Goal: Information Seeking & Learning: Learn about a topic

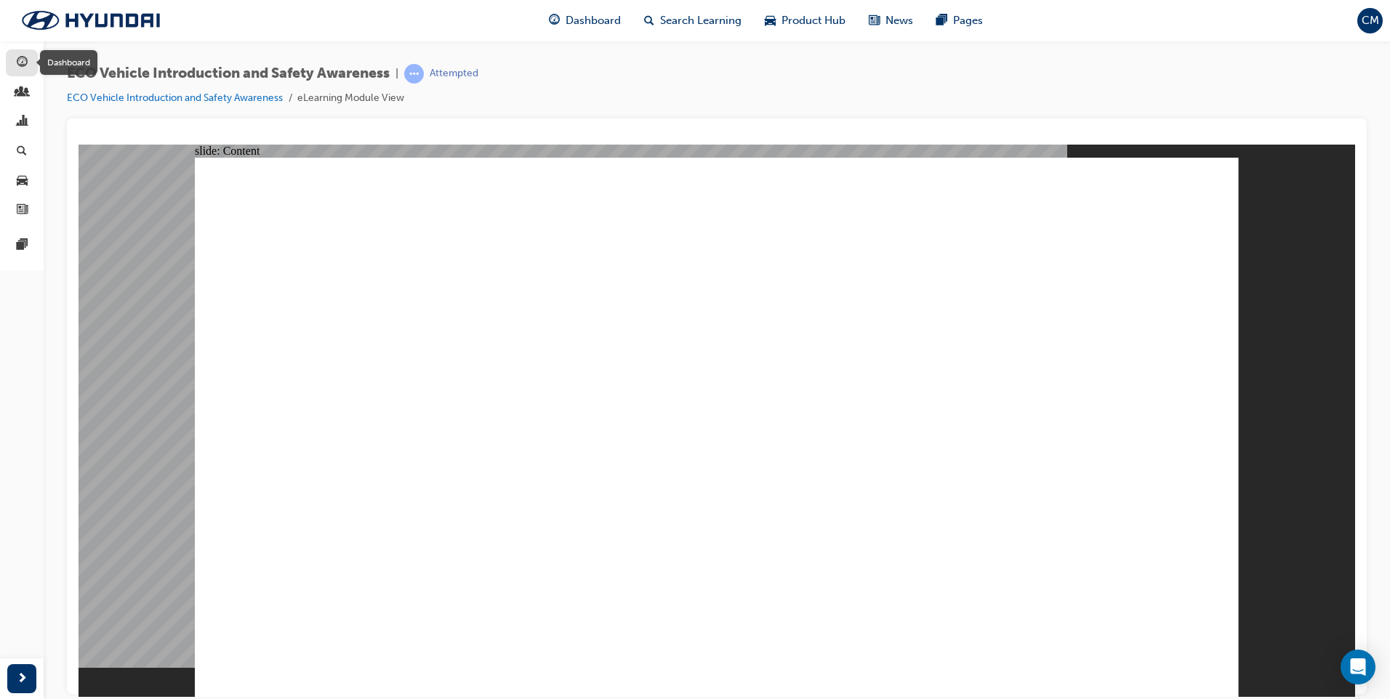
click at [22, 71] on div "button" at bounding box center [22, 63] width 11 height 18
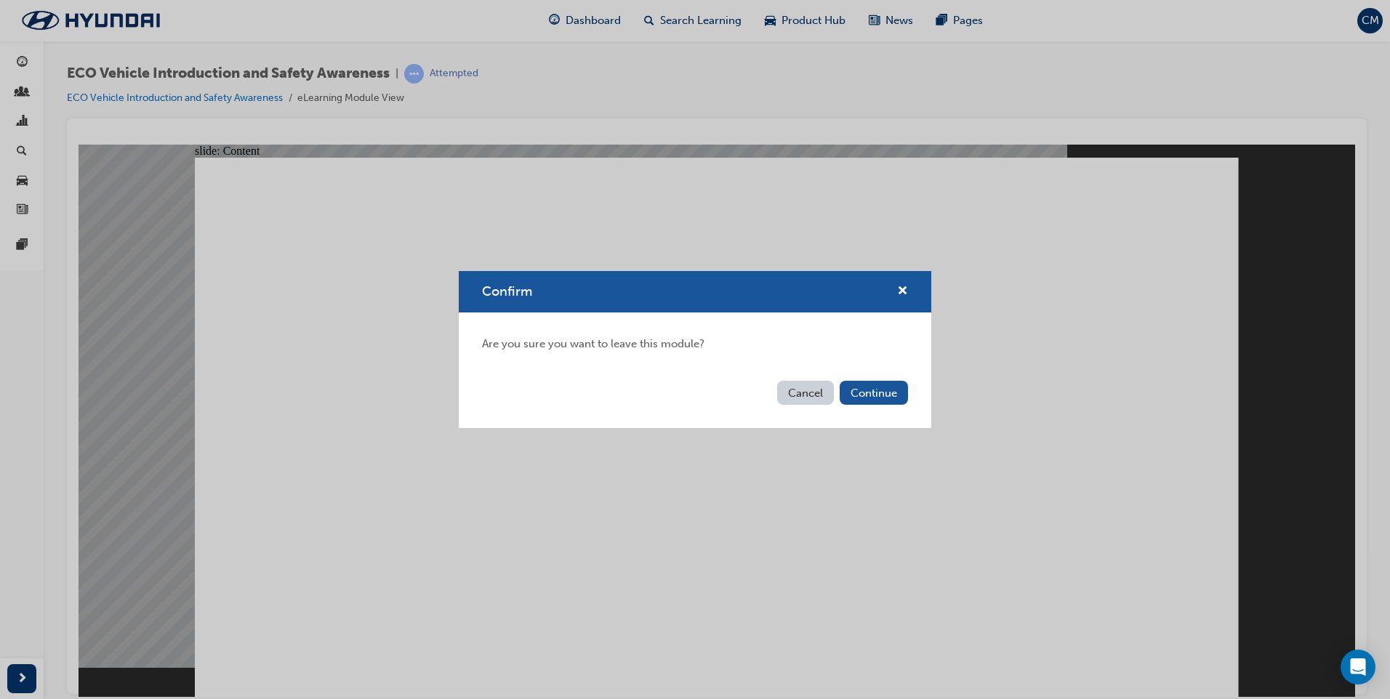
click at [799, 394] on button "Cancel" at bounding box center [805, 393] width 57 height 24
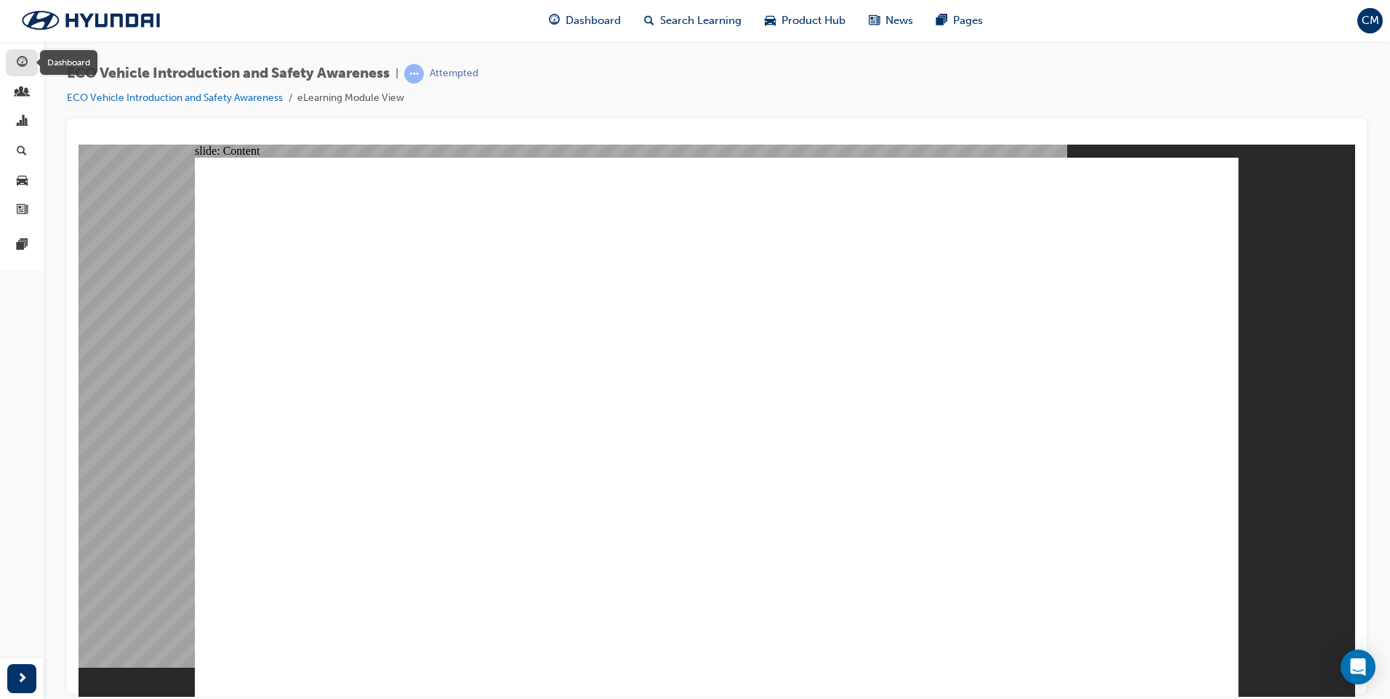
click at [15, 66] on div "button" at bounding box center [21, 63] width 17 height 18
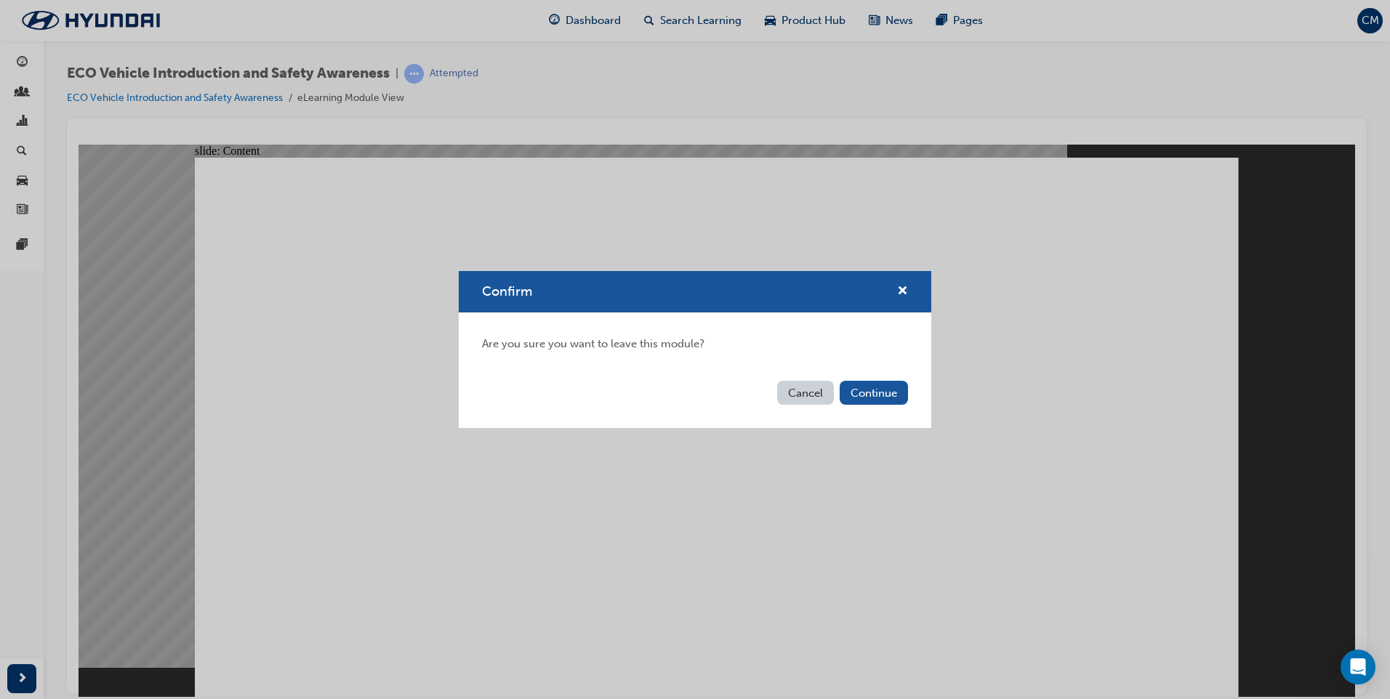
click at [789, 394] on button "Cancel" at bounding box center [805, 393] width 57 height 24
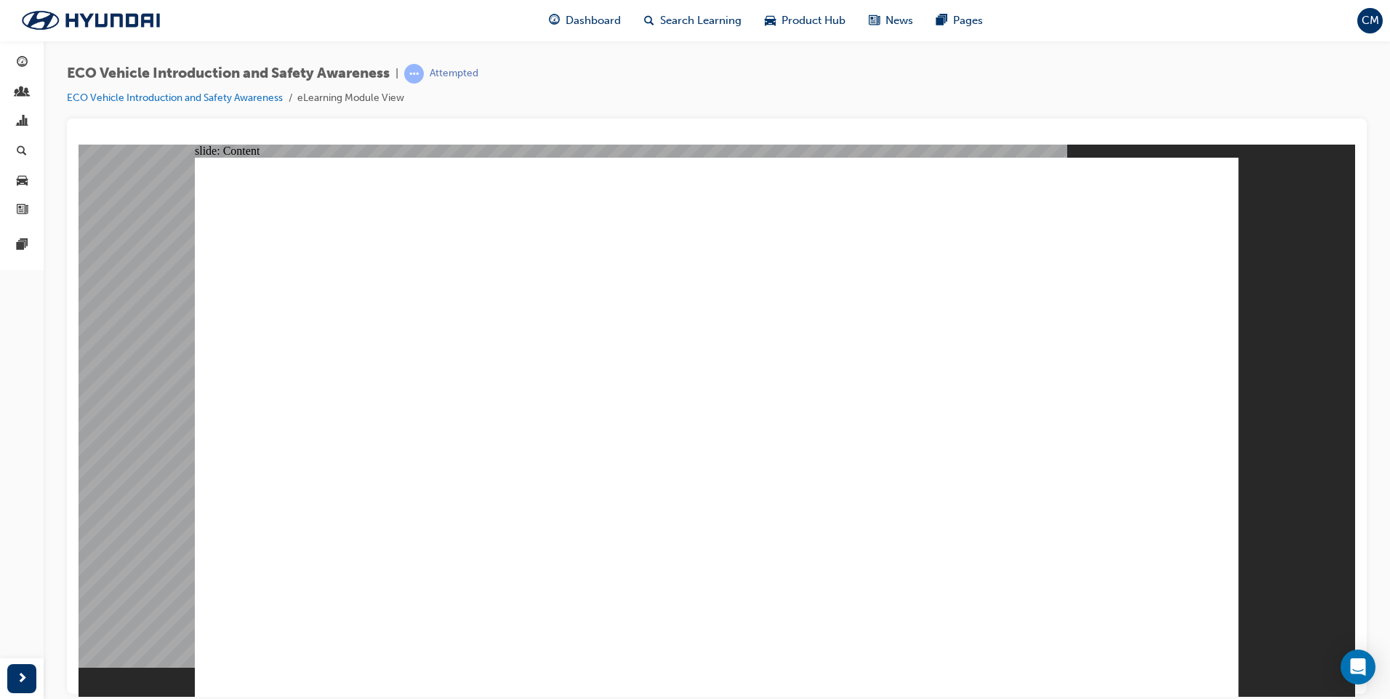
click at [26, 64] on span "guage-icon" at bounding box center [22, 63] width 11 height 13
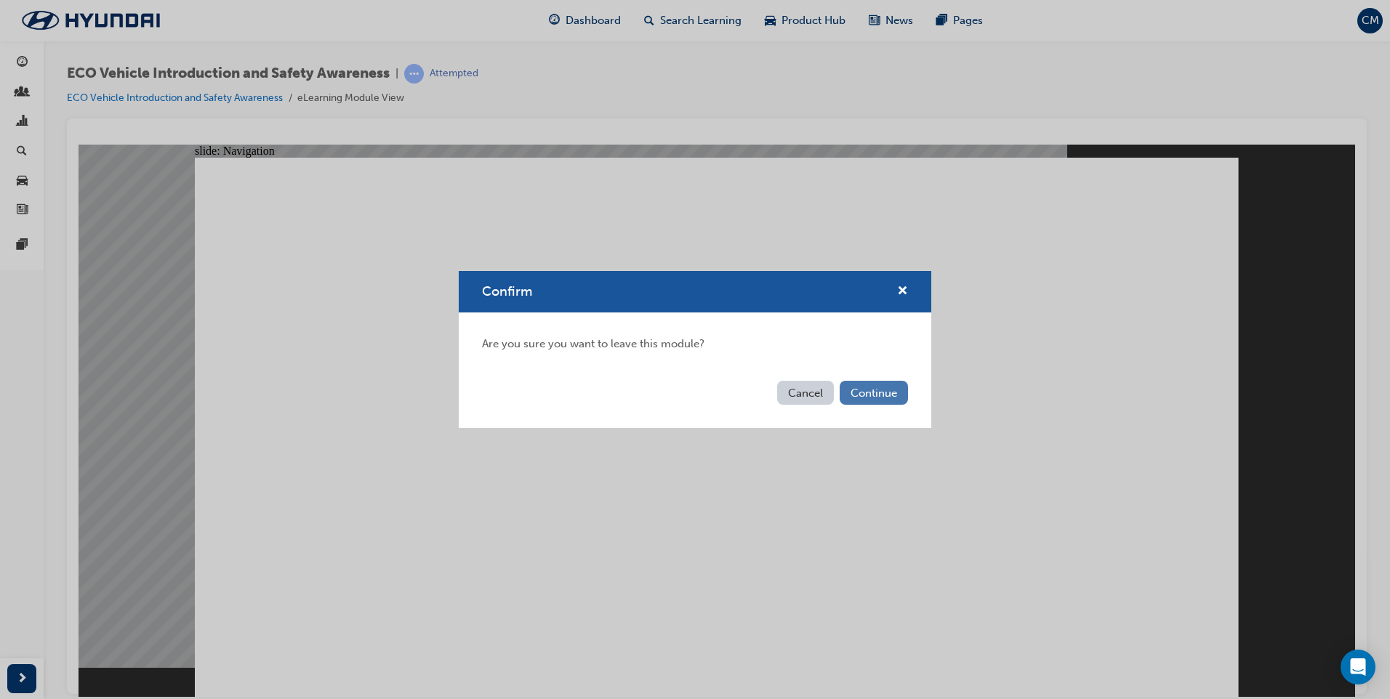
click at [859, 396] on button "Continue" at bounding box center [874, 393] width 68 height 24
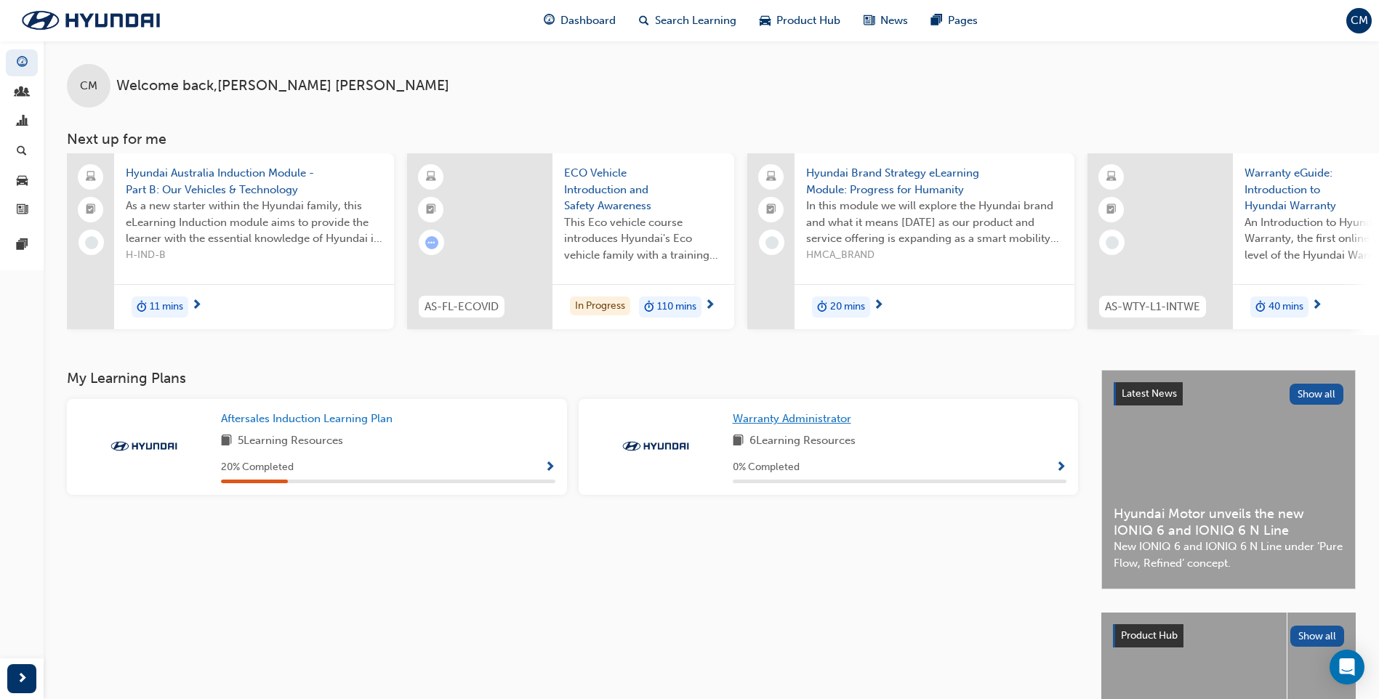
click at [785, 425] on span "Warranty Administrator" at bounding box center [792, 418] width 119 height 13
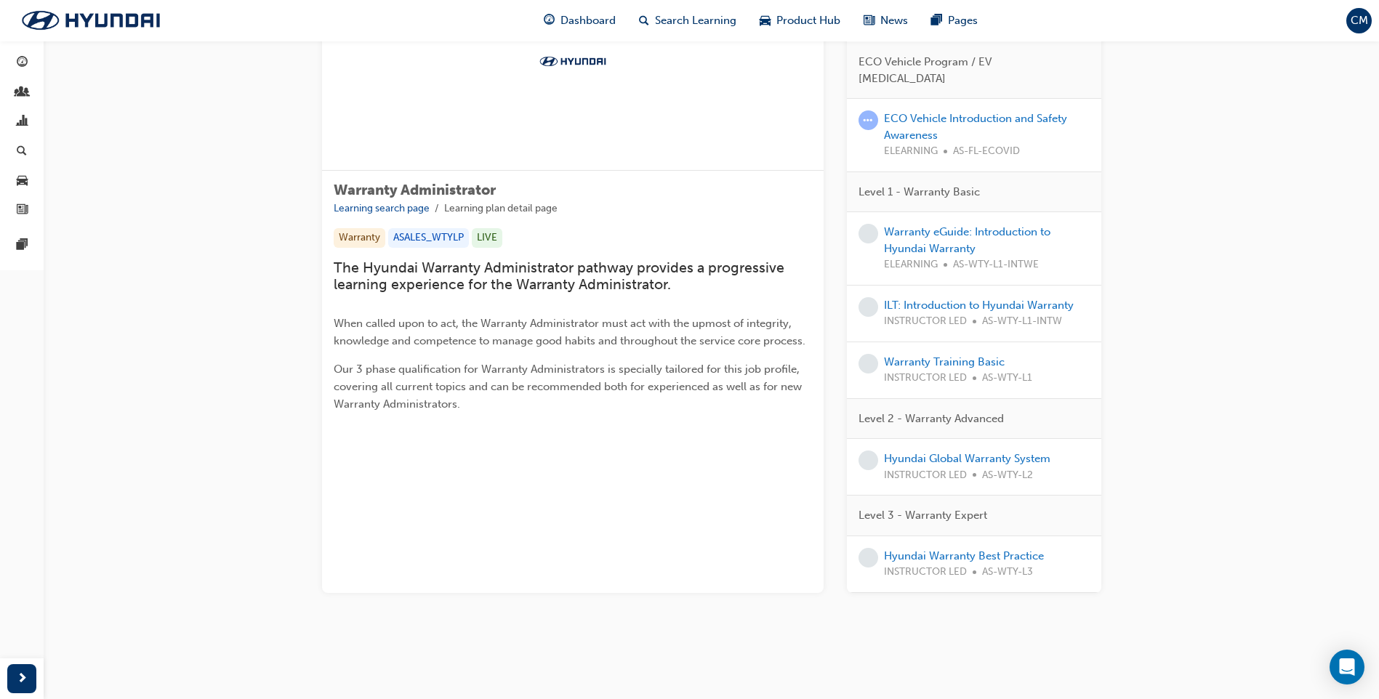
scroll to position [189, 0]
click at [912, 238] on link "Warranty eGuide: Introduction to Hyundai Warranty" at bounding box center [967, 240] width 166 height 30
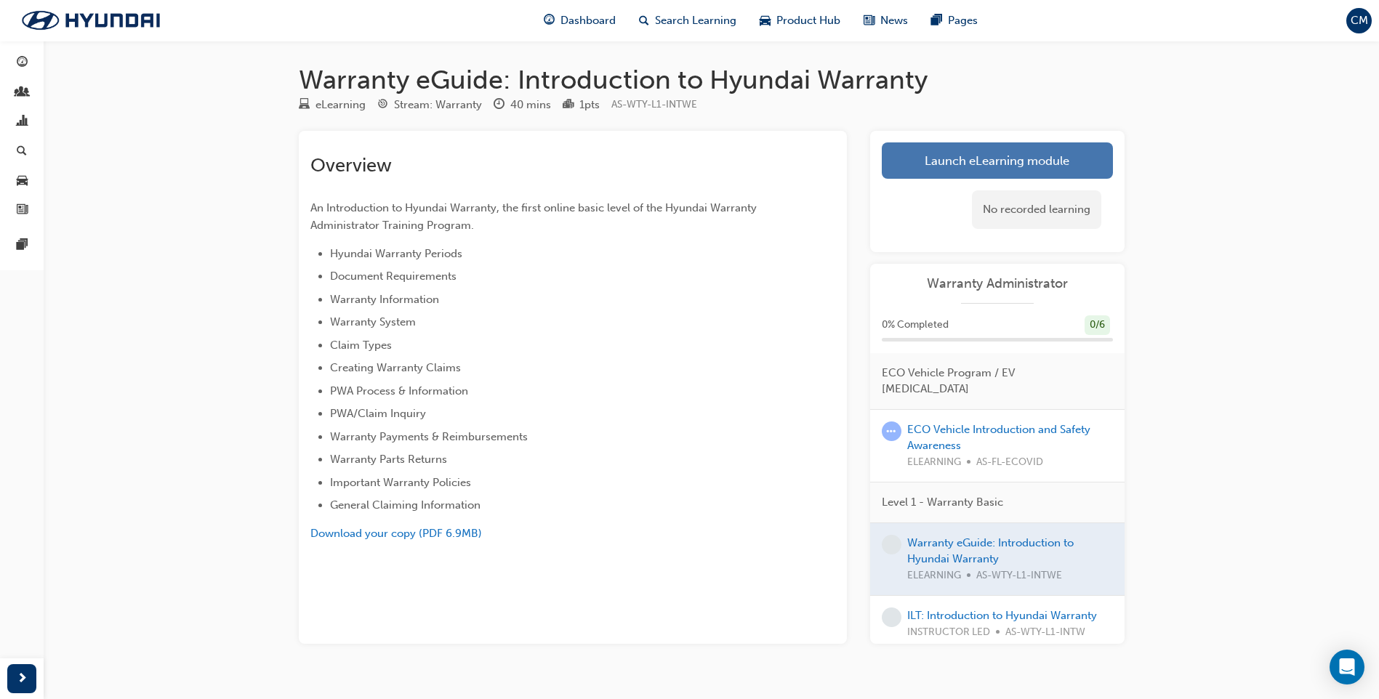
click at [955, 167] on link "Launch eLearning module" at bounding box center [997, 161] width 231 height 36
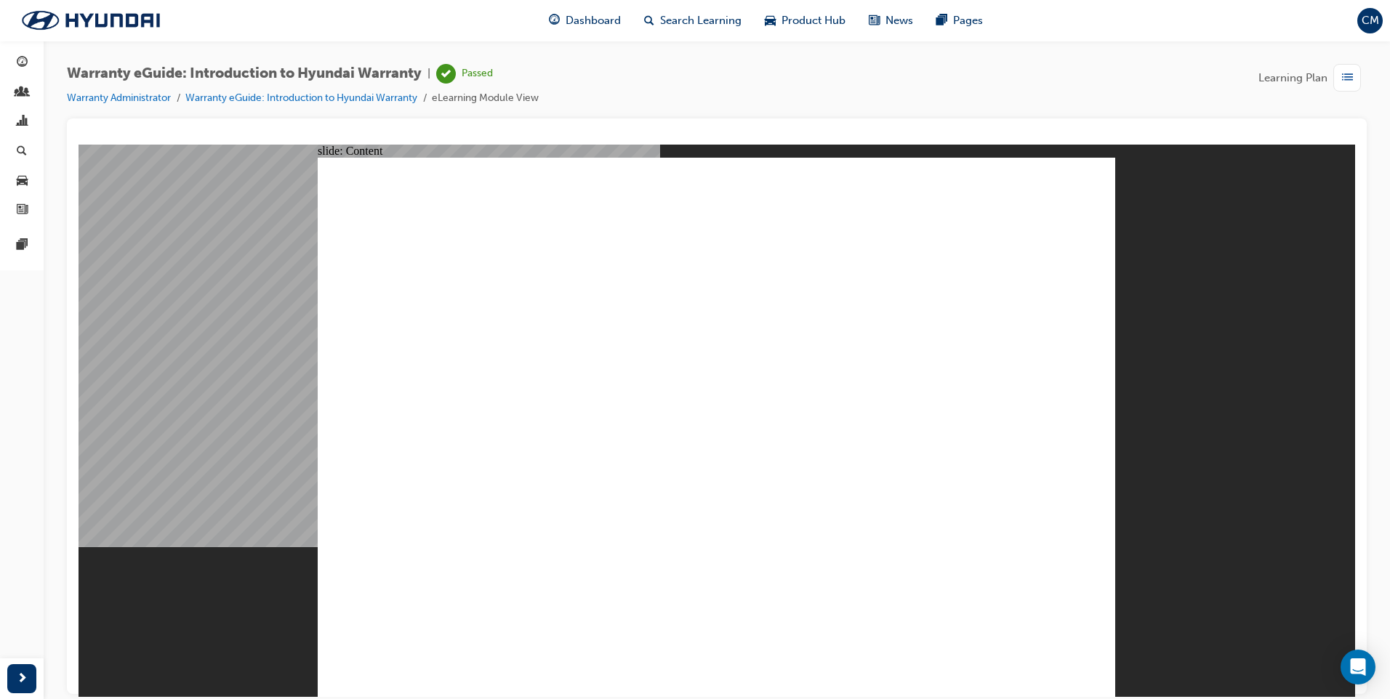
click at [24, 59] on span "guage-icon" at bounding box center [22, 63] width 11 height 13
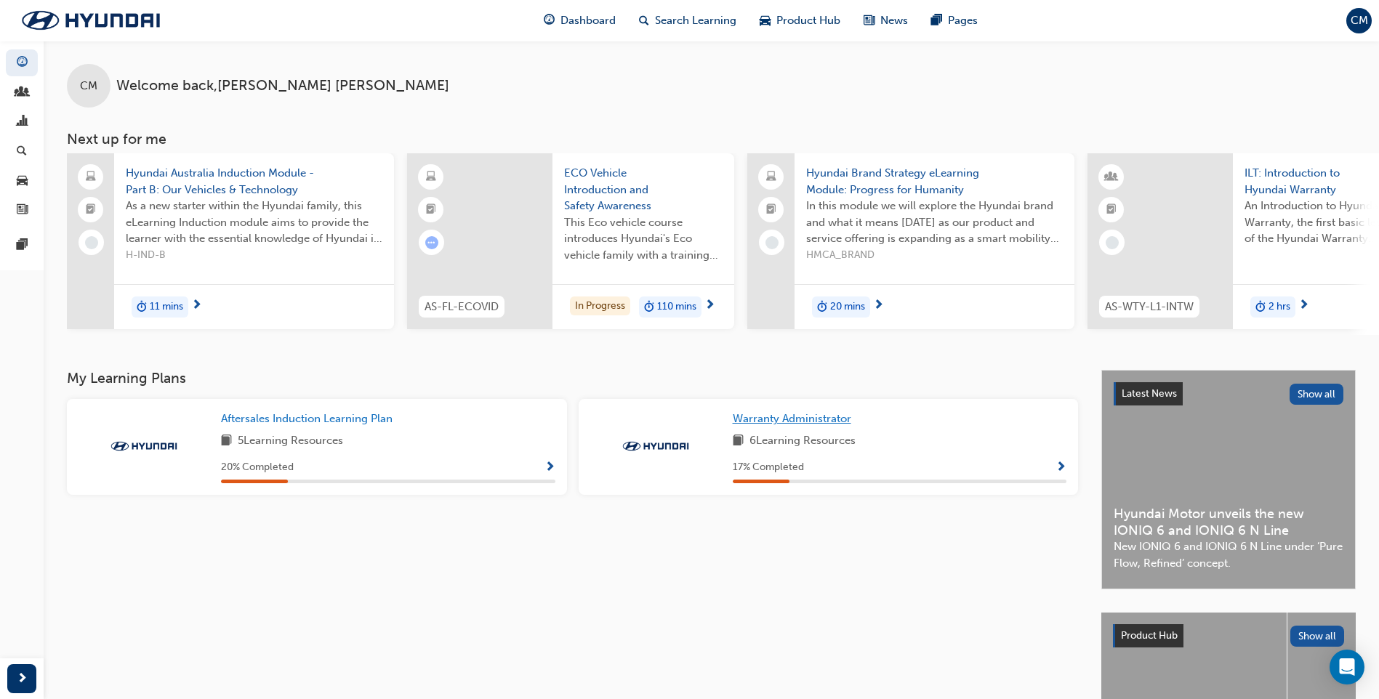
click at [783, 424] on span "Warranty Administrator" at bounding box center [792, 418] width 119 height 13
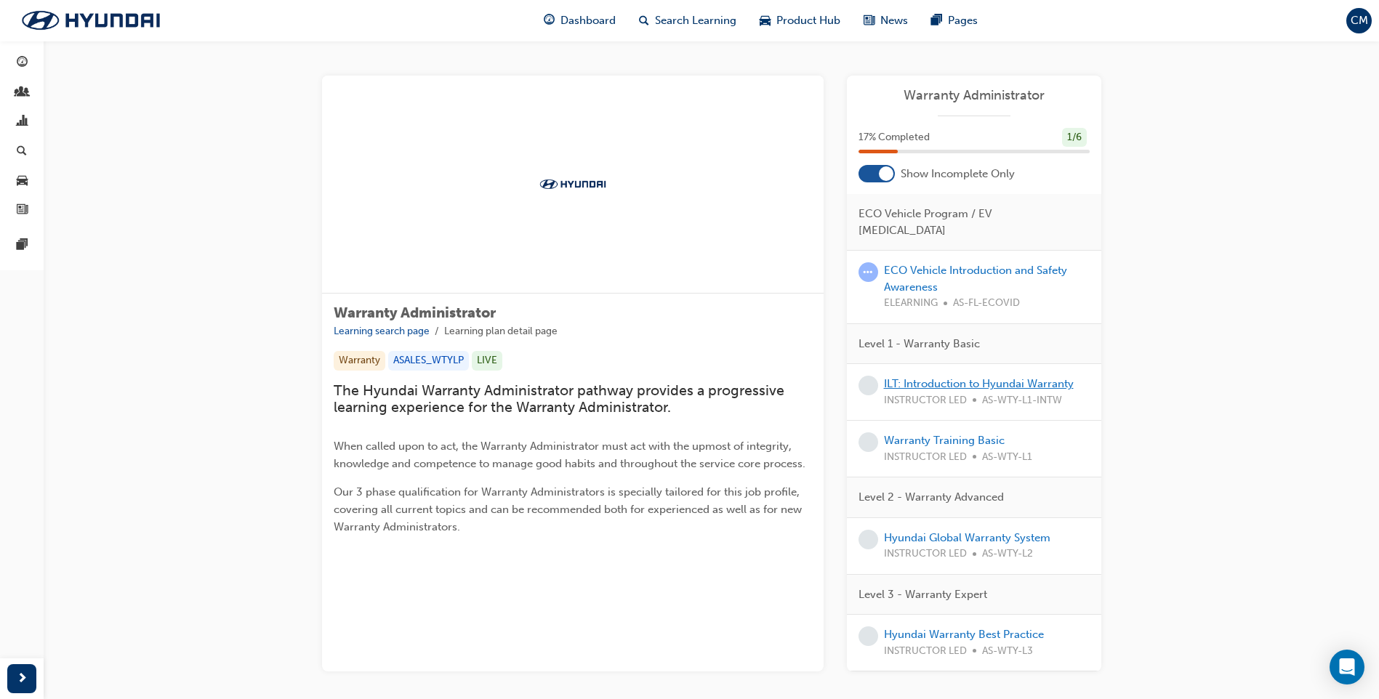
click at [982, 377] on link "ILT: Introduction to Hyundai Warranty" at bounding box center [979, 383] width 190 height 13
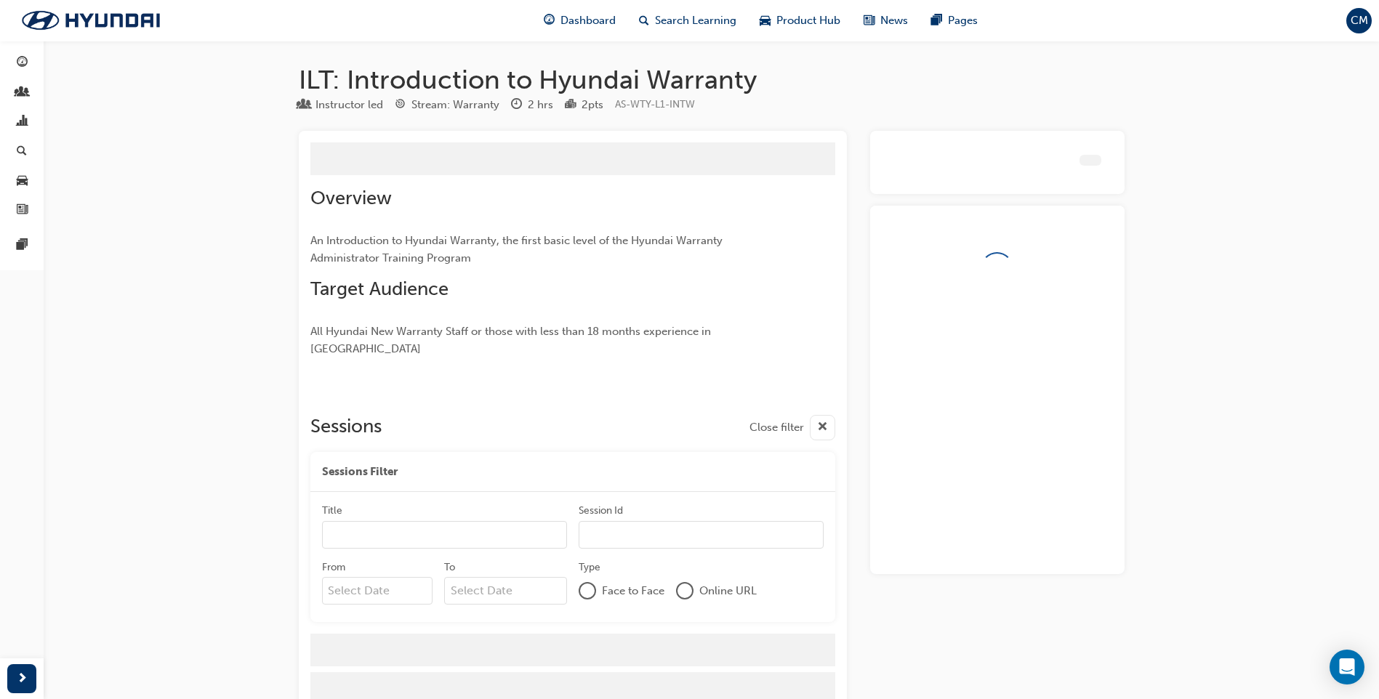
scroll to position [1, 0]
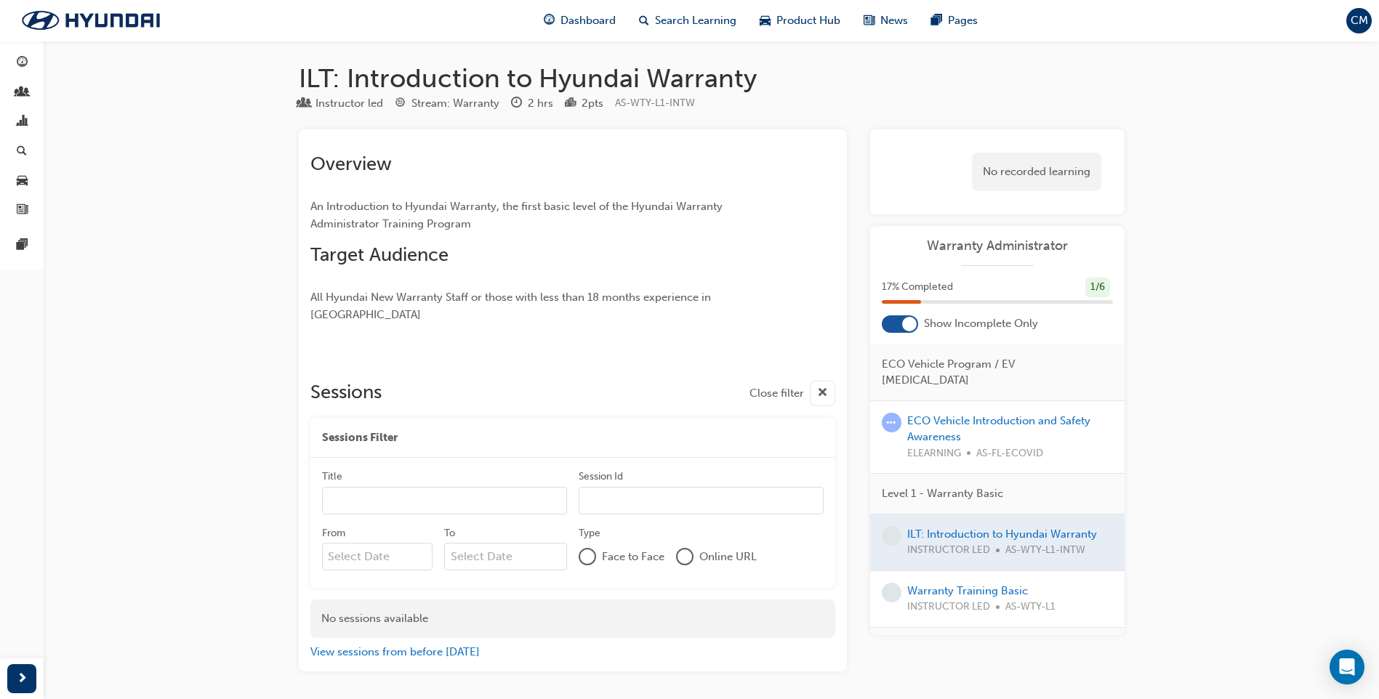
click at [365, 493] on input "Title" at bounding box center [444, 501] width 245 height 28
type input "Mr"
type input "m"
type input "Ms"
click at [599, 488] on input "Session Id" at bounding box center [701, 502] width 245 height 28
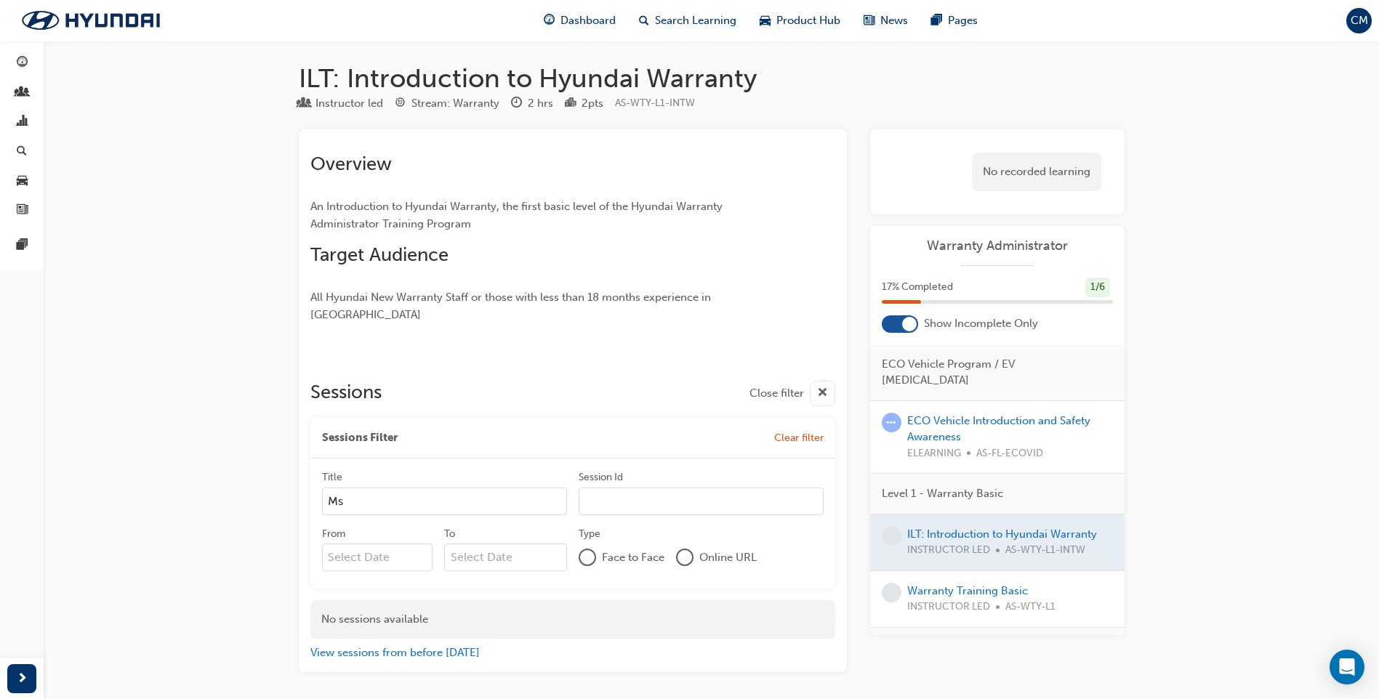
paste input "1IQU682"
type input "1IQU682"
drag, startPoint x: 644, startPoint y: 483, endPoint x: 369, endPoint y: 493, distance: 275.0
click at [389, 494] on div "Title Ms Session Id 1IQU682" at bounding box center [573, 498] width 502 height 57
type input "charissa.mcfadden"
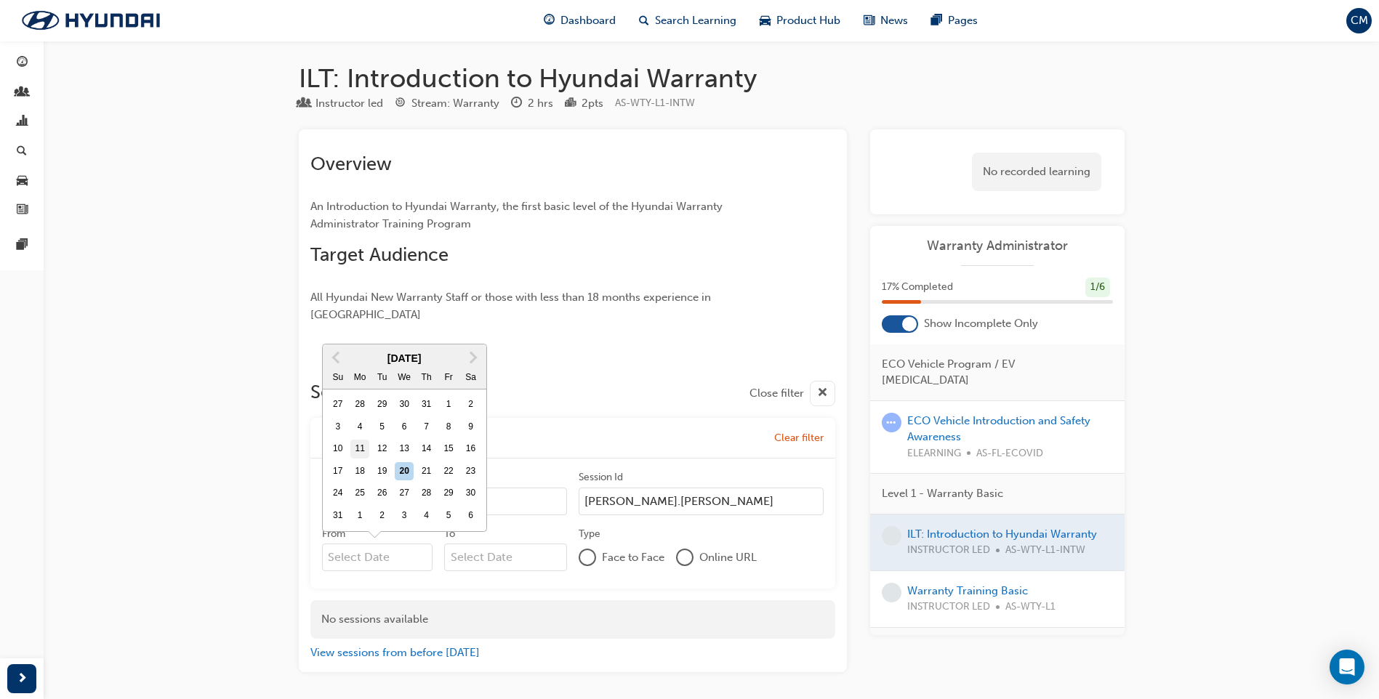
click at [360, 440] on div "11" at bounding box center [359, 449] width 19 height 19
click at [360, 544] on input "From Previous Month Next Month August 2025 Su Mo Tu We Th Fr Sa 27 28 29 30 31 …" at bounding box center [377, 558] width 111 height 28
type input "11/08/25"
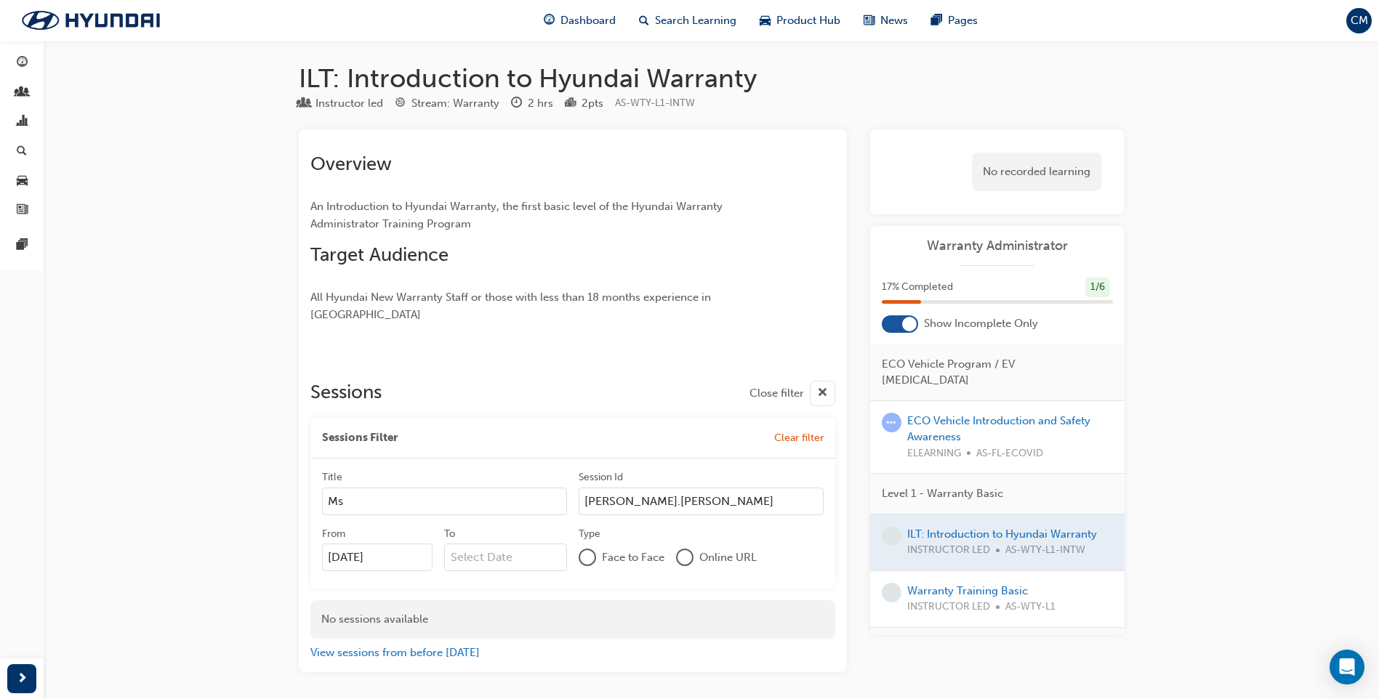
click at [680, 550] on div at bounding box center [685, 557] width 15 height 15
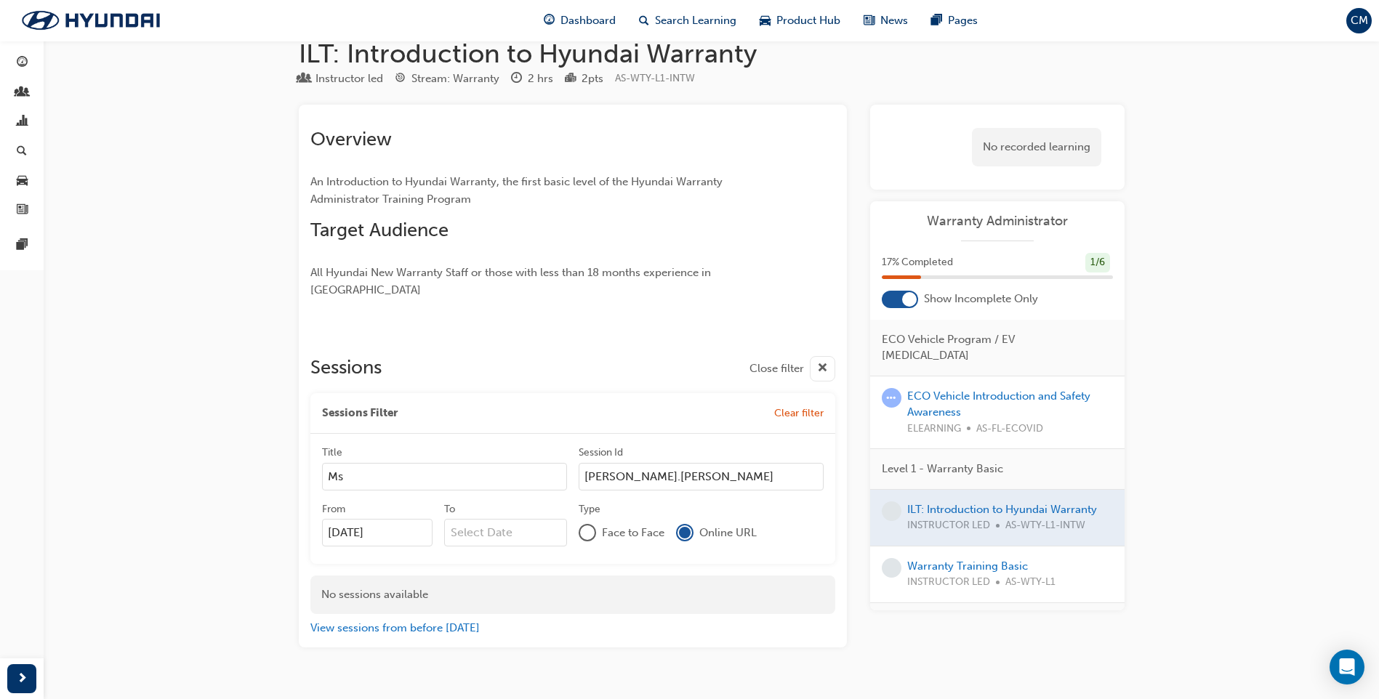
scroll to position [40, 0]
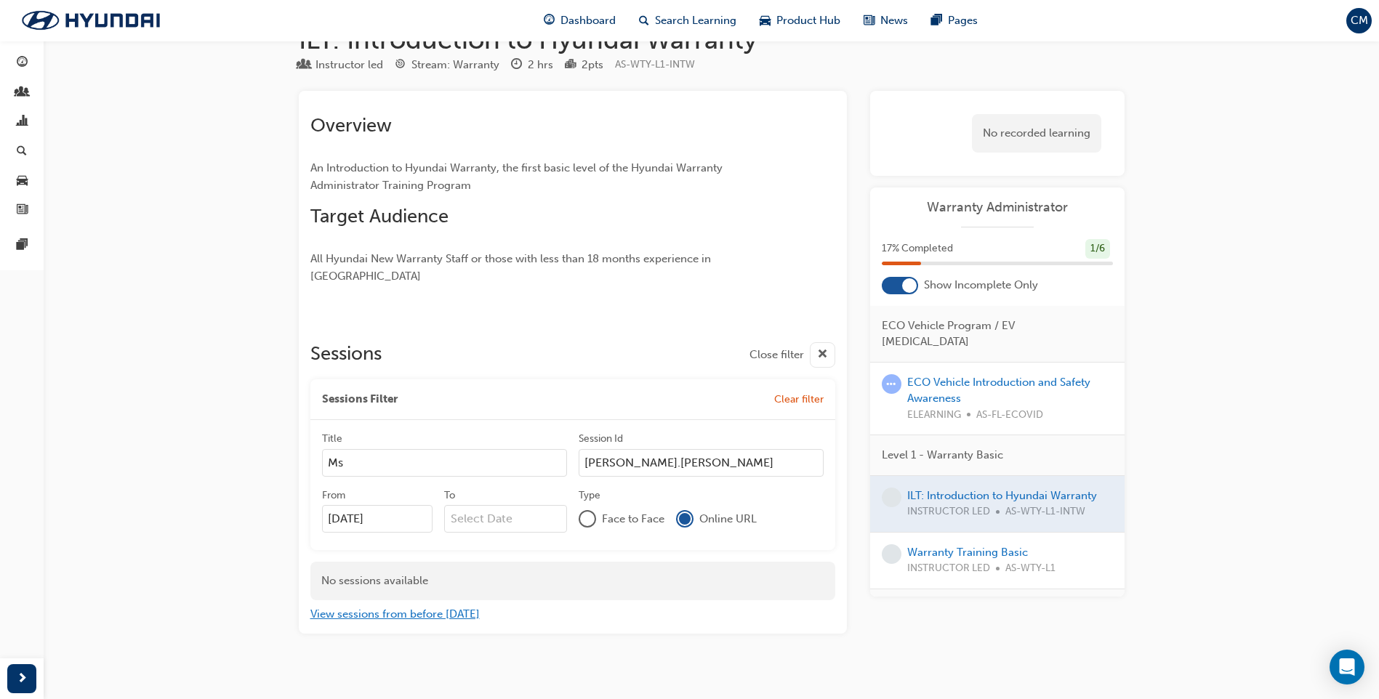
click at [369, 606] on button "View sessions from before today" at bounding box center [394, 614] width 169 height 17
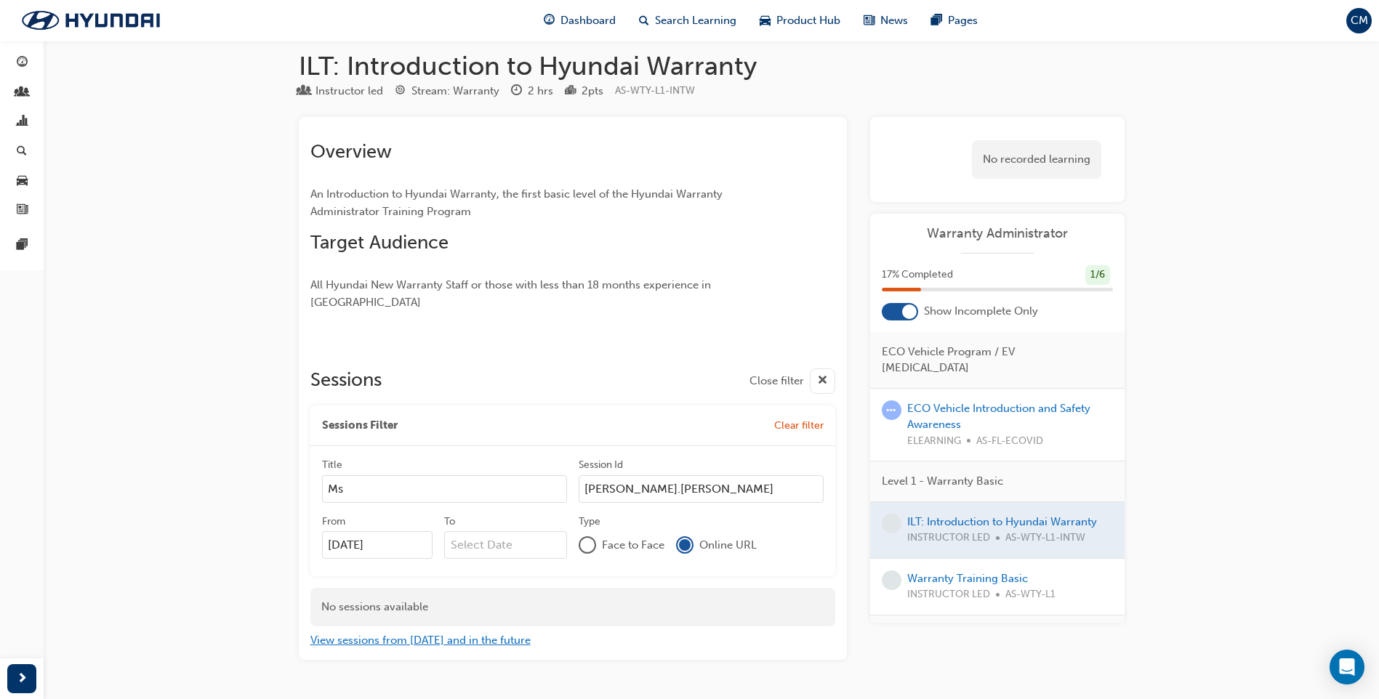
scroll to position [0, 0]
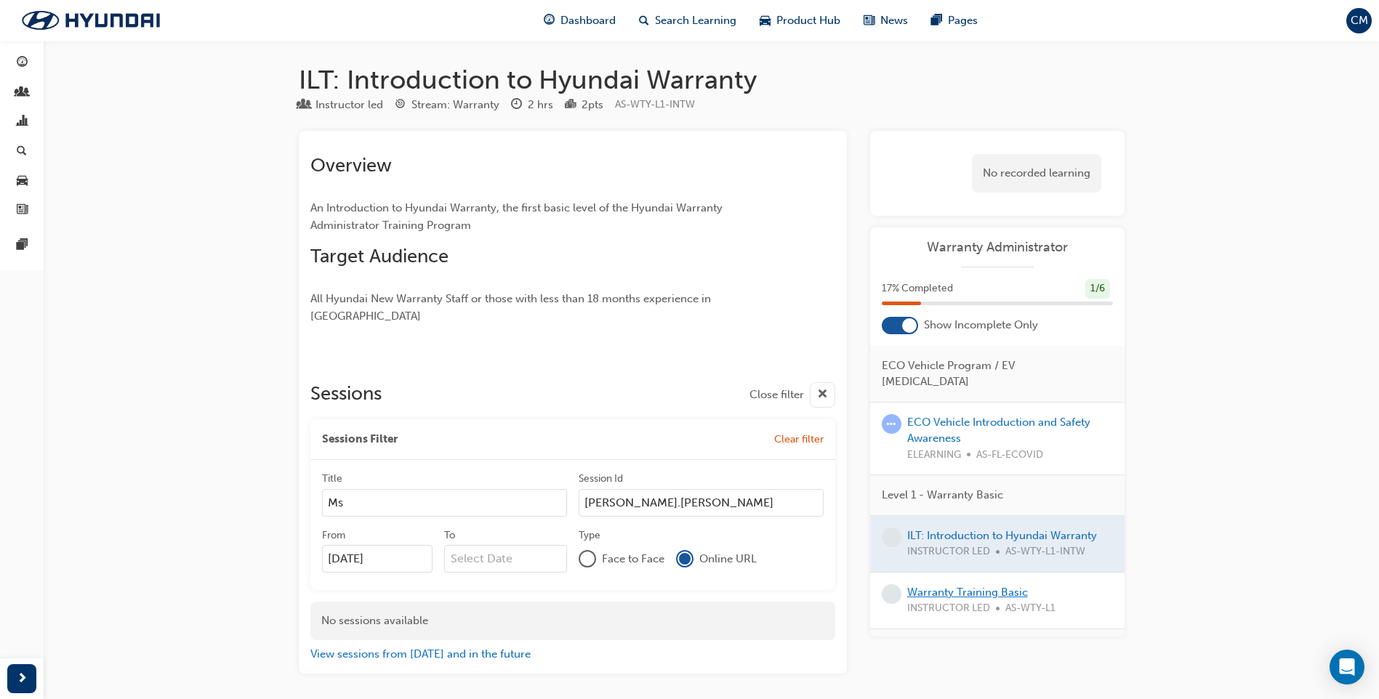
click at [947, 586] on link "Warranty Training Basic" at bounding box center [967, 592] width 121 height 13
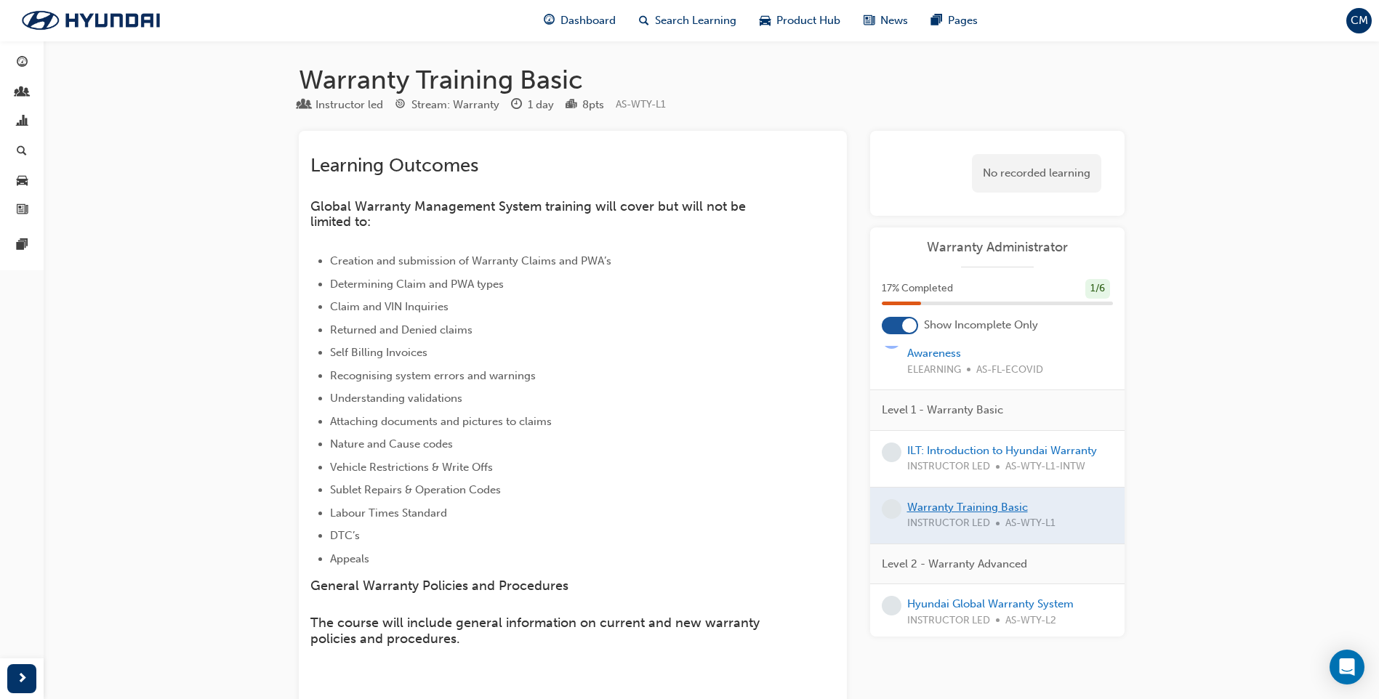
scroll to position [170, 0]
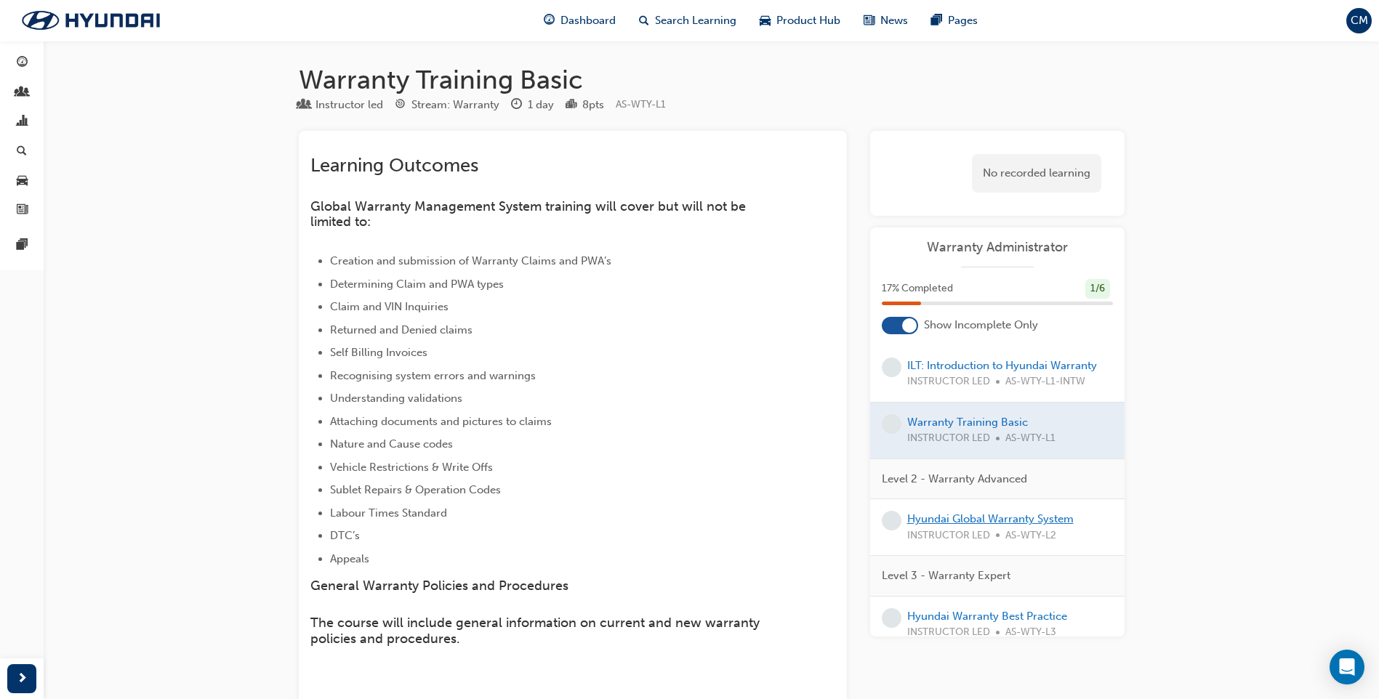
click at [975, 513] on link "Hyundai Global Warranty System" at bounding box center [990, 519] width 166 height 13
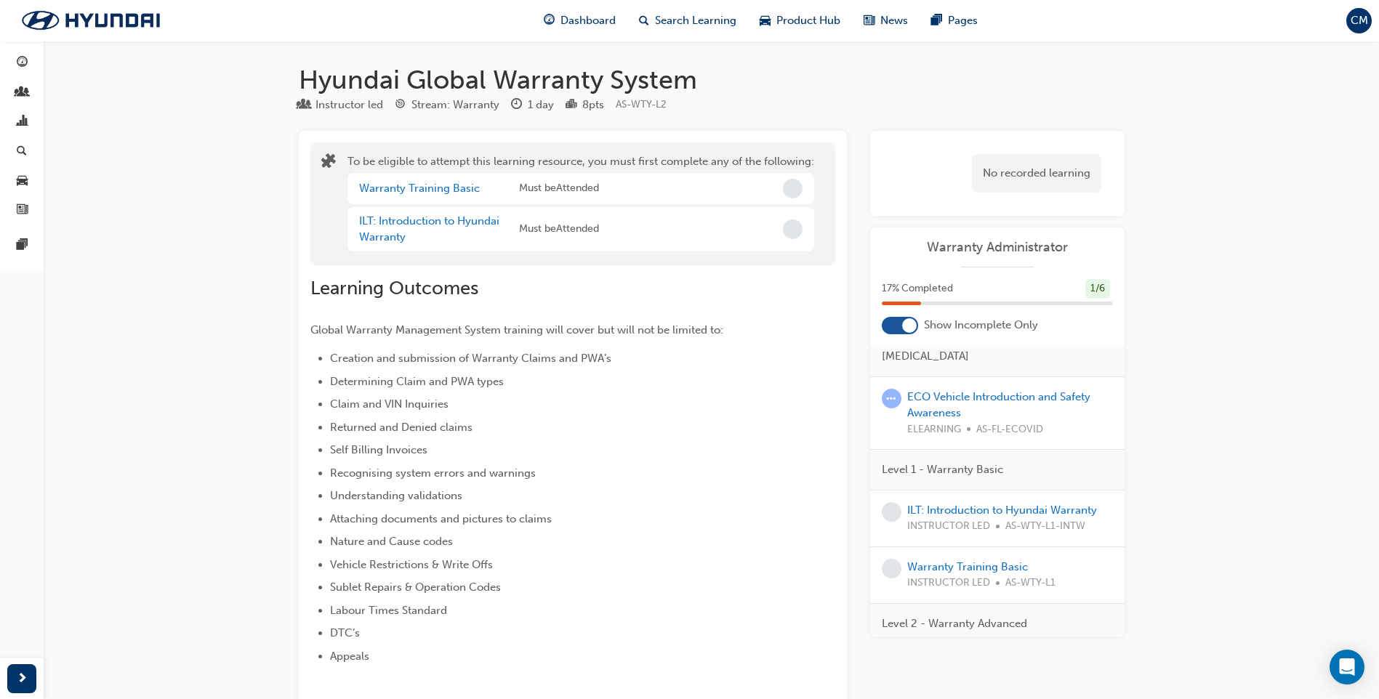
scroll to position [25, 0]
click at [979, 505] on link "ILT: Introduction to Hyundai Warranty" at bounding box center [1002, 511] width 190 height 13
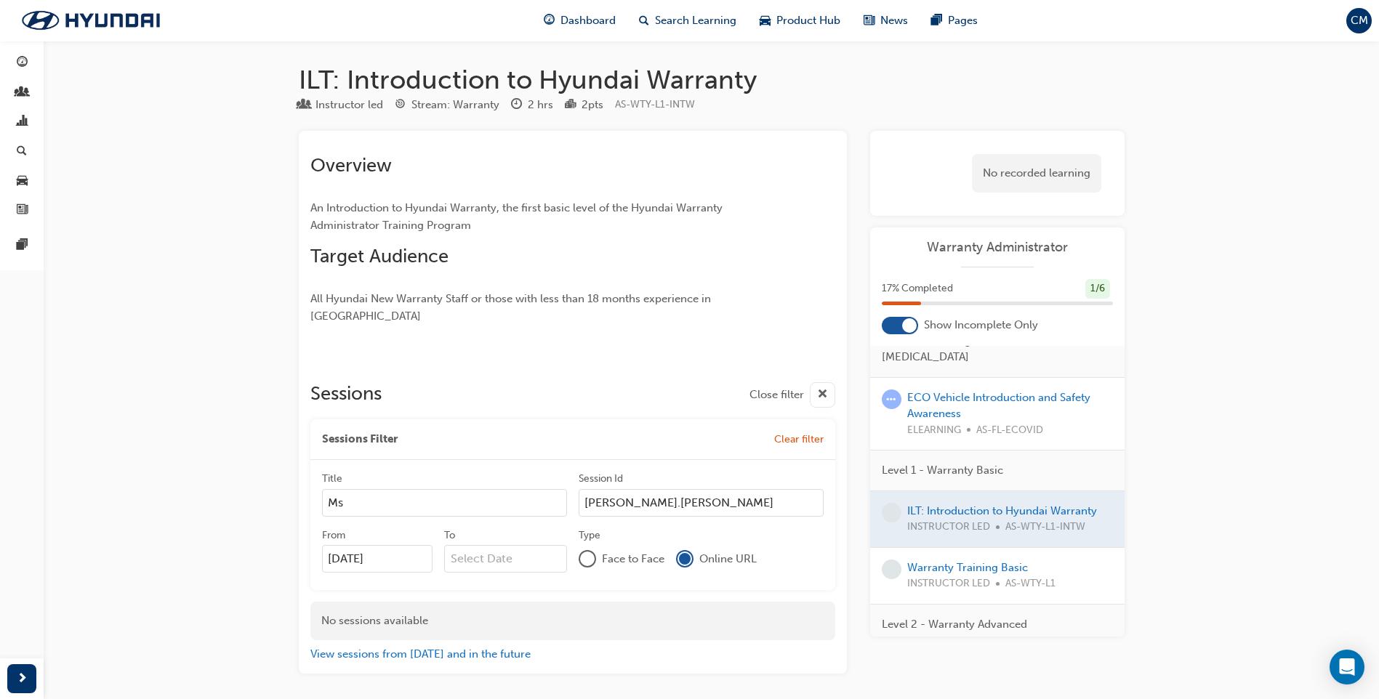
click at [817, 386] on span "cross-icon" at bounding box center [822, 395] width 11 height 18
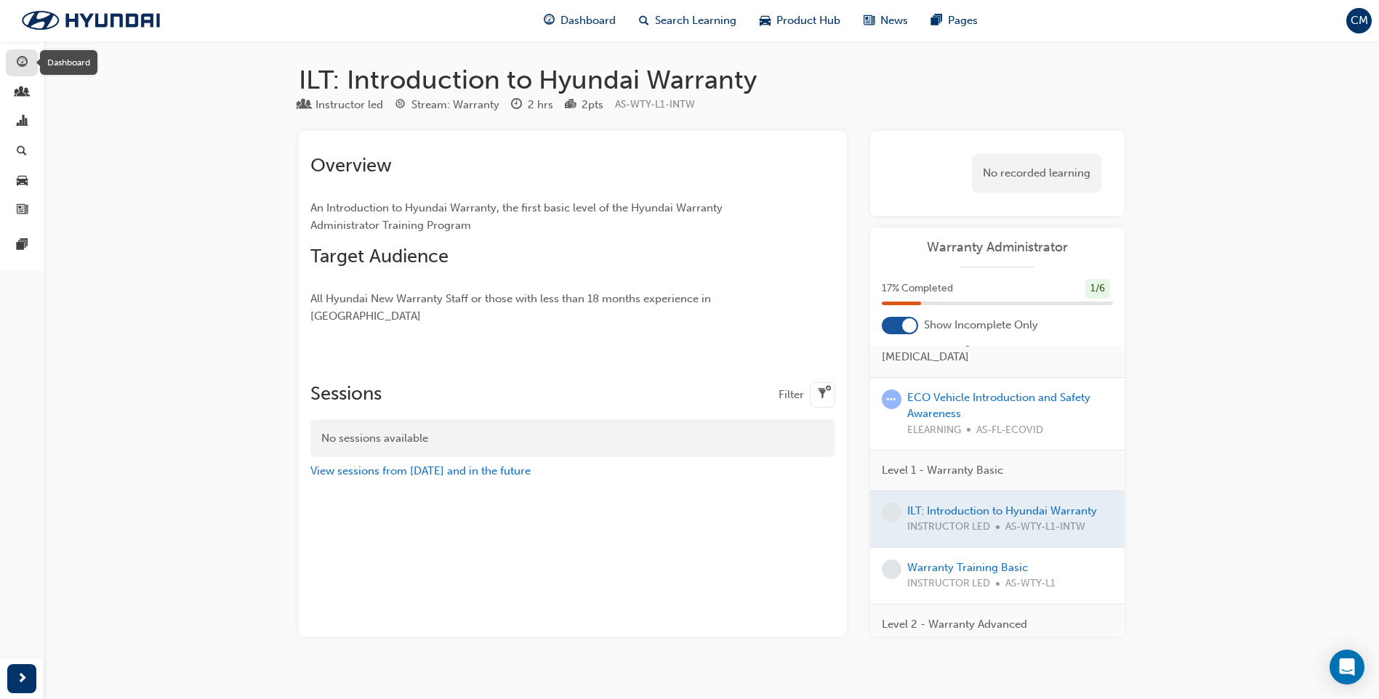
click at [18, 63] on span "guage-icon" at bounding box center [22, 63] width 11 height 13
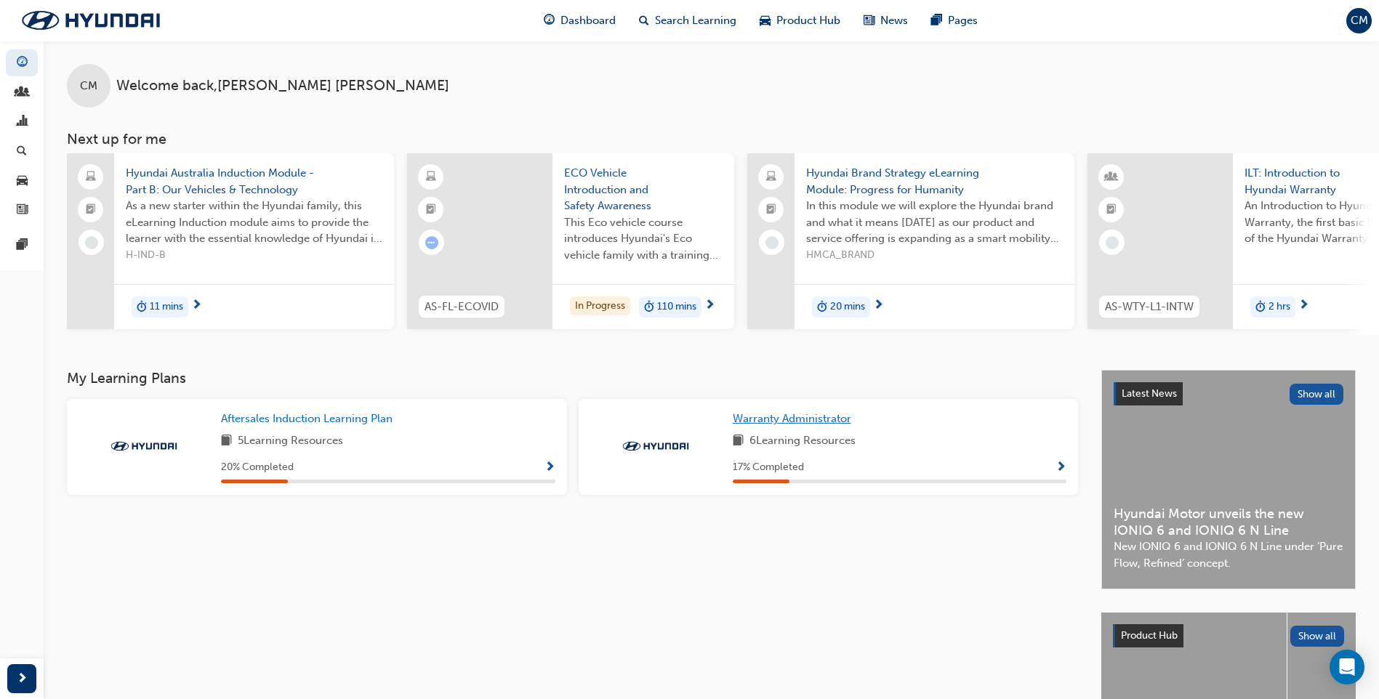
click at [777, 421] on span "Warranty Administrator" at bounding box center [792, 418] width 119 height 13
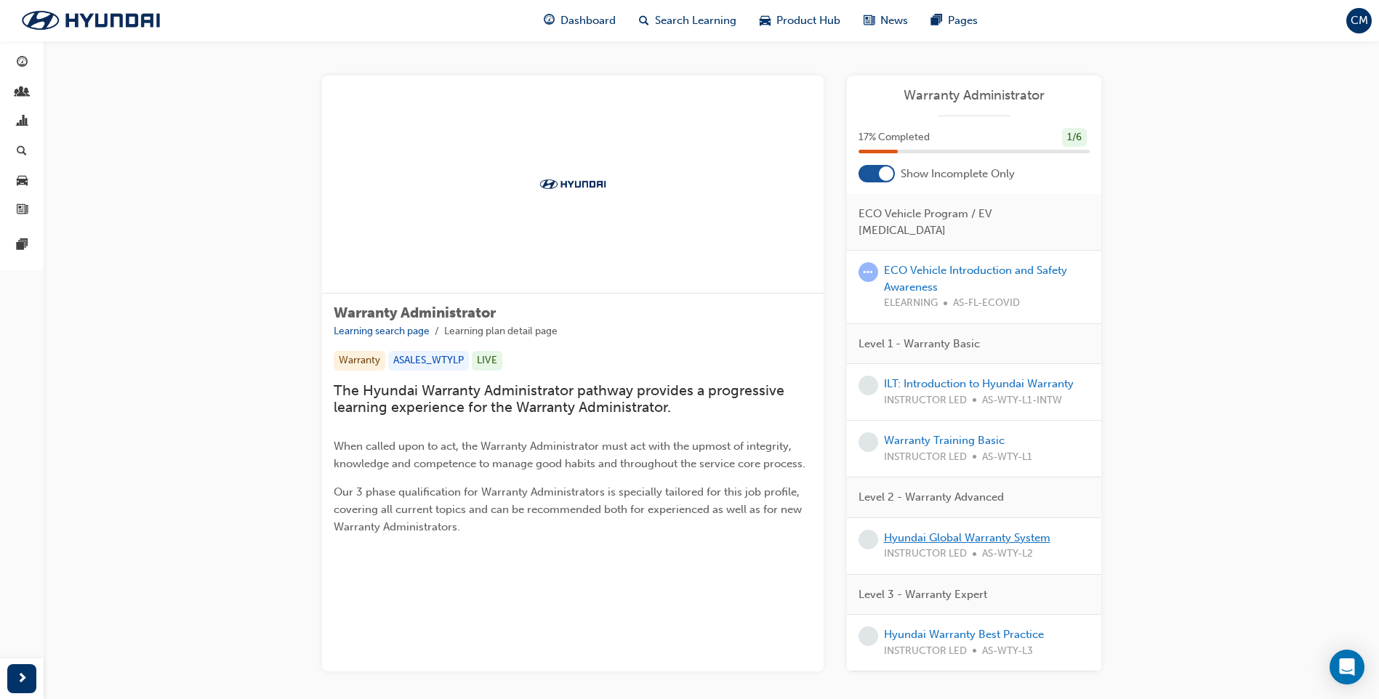
click at [918, 531] on link "Hyundai Global Warranty System" at bounding box center [967, 537] width 166 height 13
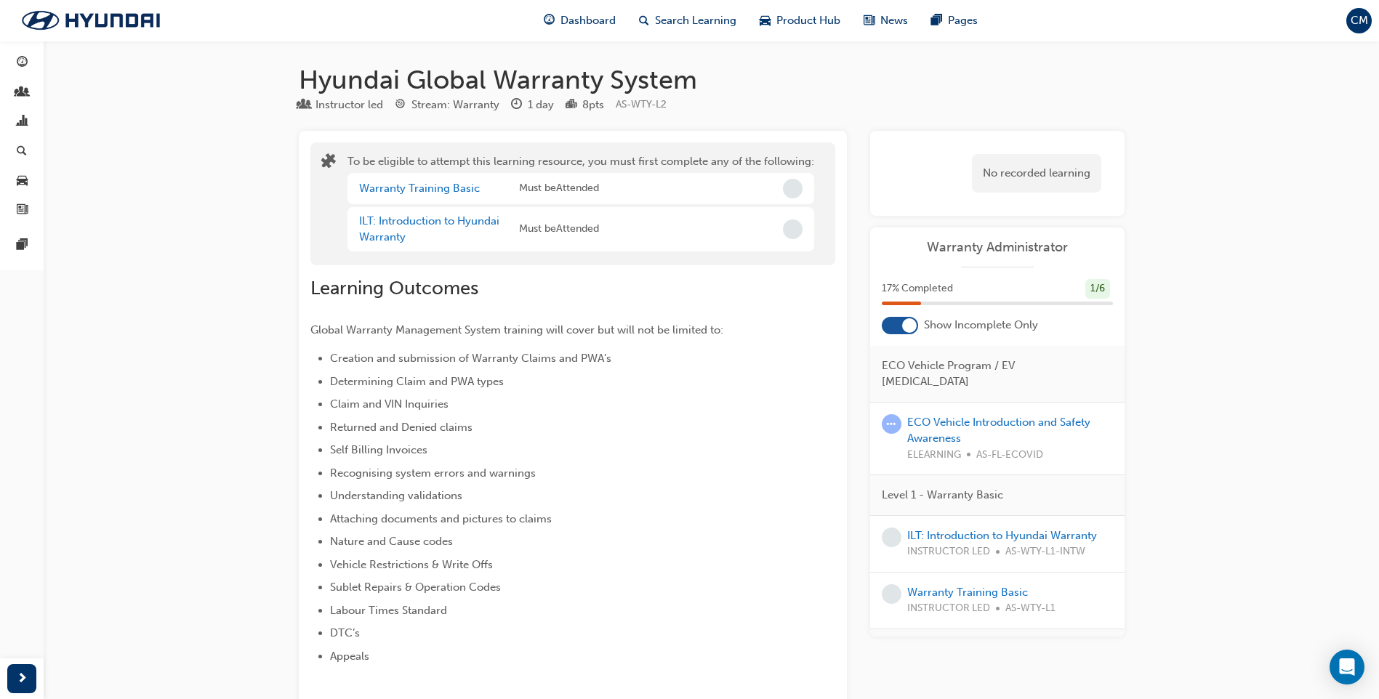
click at [798, 187] on span "Incomplete" at bounding box center [793, 189] width 20 height 20
click at [444, 221] on link "ILT: Introduction to Hyundai Warranty" at bounding box center [429, 229] width 140 height 30
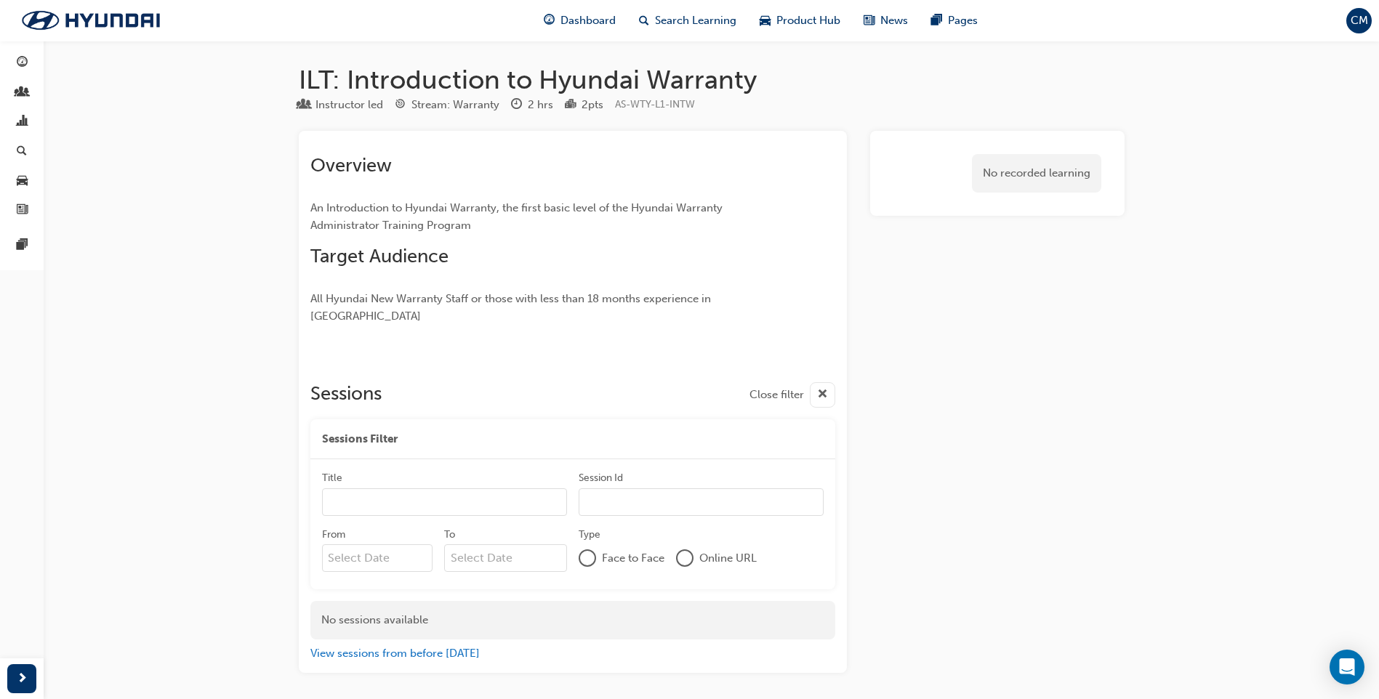
click at [359, 545] on input "From" at bounding box center [377, 559] width 111 height 28
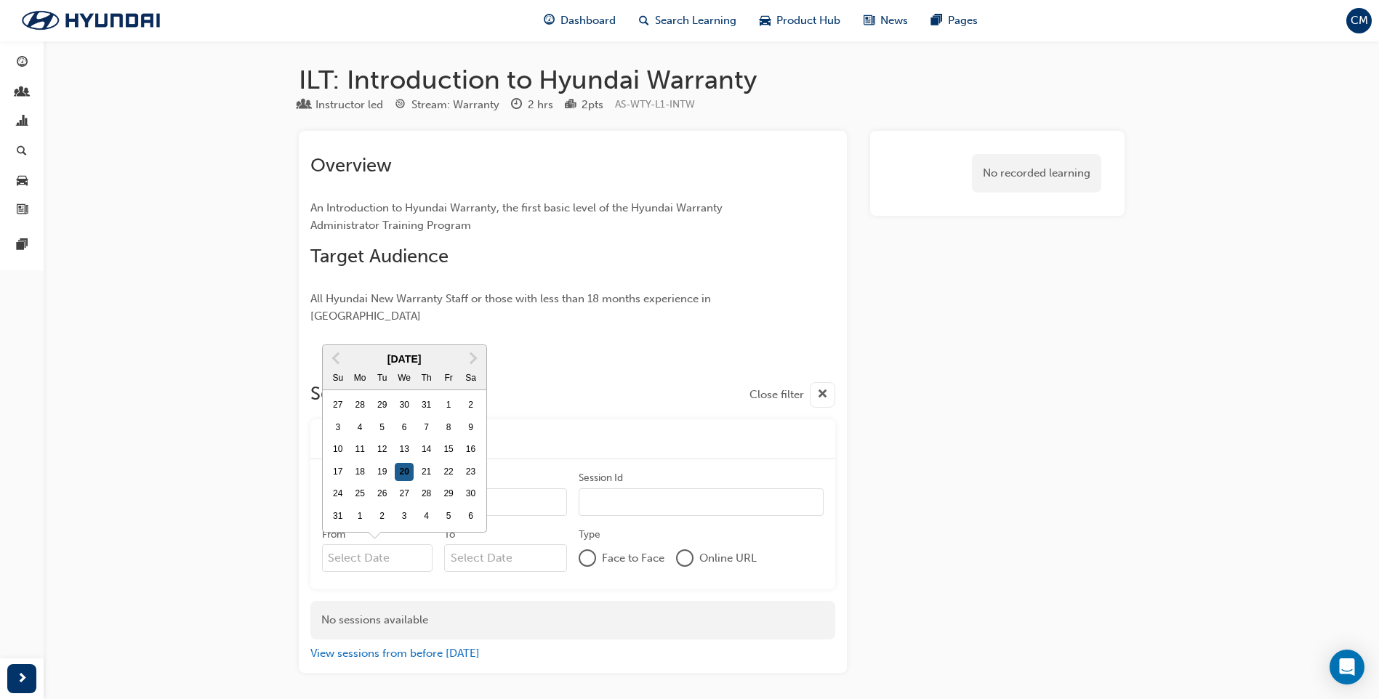
click at [406, 463] on div "20" at bounding box center [404, 472] width 19 height 19
click at [406, 545] on input "From Previous Month Next Month August 2025 Su Mo Tu We Th Fr Sa 27 28 29 30 31 …" at bounding box center [377, 559] width 111 height 28
type input "20/08/25"
click at [462, 545] on input "To" at bounding box center [505, 559] width 123 height 28
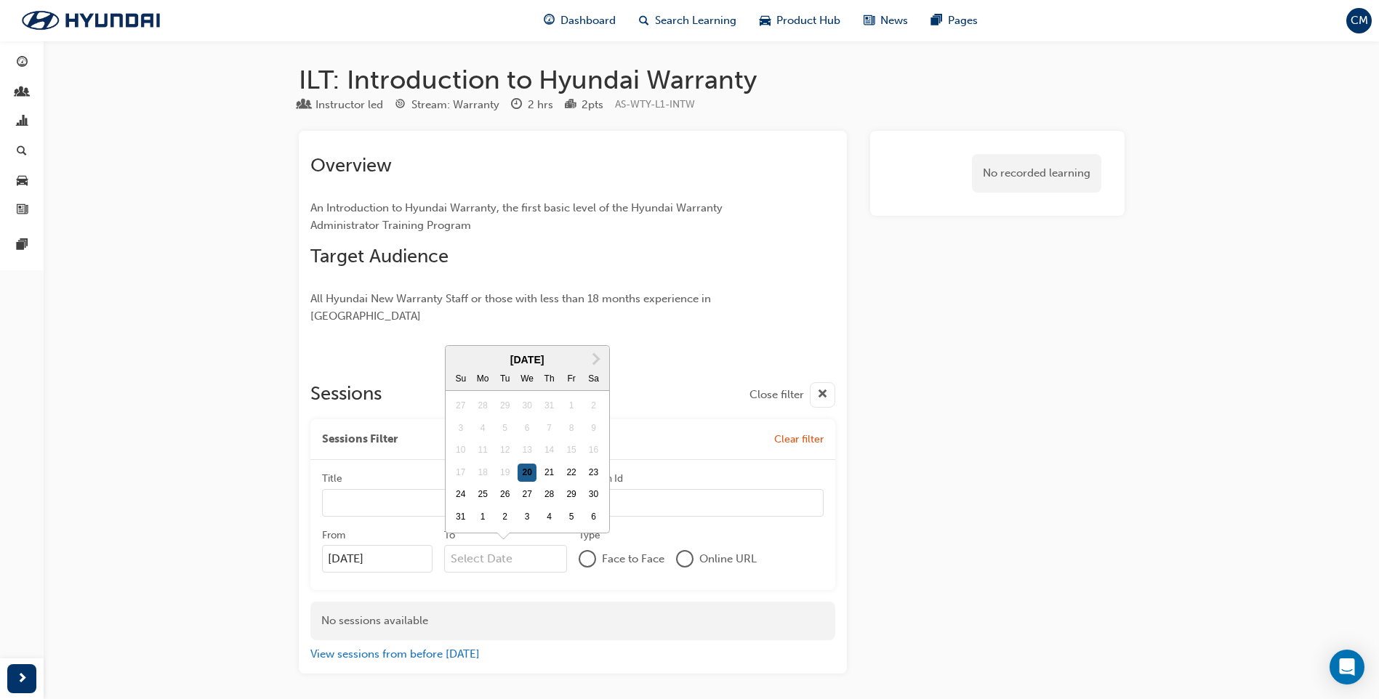
click at [526, 464] on div "20" at bounding box center [527, 473] width 19 height 19
click at [526, 545] on input "To Next Month August 2025 Su Mo Tu We Th Fr Sa 27 28 29 30 31 1 2 3 4 5 6 7 8 9…" at bounding box center [505, 559] width 123 height 28
type input "20/08/25"
click at [676, 550] on div at bounding box center [684, 558] width 17 height 17
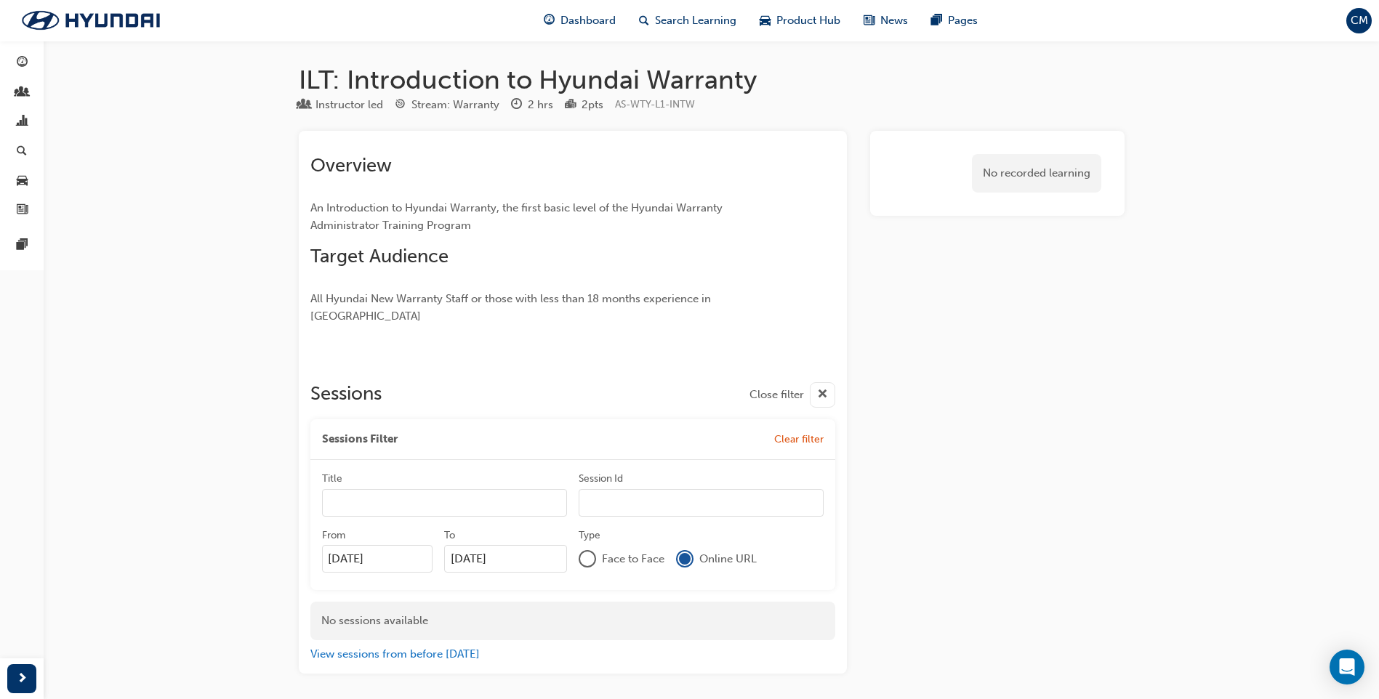
click at [377, 489] on input "Title" at bounding box center [444, 503] width 245 height 28
type input "Ms"
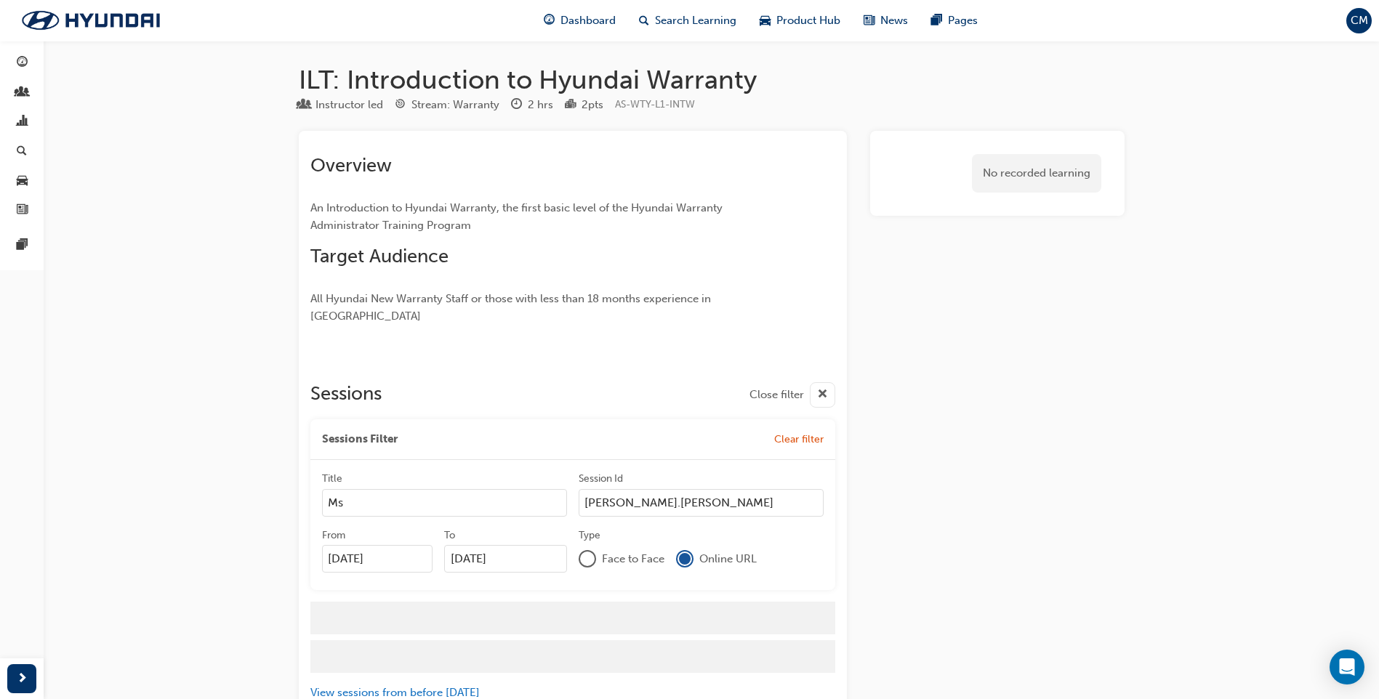
type input "charissa.mcfadden"
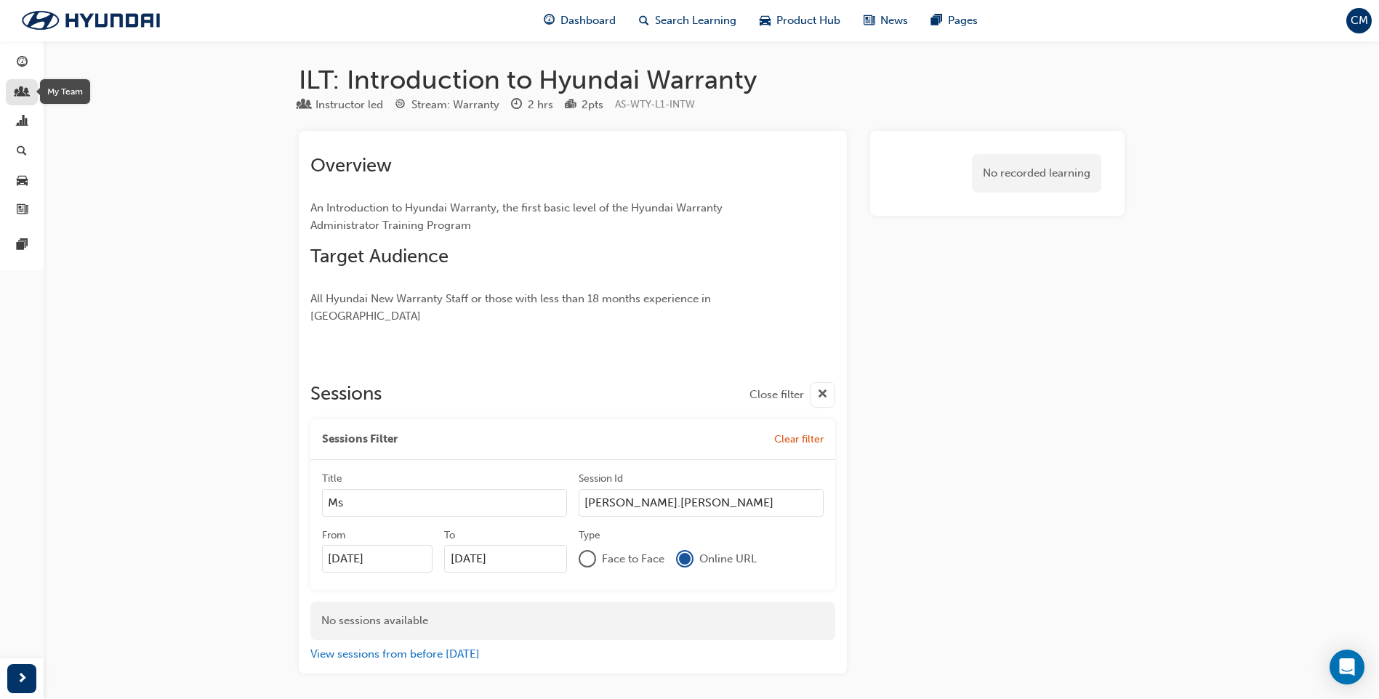
click at [23, 92] on span "people-icon" at bounding box center [22, 93] width 11 height 13
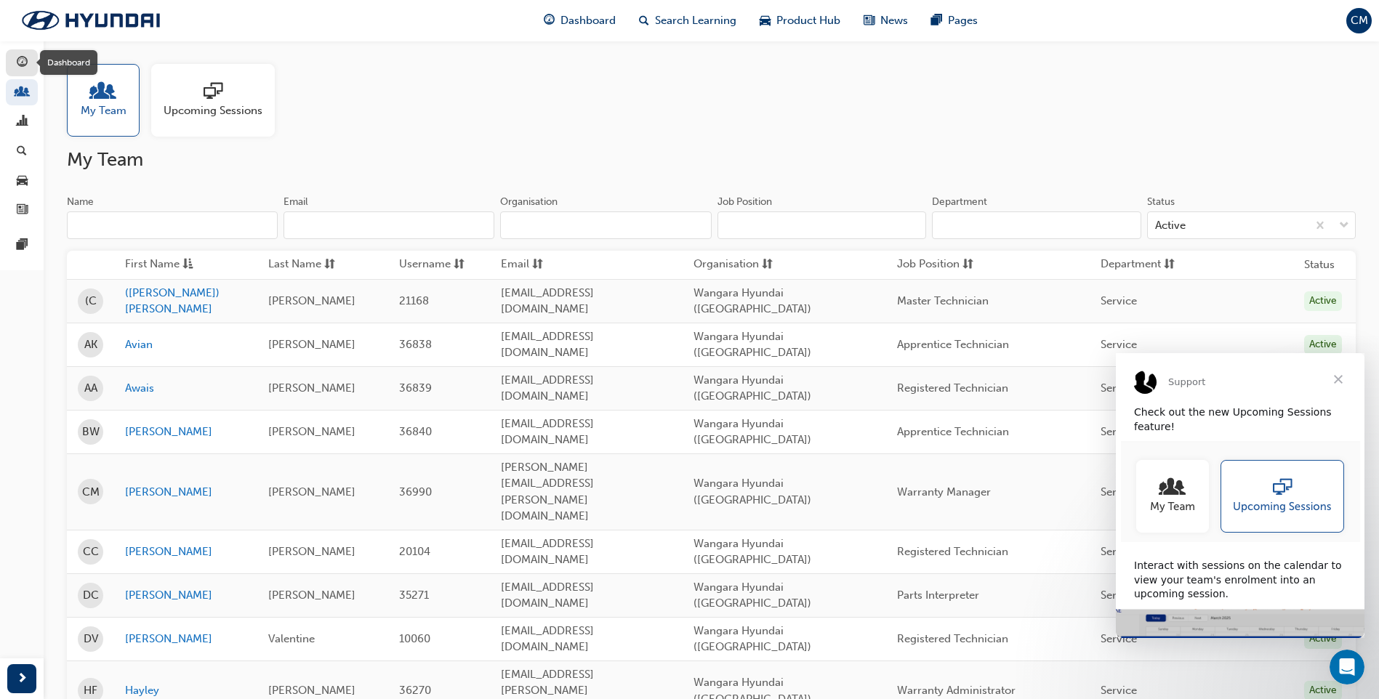
click at [23, 60] on span "guage-icon" at bounding box center [22, 63] width 11 height 13
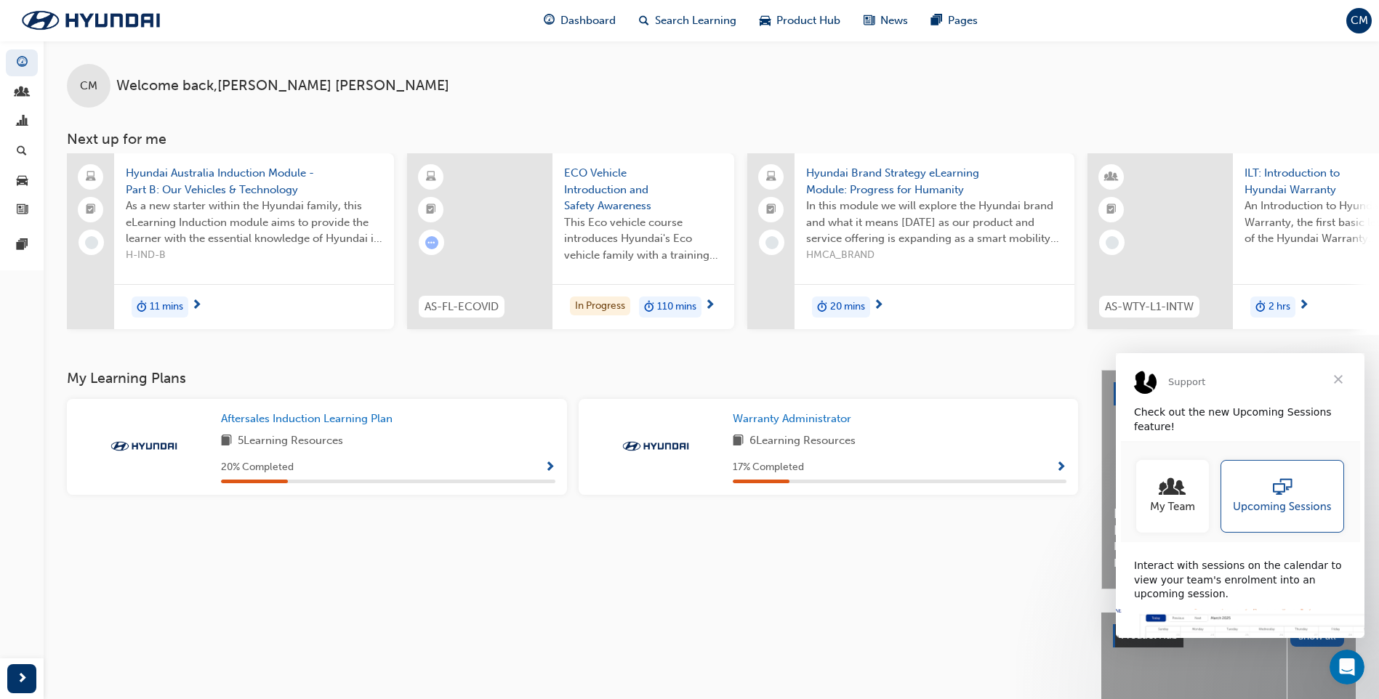
click at [1336, 376] on span "Close" at bounding box center [1338, 379] width 52 height 52
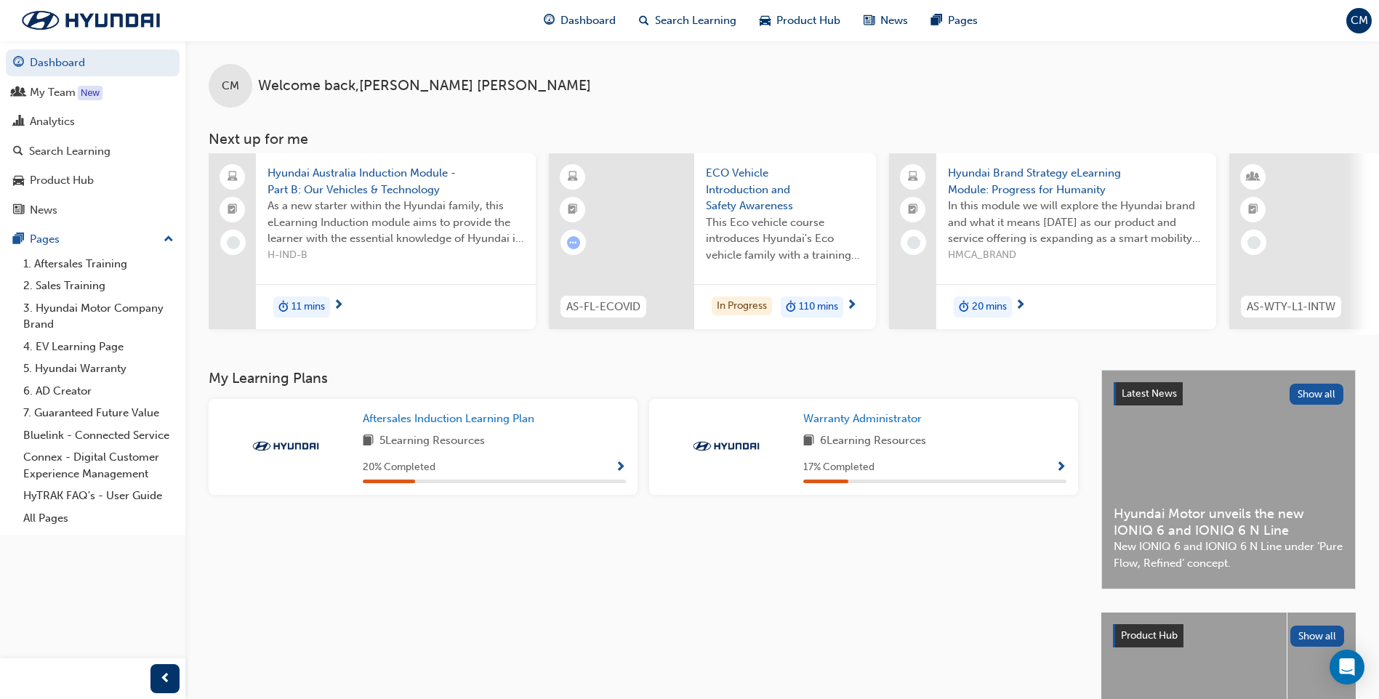
click at [1057, 466] on span "Show Progress" at bounding box center [1061, 468] width 11 height 13
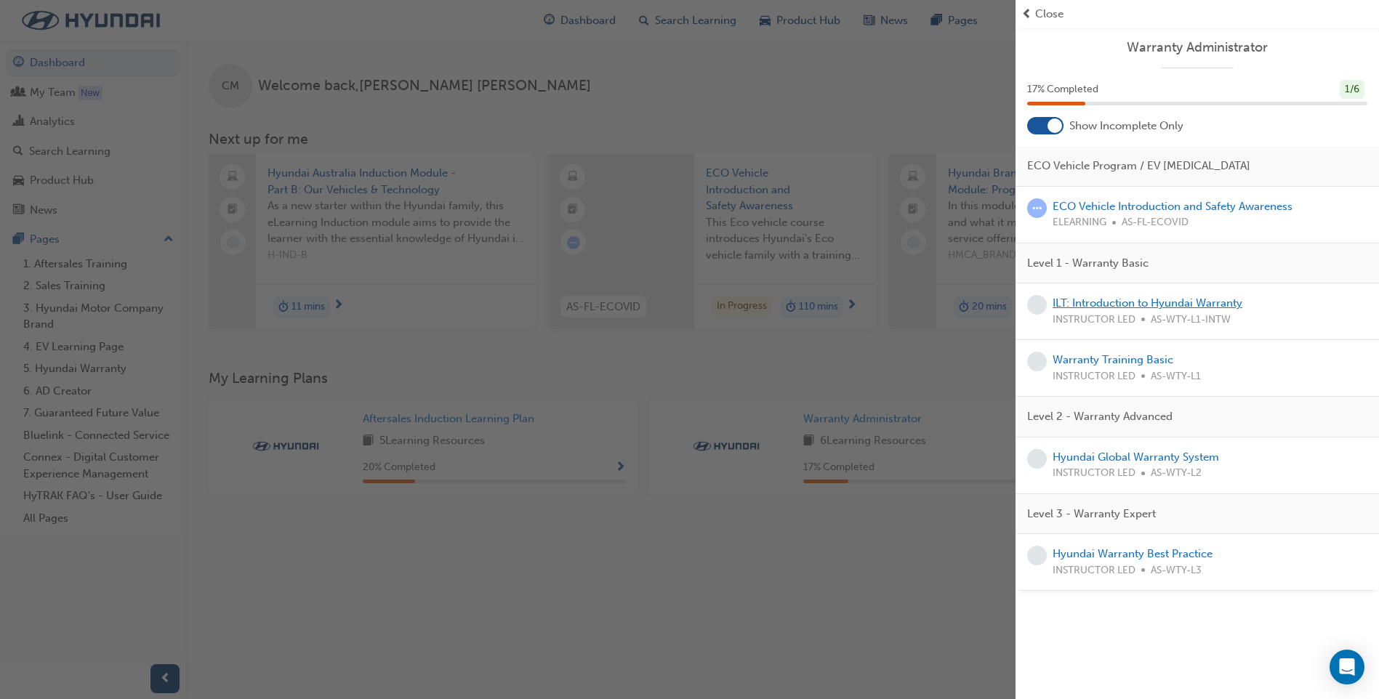
click at [1125, 307] on link "ILT: Introduction to Hyundai Warranty" at bounding box center [1148, 303] width 190 height 13
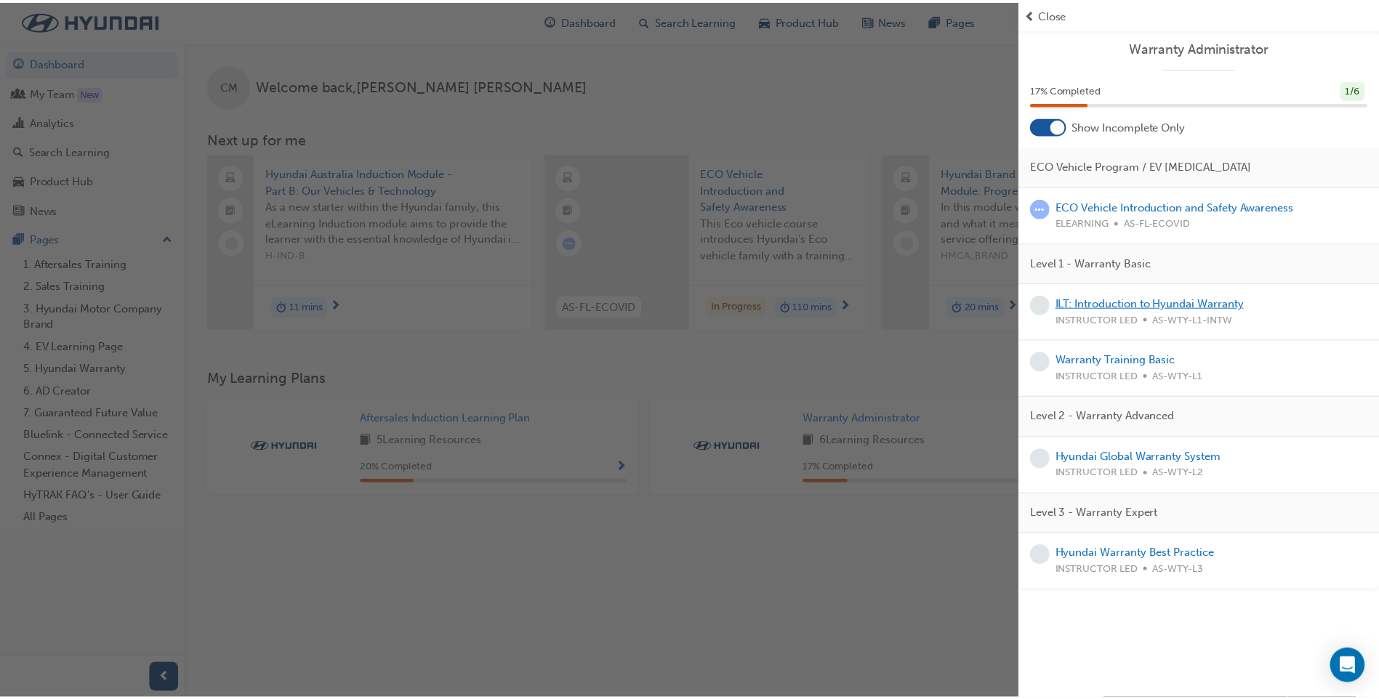
scroll to position [1, 0]
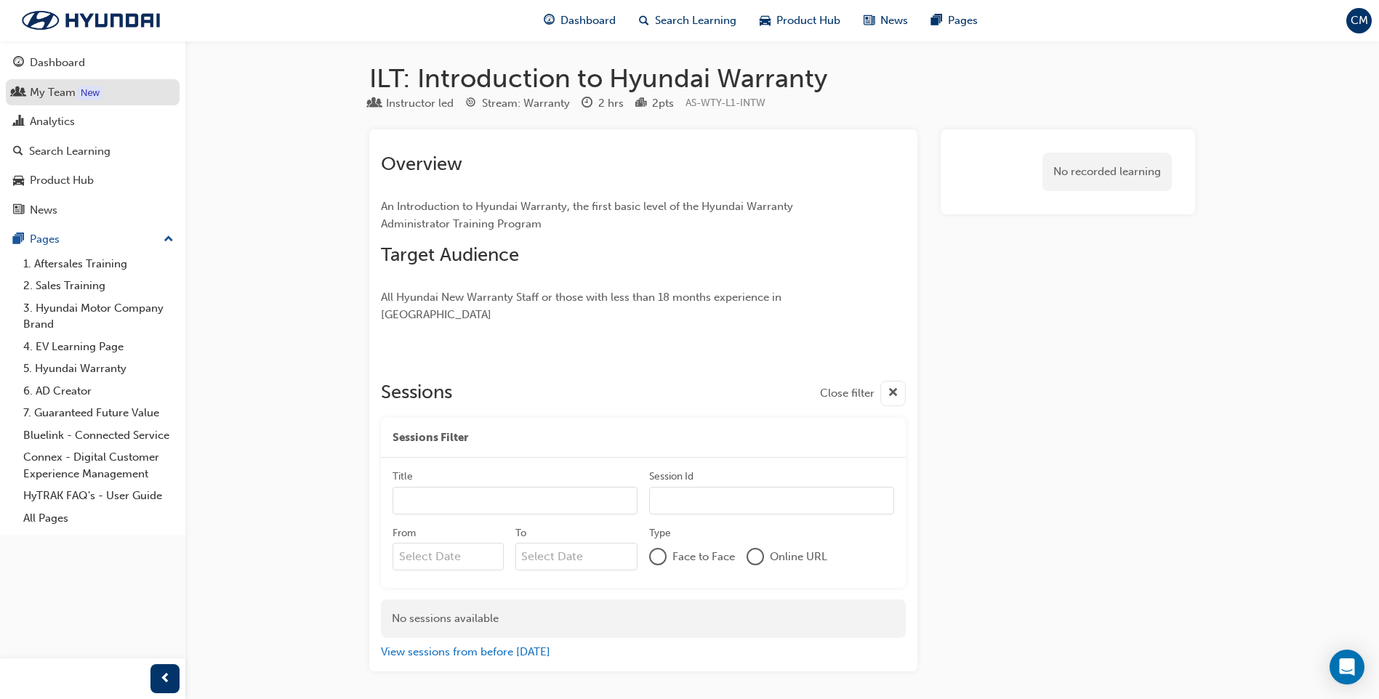
click at [50, 92] on div "My Team" at bounding box center [53, 92] width 46 height 17
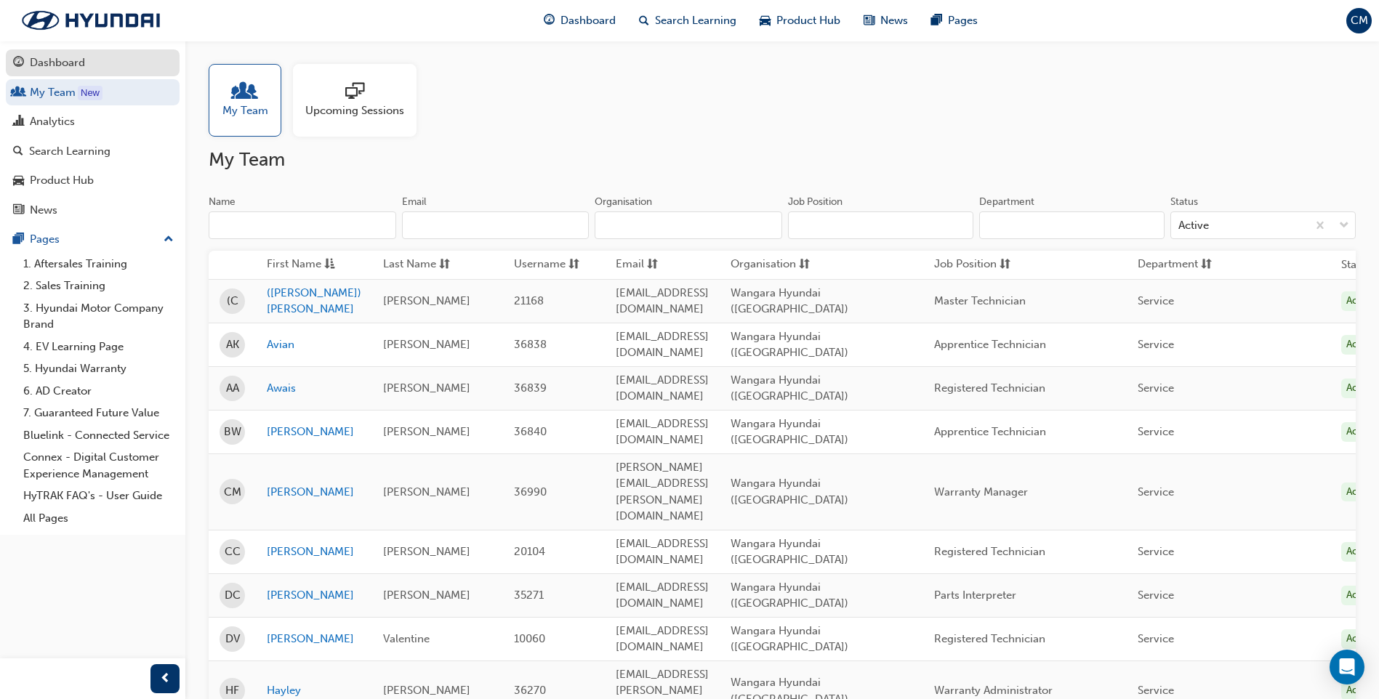
click at [42, 60] on div "Dashboard" at bounding box center [57, 63] width 55 height 17
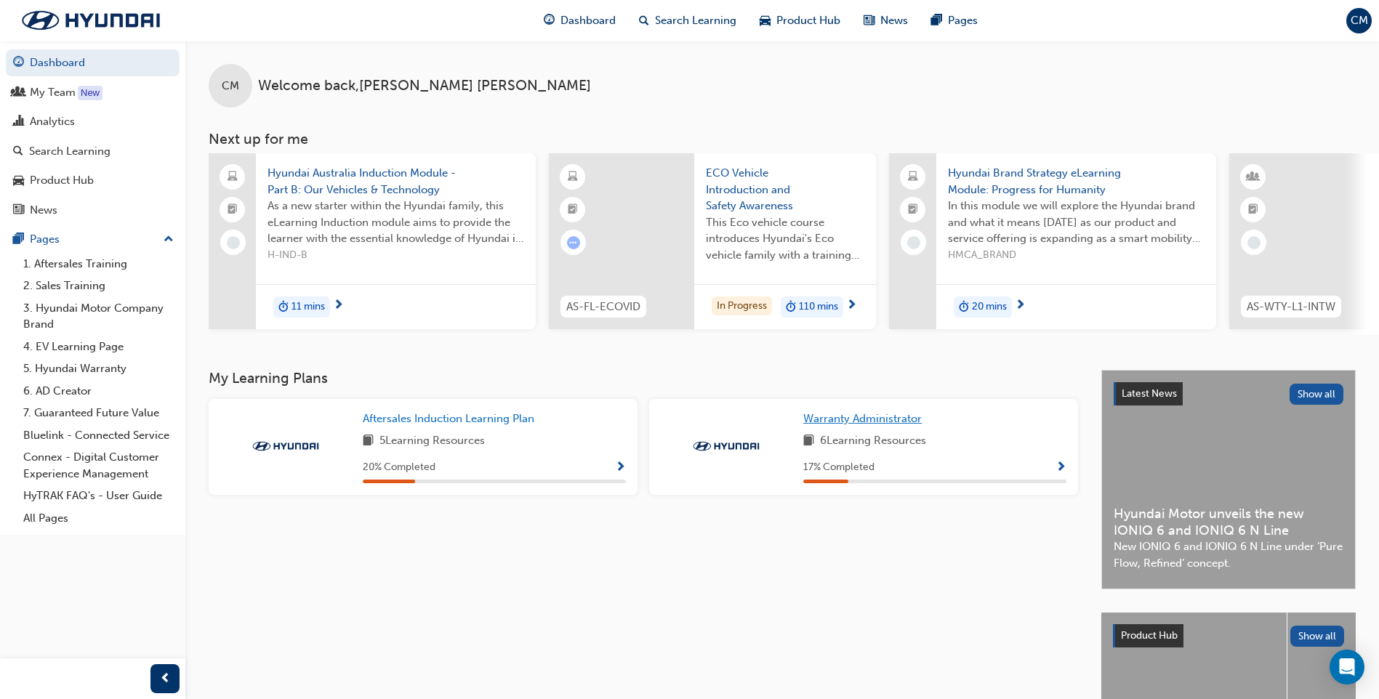
click at [843, 422] on span "Warranty Administrator" at bounding box center [862, 418] width 119 height 13
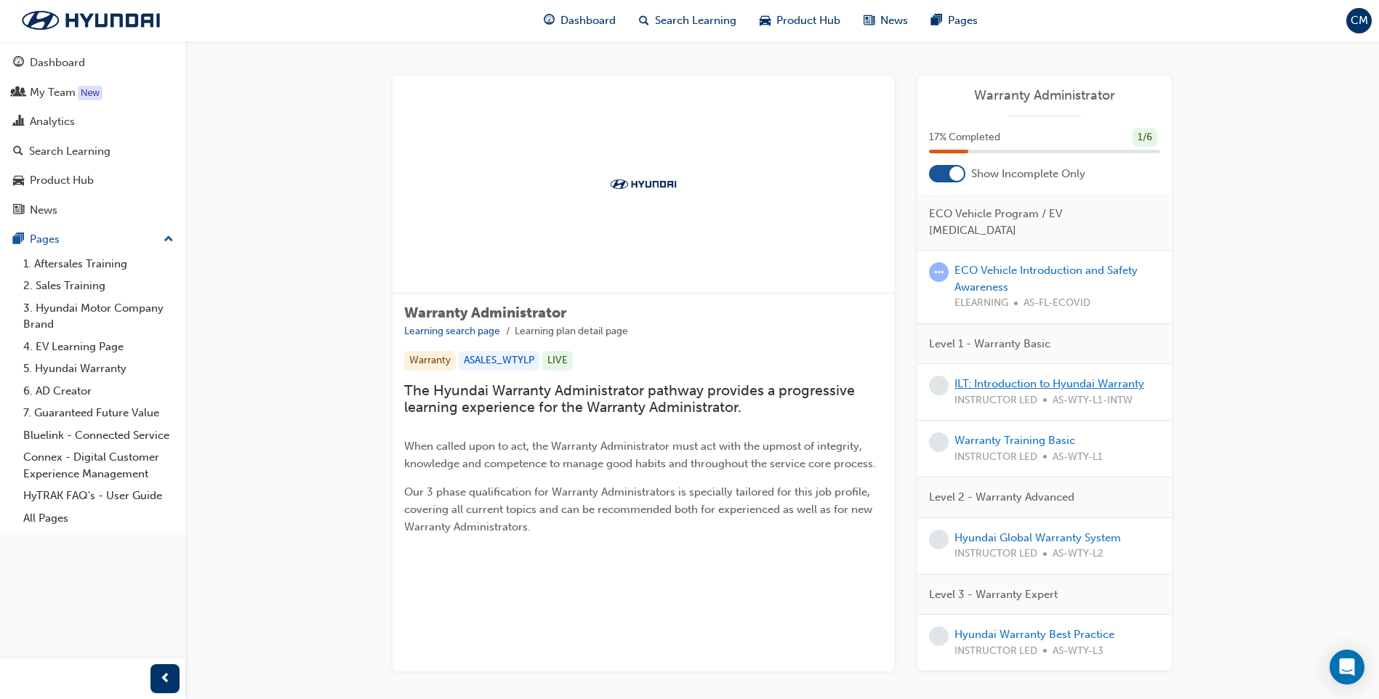
click at [1009, 377] on link "ILT: Introduction to Hyundai Warranty" at bounding box center [1050, 383] width 190 height 13
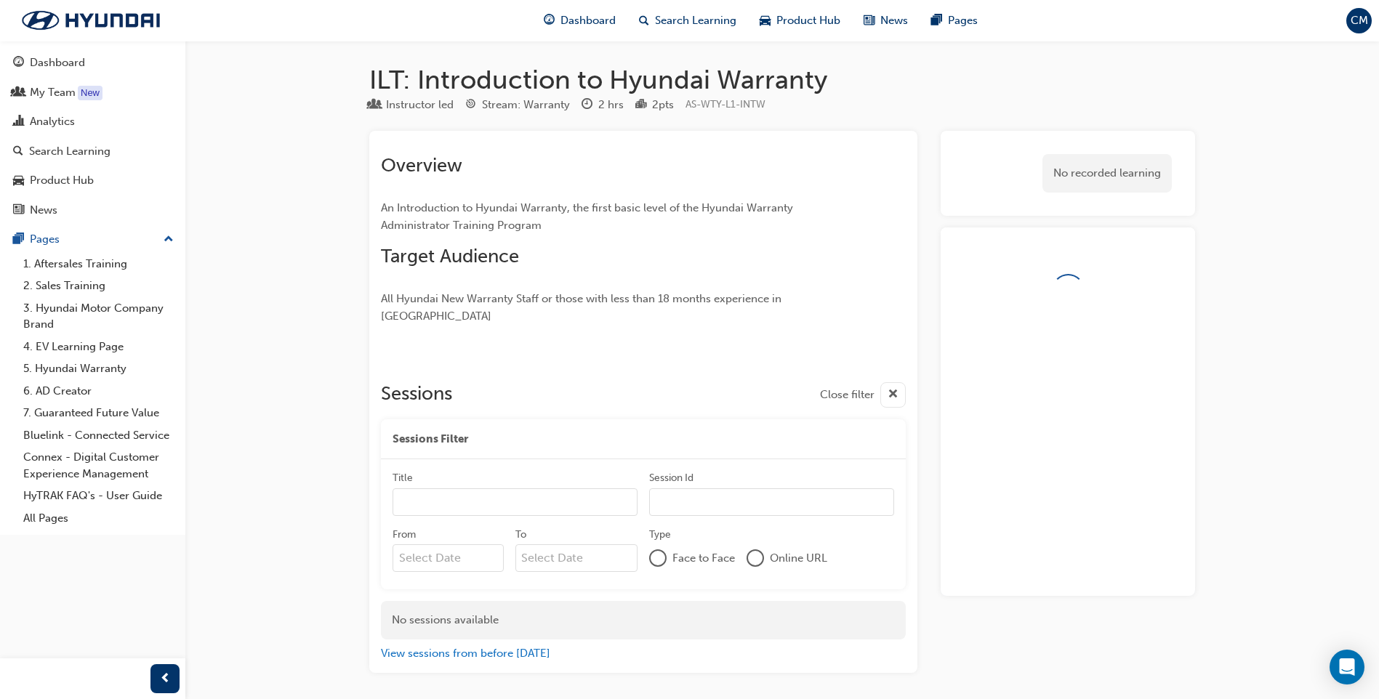
scroll to position [39, 0]
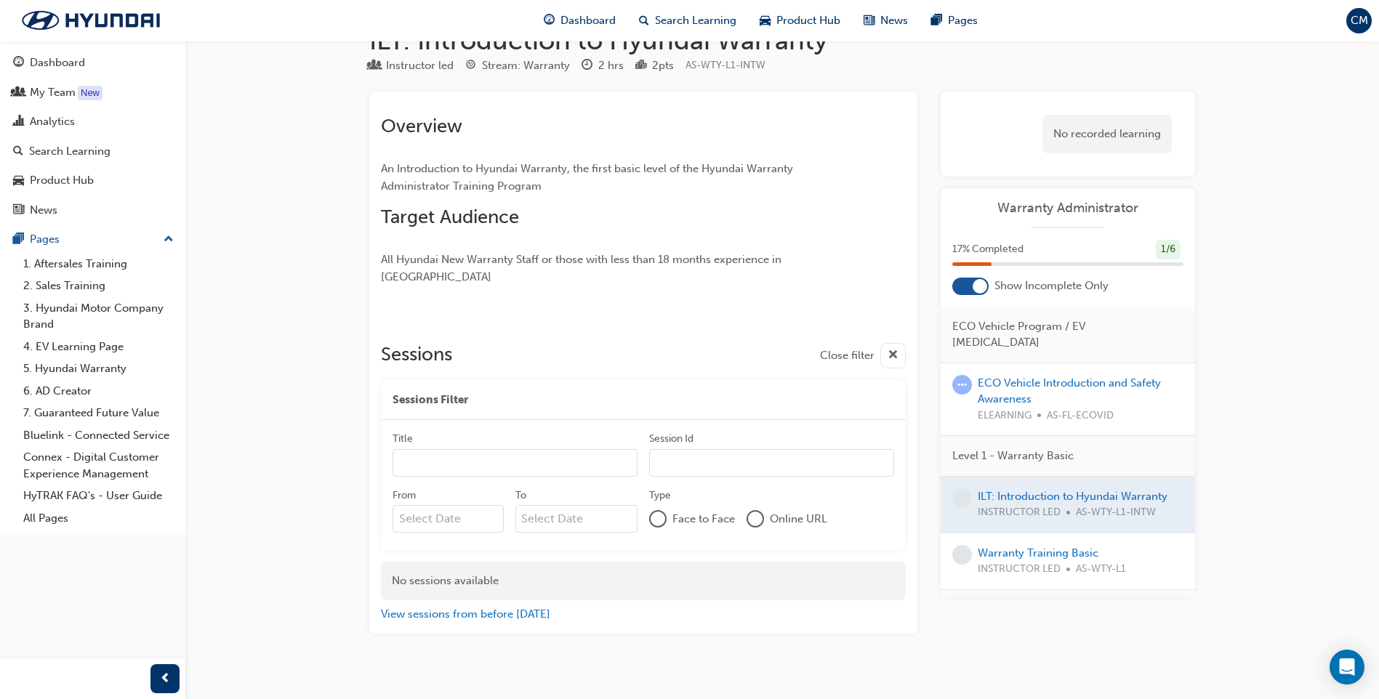
click at [753, 512] on div at bounding box center [755, 519] width 15 height 15
click at [438, 450] on input "Title" at bounding box center [515, 464] width 245 height 28
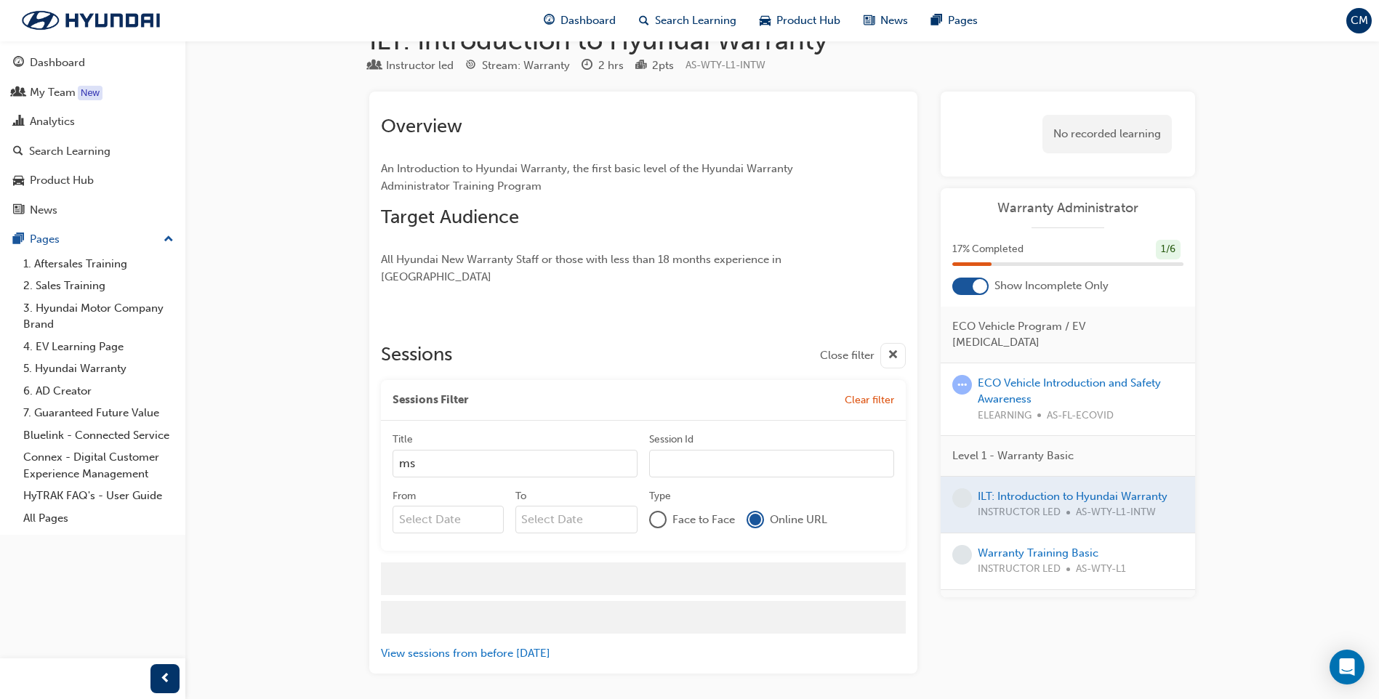
type input "ms"
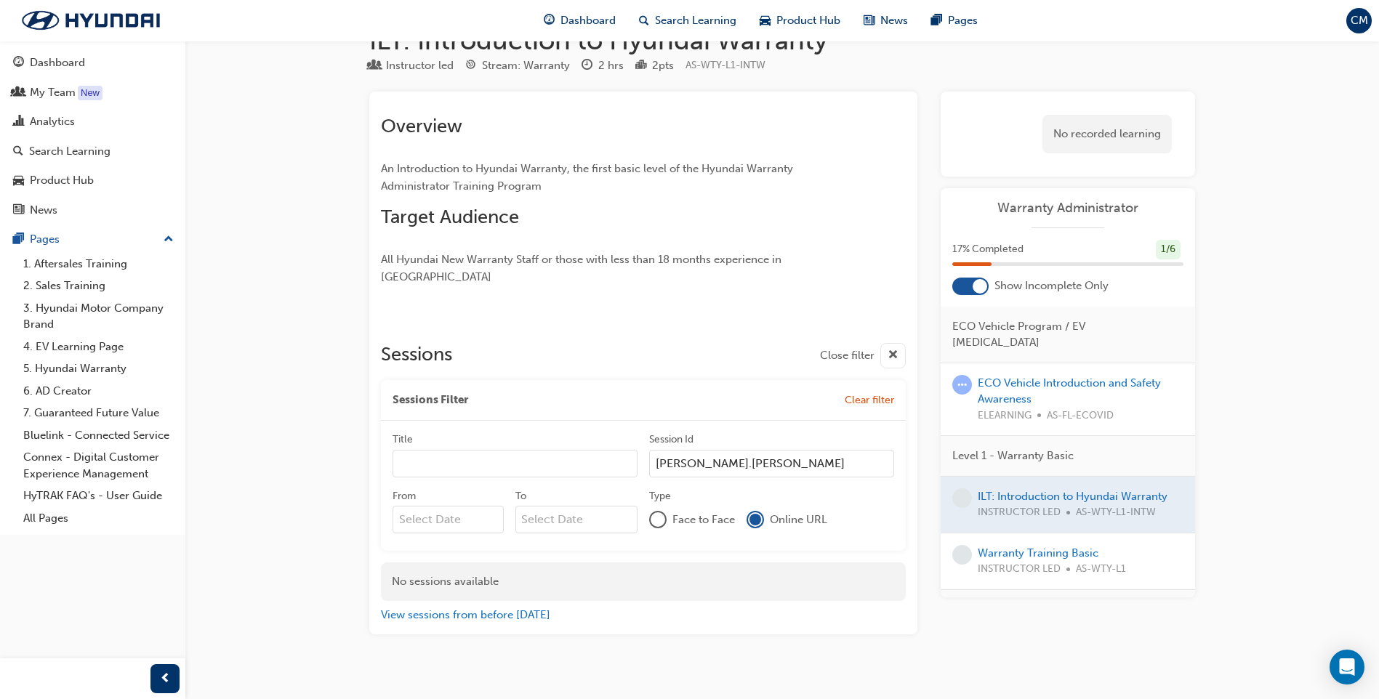
type input "charissa.mcfadden"
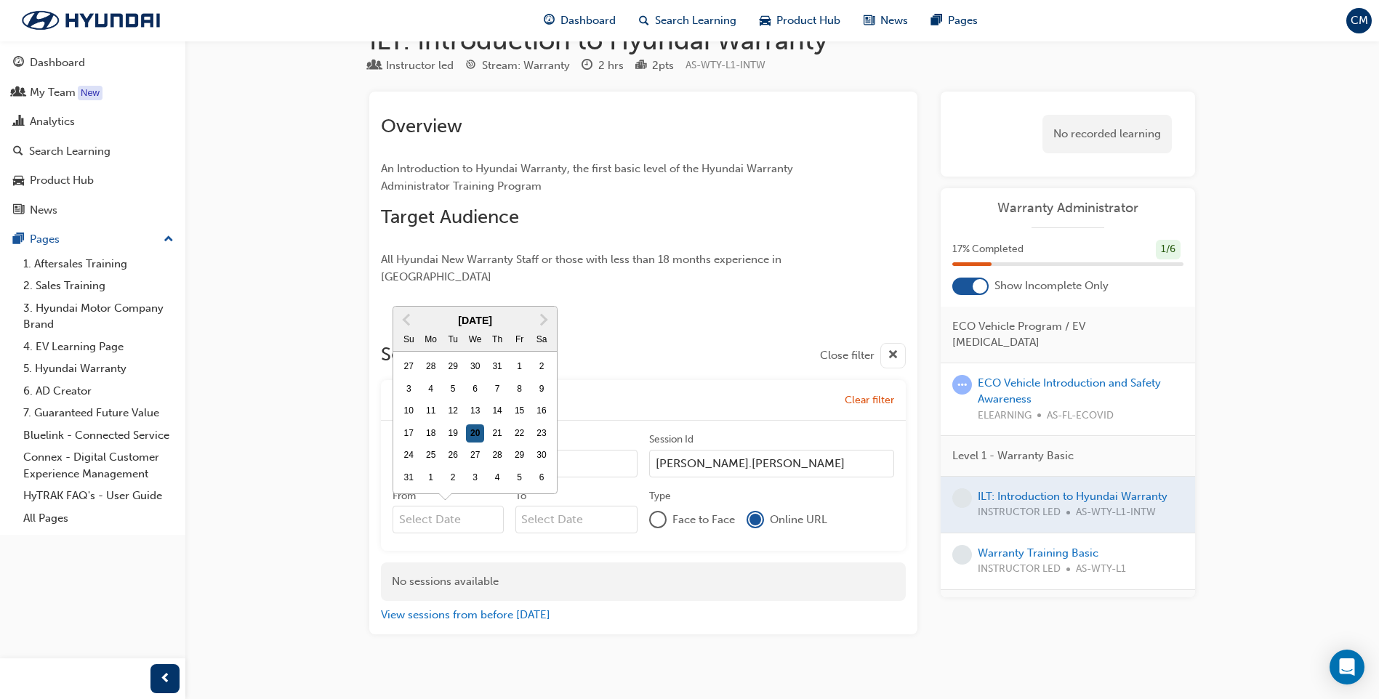
click at [473, 425] on div "20" at bounding box center [475, 434] width 19 height 19
click at [473, 506] on input "From Previous Month Next Month August 2025 Su Mo Tu We Th Fr Sa 27 28 29 30 31 …" at bounding box center [448, 520] width 111 height 28
type input "20/08/25"
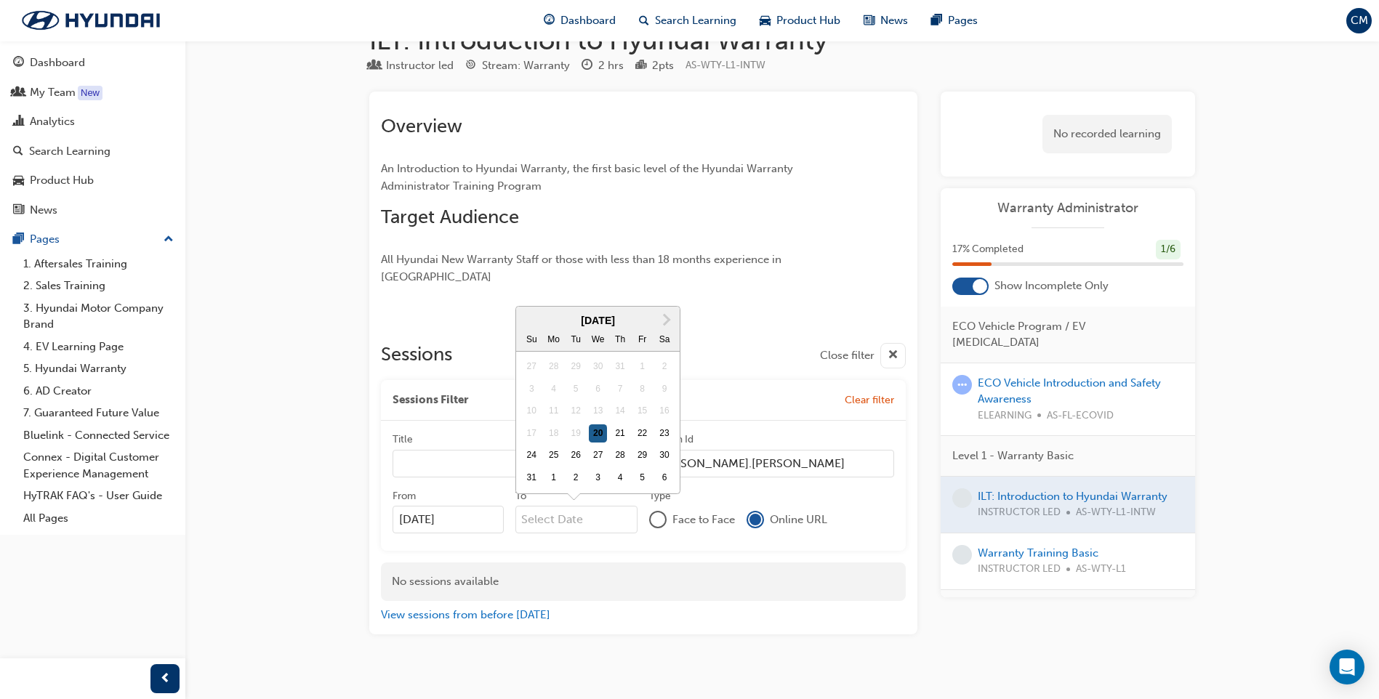
click at [600, 425] on div "20" at bounding box center [598, 434] width 19 height 19
click at [600, 506] on input "To Next Month August 2025 Su Mo Tu We Th Fr Sa 27 28 29 30 31 1 2 3 4 5 6 7 8 9…" at bounding box center [576, 520] width 123 height 28
type input "20/08/25"
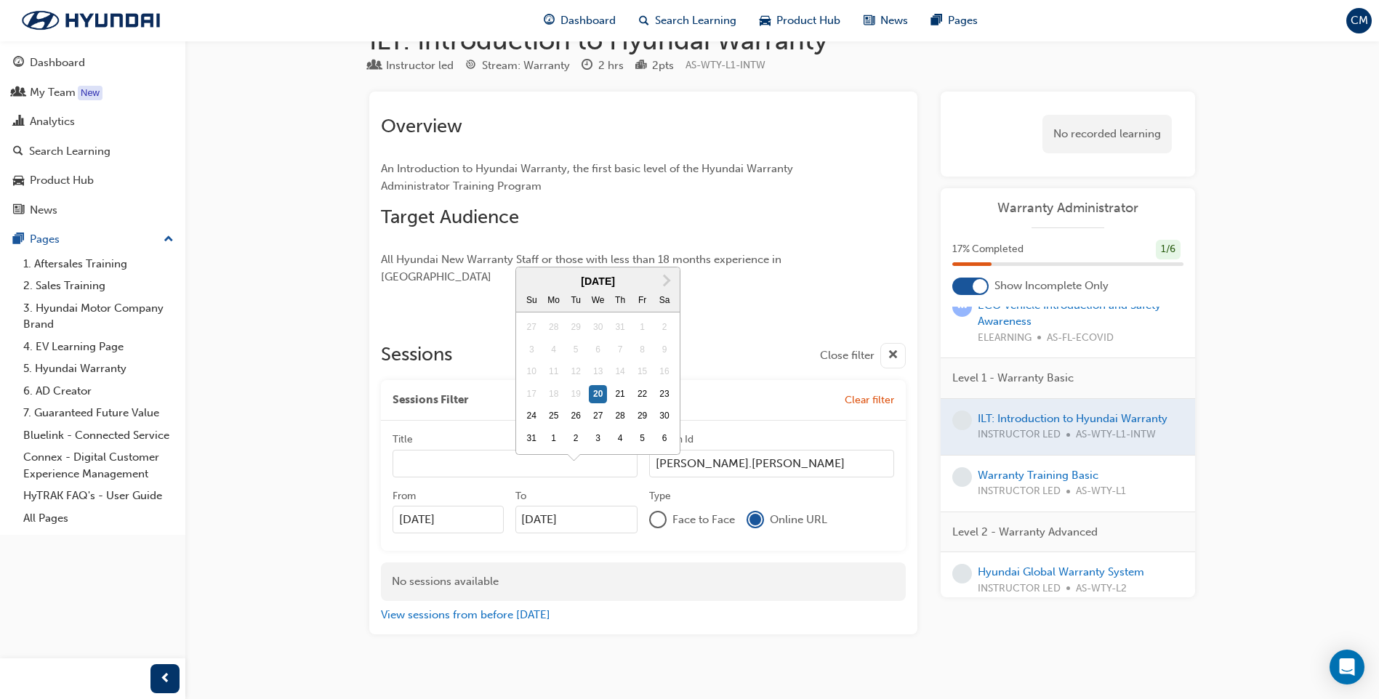
scroll to position [170, 0]
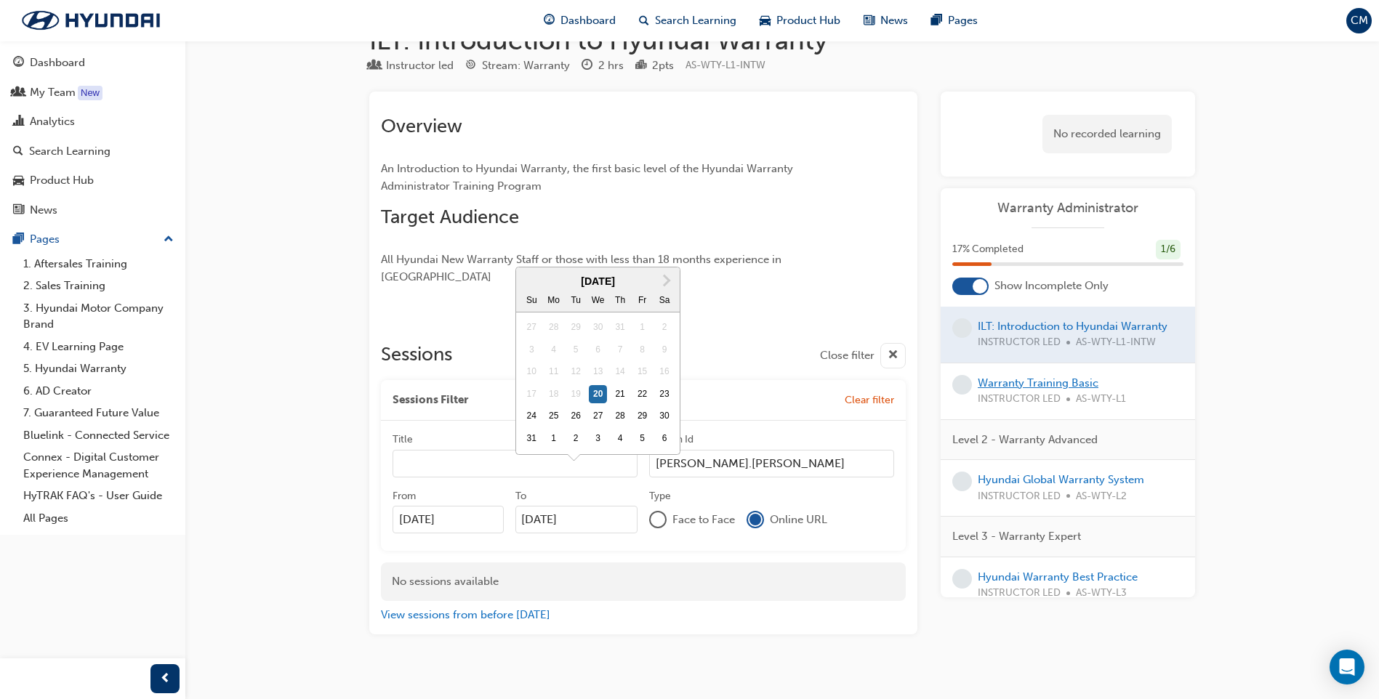
click at [1054, 377] on link "Warranty Training Basic" at bounding box center [1038, 383] width 121 height 13
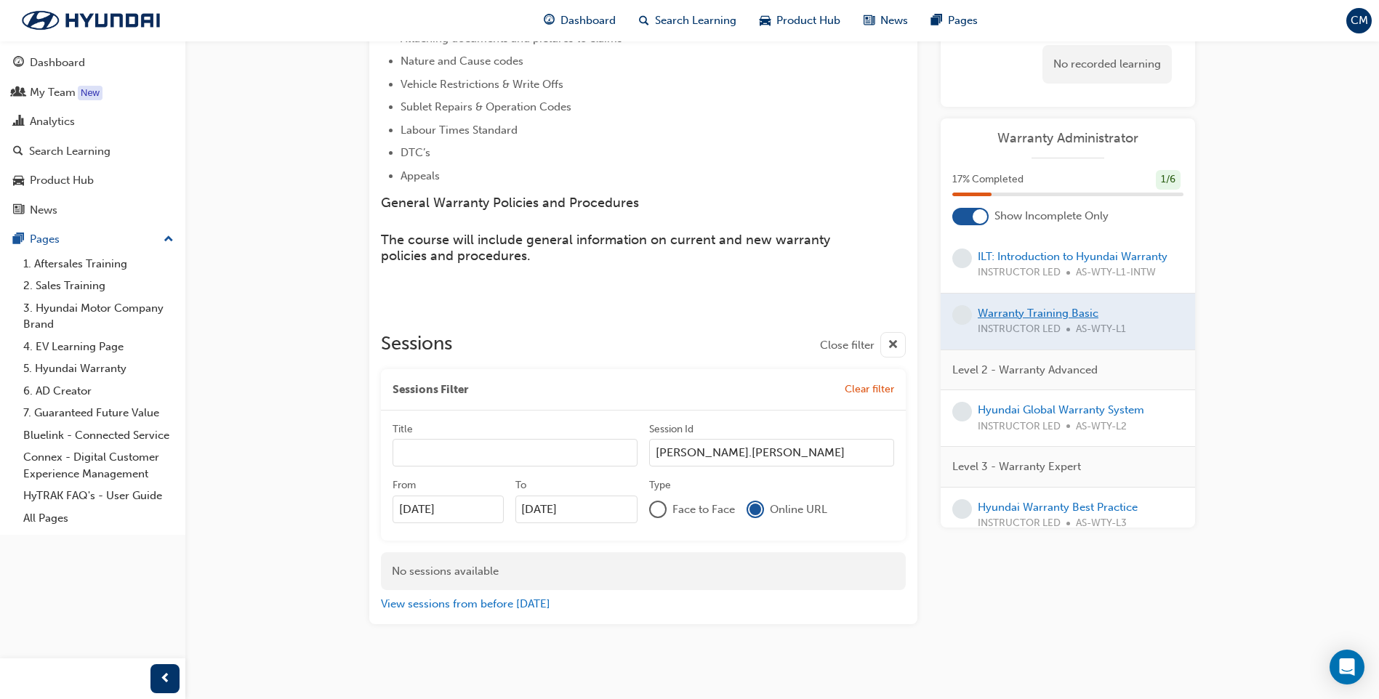
scroll to position [391, 0]
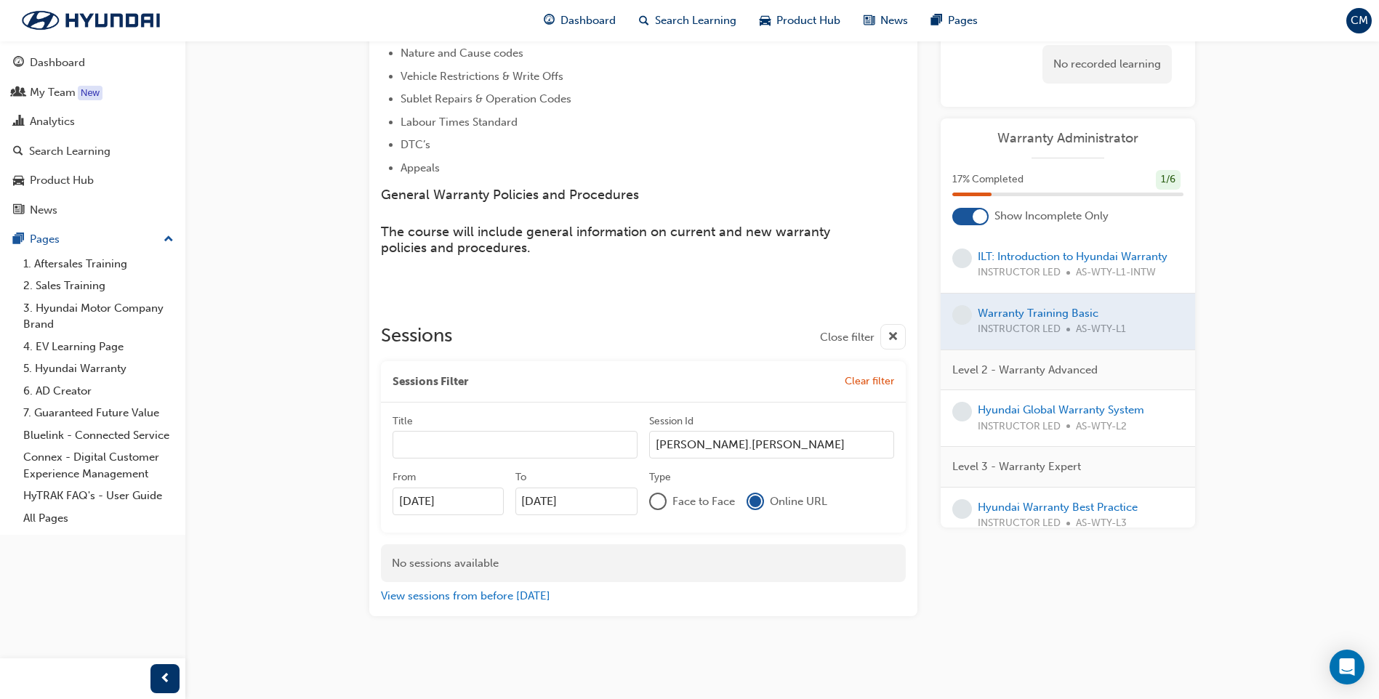
click at [867, 382] on span "Clear filter" at bounding box center [869, 381] width 49 height 12
click at [886, 337] on div "button" at bounding box center [892, 337] width 25 height 25
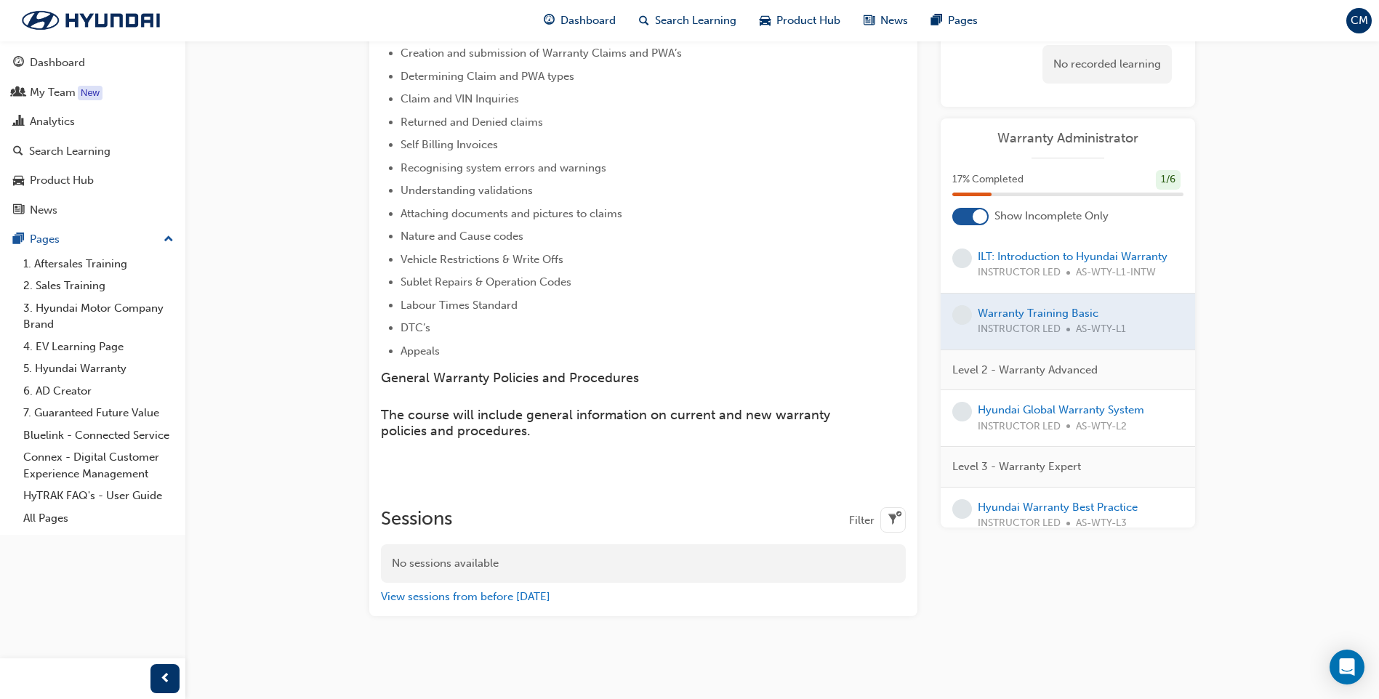
click at [1051, 299] on div at bounding box center [1068, 322] width 254 height 56
click at [52, 58] on div "Dashboard" at bounding box center [57, 63] width 55 height 17
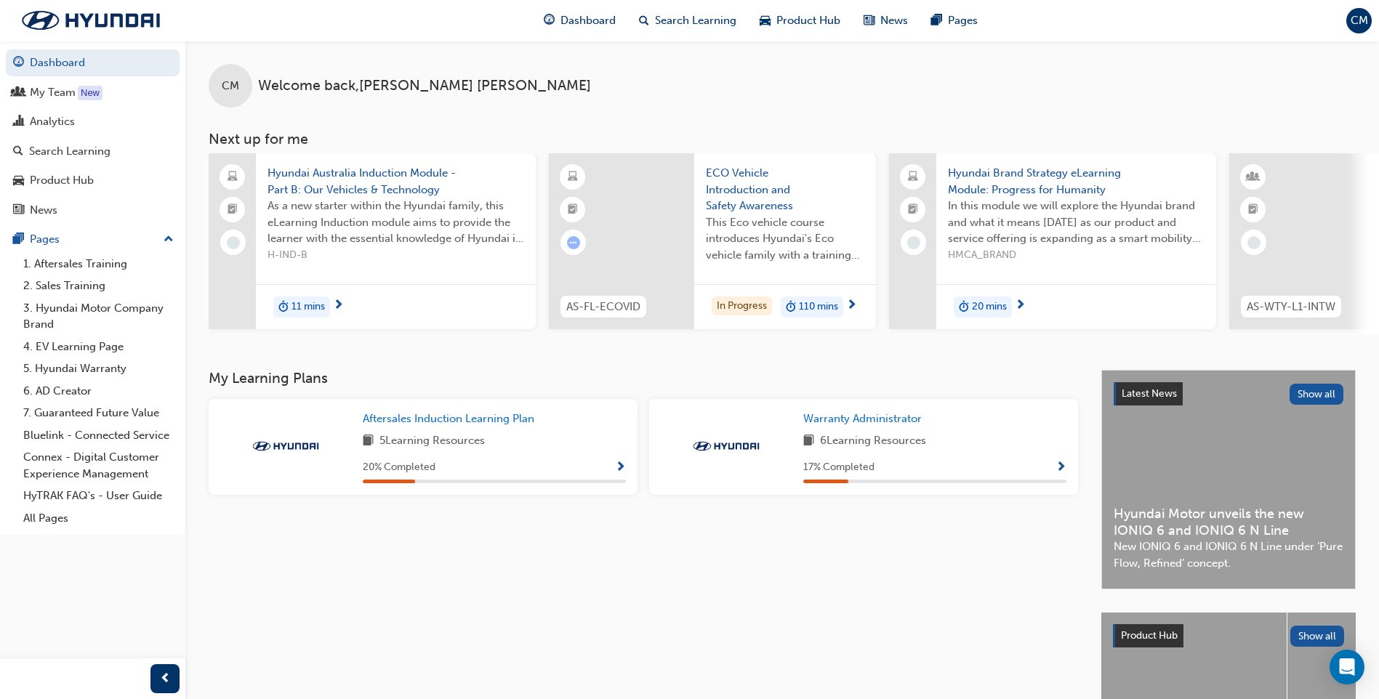
click at [309, 308] on span "11 mins" at bounding box center [308, 307] width 33 height 17
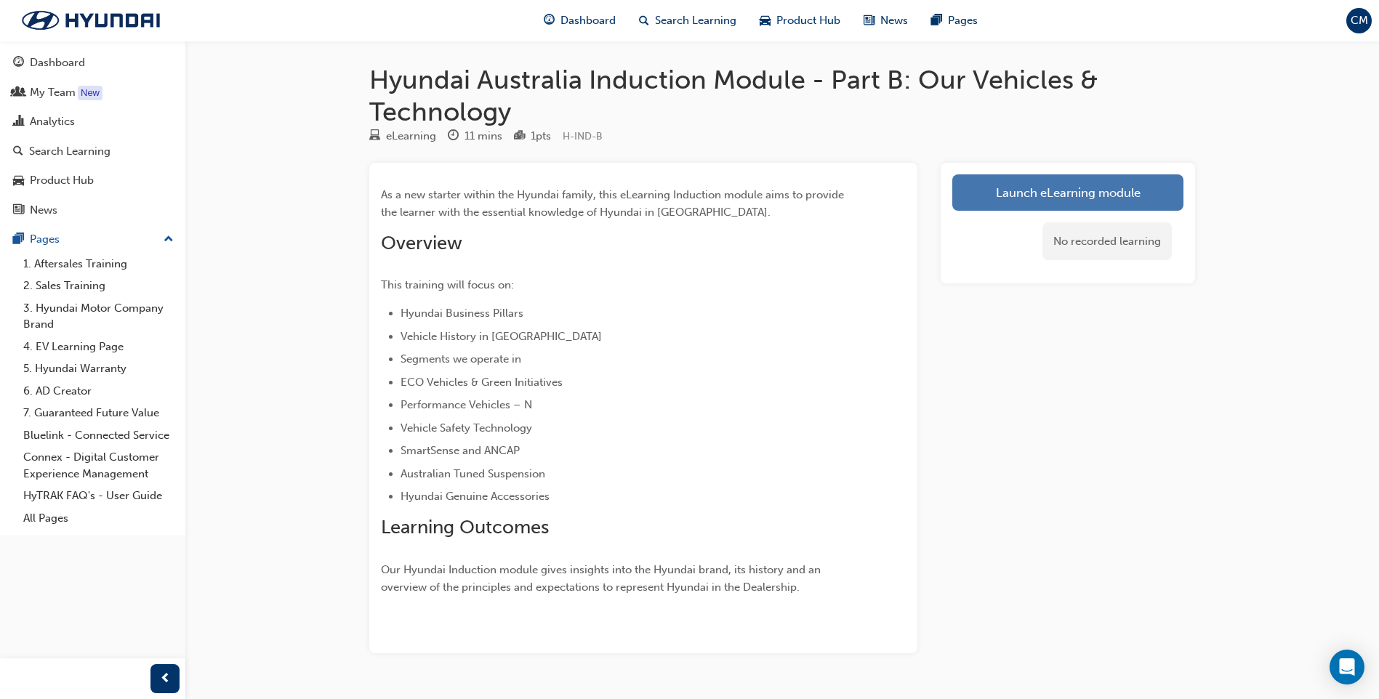
click at [1023, 192] on link "Launch eLearning module" at bounding box center [1067, 192] width 231 height 36
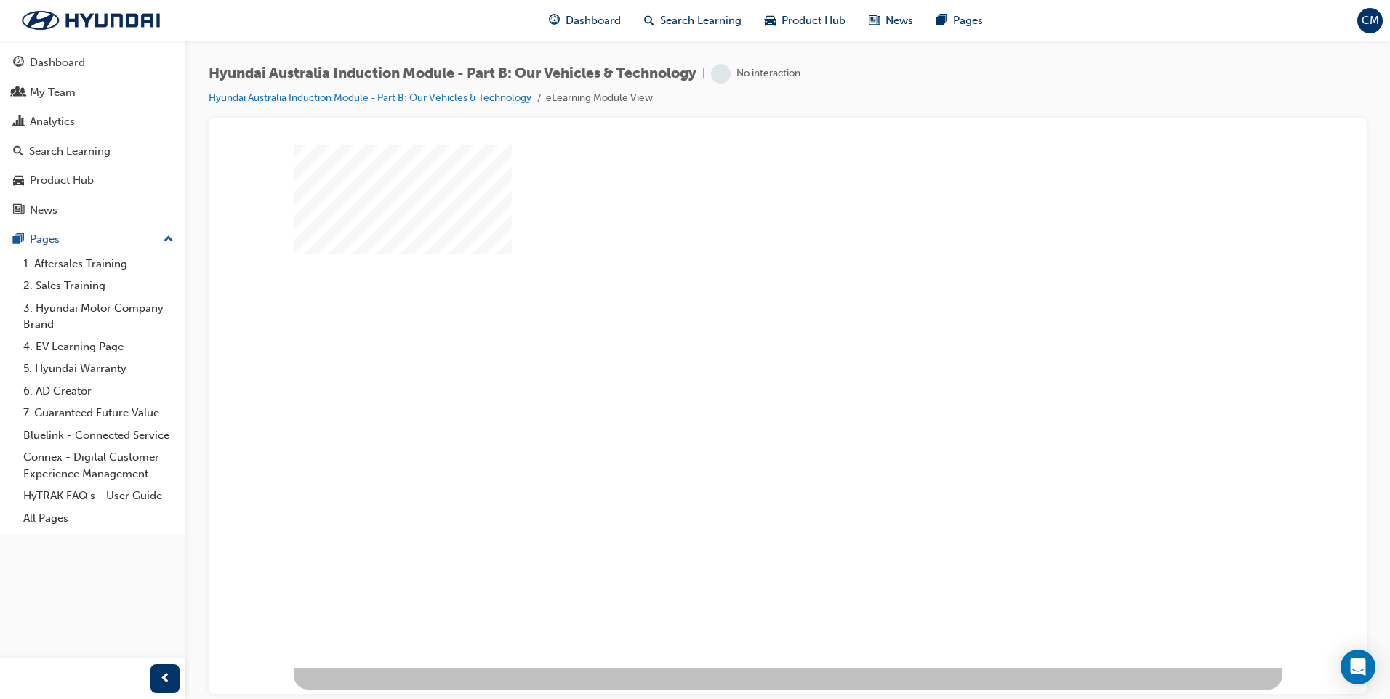
click at [746, 364] on div "play" at bounding box center [746, 364] width 0 height 0
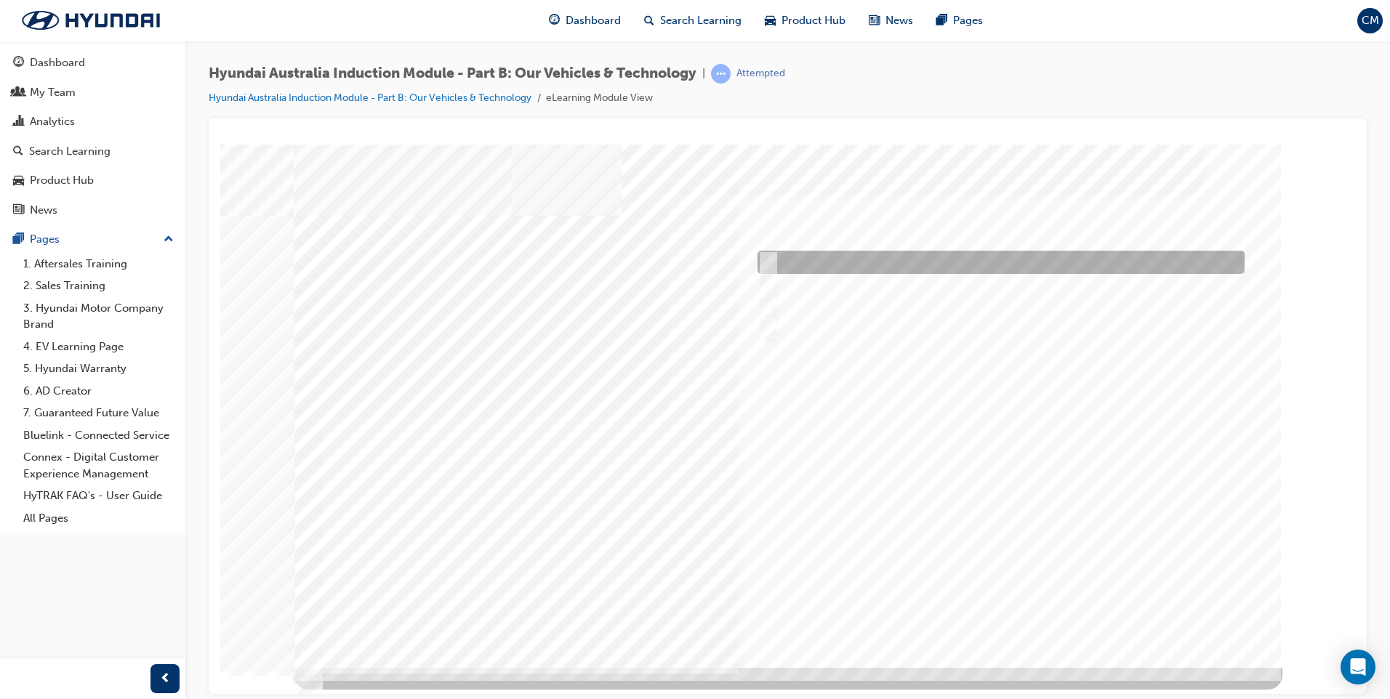
click at [771, 261] on input "Performance" at bounding box center [765, 262] width 16 height 16
checkbox input "true"
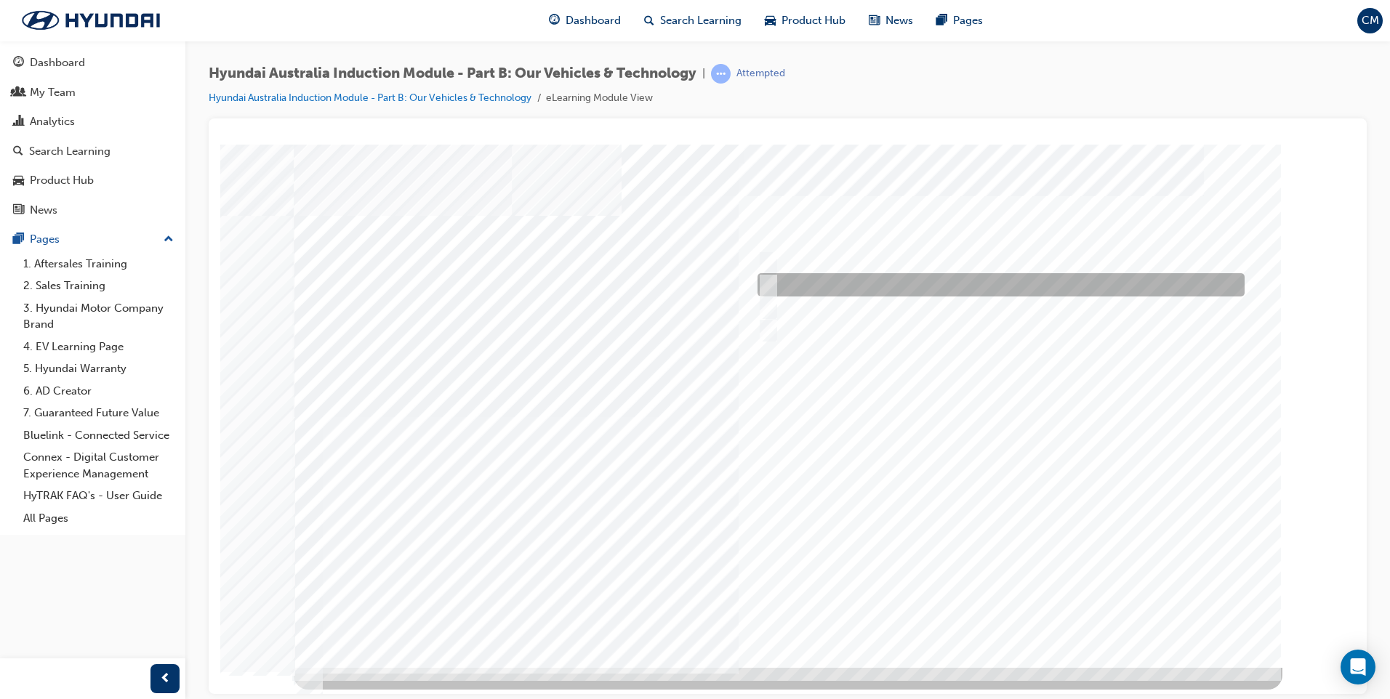
click at [771, 278] on input "Electrification" at bounding box center [765, 285] width 16 height 16
checkbox input "true"
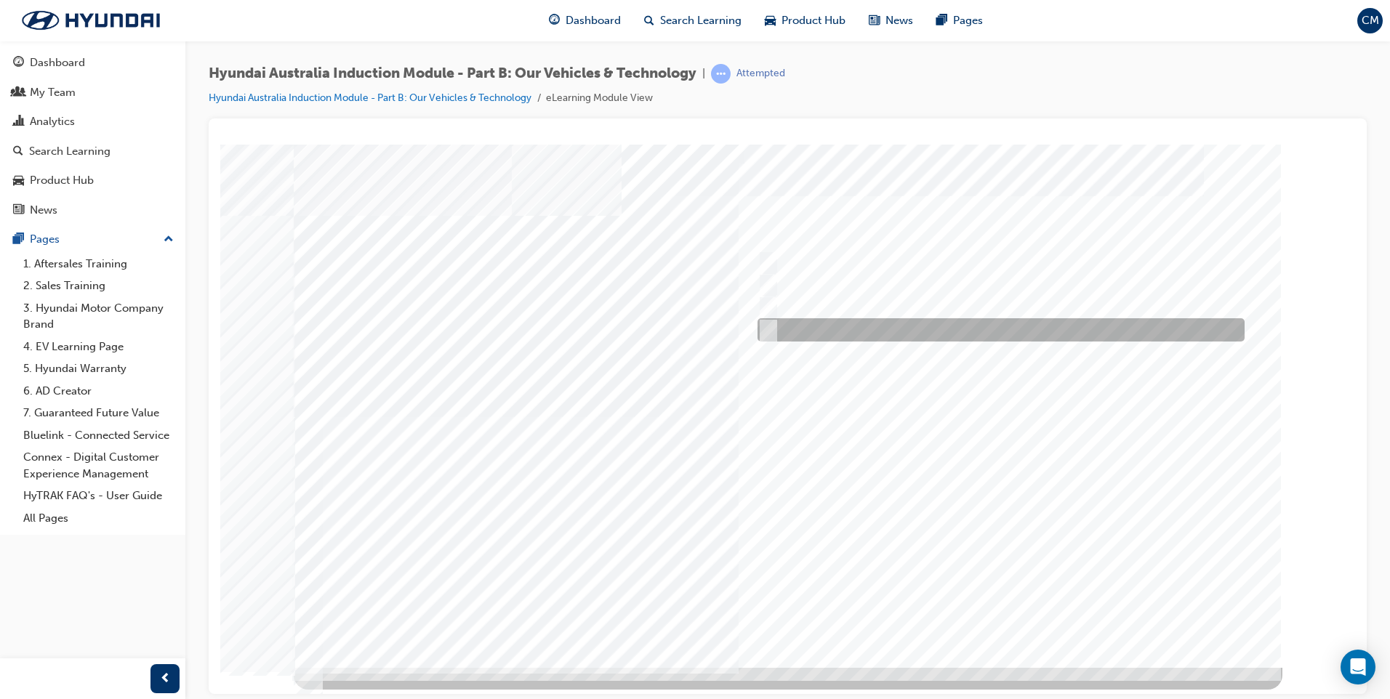
click at [777, 324] on div at bounding box center [997, 329] width 487 height 23
checkbox input "true"
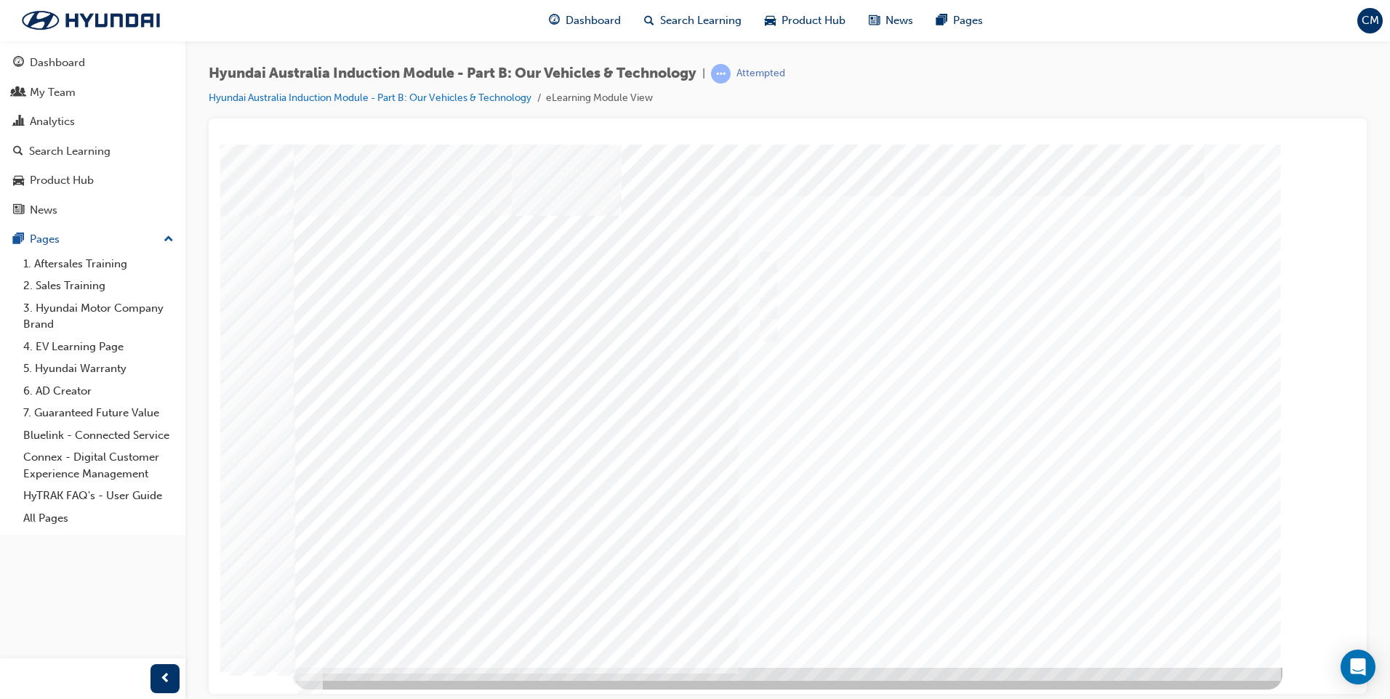
click at [1000, 611] on div at bounding box center [788, 405] width 989 height 523
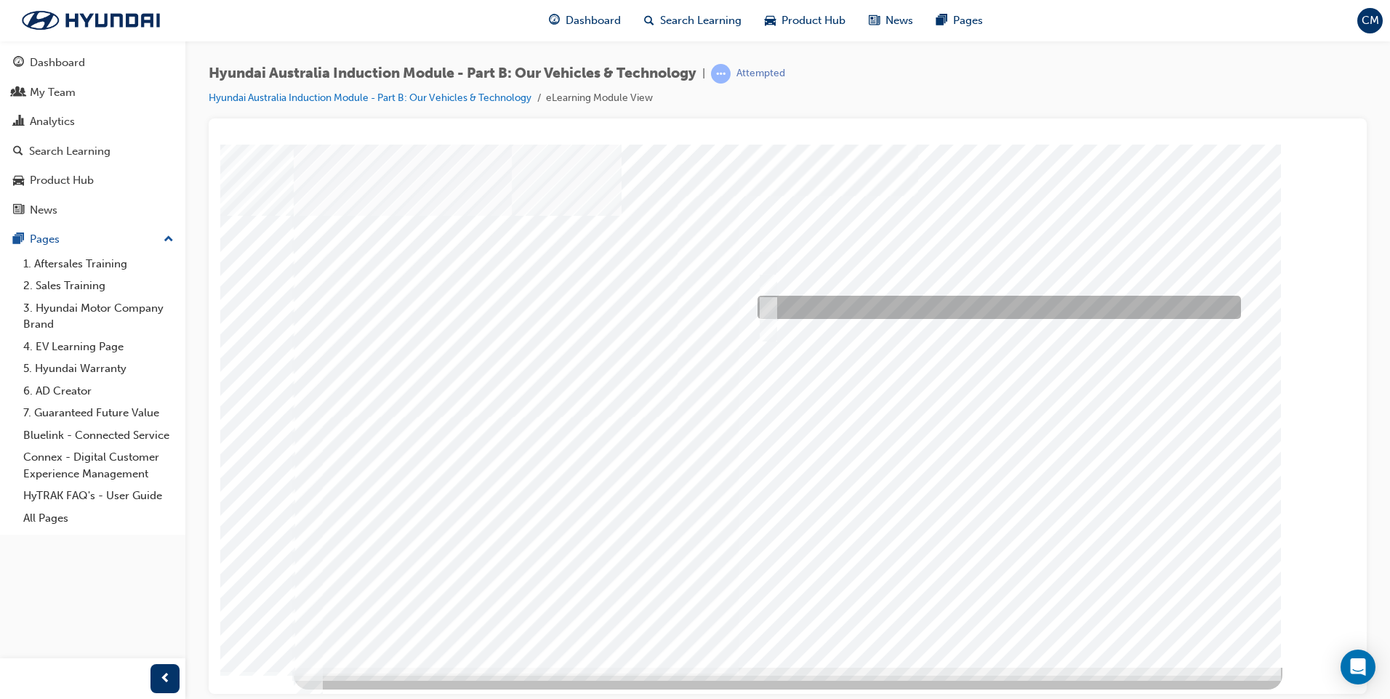
click at [765, 310] on input "3 years" at bounding box center [766, 308] width 16 height 16
radio input "true"
click at [767, 284] on div at bounding box center [788, 405] width 989 height 523
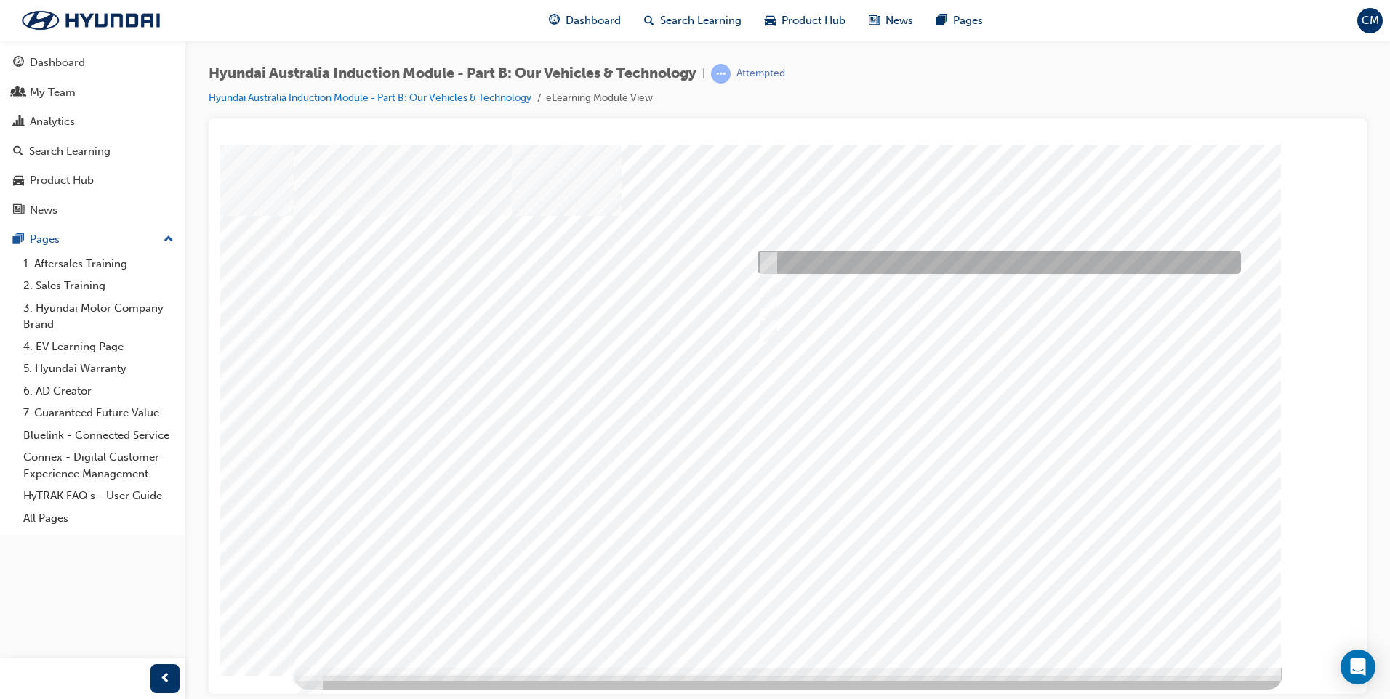
click at [771, 255] on input "Corner rascal" at bounding box center [765, 262] width 16 height 16
checkbox input "true"
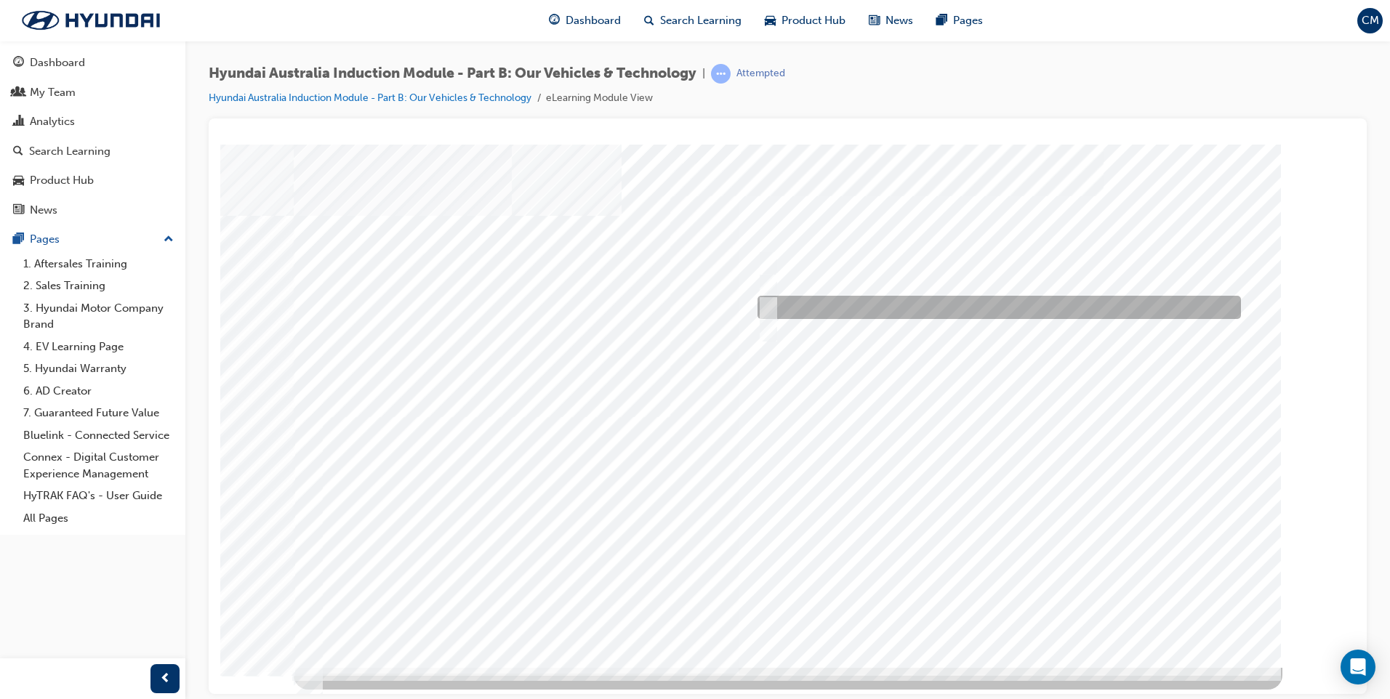
click at [771, 308] on input "Road to racetrack" at bounding box center [765, 308] width 16 height 16
checkbox input "true"
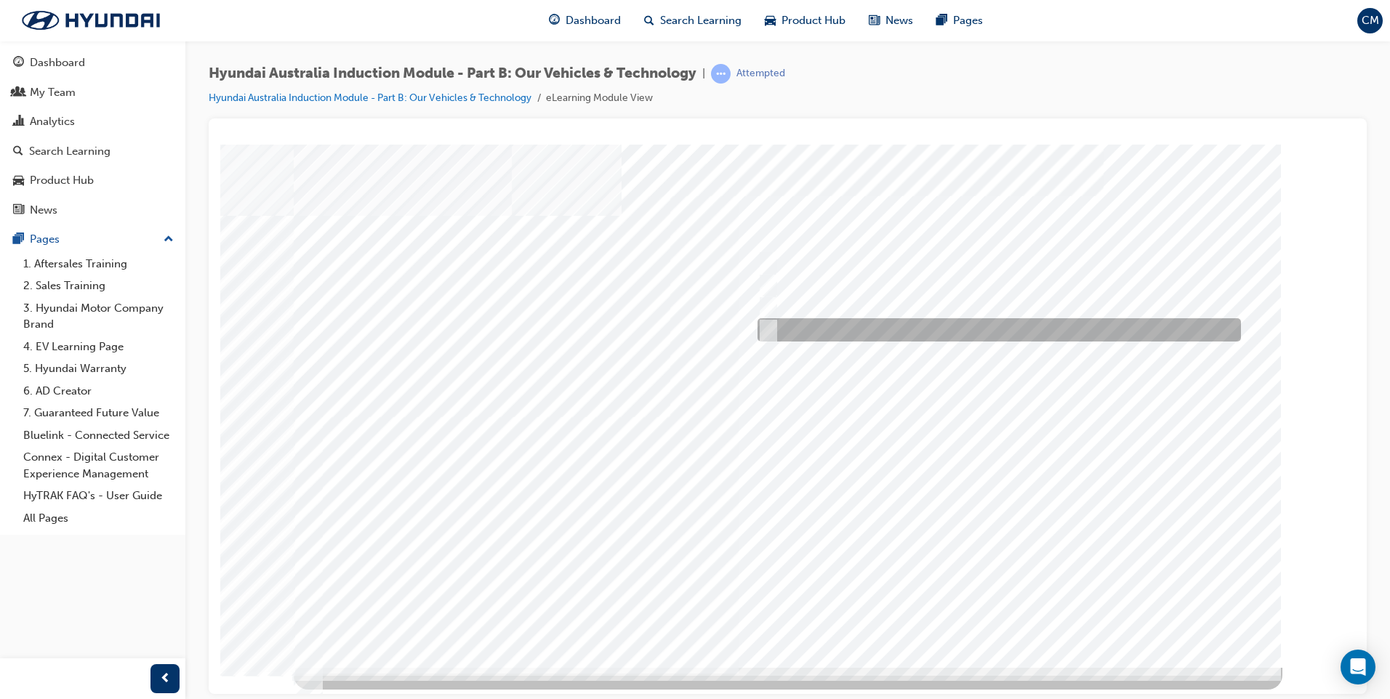
click at [765, 328] on input "Everyday sports car" at bounding box center [765, 330] width 16 height 16
checkbox input "true"
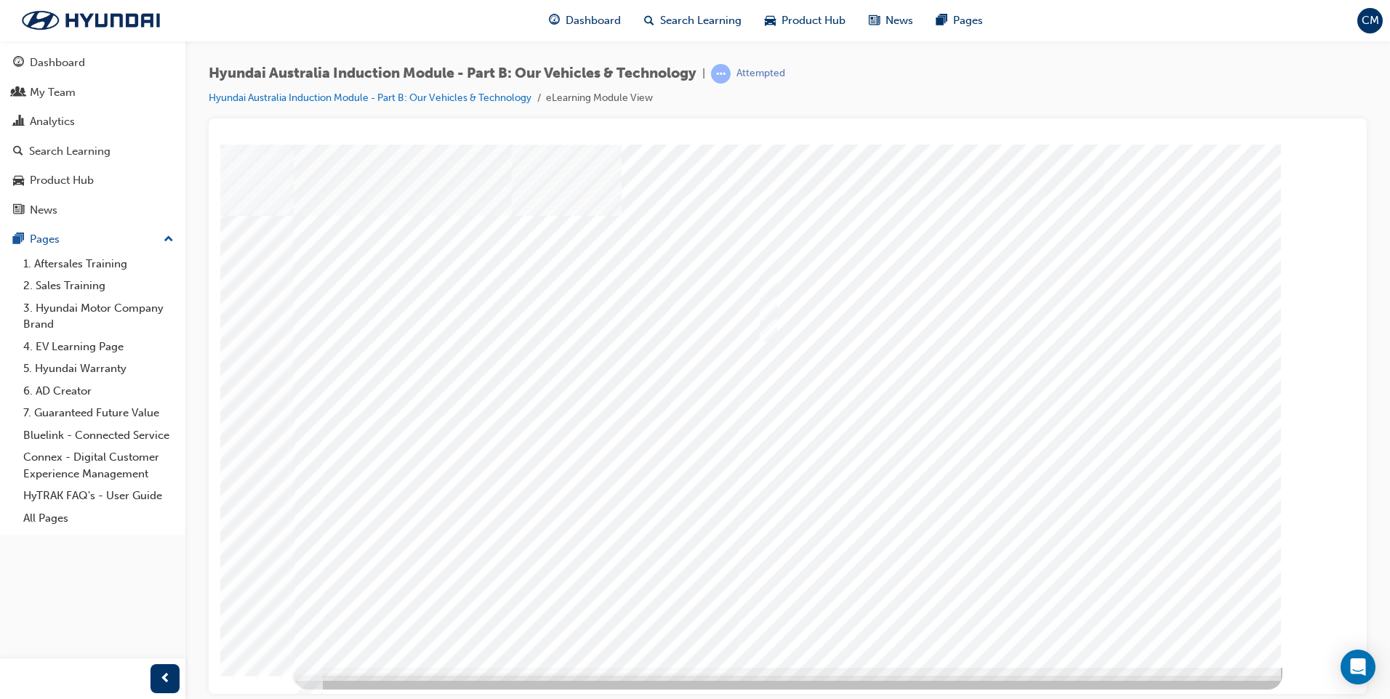
click at [1035, 616] on div at bounding box center [788, 405] width 989 height 523
click at [769, 262] on input "Electric" at bounding box center [765, 262] width 16 height 16
checkbox input "true"
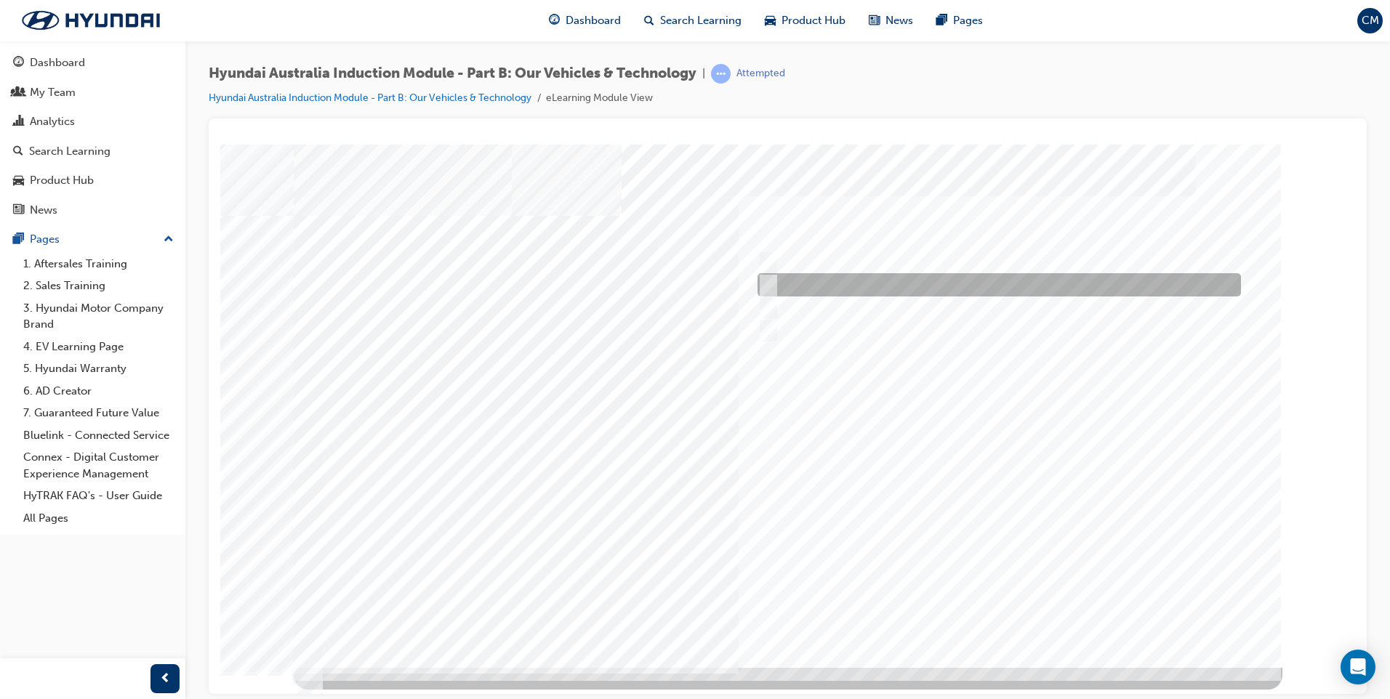
click at [767, 286] on input "Hybrid" at bounding box center [765, 285] width 16 height 16
checkbox input "true"
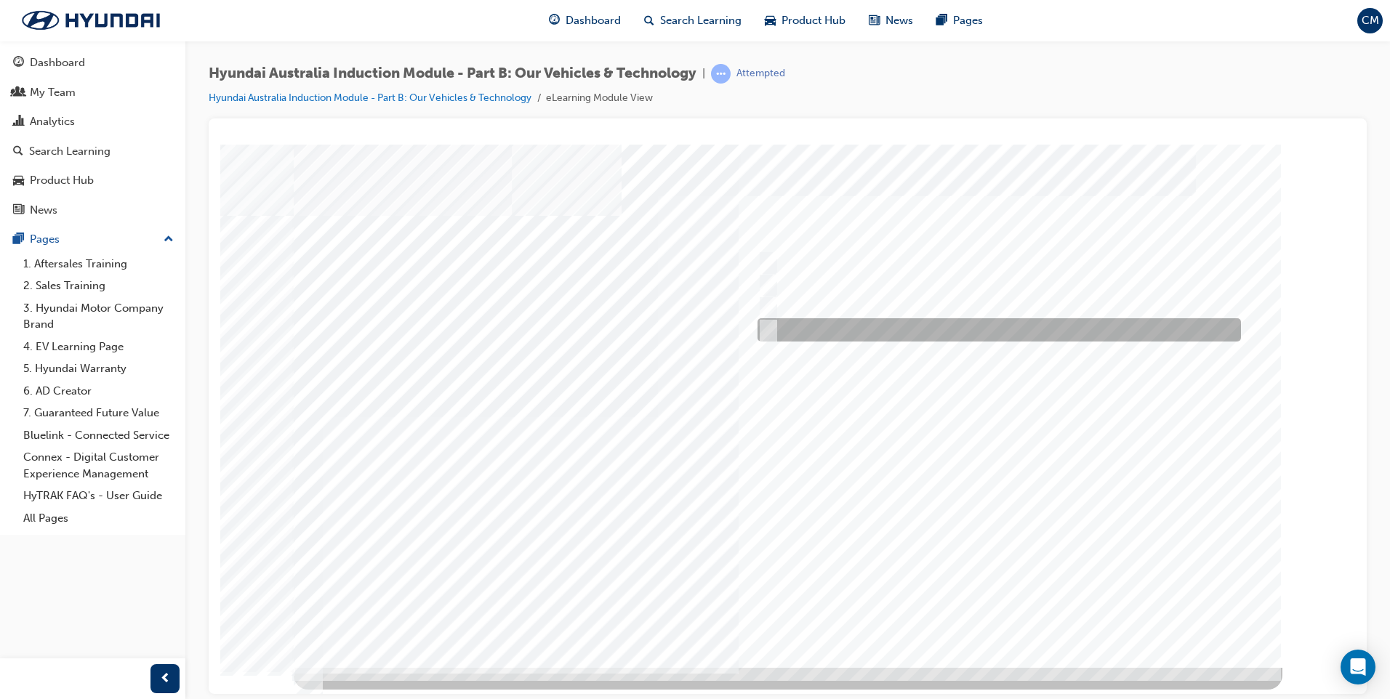
click at [771, 328] on input "Hydrogen Fuel Cell" at bounding box center [765, 330] width 16 height 16
checkbox input "true"
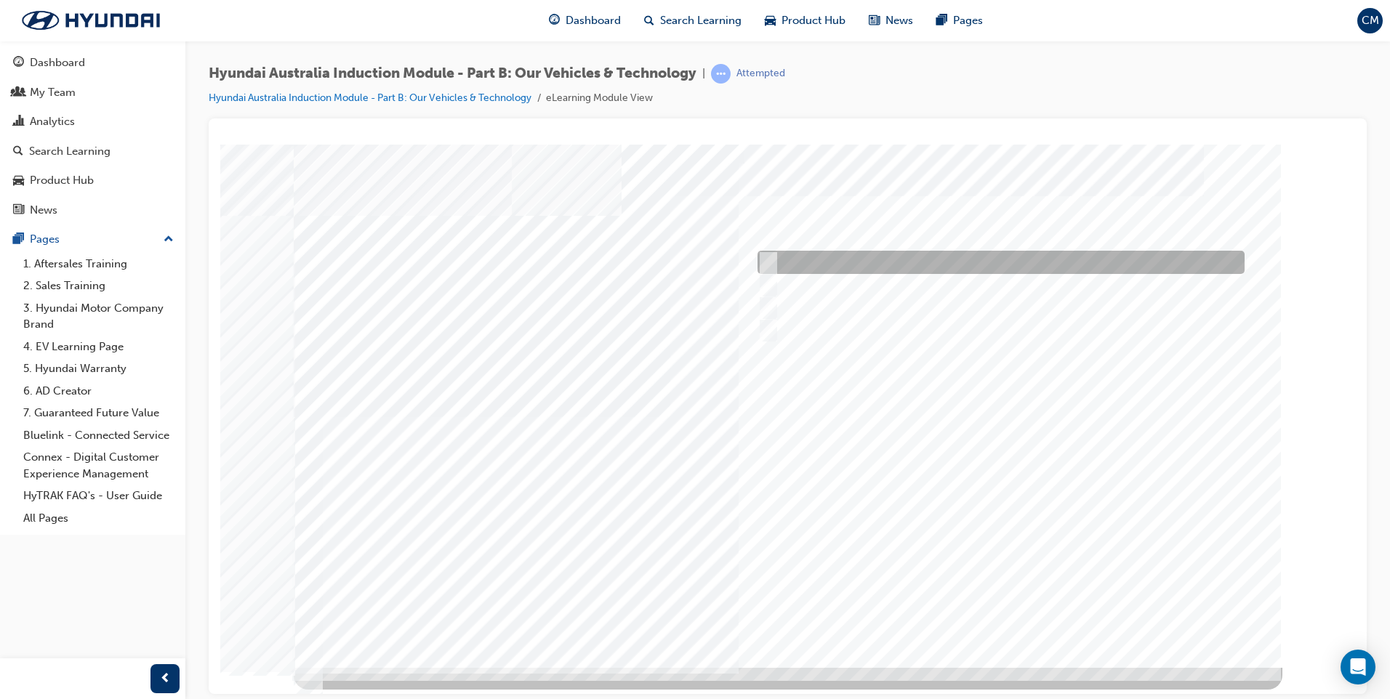
click at [773, 262] on div at bounding box center [997, 262] width 487 height 23
checkbox input "true"
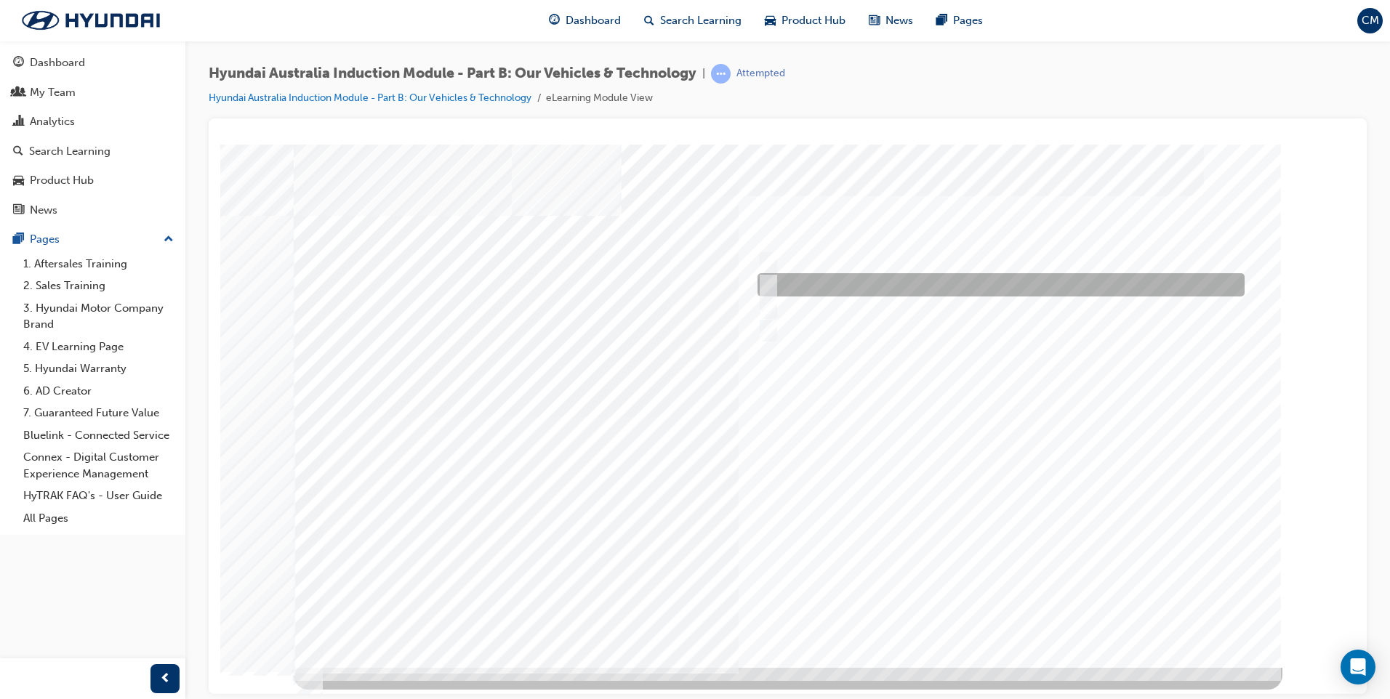
click at [774, 284] on div at bounding box center [997, 284] width 487 height 23
checkbox input "true"
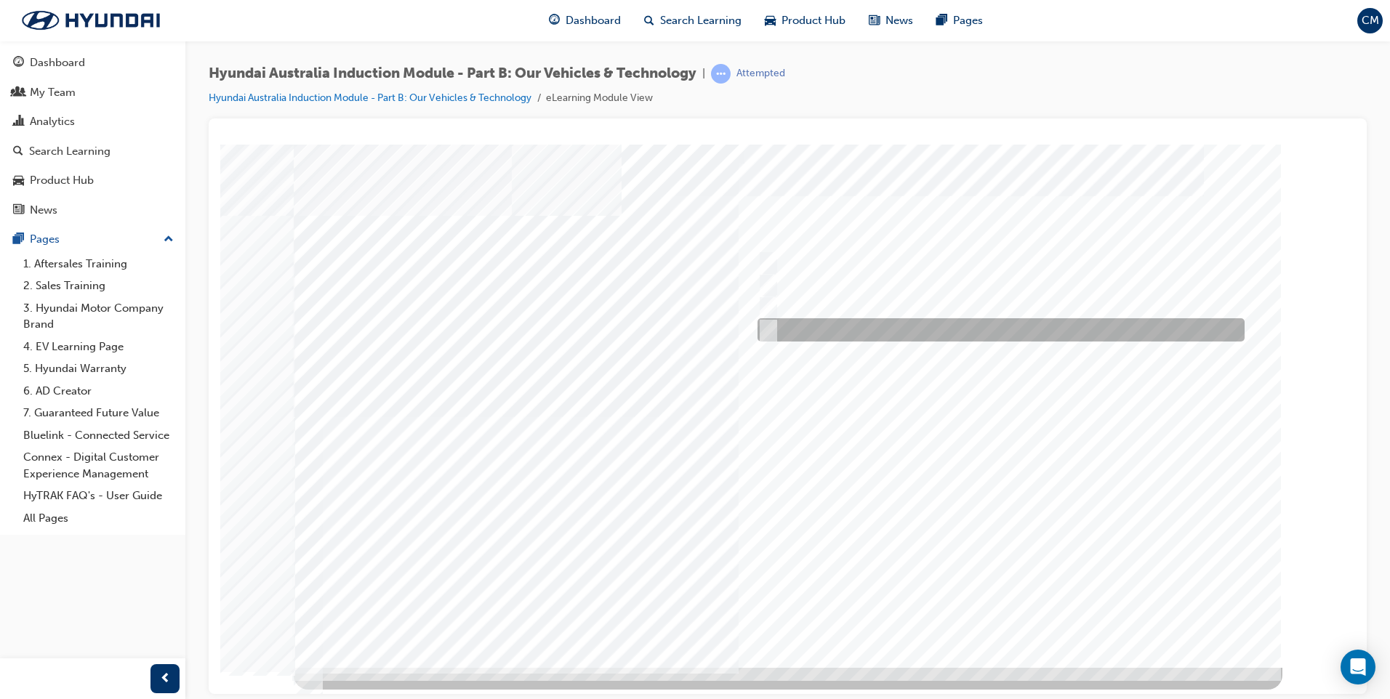
click at [764, 325] on input "Technology" at bounding box center [765, 330] width 16 height 16
checkbox input "true"
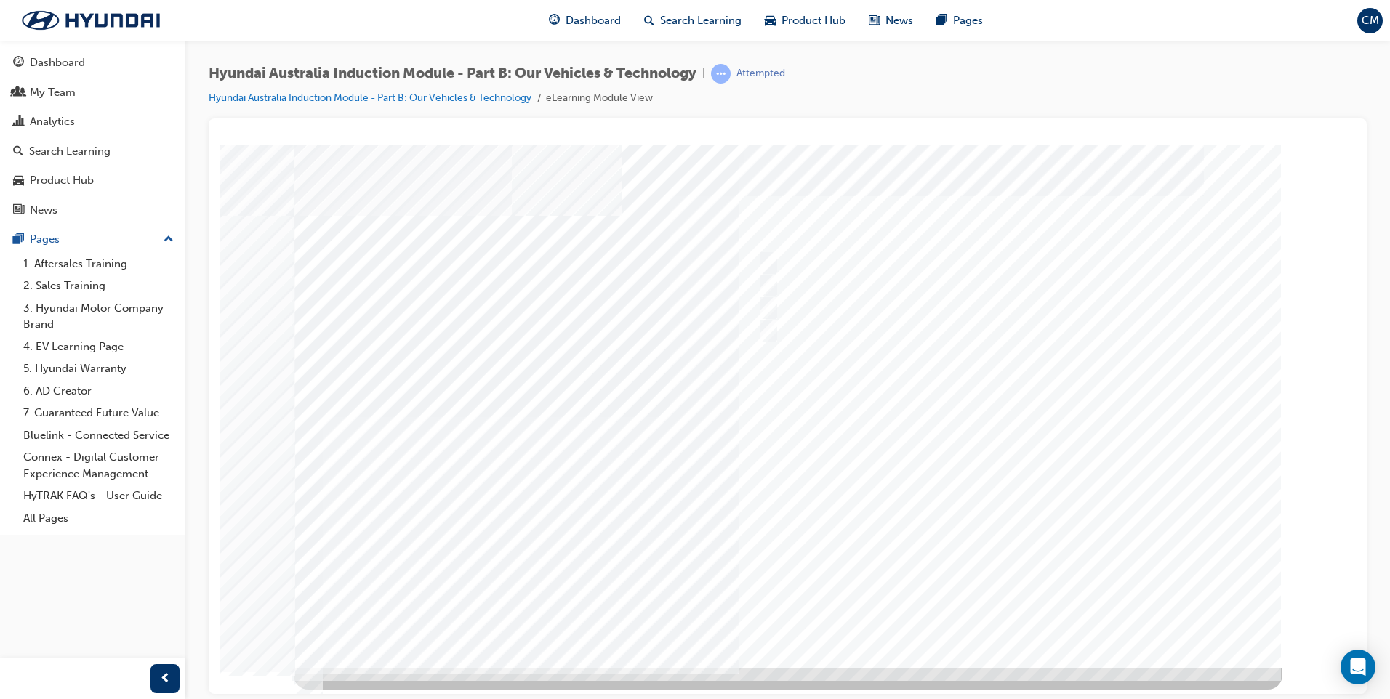
click at [984, 619] on div at bounding box center [788, 405] width 989 height 523
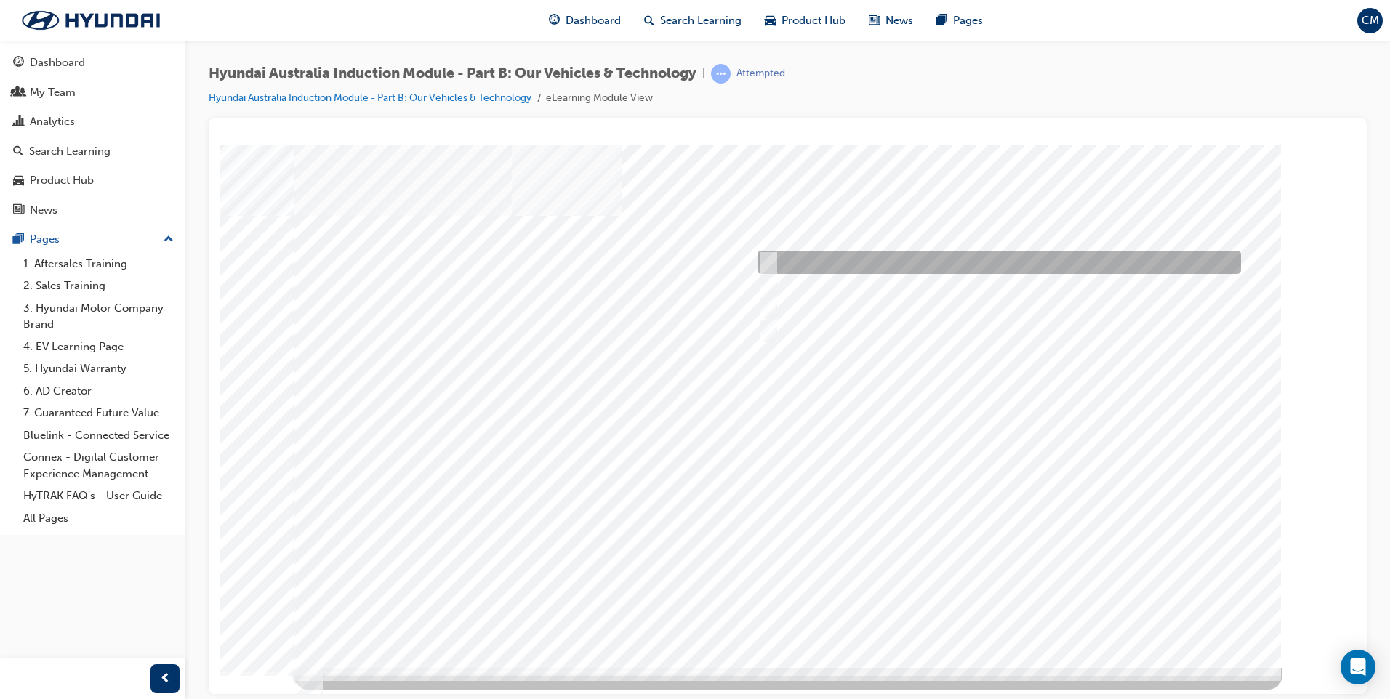
click at [769, 261] on input "1 year" at bounding box center [766, 262] width 16 height 16
radio input "true"
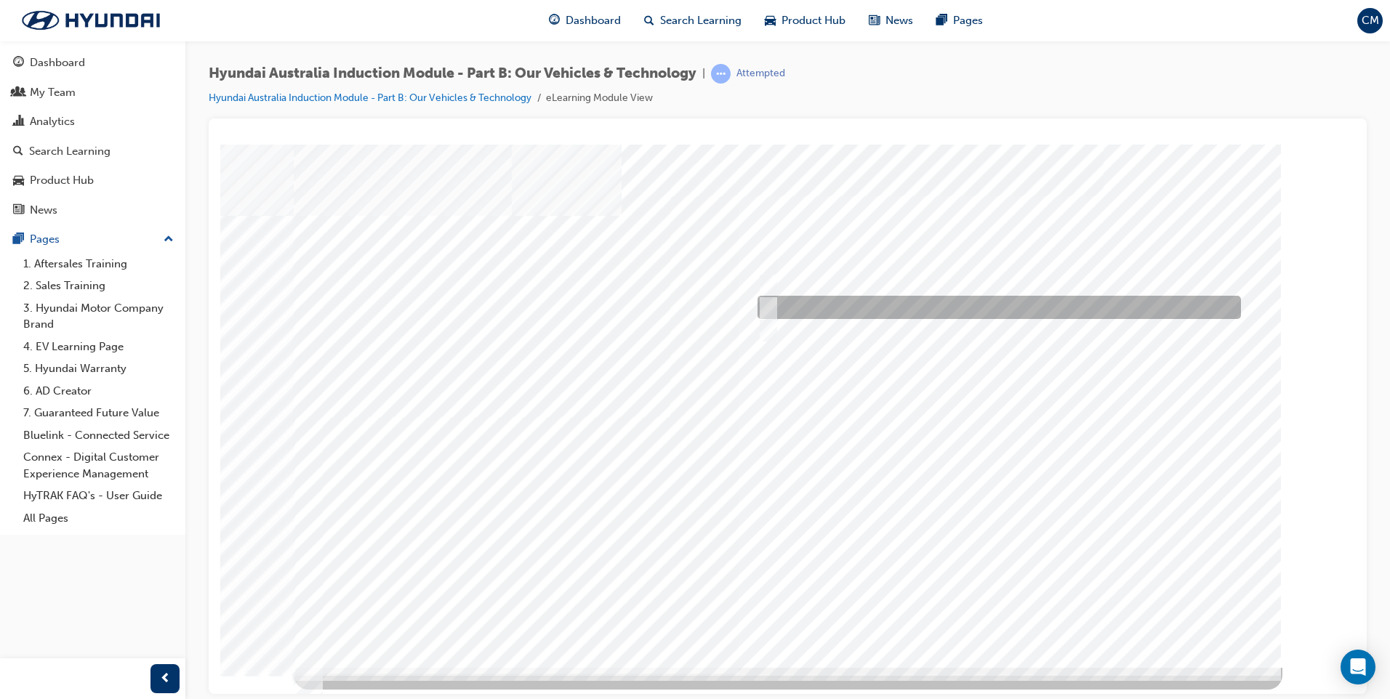
click at [769, 300] on input "Road to racetrack" at bounding box center [765, 308] width 16 height 16
checkbox input "true"
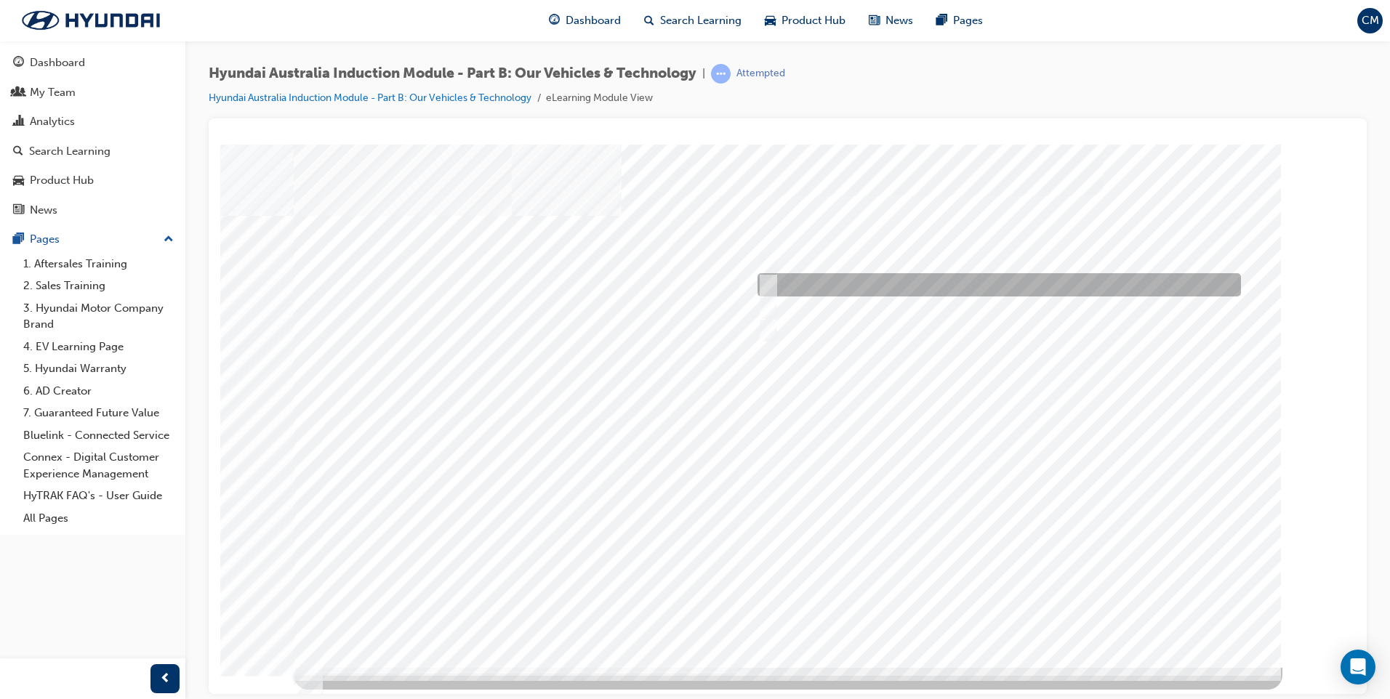
click at [770, 278] on input "It’s play time" at bounding box center [765, 285] width 16 height 16
checkbox input "true"
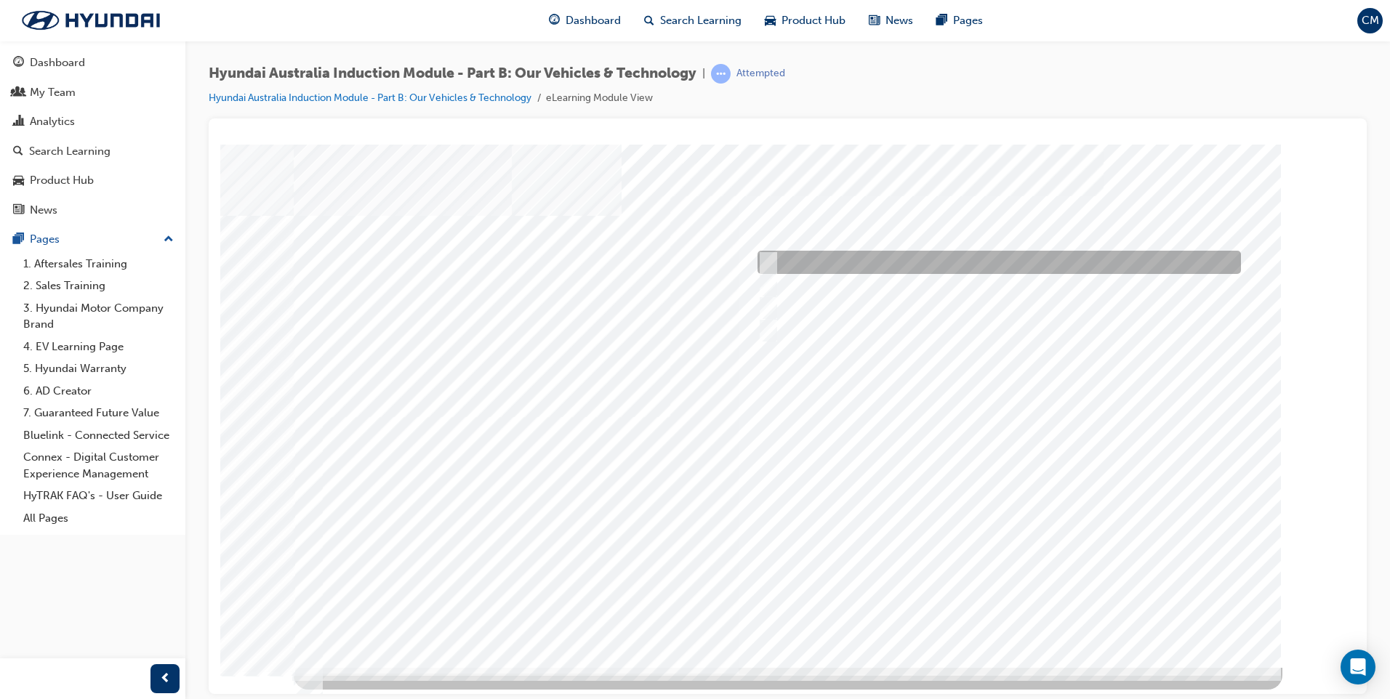
click at [768, 262] on input "Corner rascal" at bounding box center [765, 262] width 16 height 16
checkbox input "true"
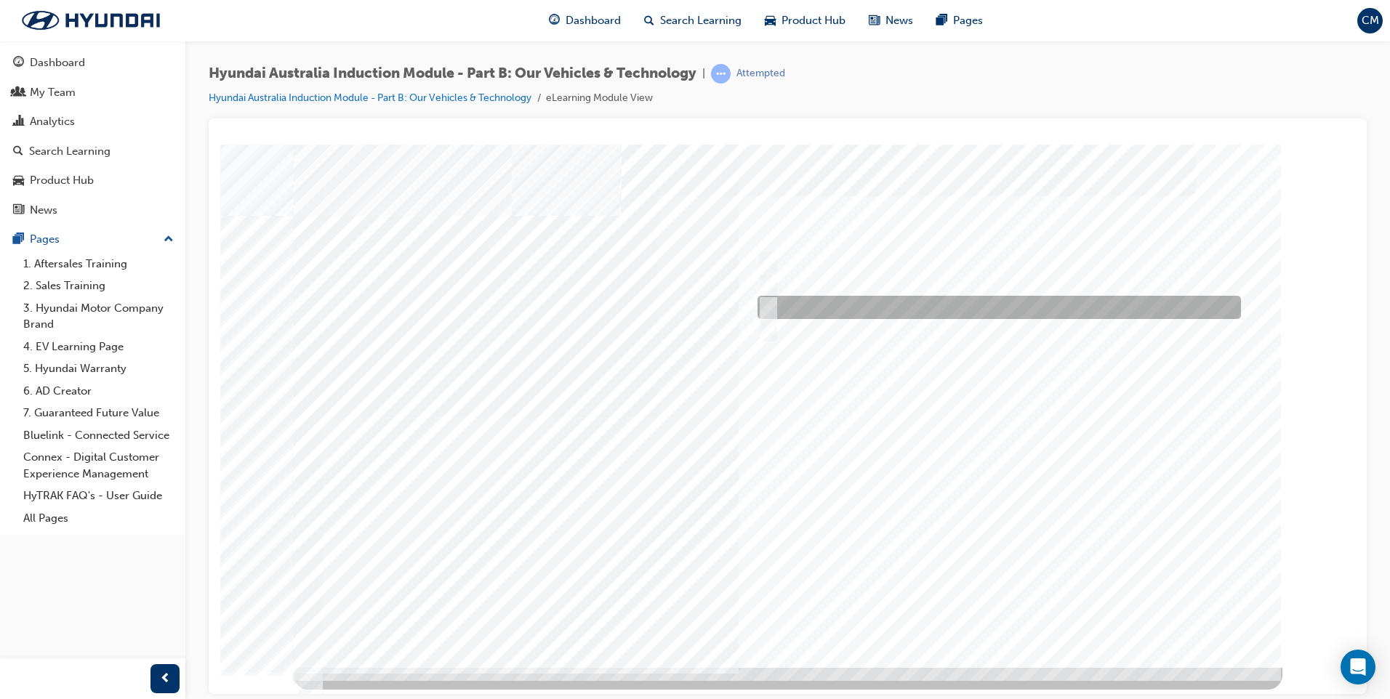
click at [767, 308] on input "Plug-in Hybrid" at bounding box center [765, 308] width 16 height 16
checkbox input "true"
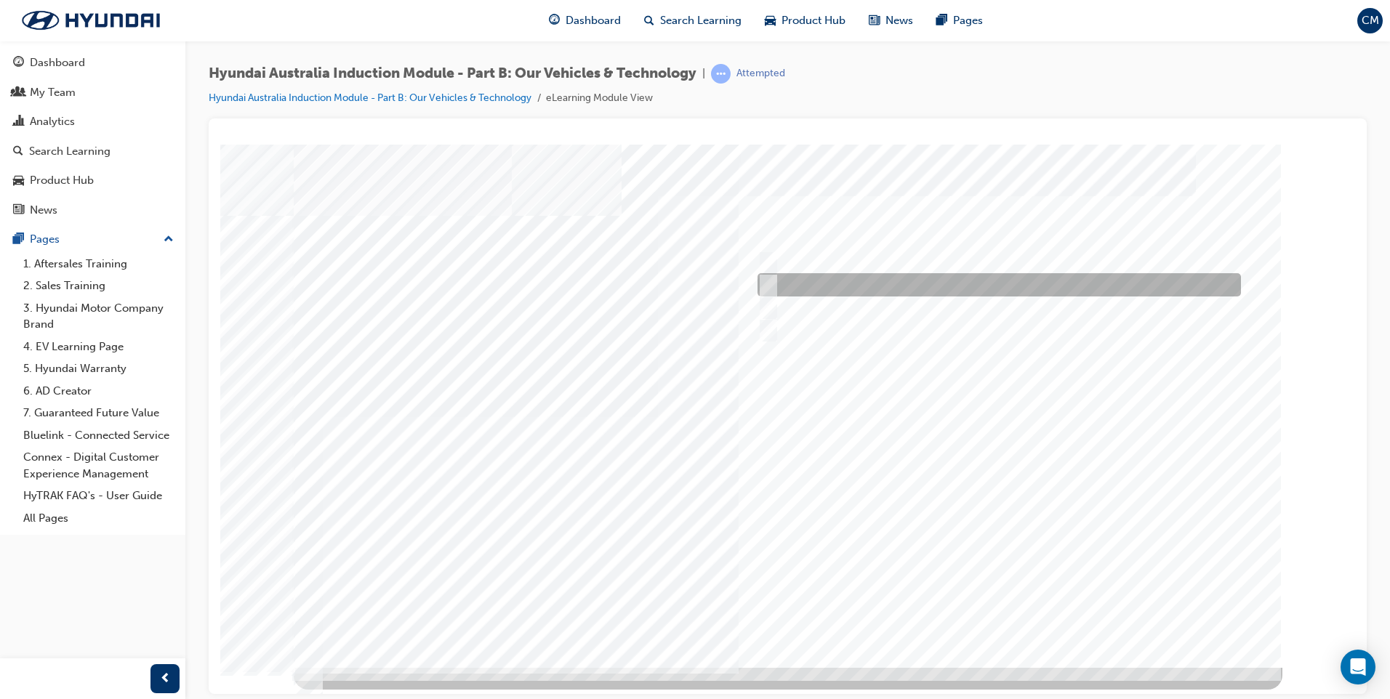
click at [764, 281] on input "Hybrid" at bounding box center [765, 285] width 16 height 16
checkbox input "true"
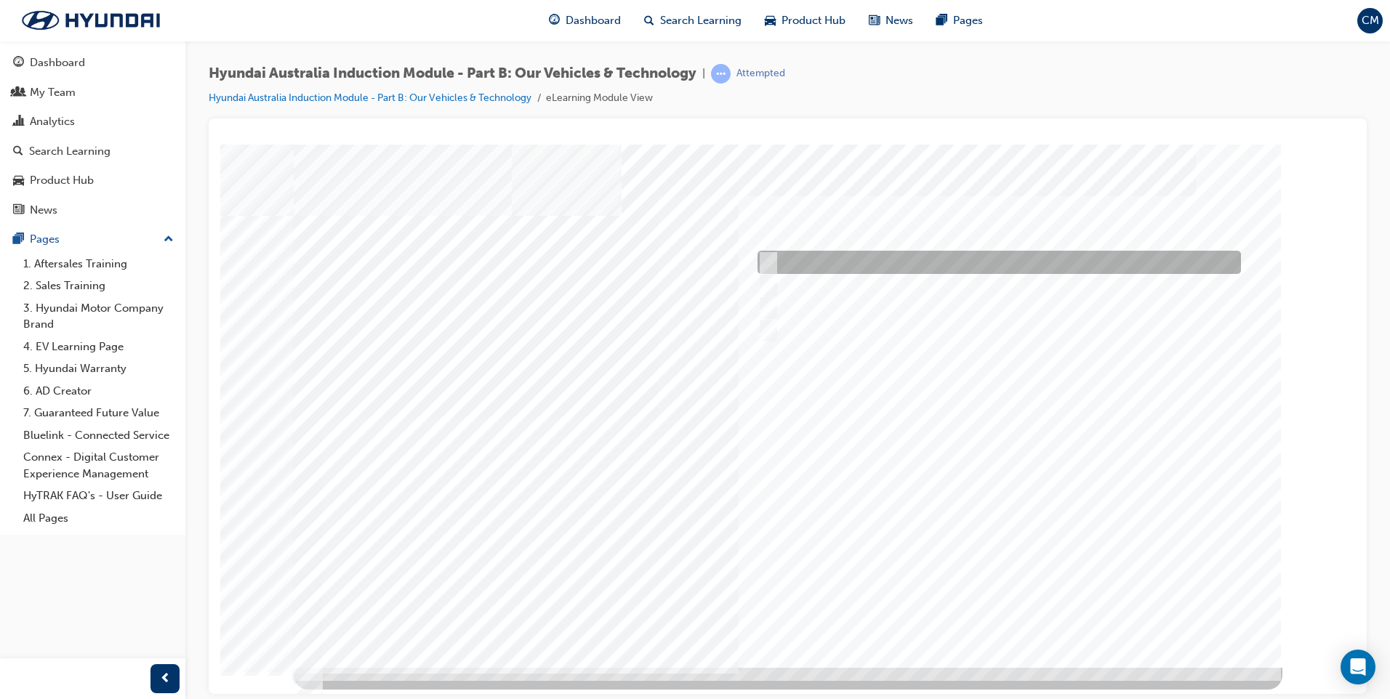
click at [764, 265] on input "Electric" at bounding box center [765, 262] width 16 height 16
checkbox input "true"
click at [868, 507] on div at bounding box center [788, 405] width 989 height 523
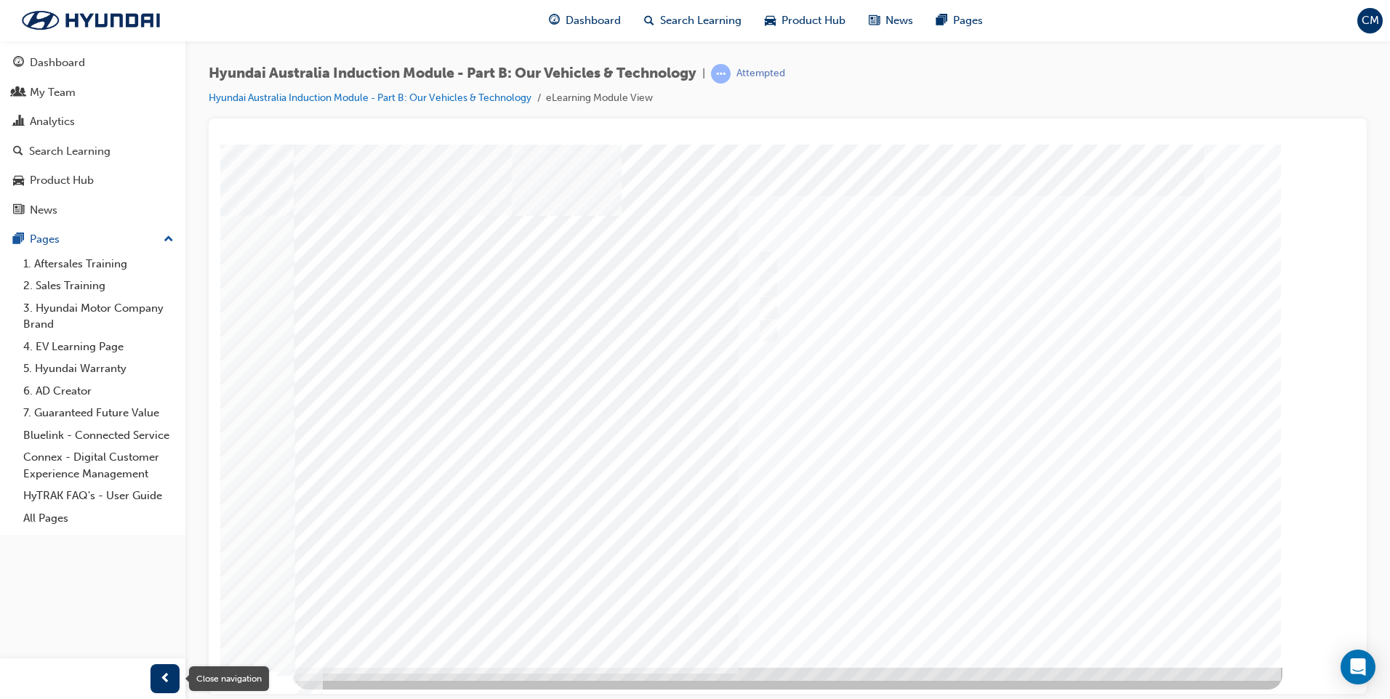
drag, startPoint x: 166, startPoint y: 685, endPoint x: 15, endPoint y: 537, distance: 211.8
click at [166, 685] on span "prev-icon" at bounding box center [165, 679] width 11 height 18
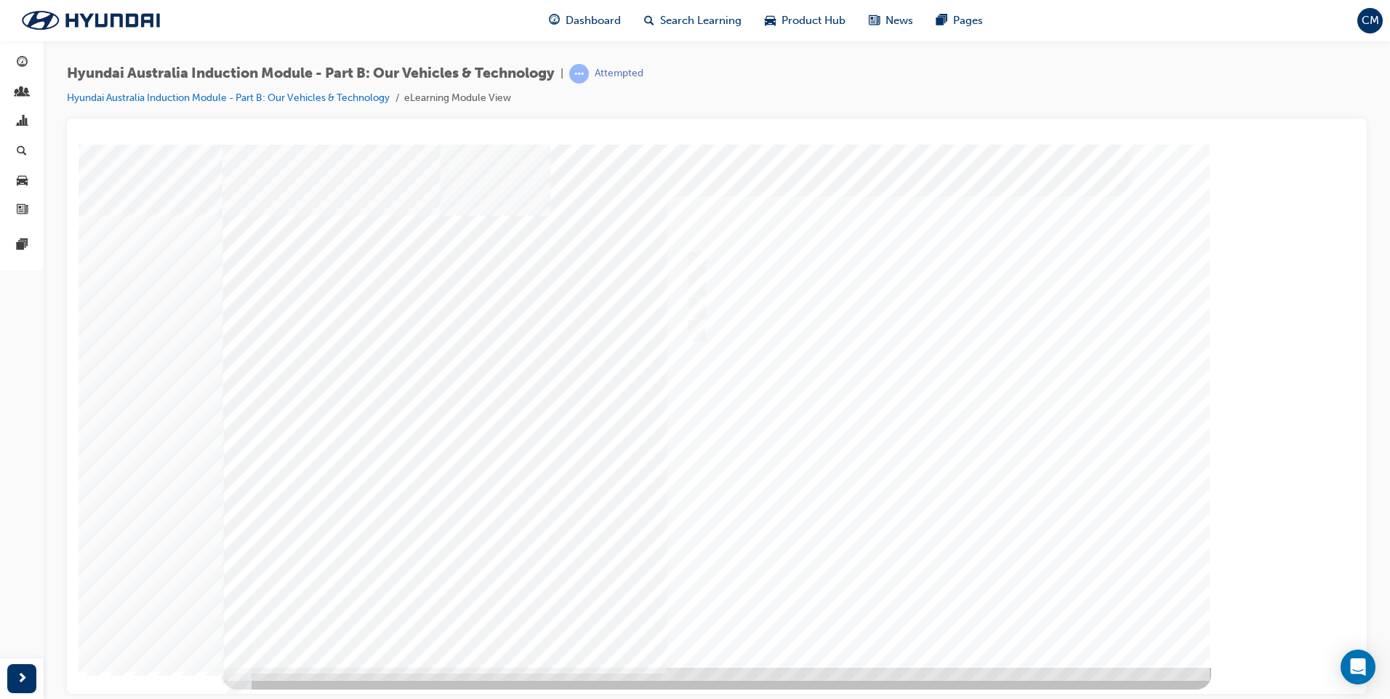
click at [17, 676] on span "next-icon" at bounding box center [22, 679] width 11 height 18
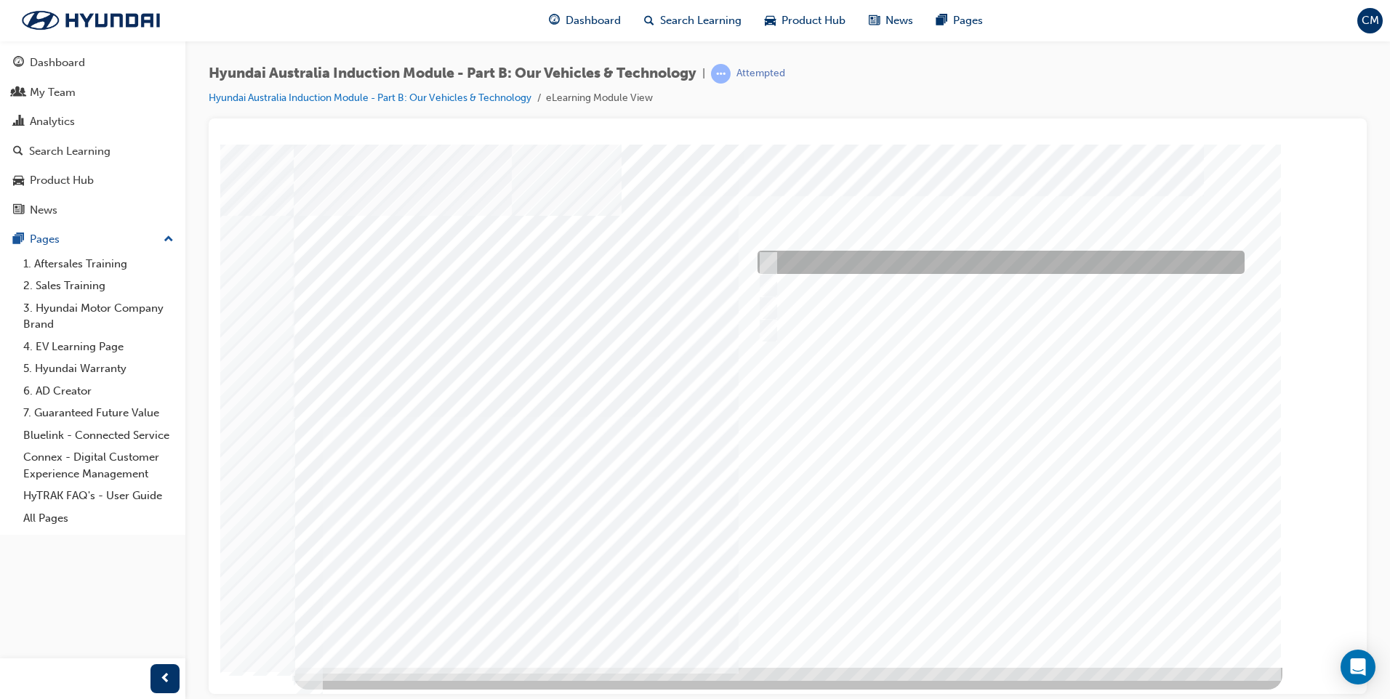
click at [769, 260] on input "Performance" at bounding box center [765, 262] width 16 height 16
checkbox input "true"
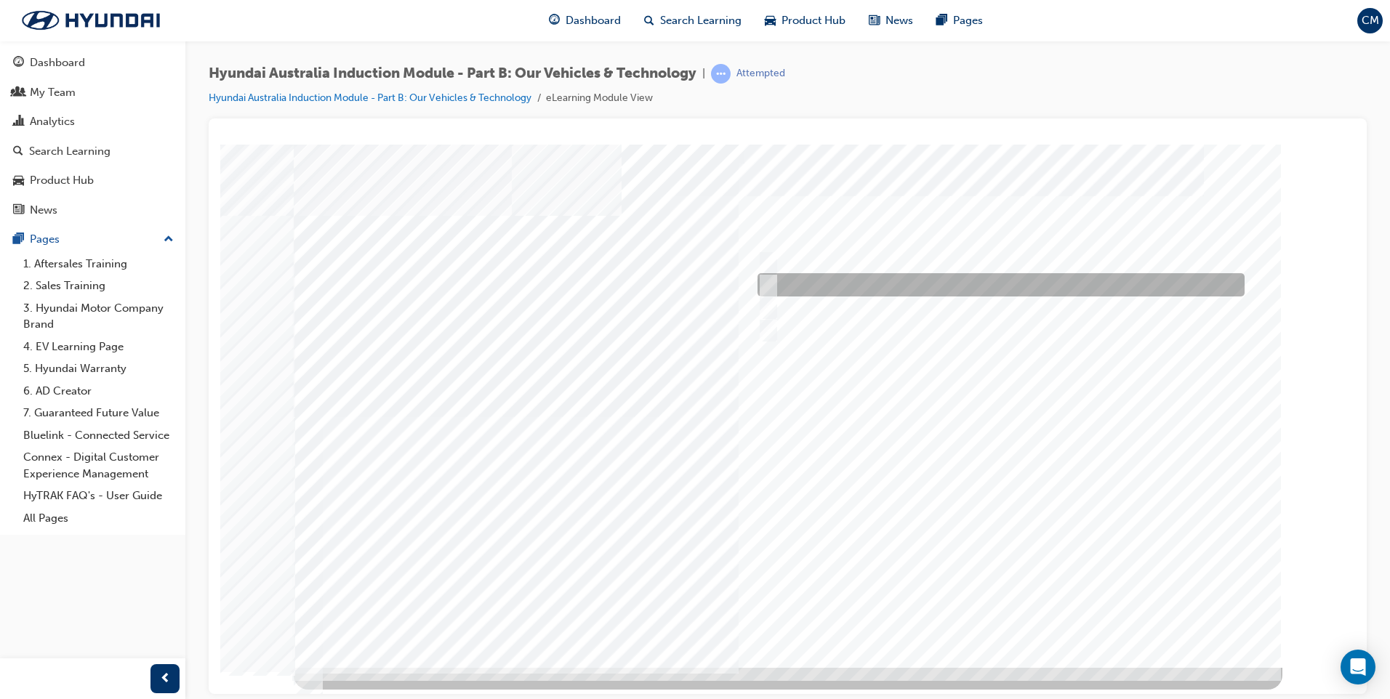
click at [769, 278] on input "Electrification" at bounding box center [765, 285] width 16 height 16
checkbox input "true"
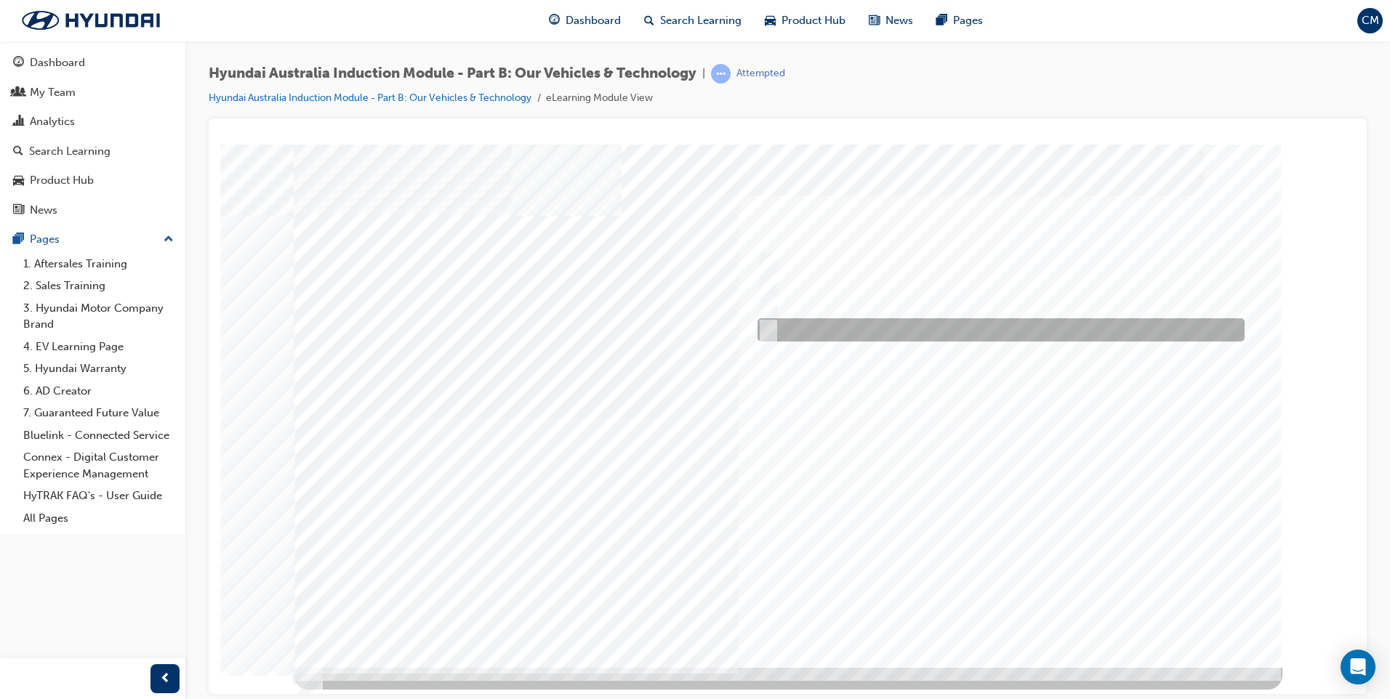
click at [771, 330] on input "Technology" at bounding box center [765, 330] width 16 height 16
checkbox input "true"
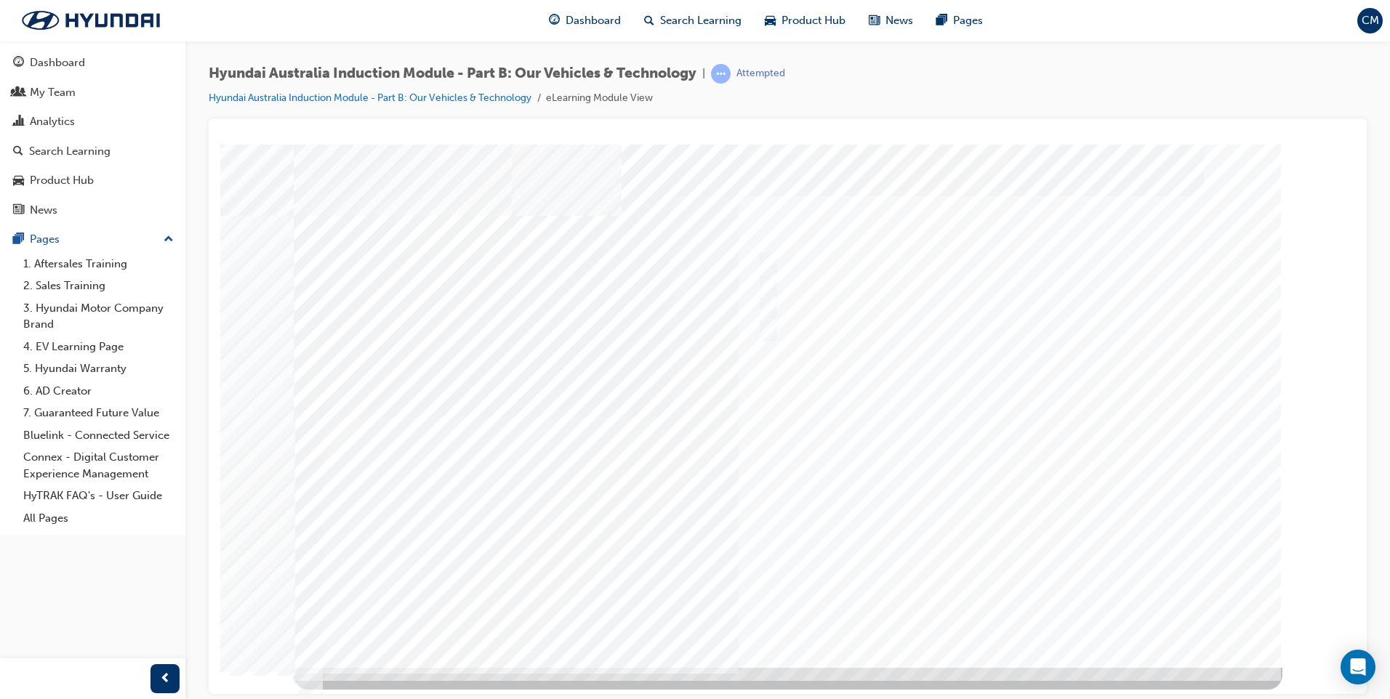
drag, startPoint x: 1021, startPoint y: 611, endPoint x: 1116, endPoint y: 548, distance: 113.9
click at [1021, 611] on div at bounding box center [788, 405] width 989 height 523
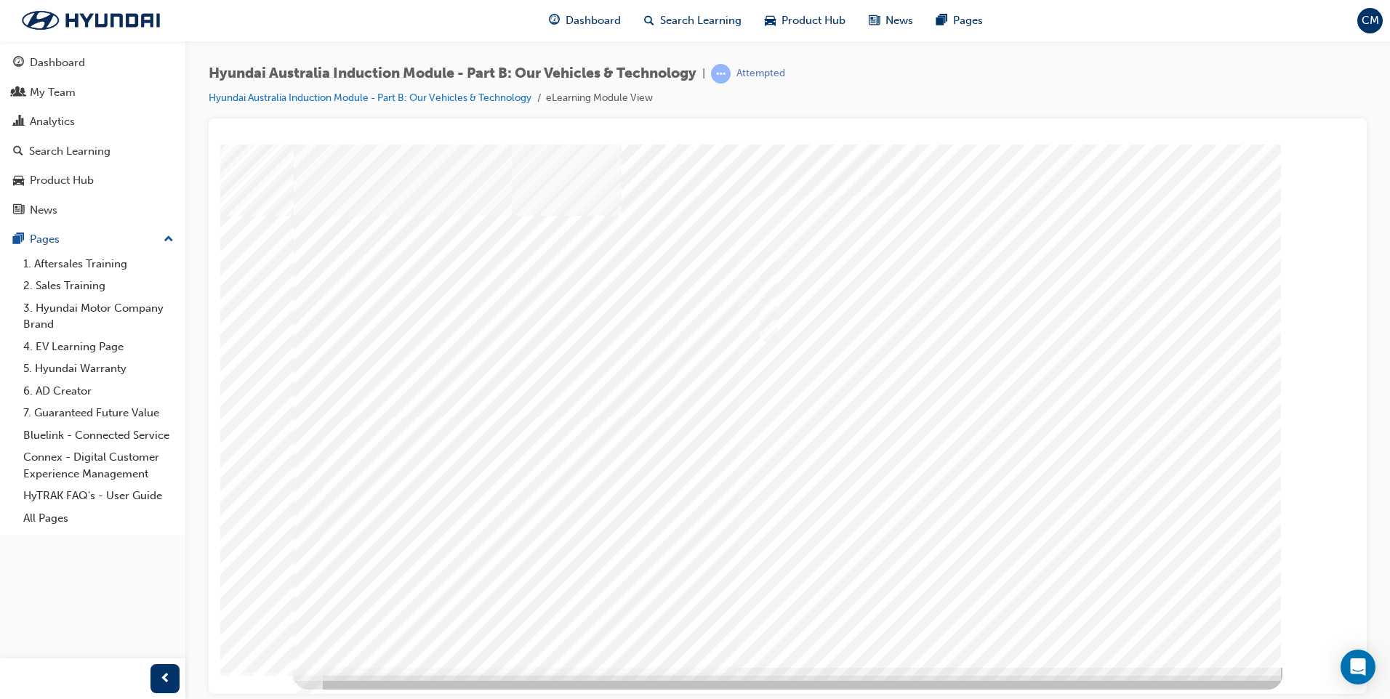
drag, startPoint x: 583, startPoint y: 306, endPoint x: 350, endPoint y: 263, distance: 236.6
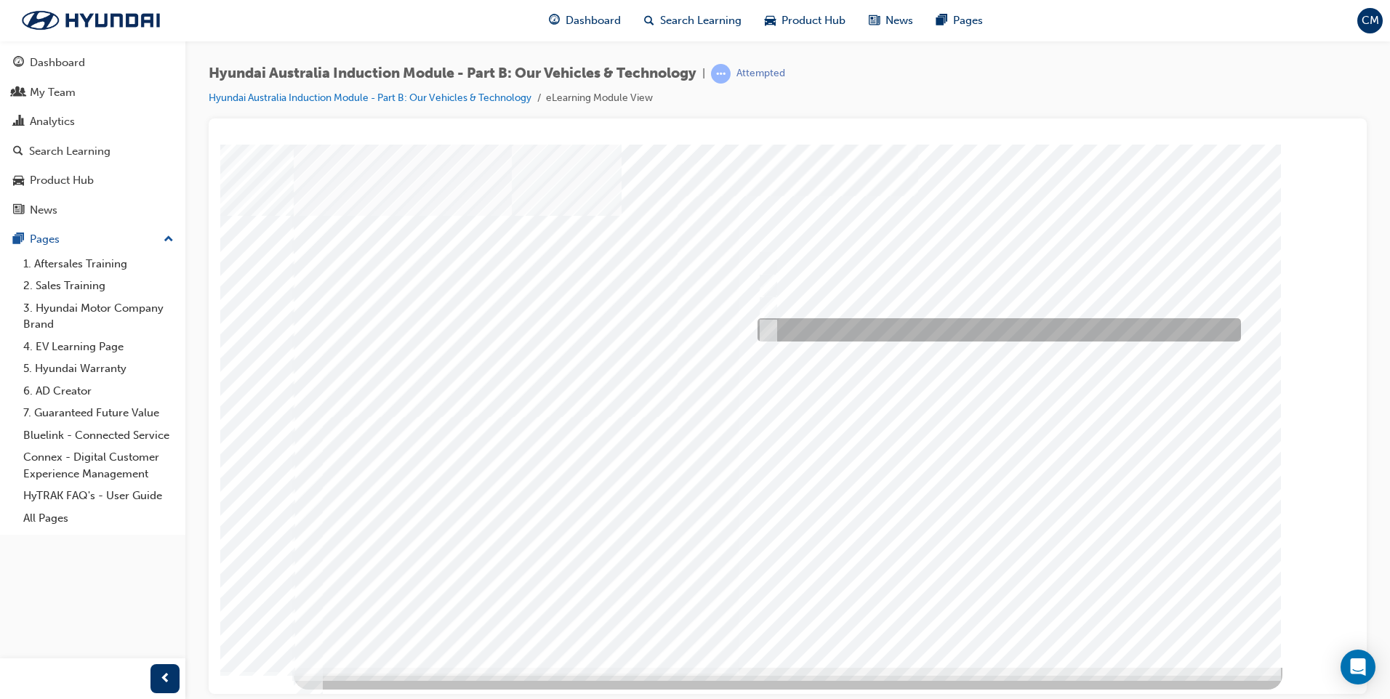
click at [766, 327] on input "5 years" at bounding box center [766, 330] width 16 height 16
radio input "true"
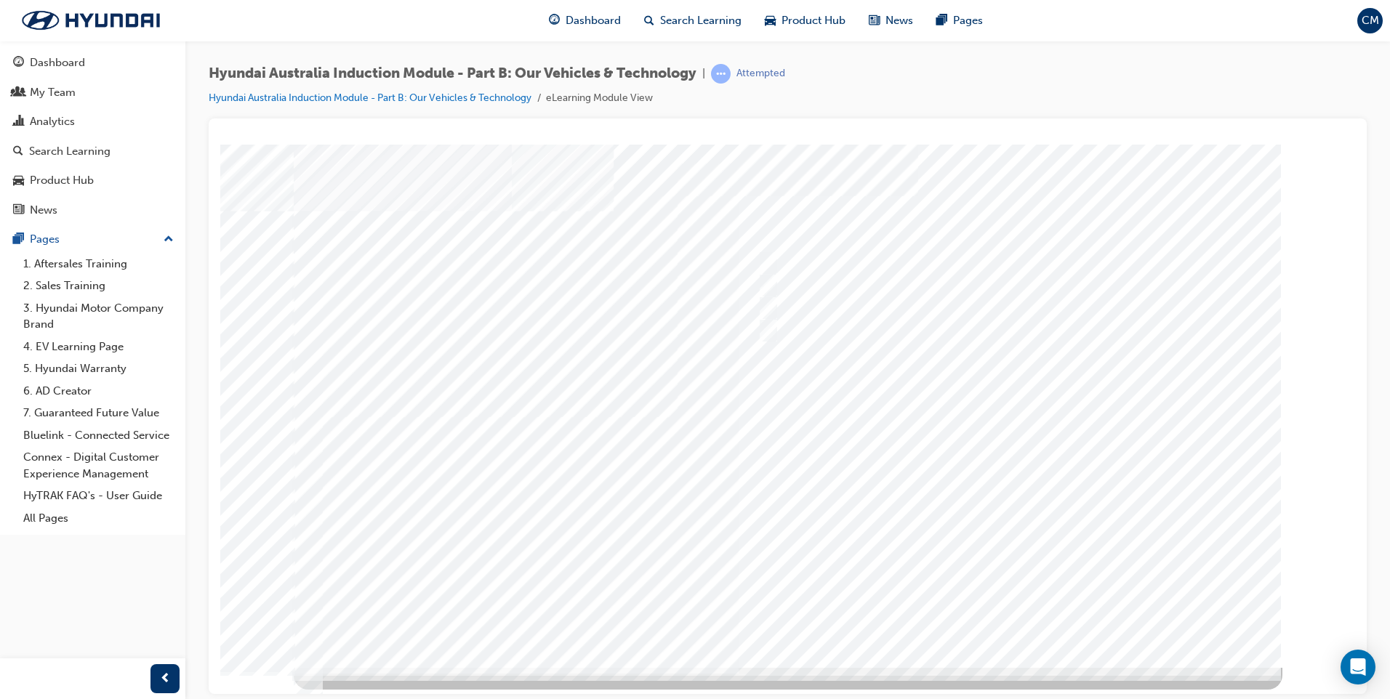
click at [995, 612] on div at bounding box center [782, 405] width 989 height 523
click at [769, 257] on input "Corner rascal" at bounding box center [765, 262] width 16 height 16
checkbox input "true"
click at [769, 305] on input "Road to racetrack" at bounding box center [765, 308] width 16 height 16
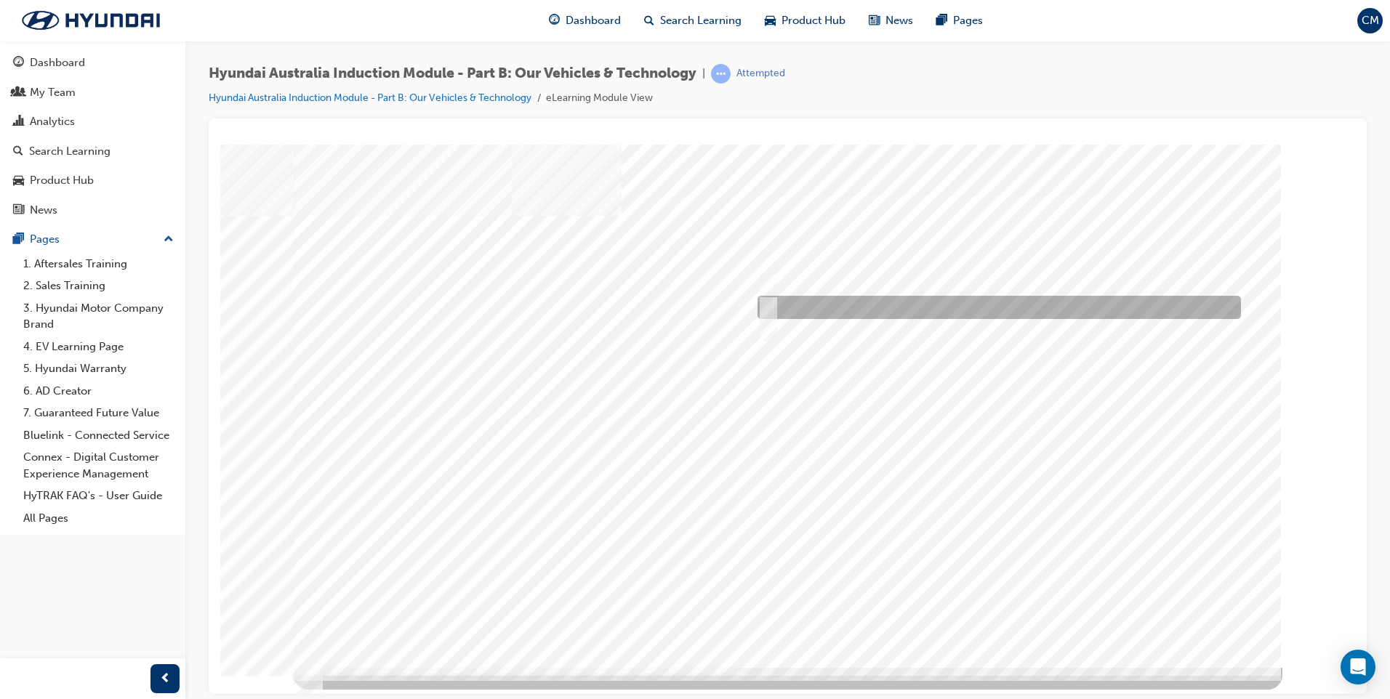
checkbox input "true"
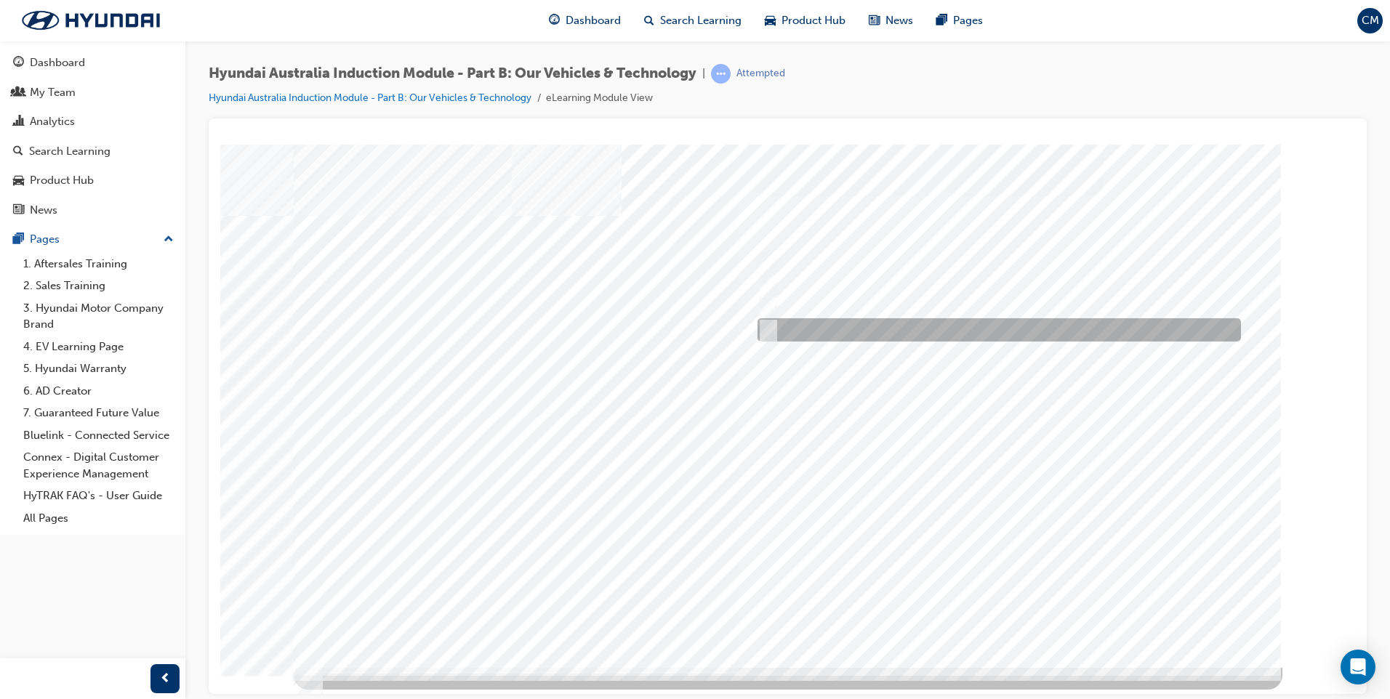
click at [767, 337] on input "Everyday sports car" at bounding box center [765, 330] width 16 height 16
checkbox input "true"
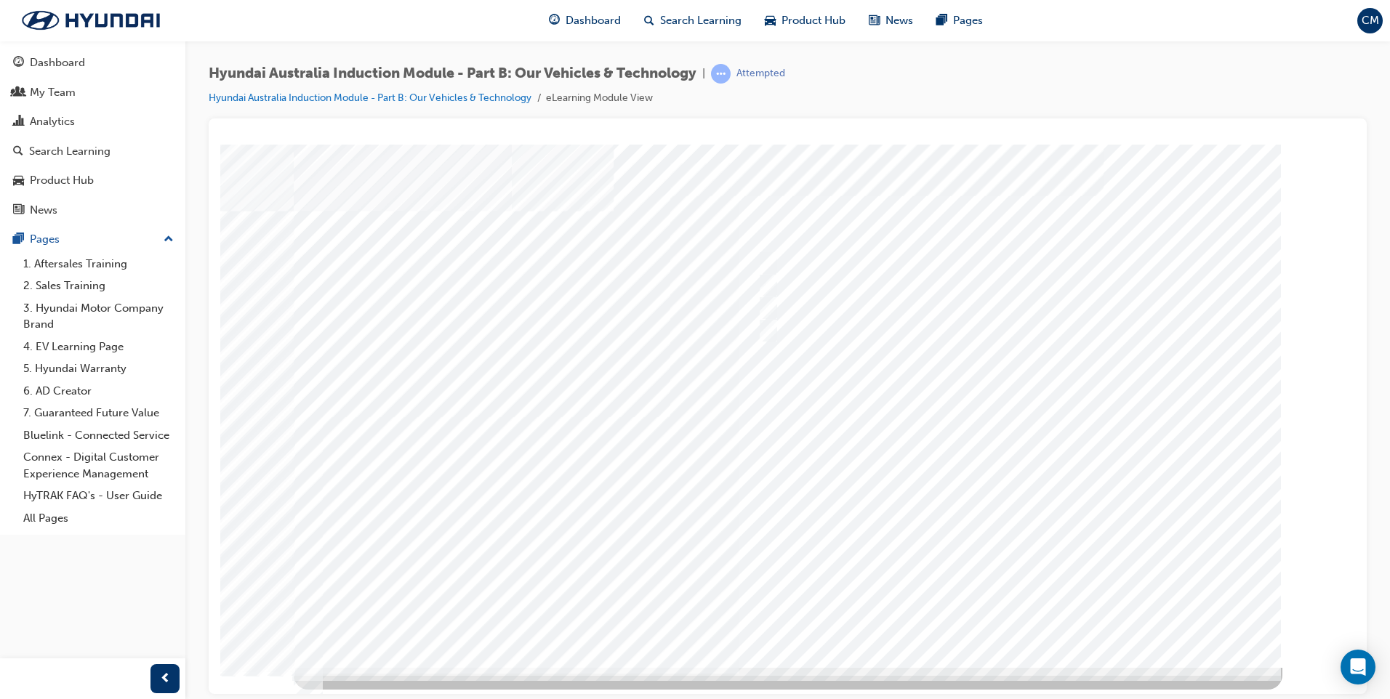
click at [986, 611] on div at bounding box center [788, 405] width 989 height 523
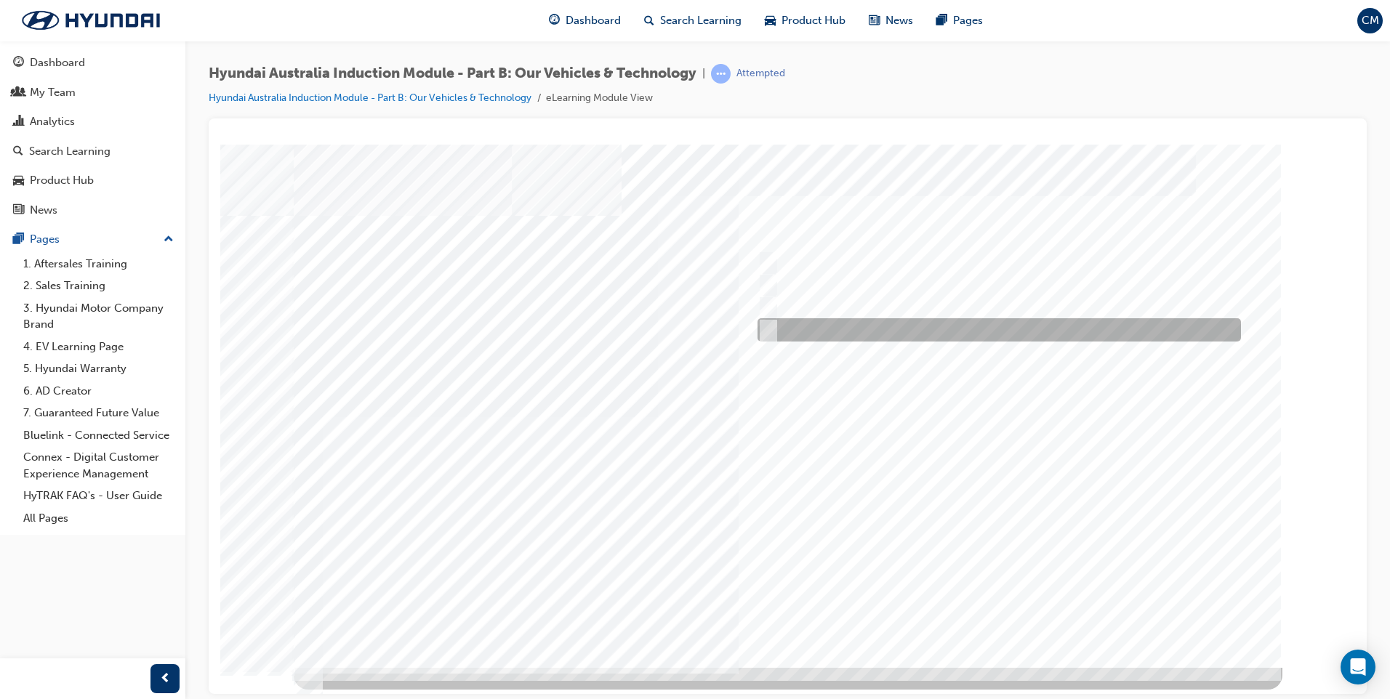
click at [763, 330] on input "Hydrogen Fuel Cell" at bounding box center [765, 330] width 16 height 16
checkbox input "true"
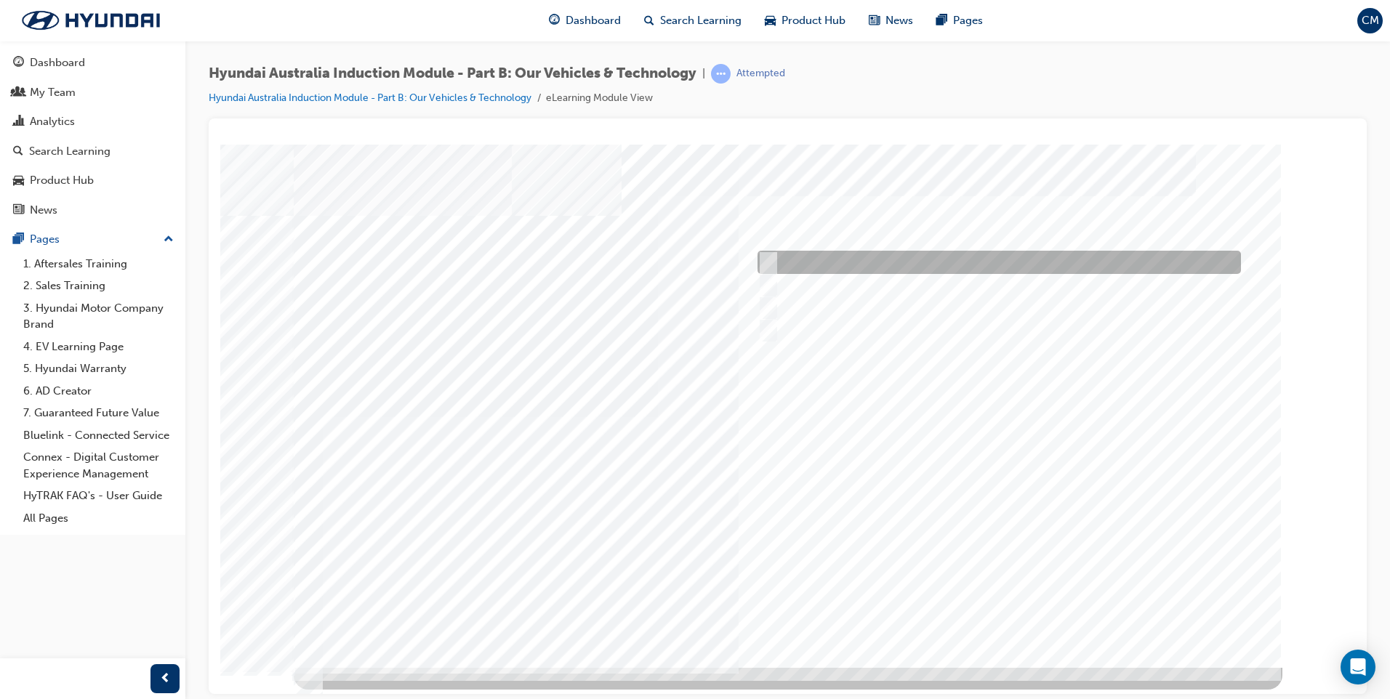
click at [771, 256] on input "Electric" at bounding box center [765, 262] width 16 height 16
checkbox input "true"
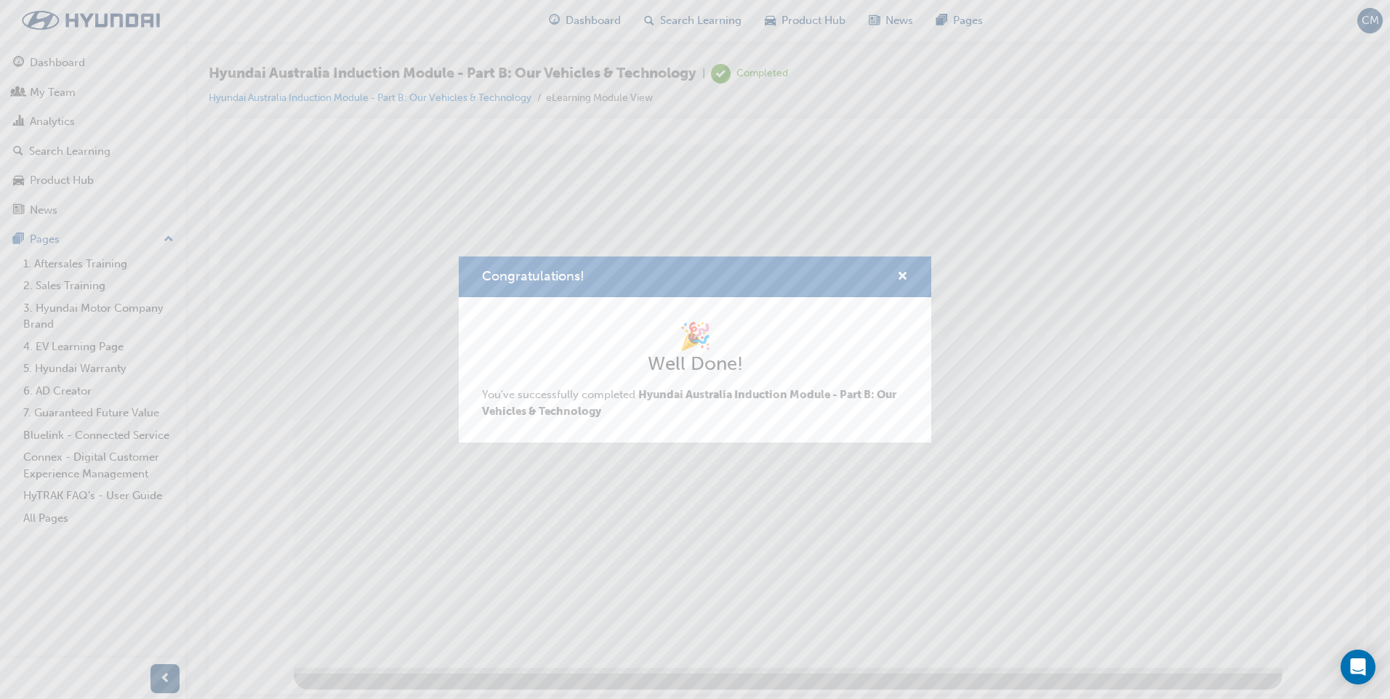
click at [798, 613] on div "Congratulations! 🎉 Well Done! You've successfully completed Hyundai Australia I…" at bounding box center [695, 349] width 1390 height 699
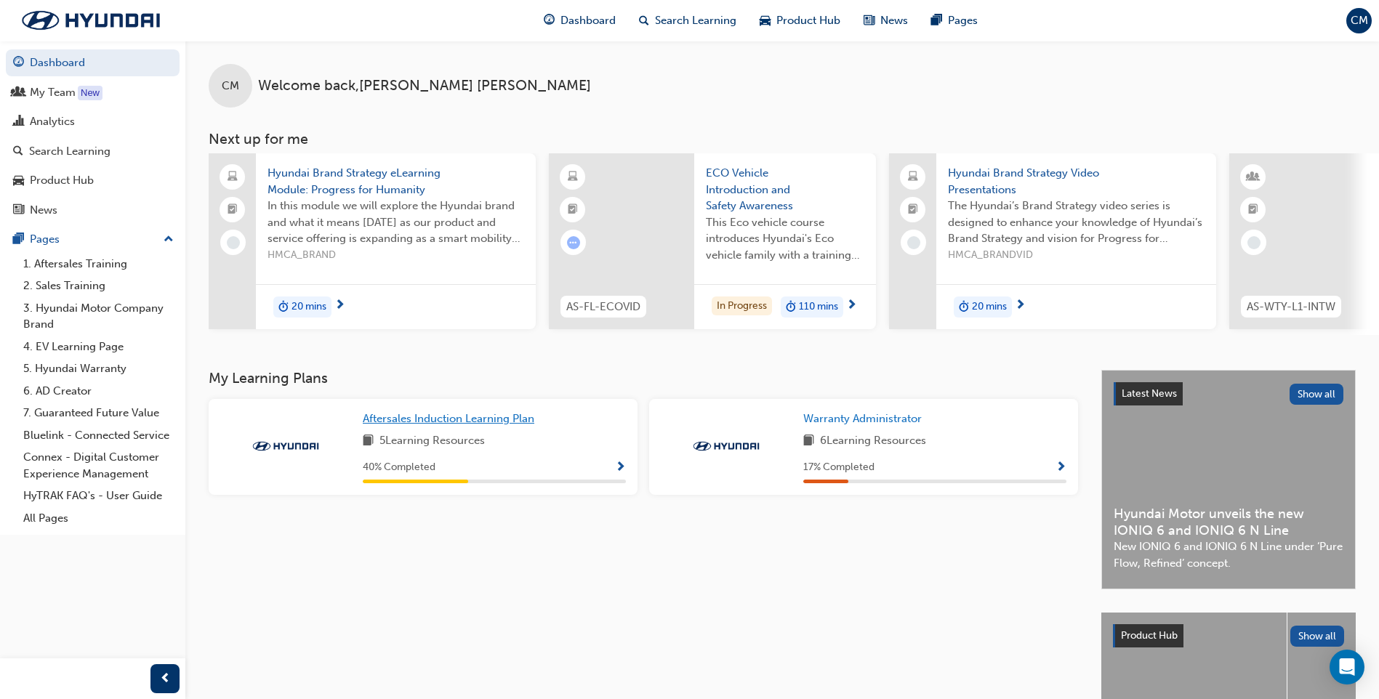
click at [484, 420] on span "Aftersales Induction Learning Plan" at bounding box center [449, 418] width 172 height 13
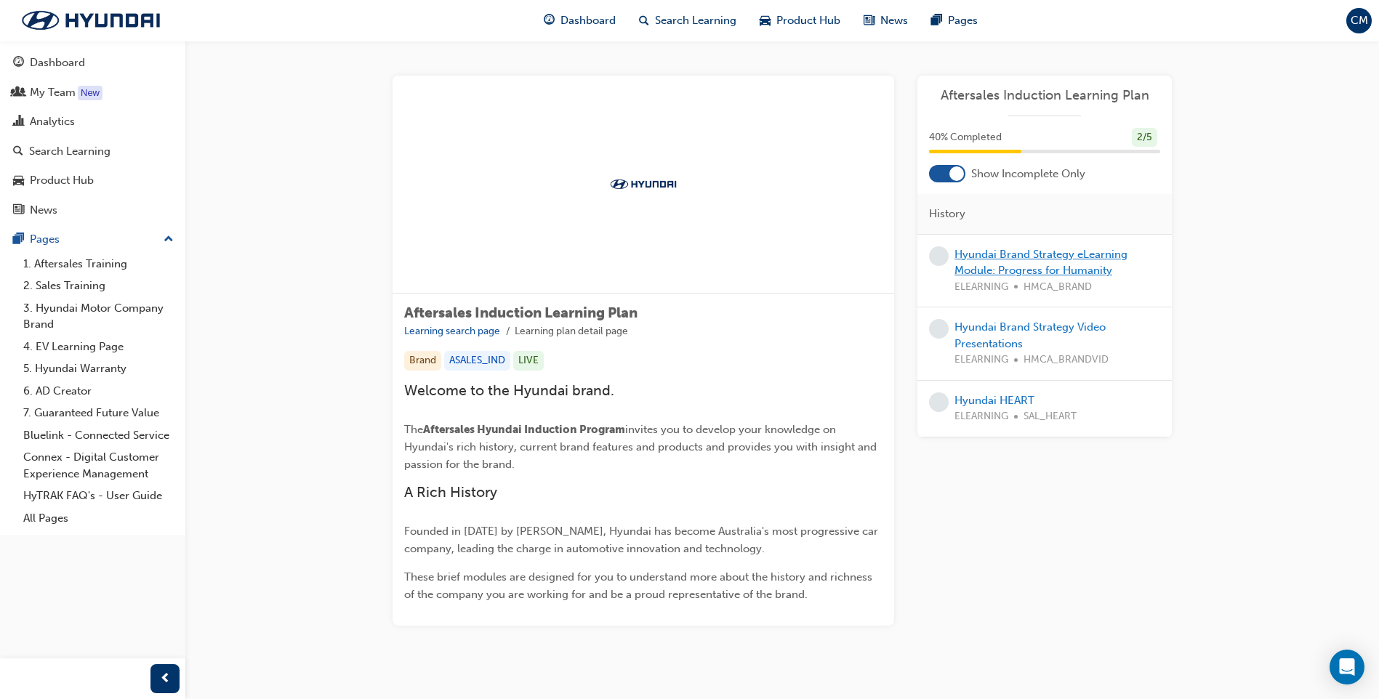
click at [1023, 260] on link "Hyundai Brand Strategy eLearning Module: Progress for Humanity" at bounding box center [1041, 263] width 173 height 30
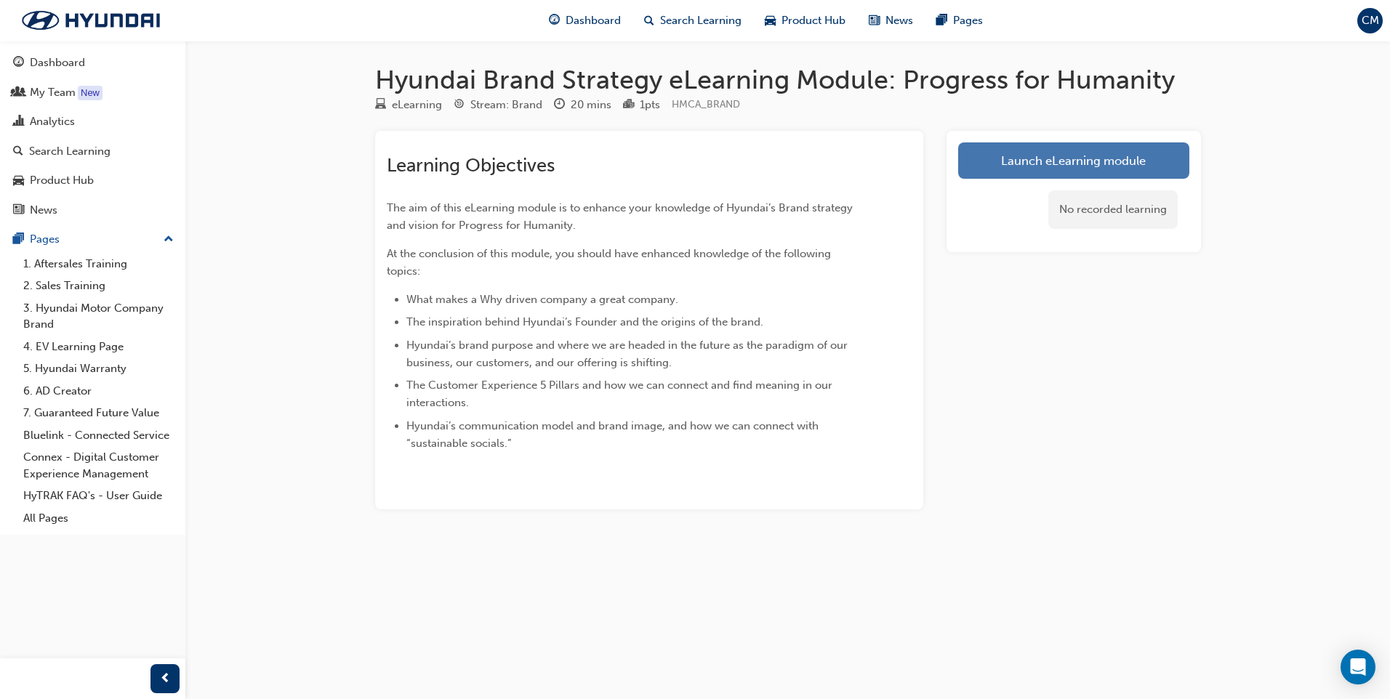
click at [1035, 161] on link "Launch eLearning module" at bounding box center [1073, 161] width 231 height 36
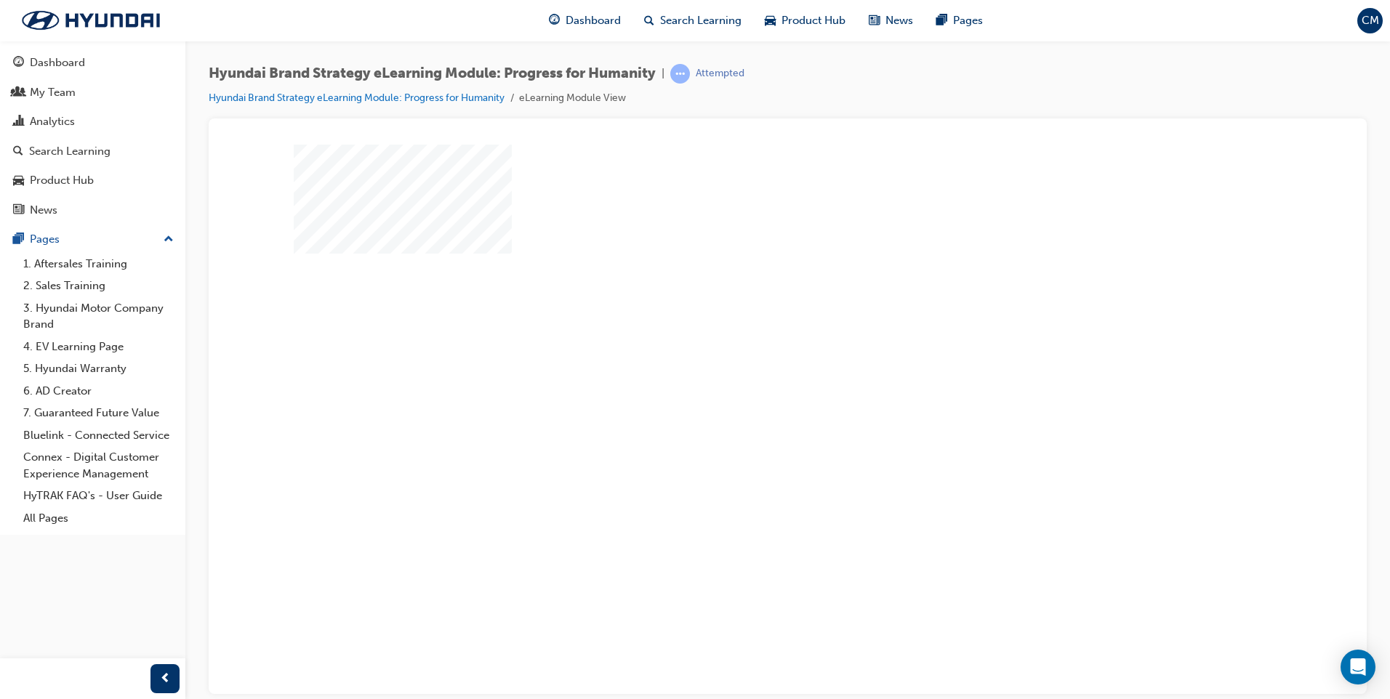
click at [746, 364] on div "play" at bounding box center [746, 364] width 0 height 0
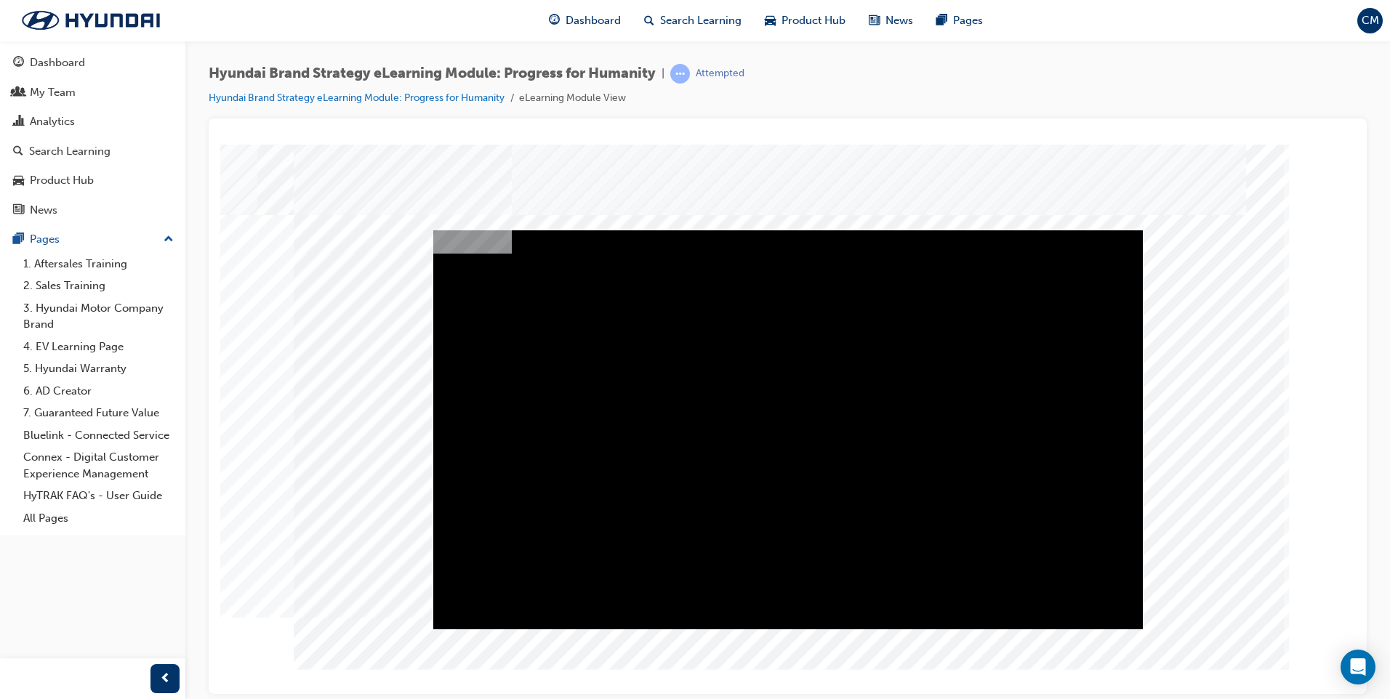
click at [789, 230] on div "Play" at bounding box center [788, 230] width 710 height 0
click at [838, 442] on div "Video" at bounding box center [788, 429] width 710 height 399
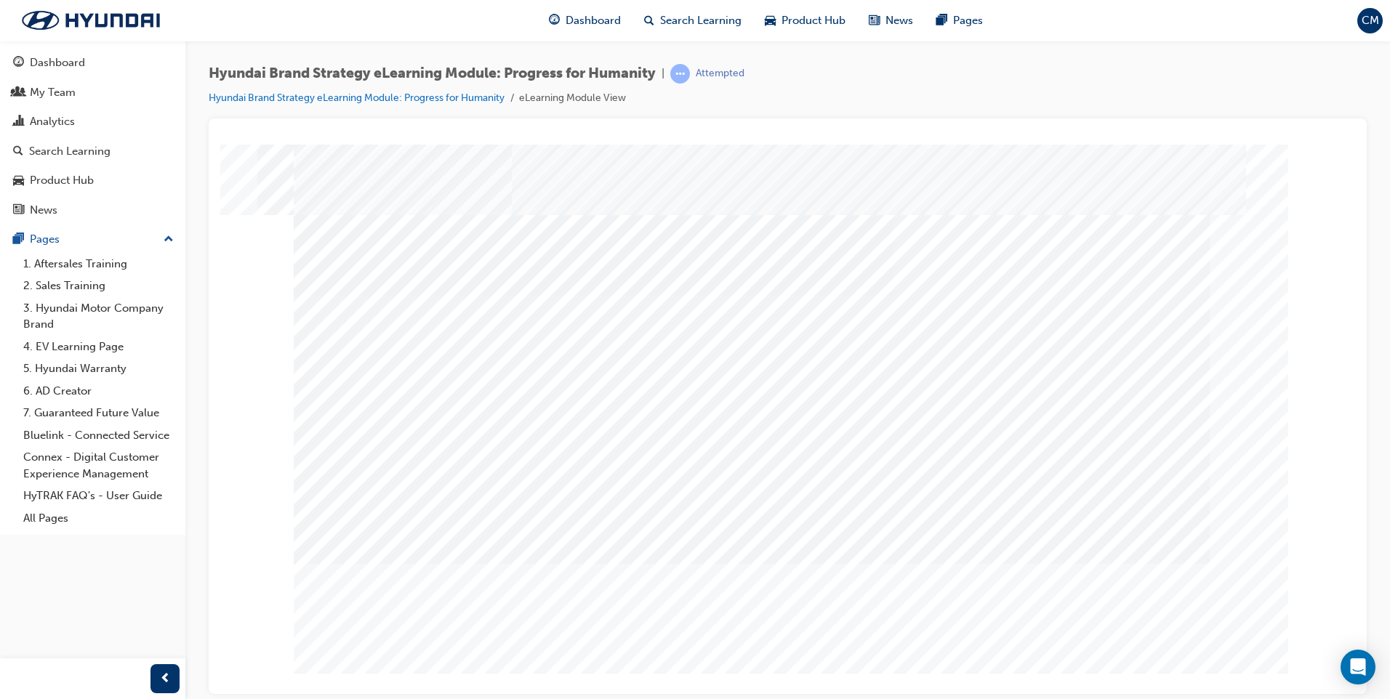
drag, startPoint x: 722, startPoint y: 596, endPoint x: 910, endPoint y: 597, distance: 187.6
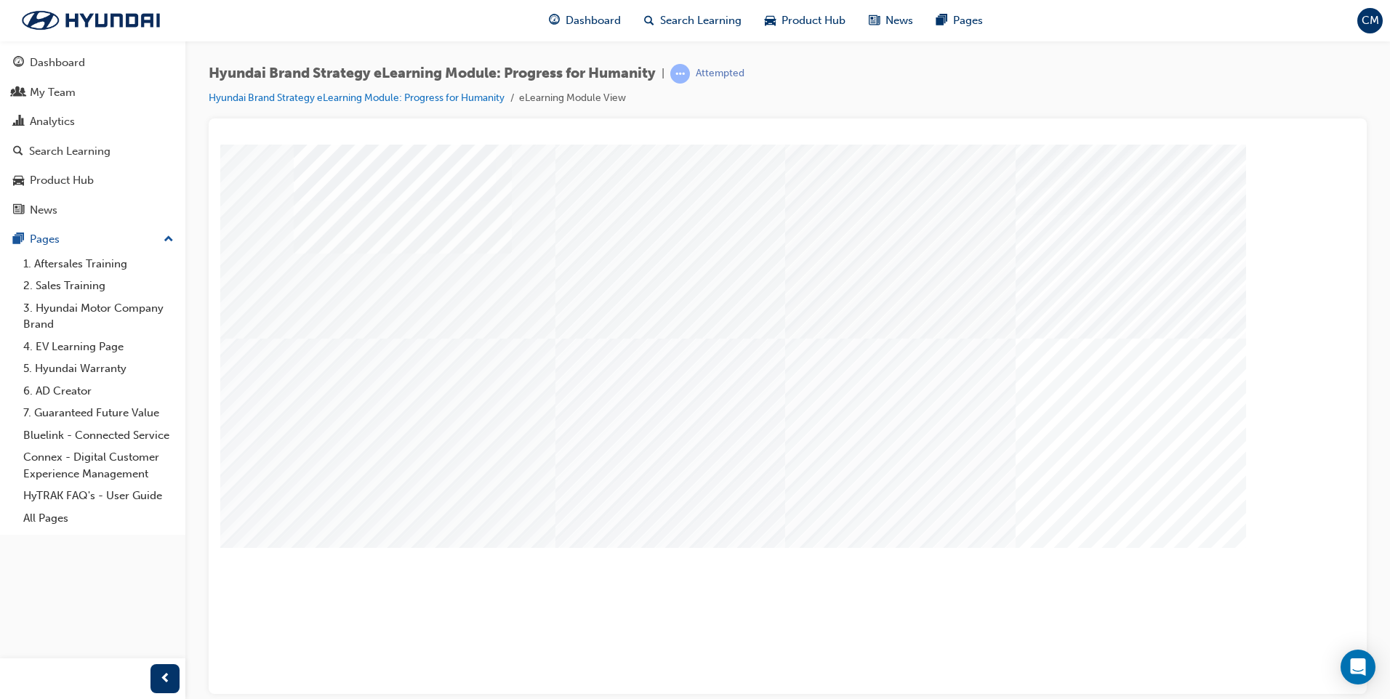
drag, startPoint x: 682, startPoint y: 502, endPoint x: 807, endPoint y: 502, distance: 125.1
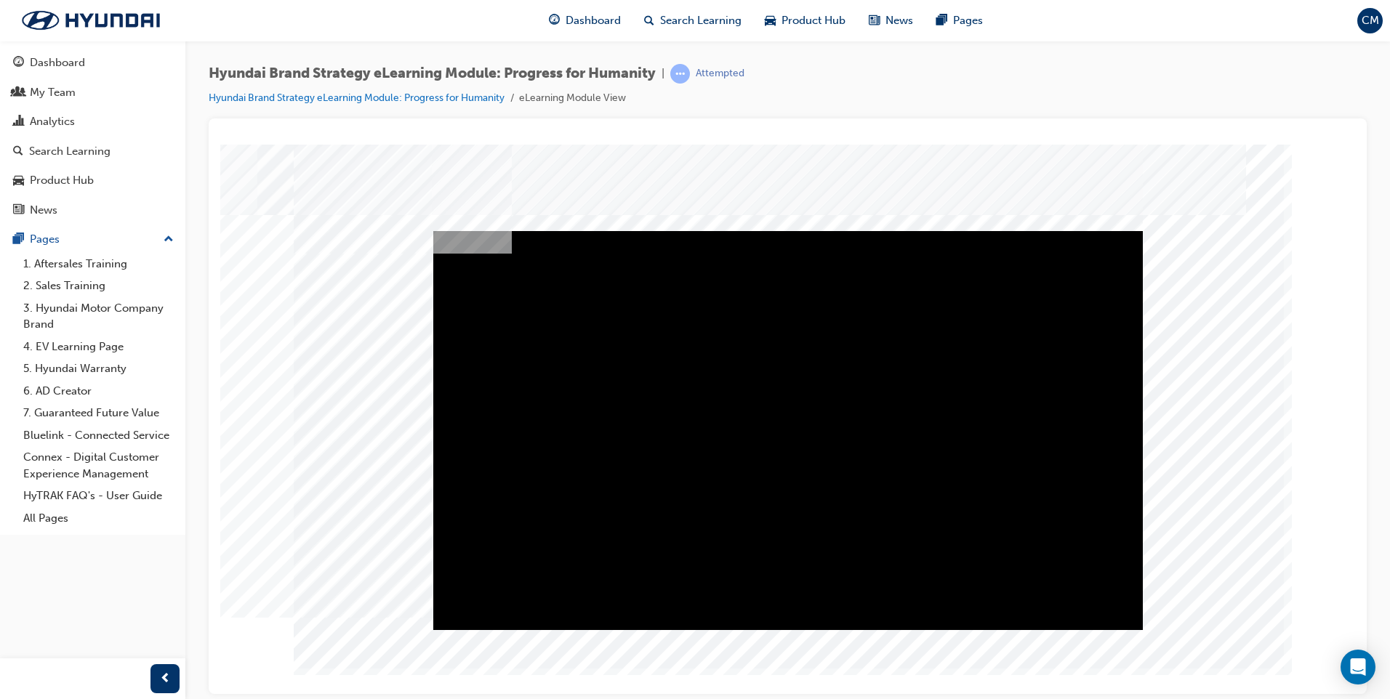
click at [787, 230] on div "Play" at bounding box center [788, 230] width 710 height 0
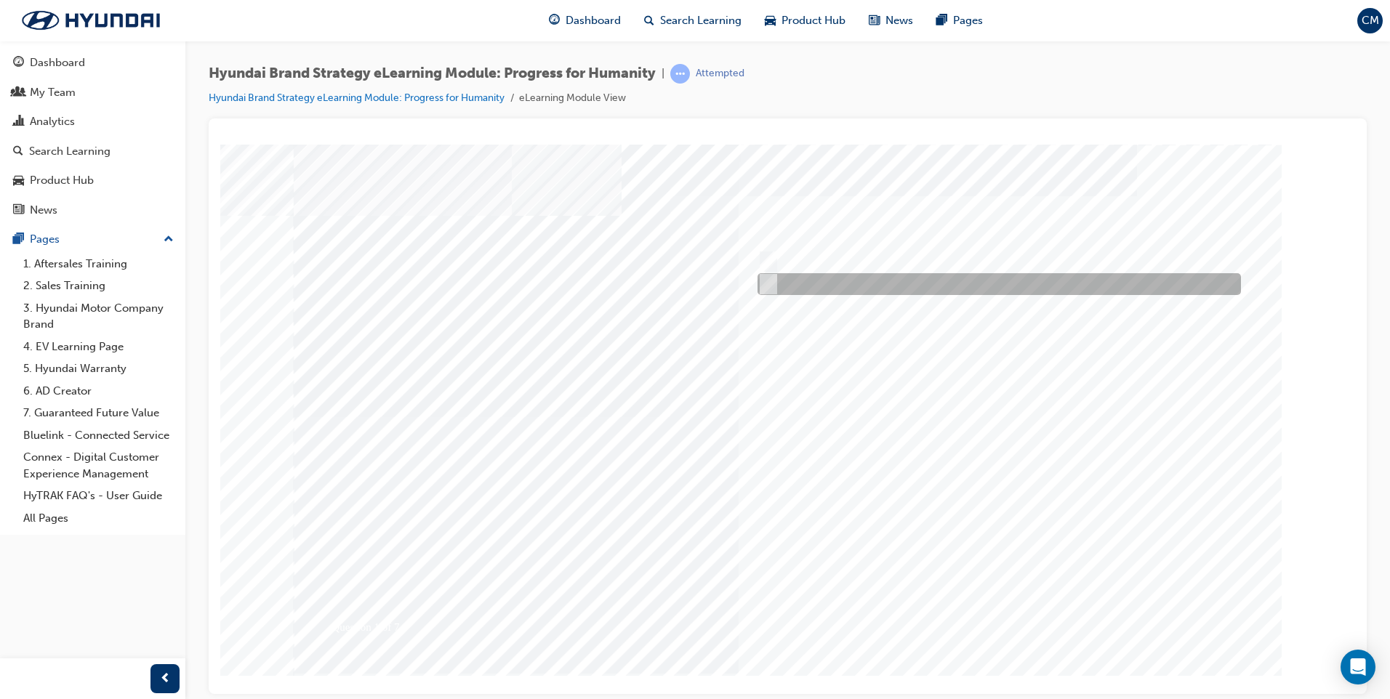
click at [763, 284] on input "False" at bounding box center [766, 284] width 16 height 16
radio input "true"
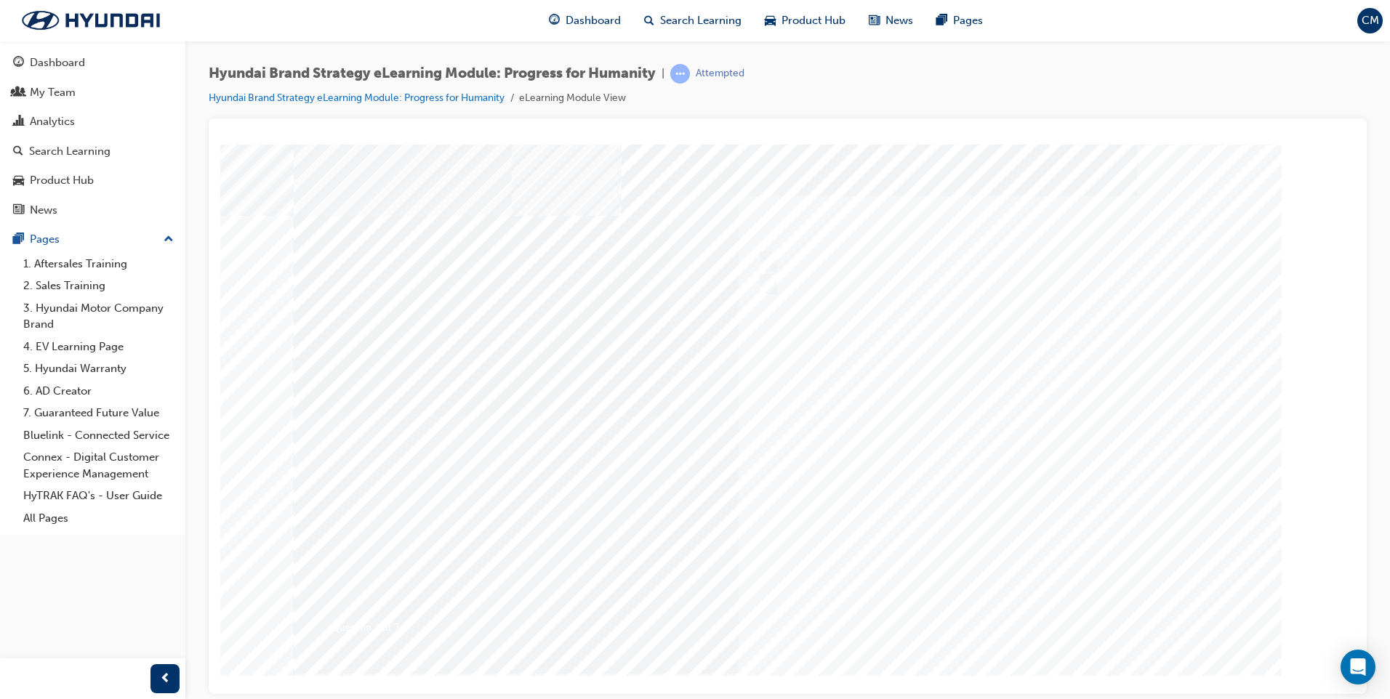
click at [1020, 611] on div at bounding box center [788, 405] width 989 height 523
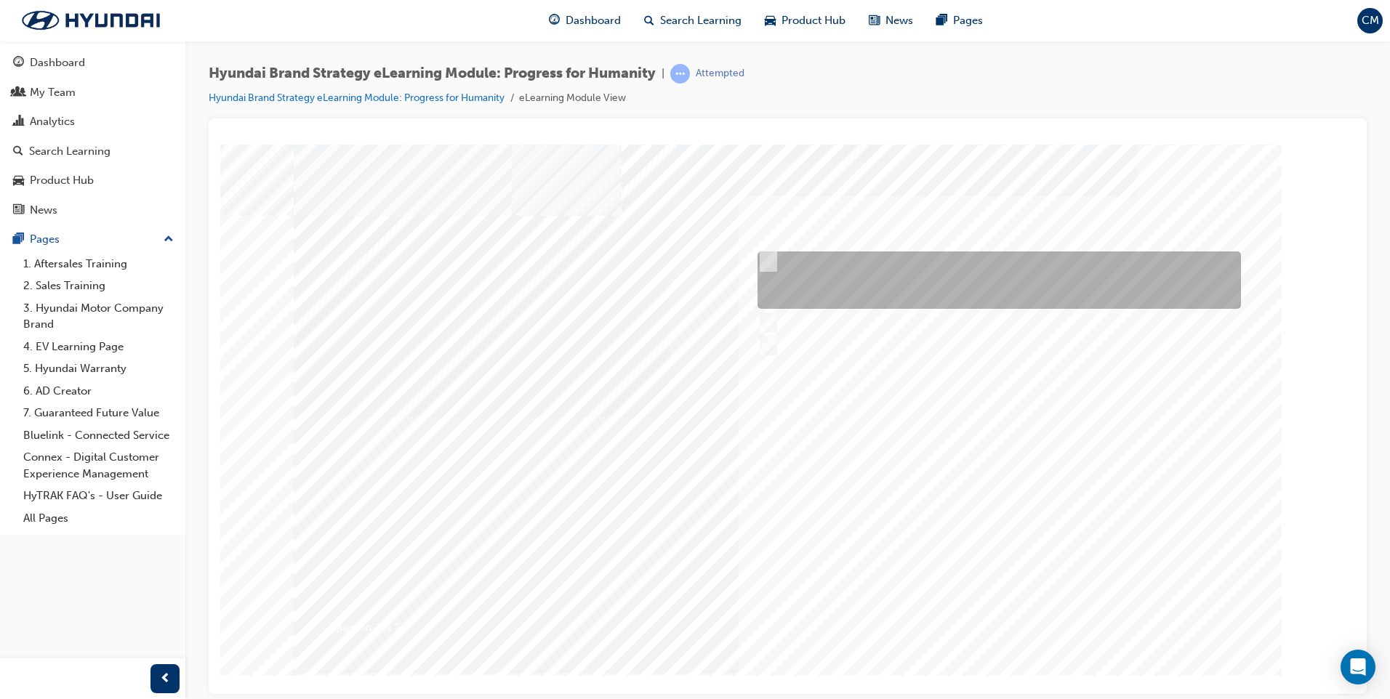
click at [769, 258] on input "The meaning of progress underpins our actions of doing the right thing for huma…" at bounding box center [766, 262] width 16 height 16
radio input "true"
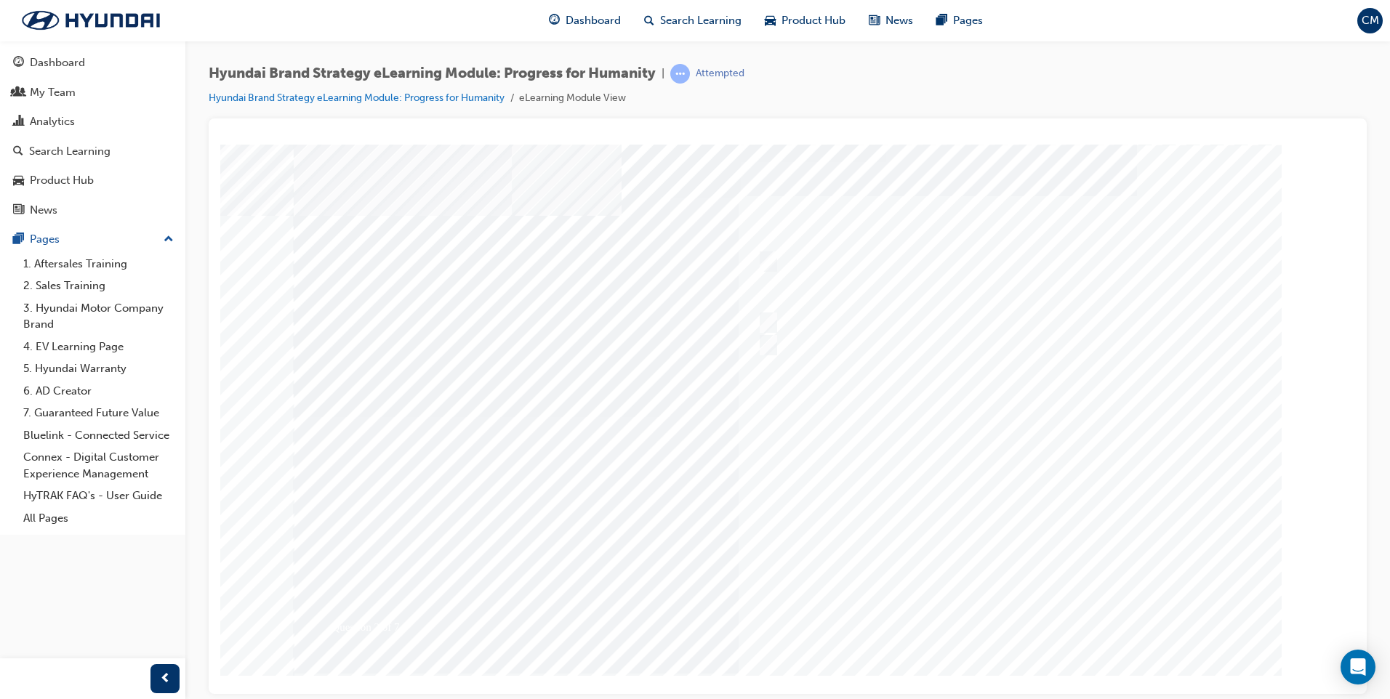
click at [990, 609] on div at bounding box center [788, 405] width 989 height 523
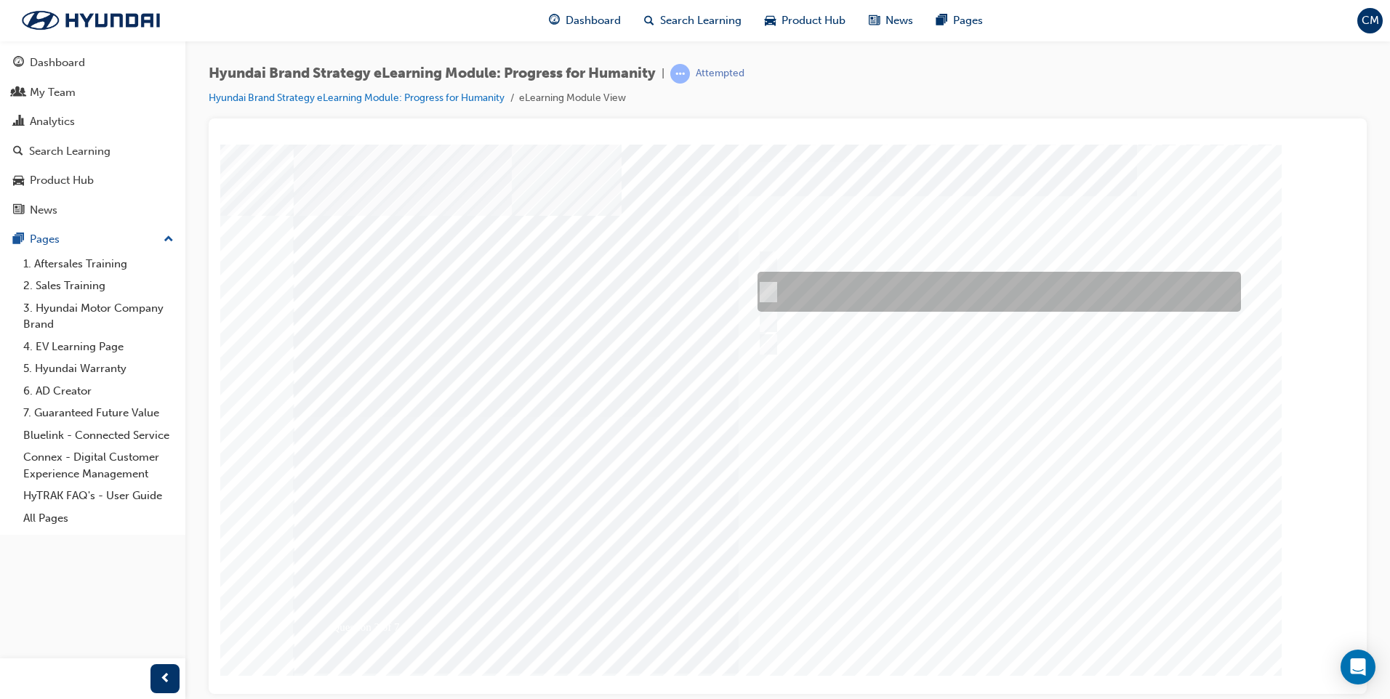
click at [765, 289] on input "People who are thinking about various mobility solutions in every aspect of the…" at bounding box center [766, 292] width 16 height 16
radio input "true"
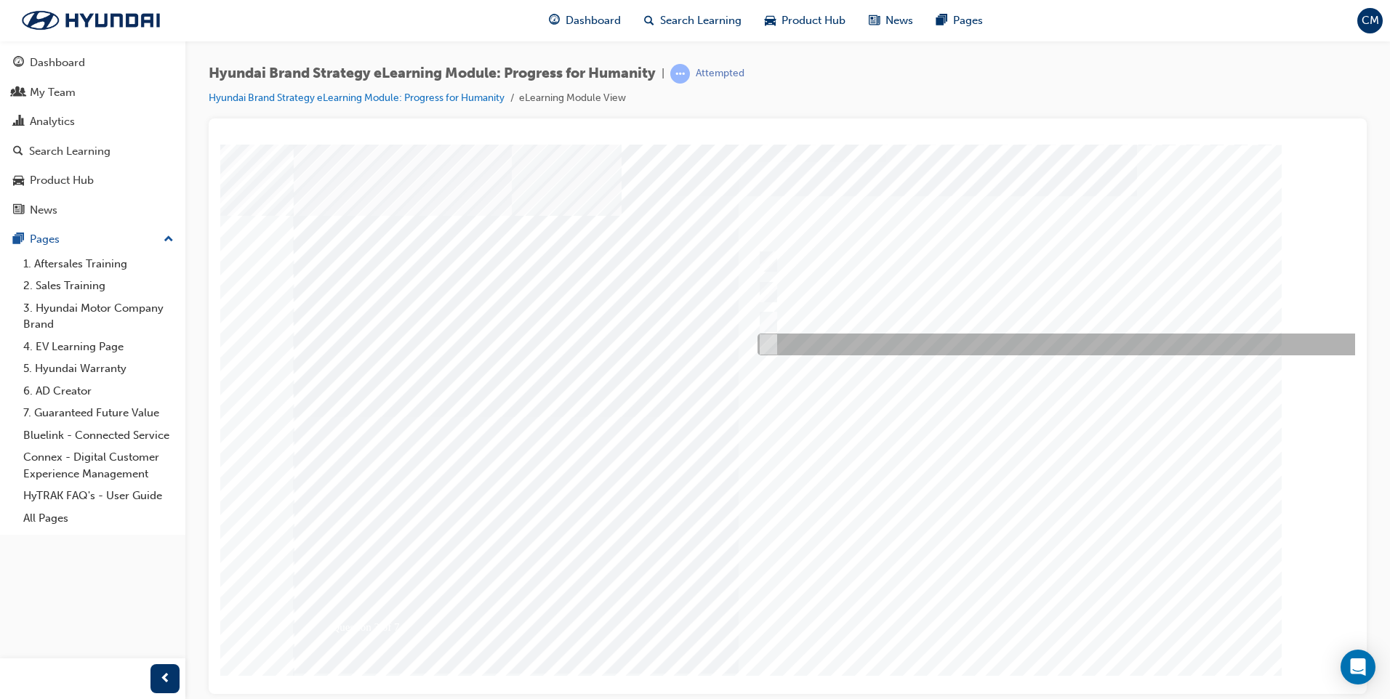
click at [769, 337] on input "All of the above." at bounding box center [766, 345] width 16 height 16
radio input "true"
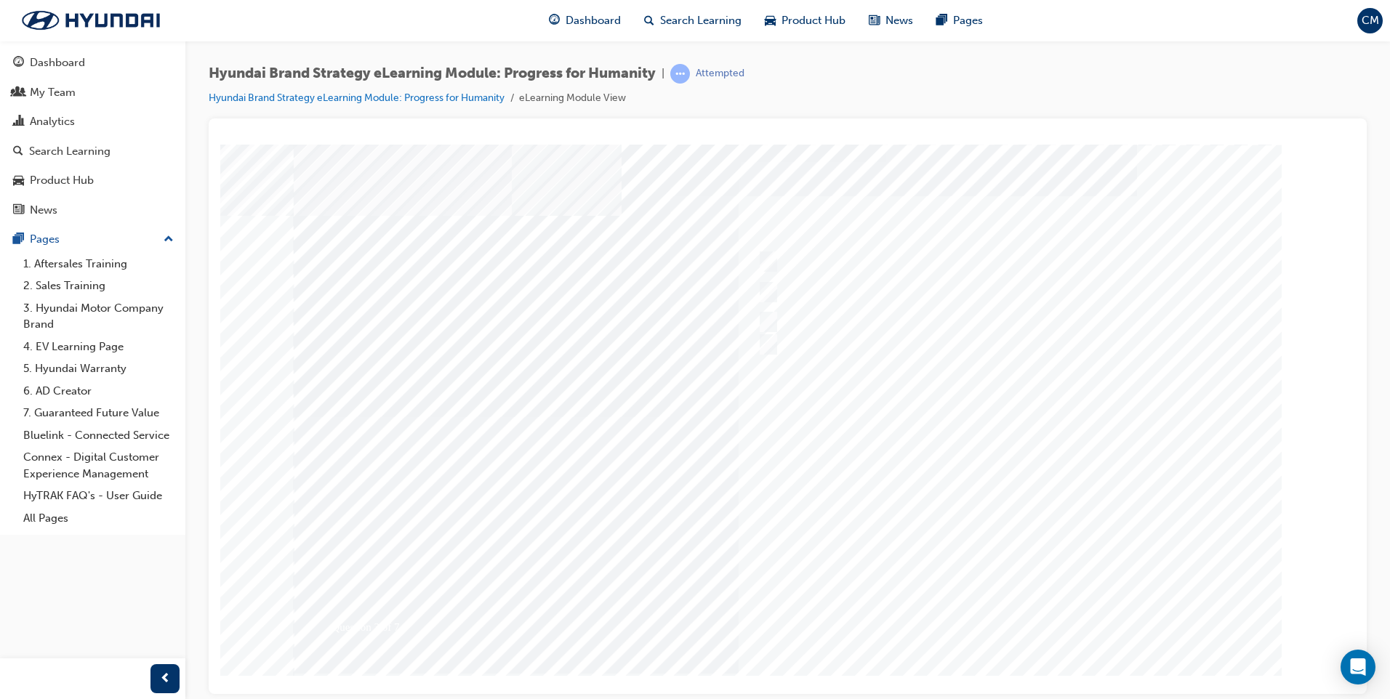
click at [1020, 630] on div at bounding box center [788, 405] width 989 height 523
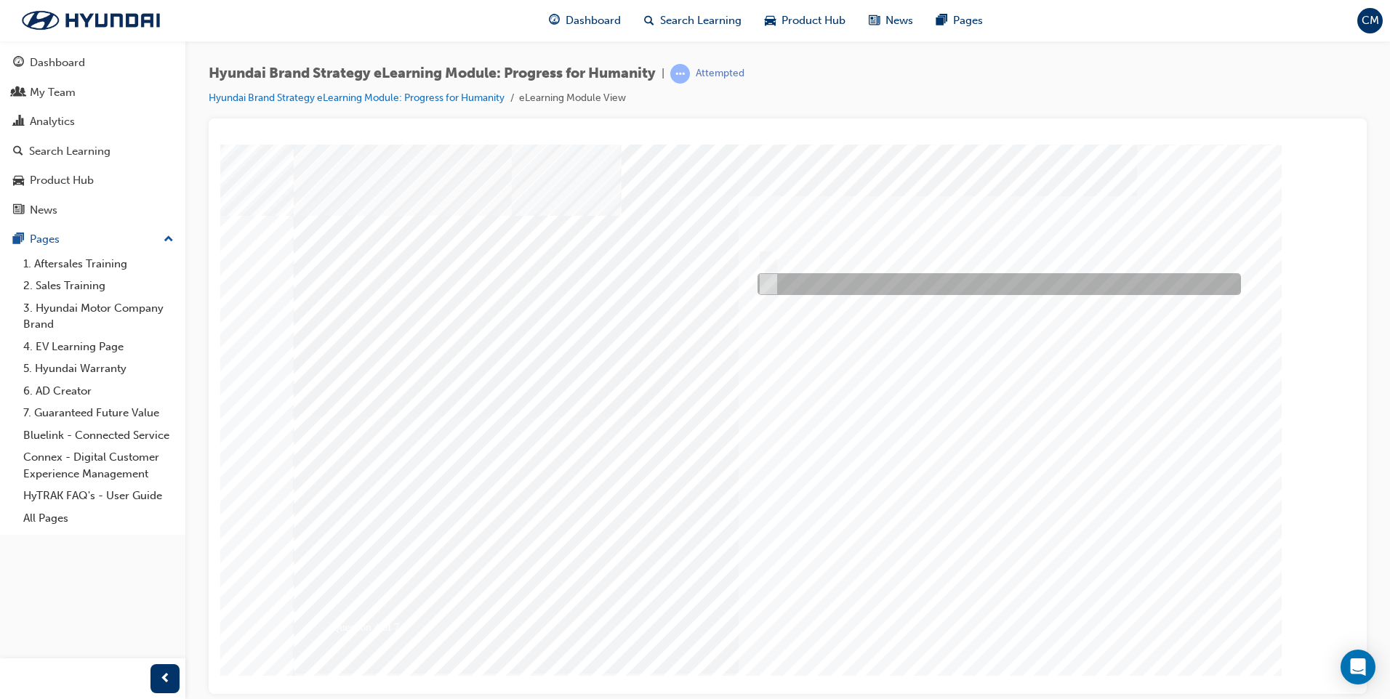
click at [765, 282] on input "False" at bounding box center [766, 284] width 16 height 16
radio input "true"
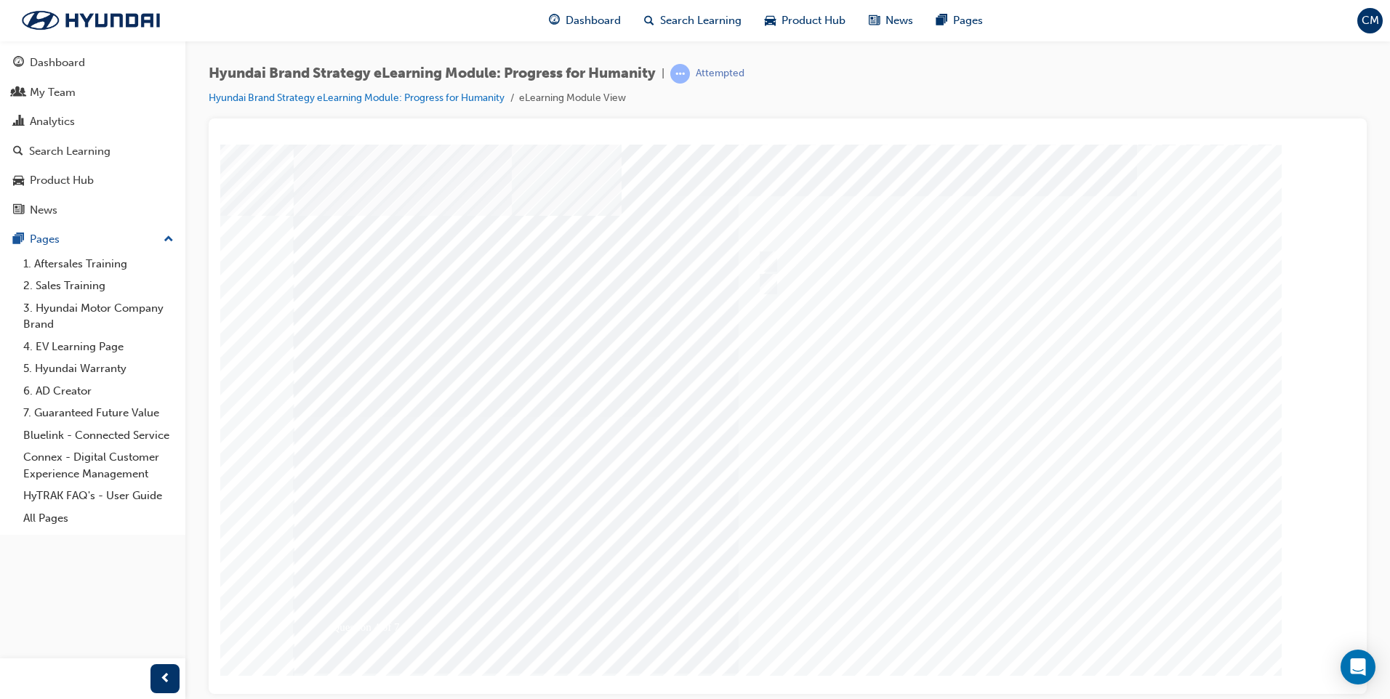
click at [1000, 614] on div at bounding box center [788, 405] width 989 height 523
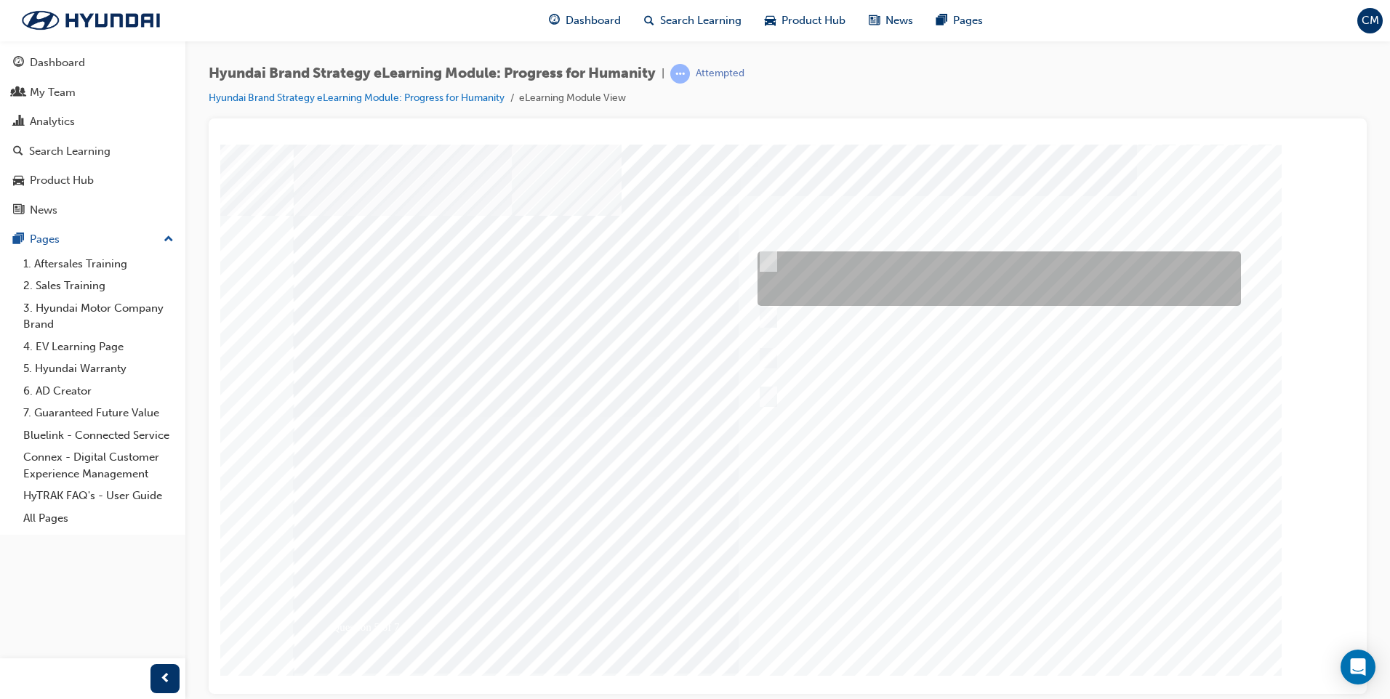
click at [769, 262] on input "Time is the most precious possession we have in our lives because we want to ex…" at bounding box center [766, 262] width 16 height 16
radio input "true"
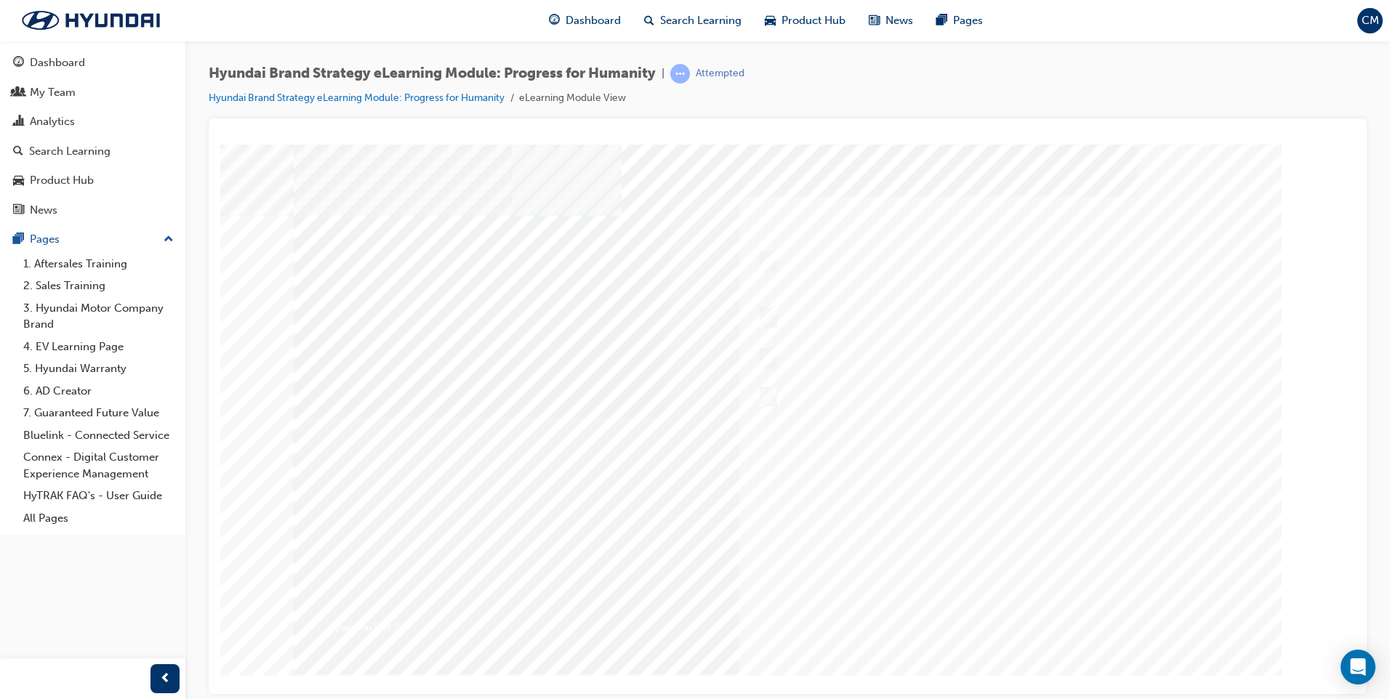
click at [766, 361] on div at bounding box center [788, 405] width 989 height 523
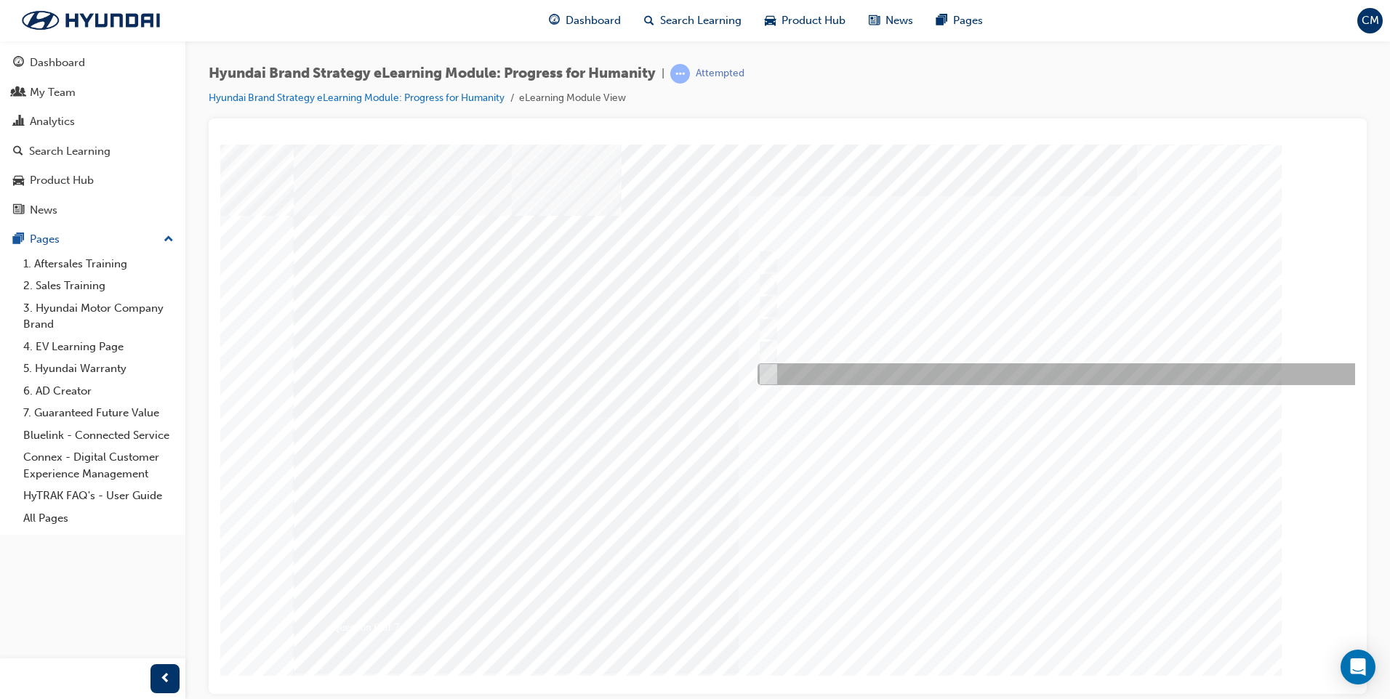
click at [766, 372] on input "Maximised Expression" at bounding box center [766, 374] width 16 height 16
radio input "true"
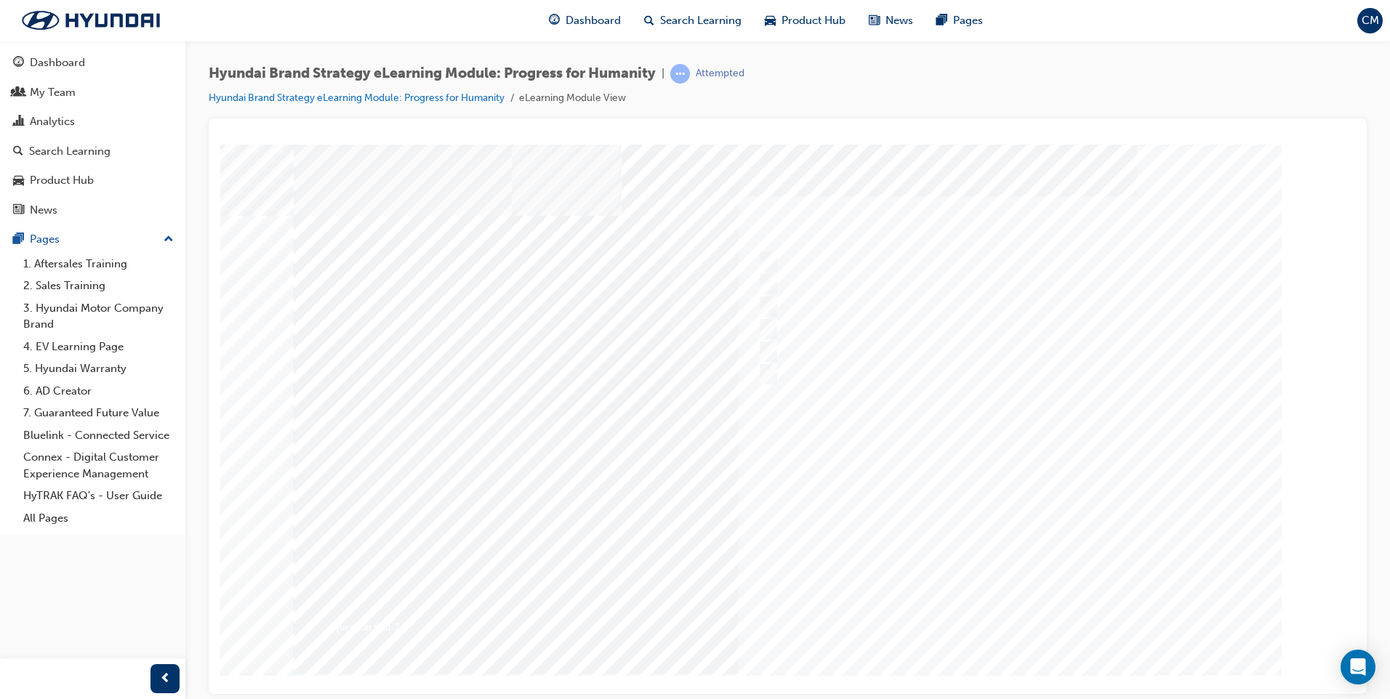
click at [992, 606] on div at bounding box center [788, 405] width 989 height 523
click at [771, 305] on input "Clean Mobility, Connected Mobility, Freedom in Mobility." at bounding box center [766, 304] width 16 height 16
radio input "true"
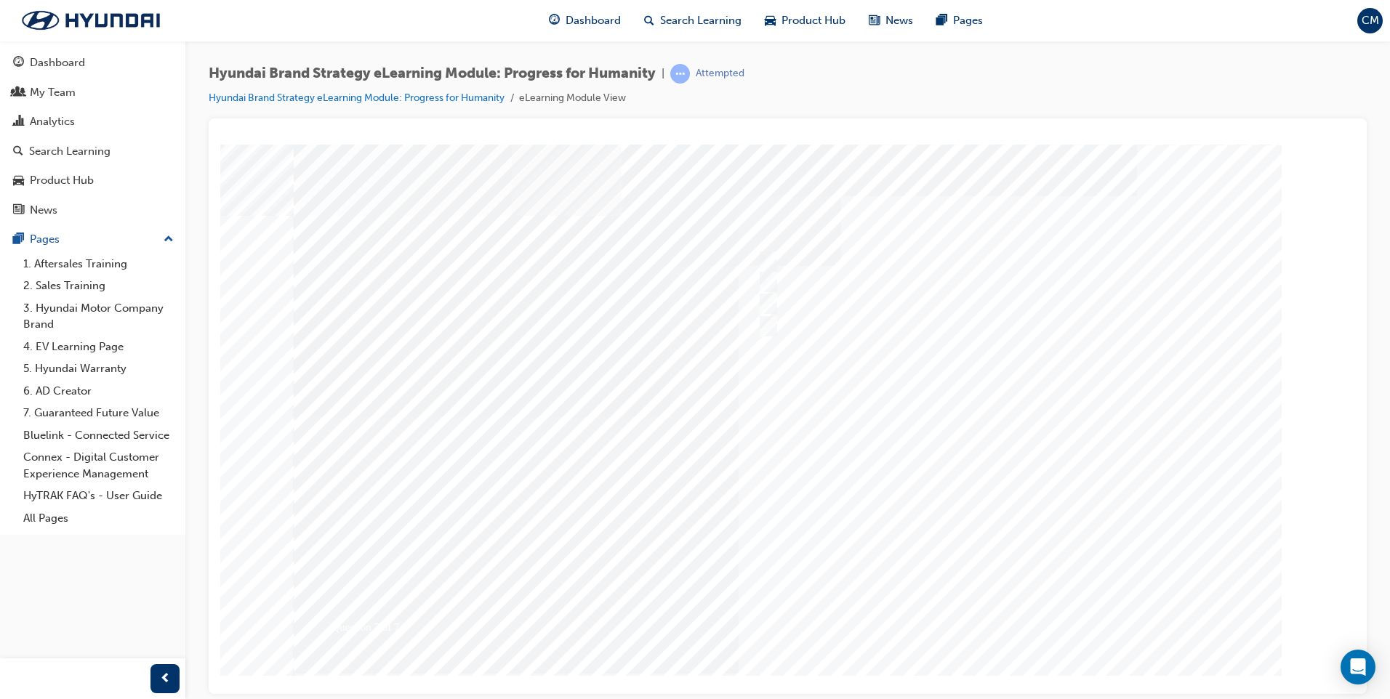
click at [1026, 618] on div at bounding box center [788, 405] width 989 height 523
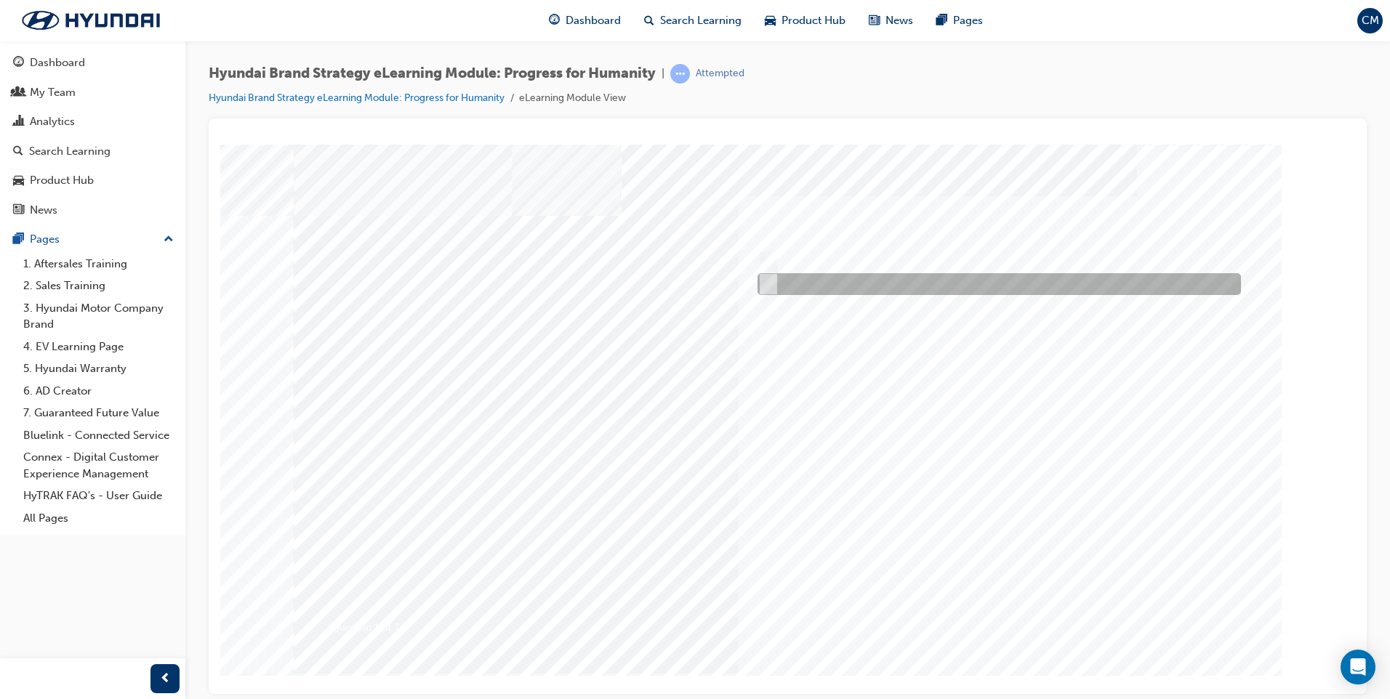
click at [767, 286] on input "False" at bounding box center [766, 284] width 16 height 16
radio input "true"
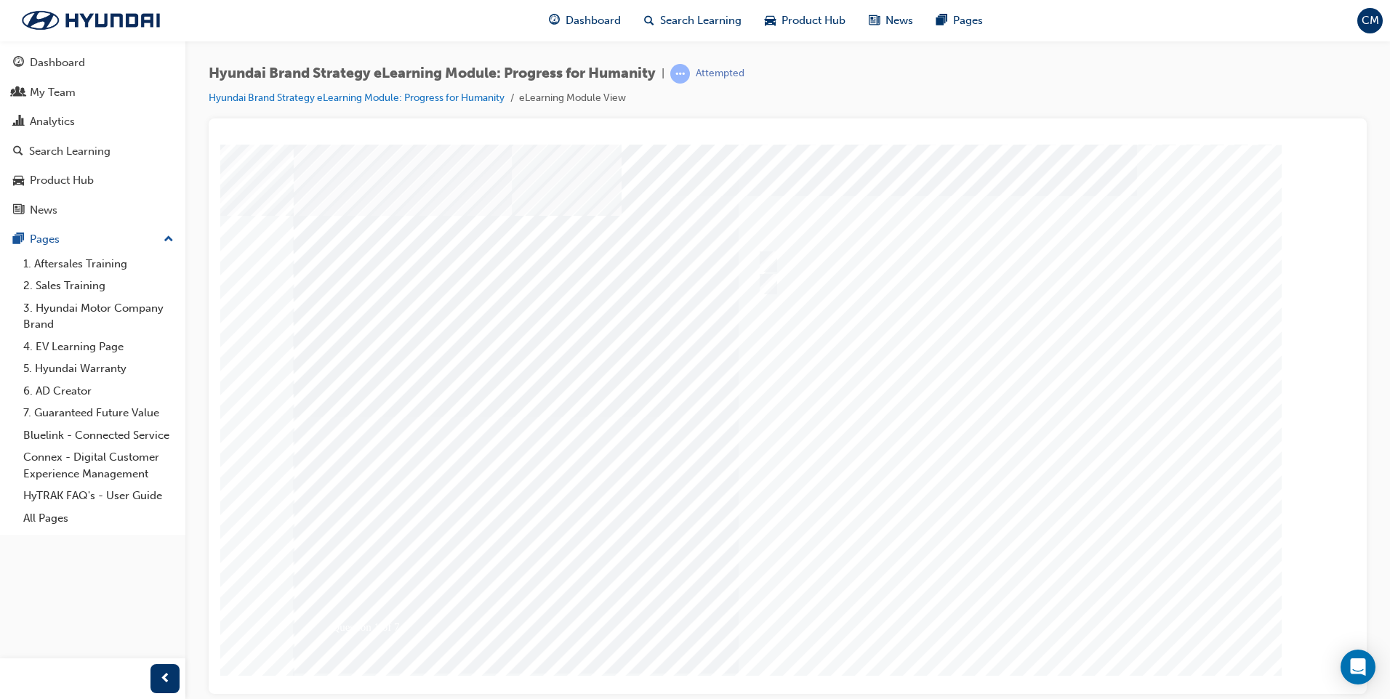
click at [992, 618] on div at bounding box center [788, 405] width 989 height 523
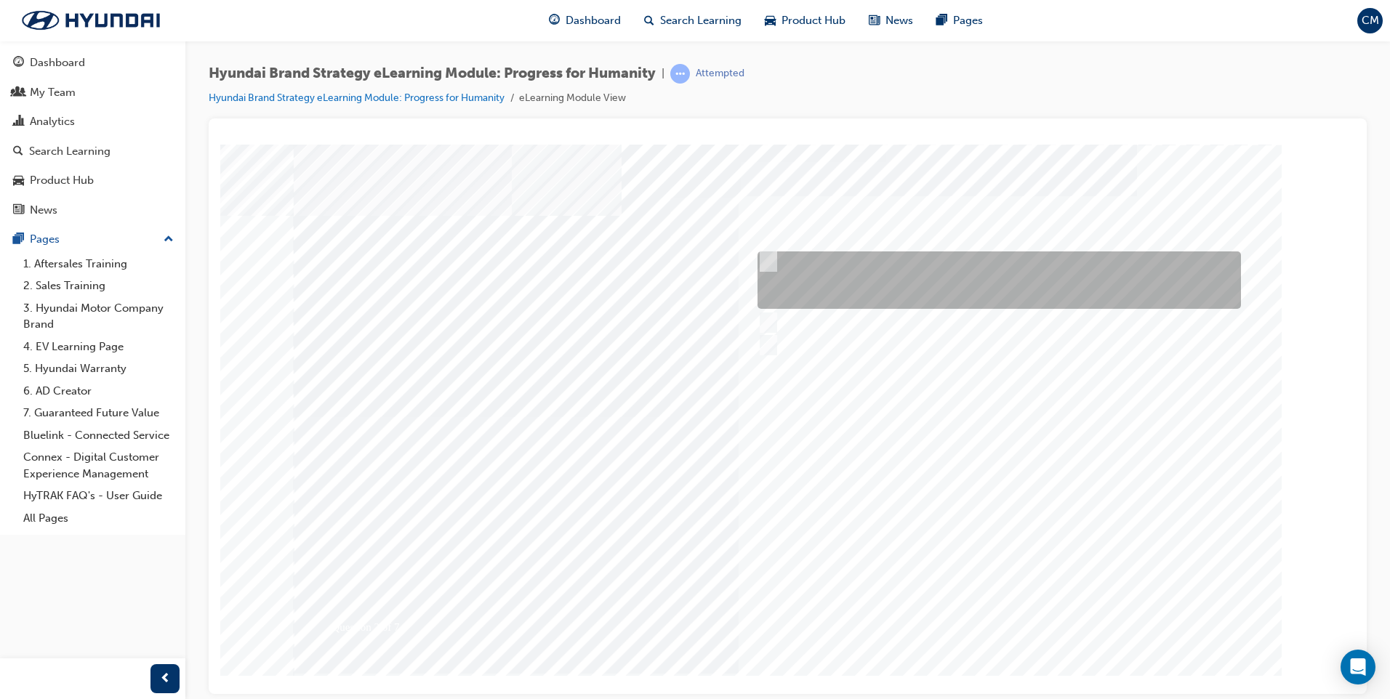
click at [769, 257] on input "The meaning of progress underpins our actions of doing the right thing for huma…" at bounding box center [766, 262] width 16 height 16
radio input "true"
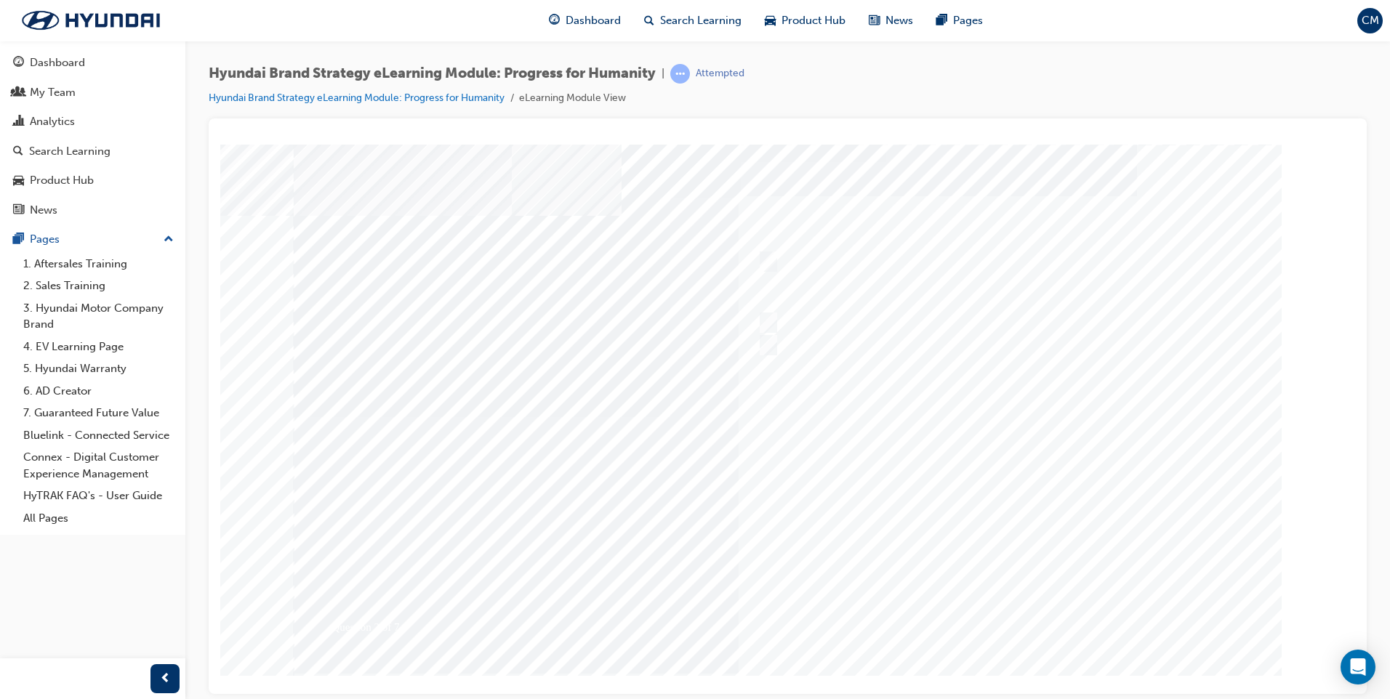
click at [1002, 617] on div at bounding box center [788, 405] width 989 height 523
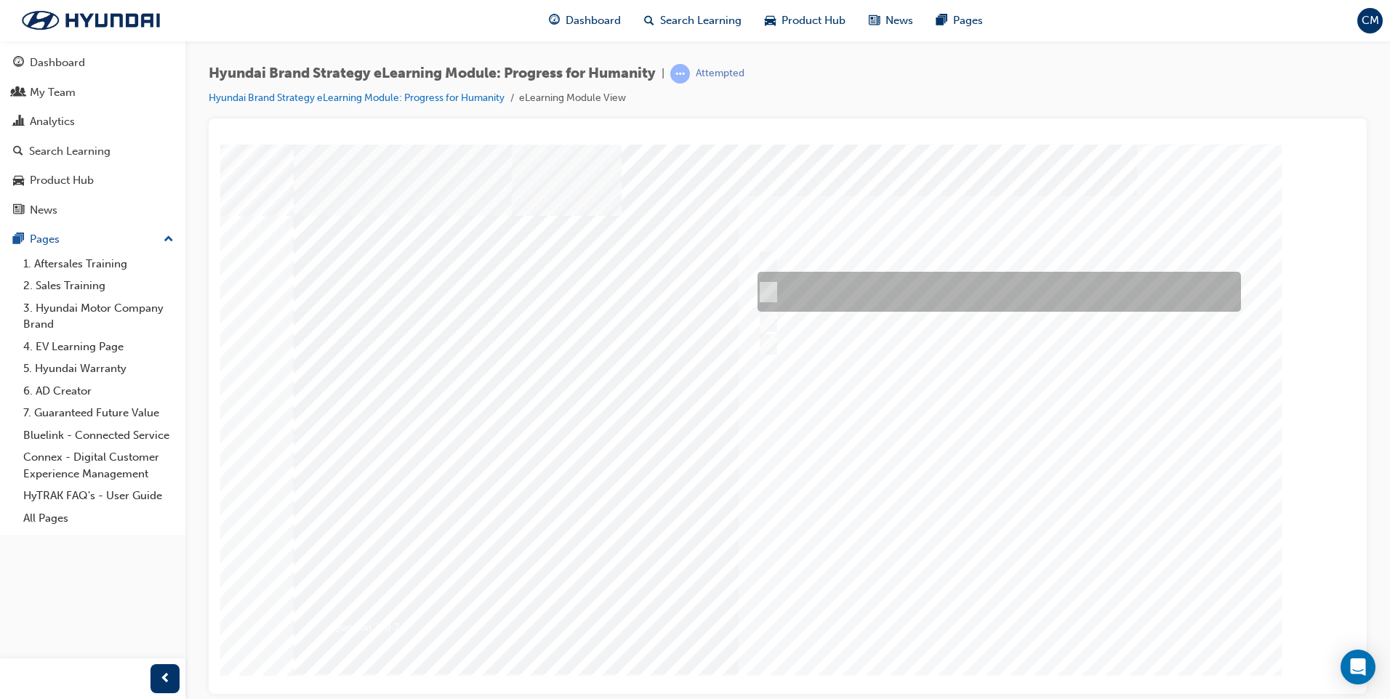
click at [768, 292] on input "People who are thinking about various mobility solutions in every aspect of the…" at bounding box center [766, 292] width 16 height 16
radio input "true"
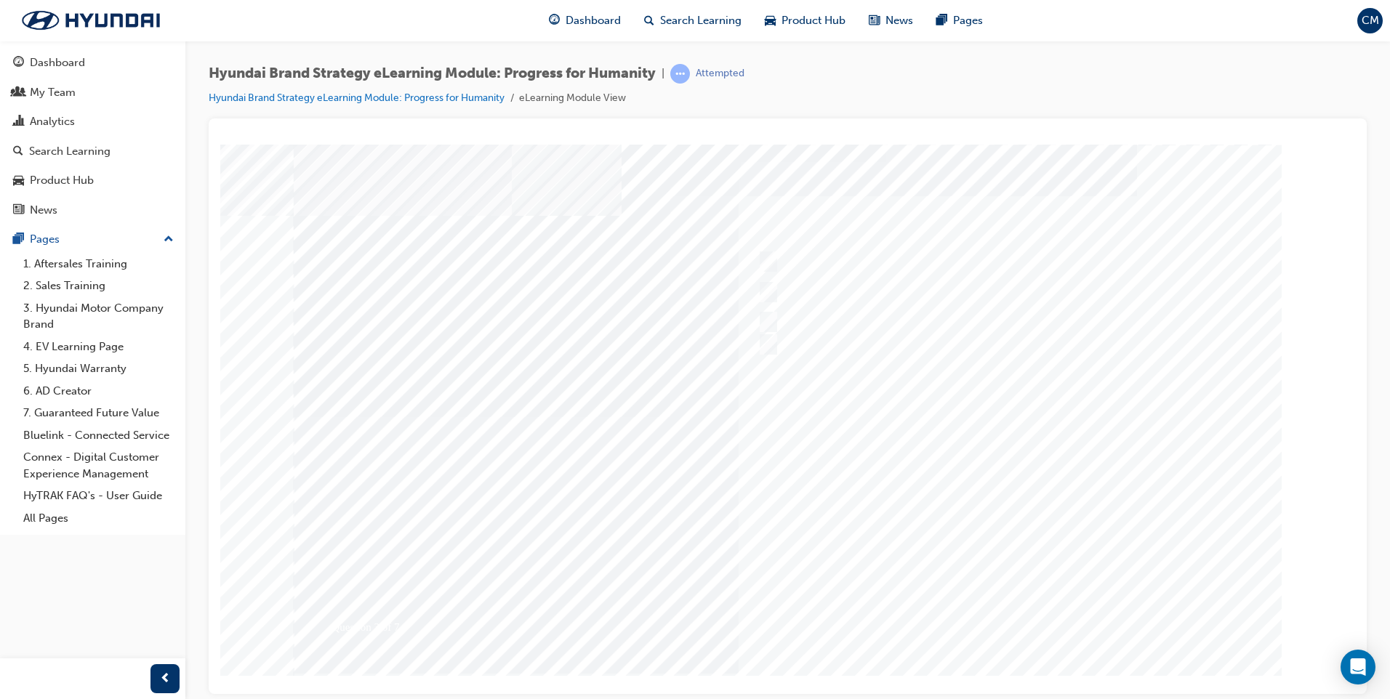
click at [767, 320] on div at bounding box center [788, 405] width 989 height 523
click at [776, 286] on div at bounding box center [788, 405] width 989 height 523
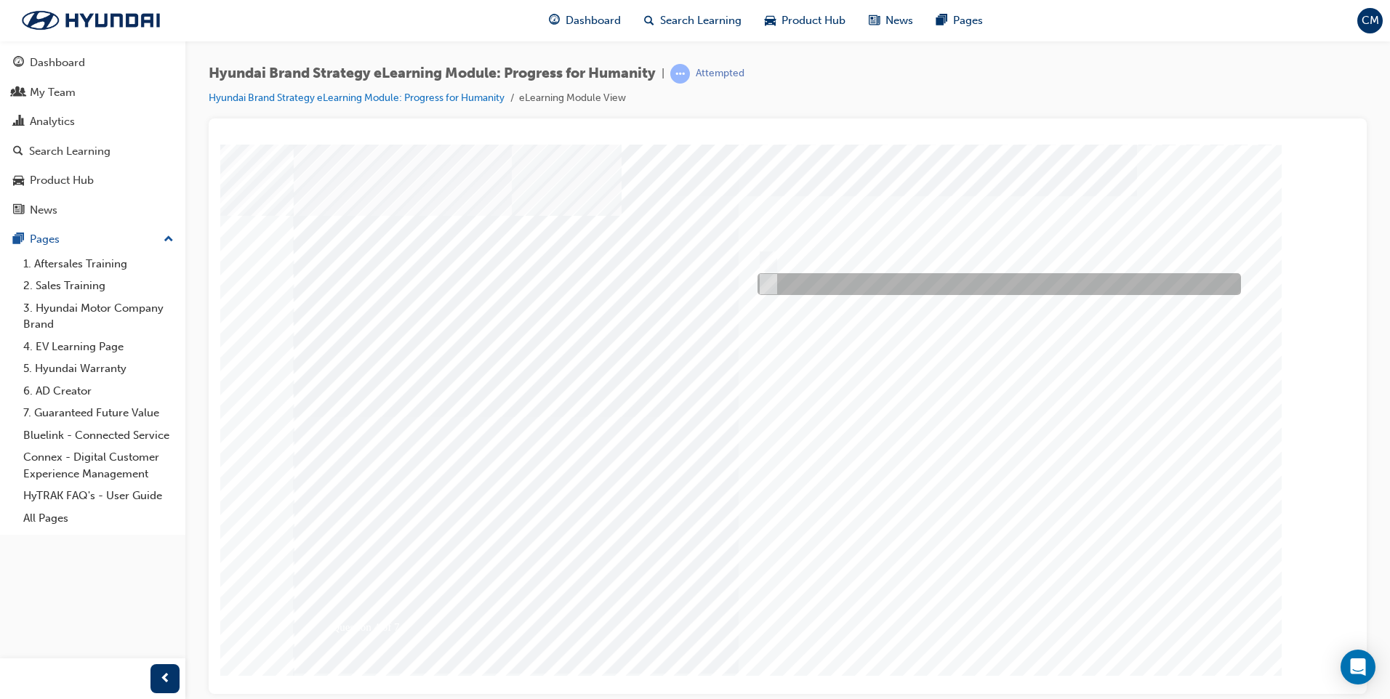
click at [769, 281] on input "False" at bounding box center [766, 284] width 16 height 16
radio input "true"
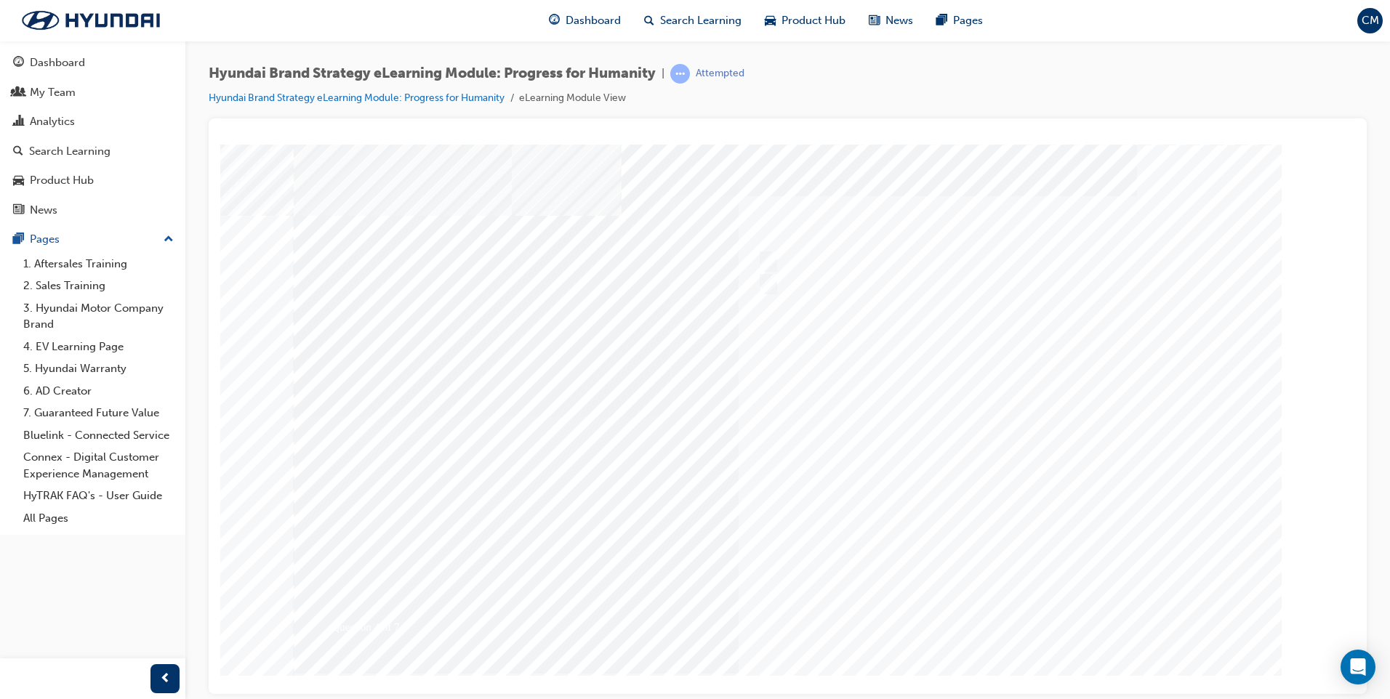
click at [990, 610] on div at bounding box center [788, 405] width 989 height 523
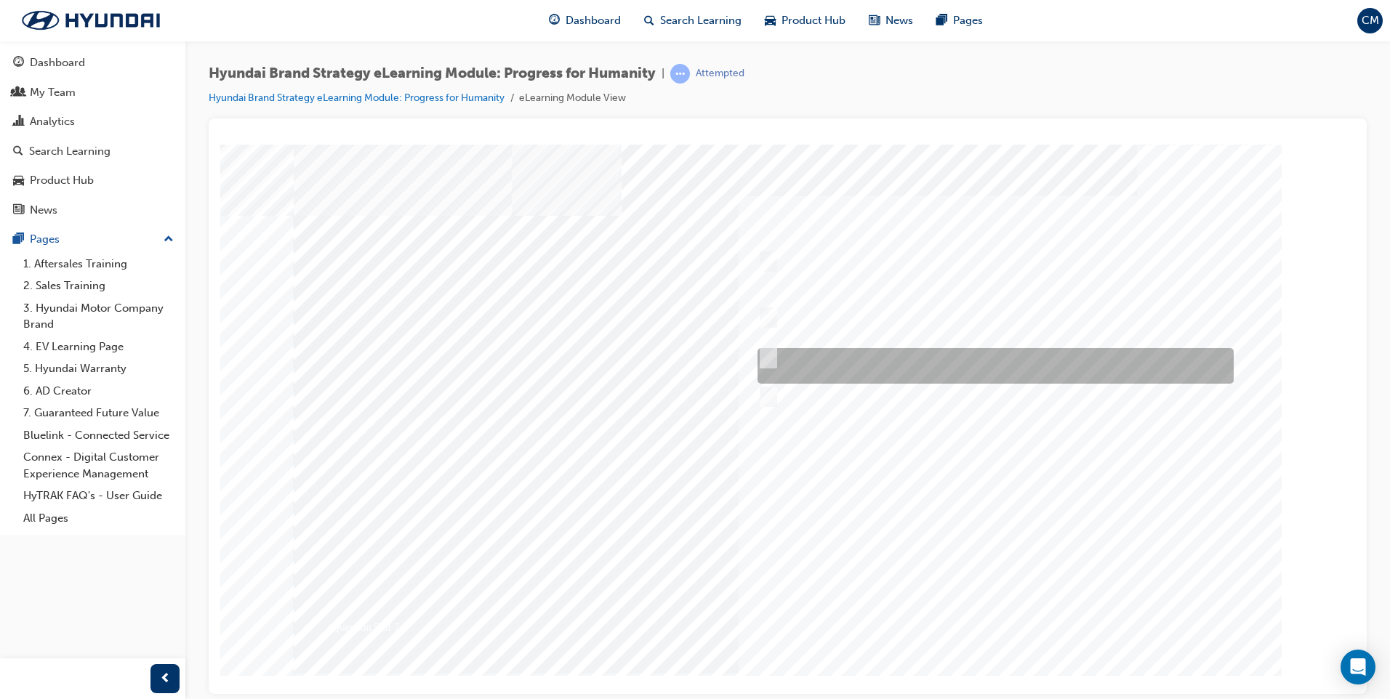
click at [769, 356] on input "In the past, people spend time to make money, now people spend money to save ti…" at bounding box center [766, 358] width 16 height 16
radio input "true"
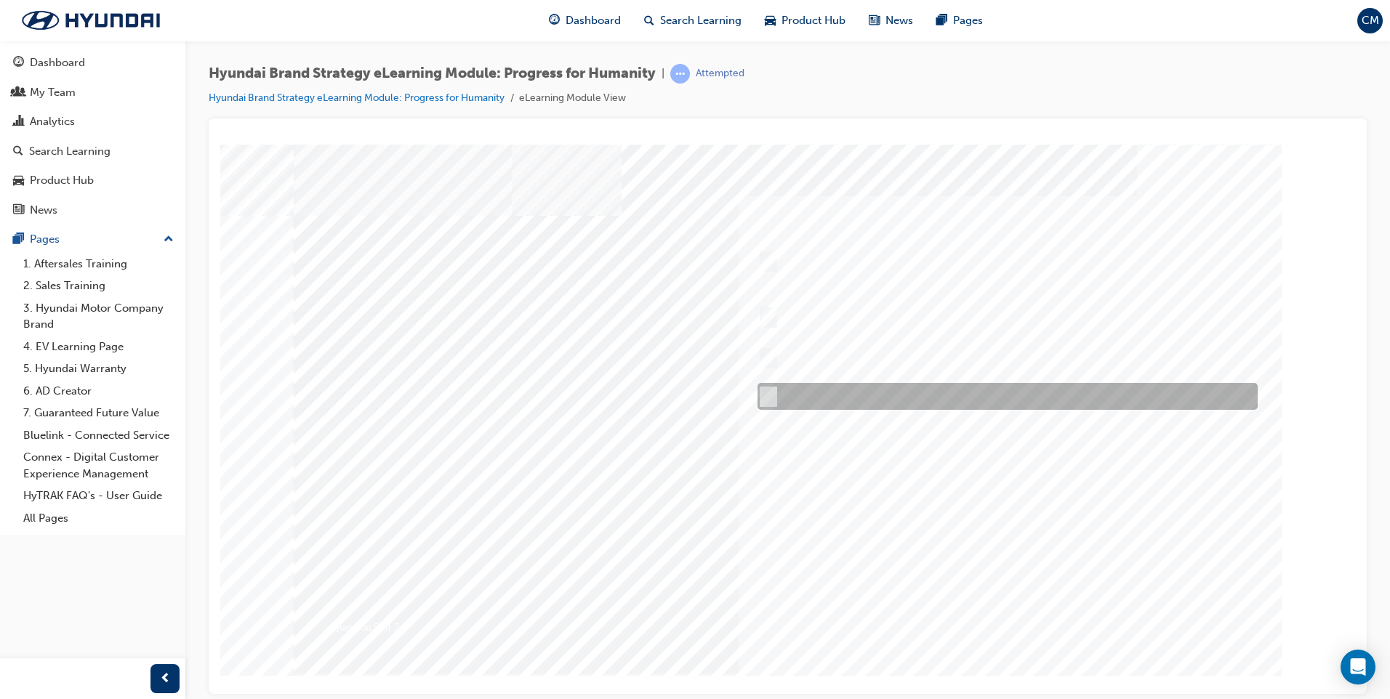
click at [765, 398] on input "All of the above." at bounding box center [766, 397] width 16 height 16
radio input "true"
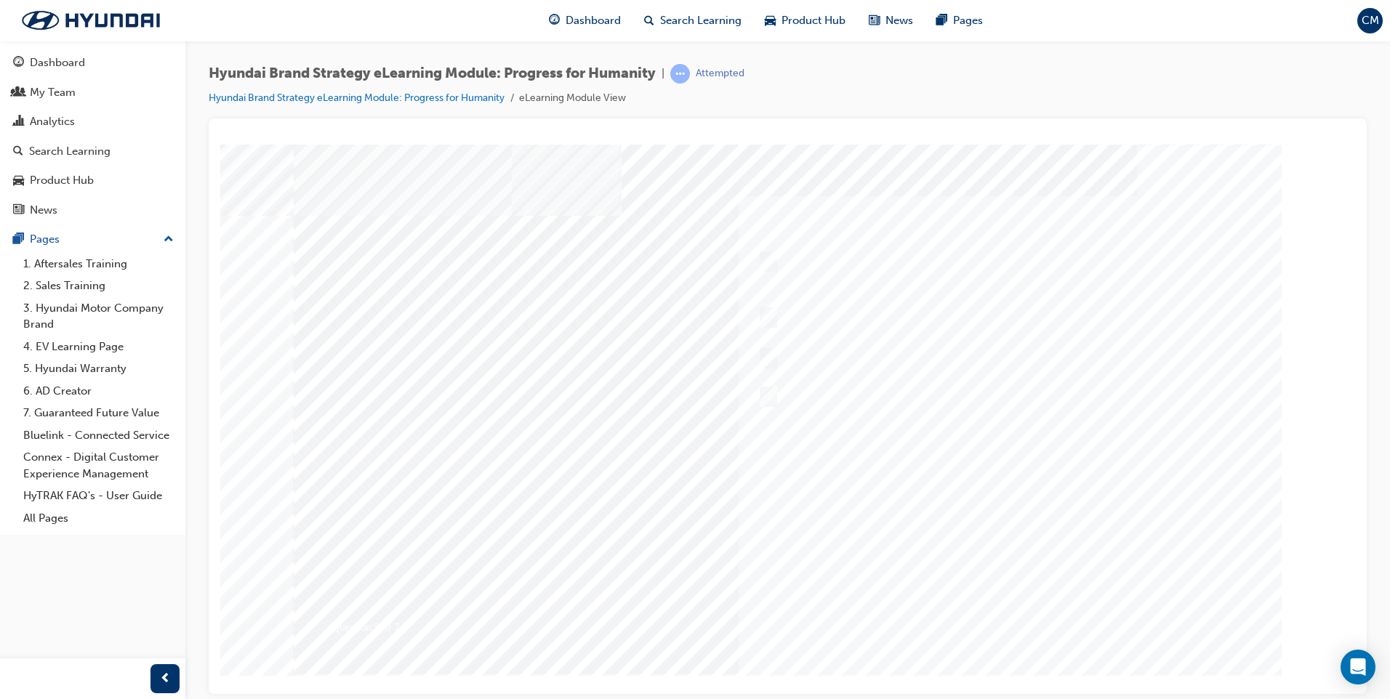
click at [984, 616] on div at bounding box center [788, 405] width 989 height 523
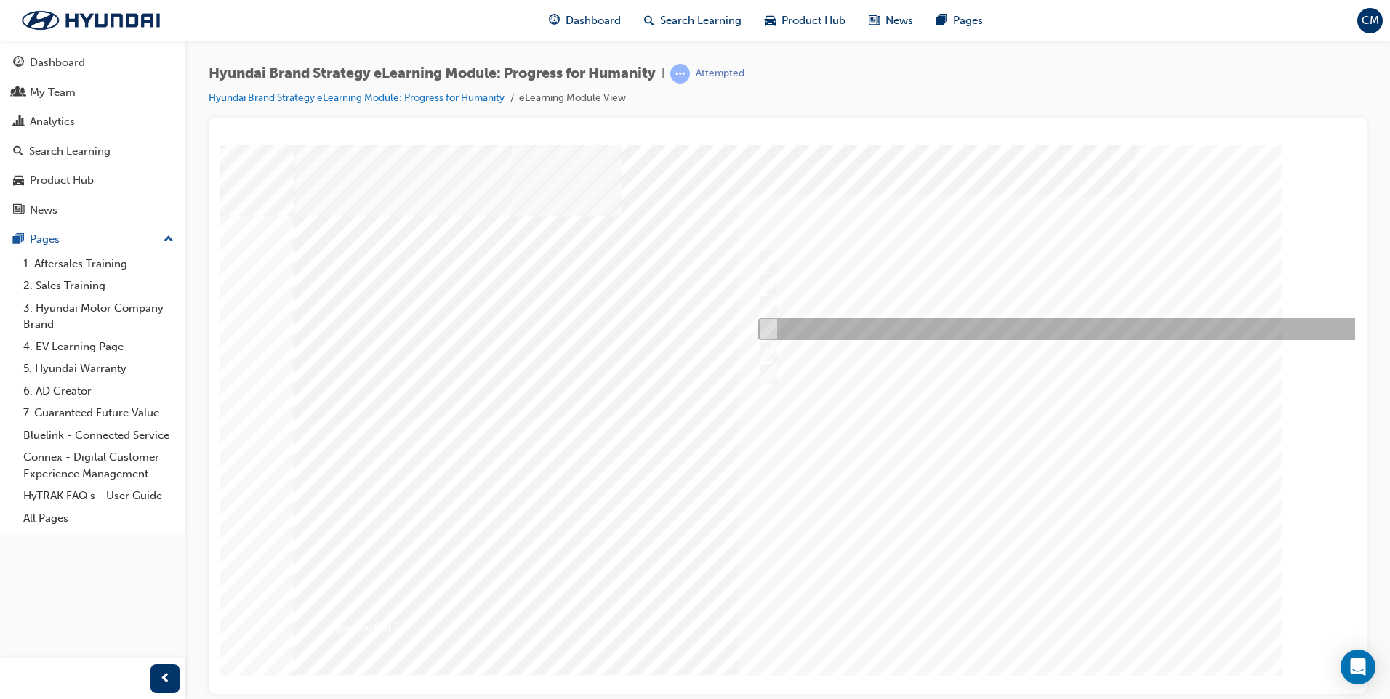
click at [768, 329] on input "Trusted Companion" at bounding box center [766, 329] width 16 height 16
radio input "true"
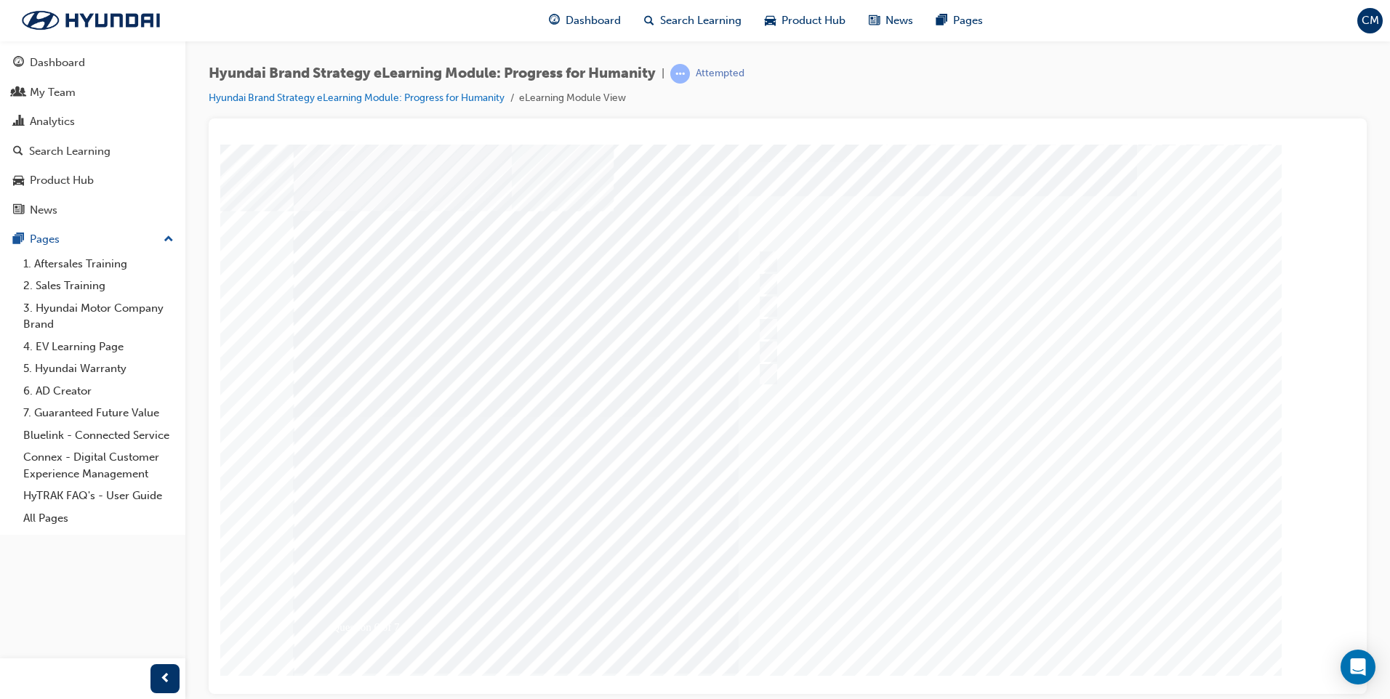
click at [1016, 612] on div at bounding box center [788, 405] width 989 height 523
click at [770, 301] on div at bounding box center [788, 405] width 989 height 523
click at [763, 302] on input "Clean Mobility, Connected Mobility, Freedom in Mobility." at bounding box center [766, 304] width 16 height 16
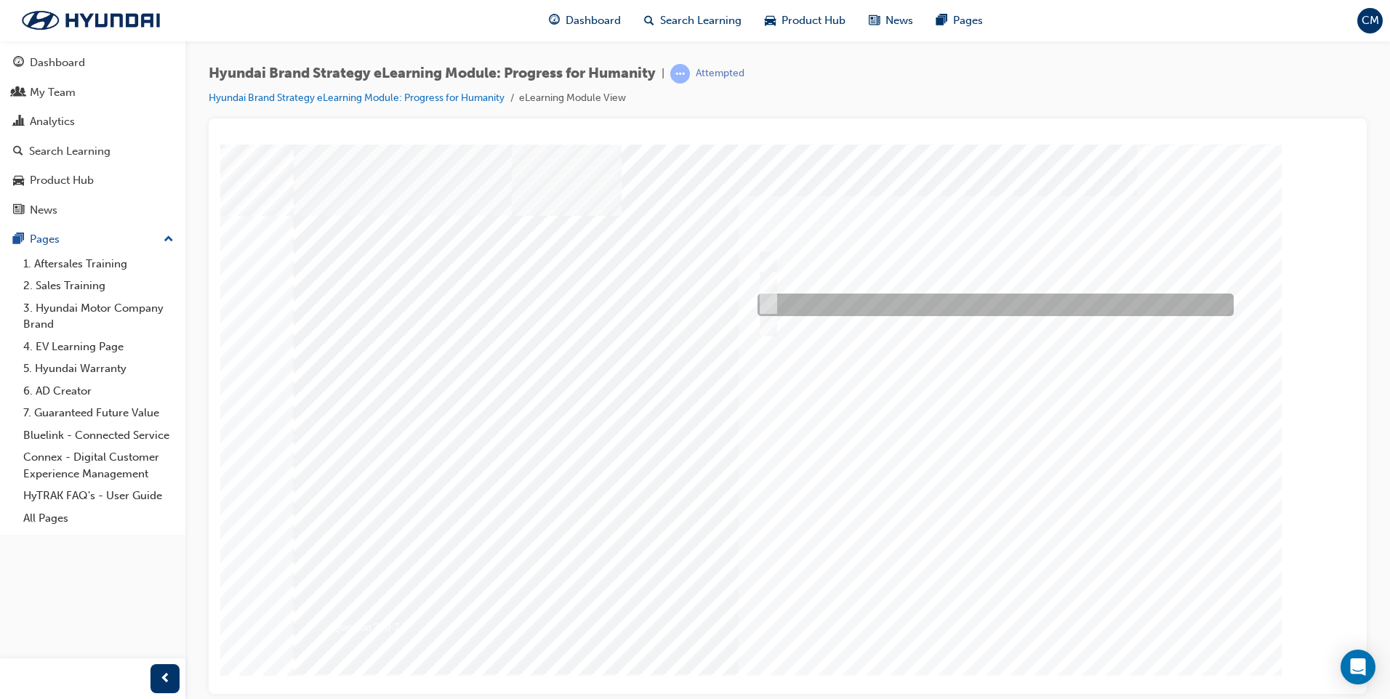
radio input "true"
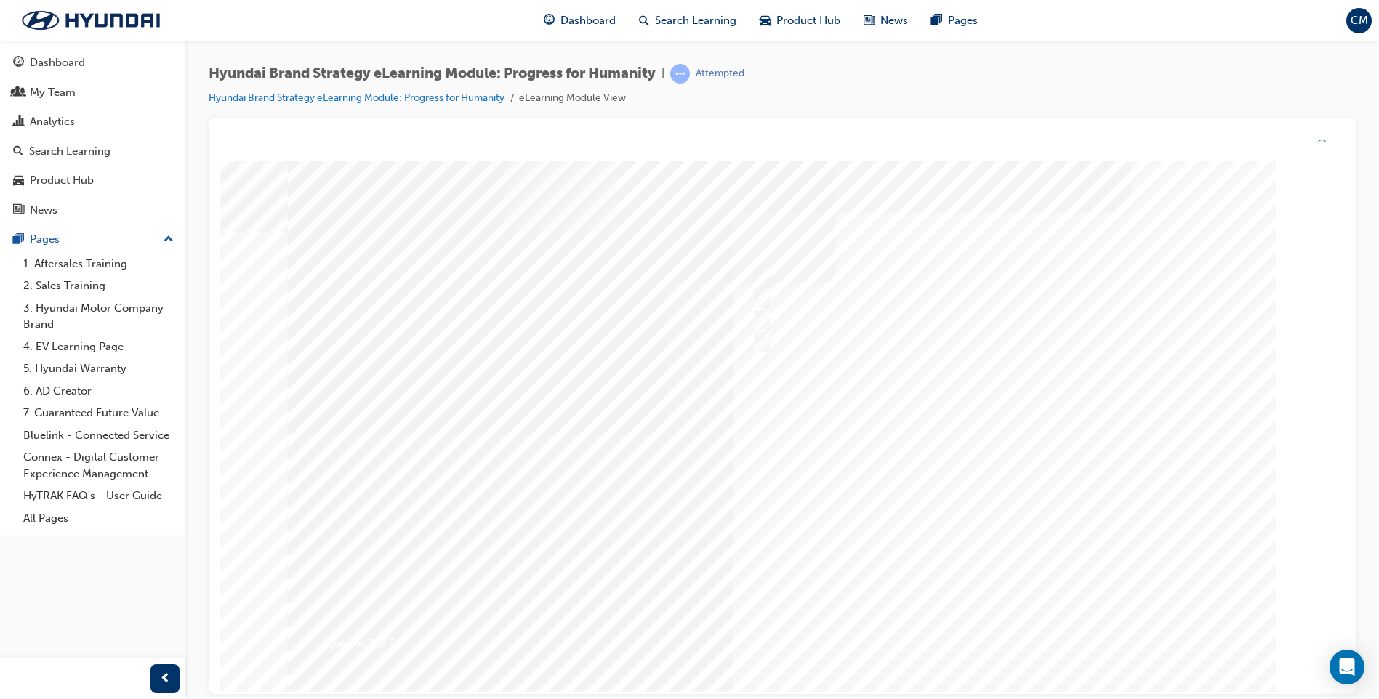
click at [990, 637] on div at bounding box center [782, 422] width 989 height 523
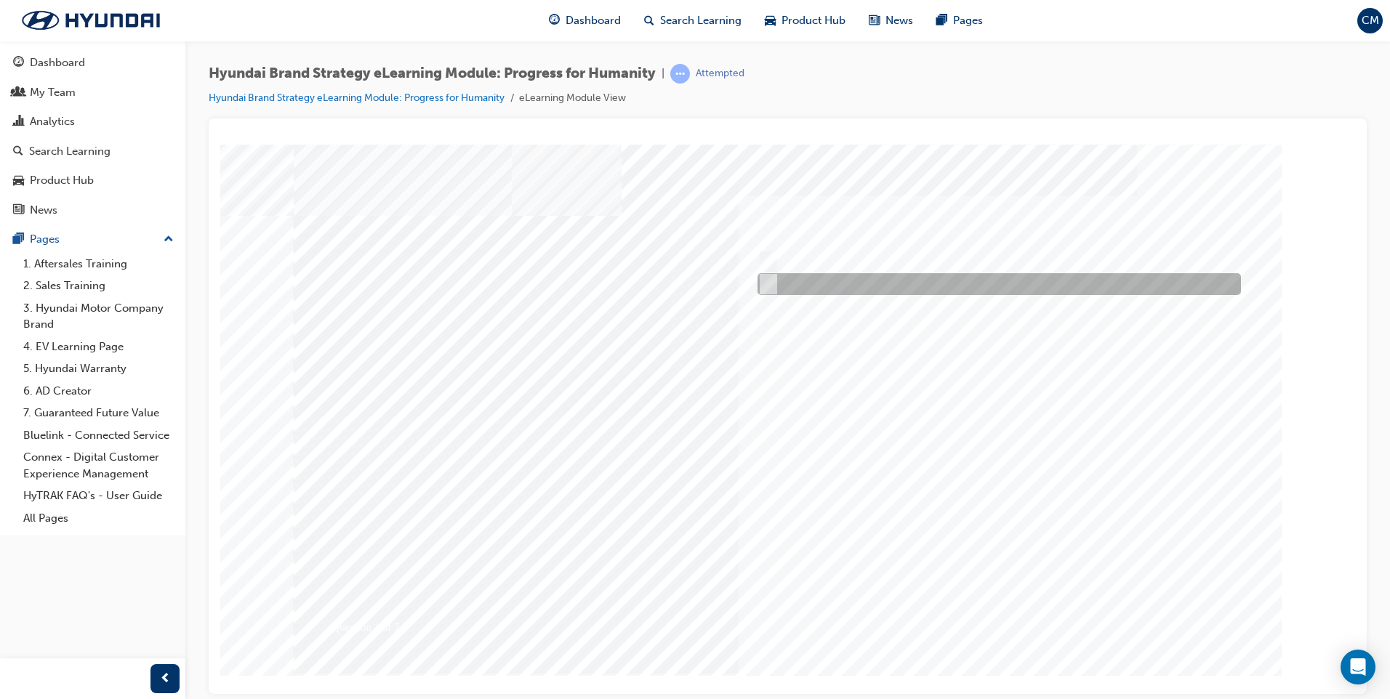
click at [769, 286] on input "False" at bounding box center [766, 284] width 16 height 16
radio input "true"
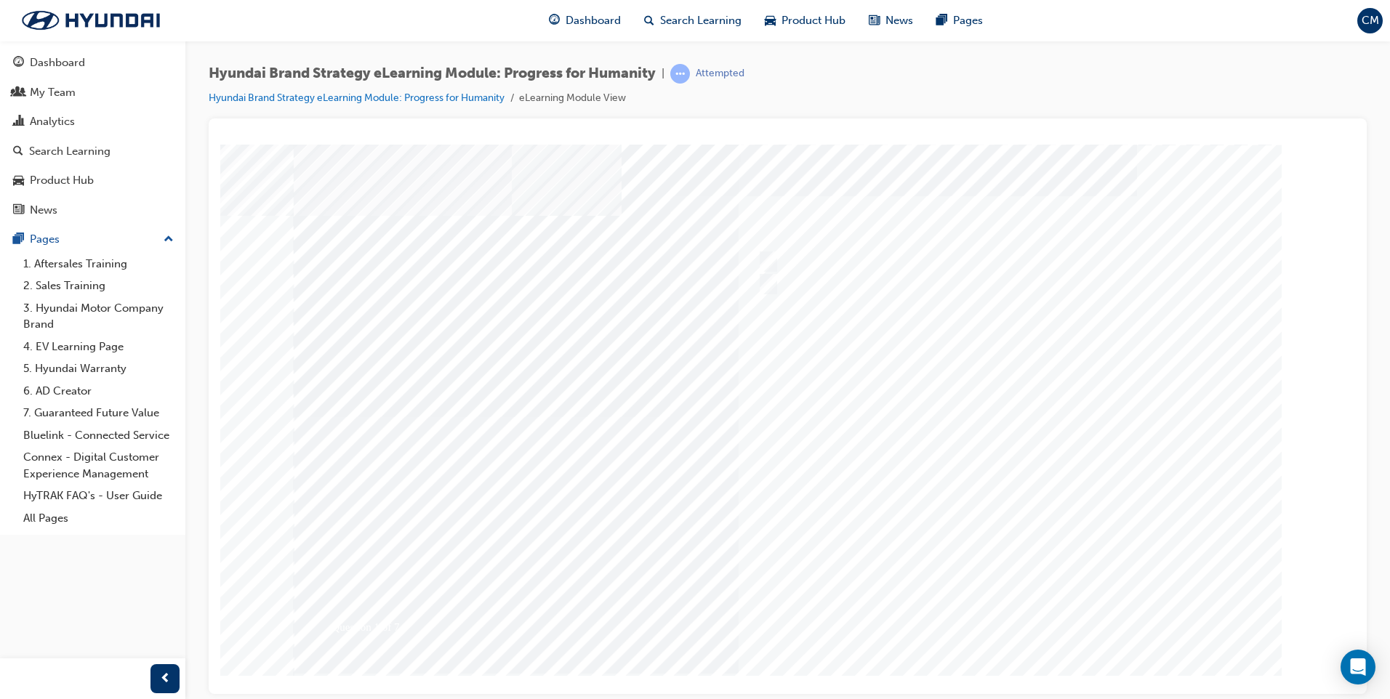
click at [1000, 612] on div at bounding box center [788, 405] width 989 height 523
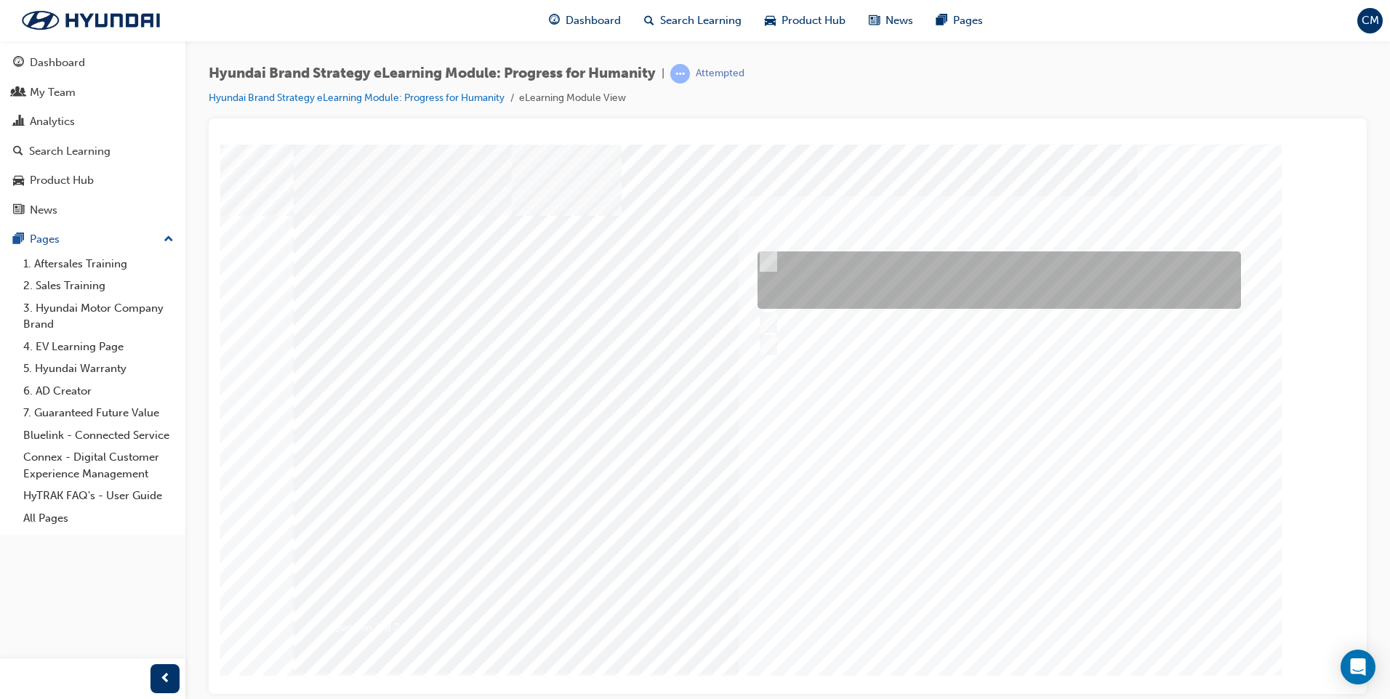
click at [768, 257] on input "The meaning of progress underpins our actions of doing the right thing for huma…" at bounding box center [766, 262] width 16 height 16
radio input "true"
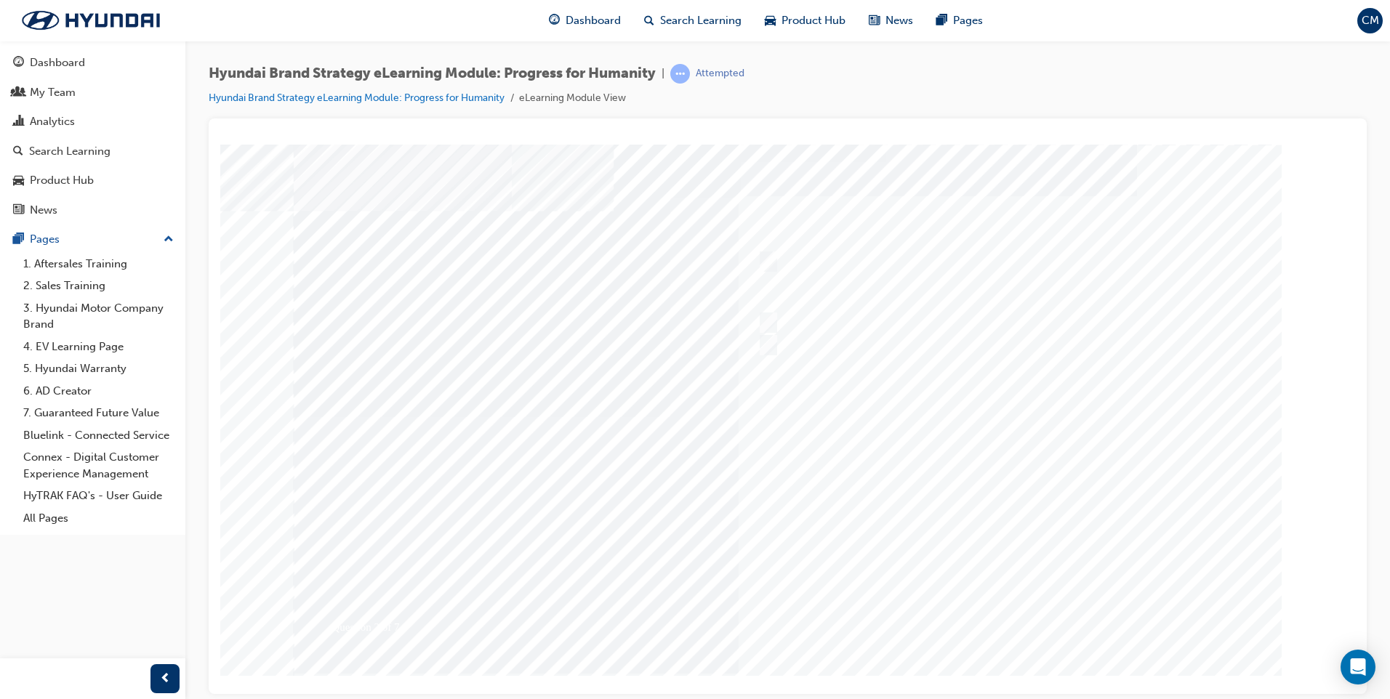
click at [985, 610] on div at bounding box center [788, 405] width 989 height 523
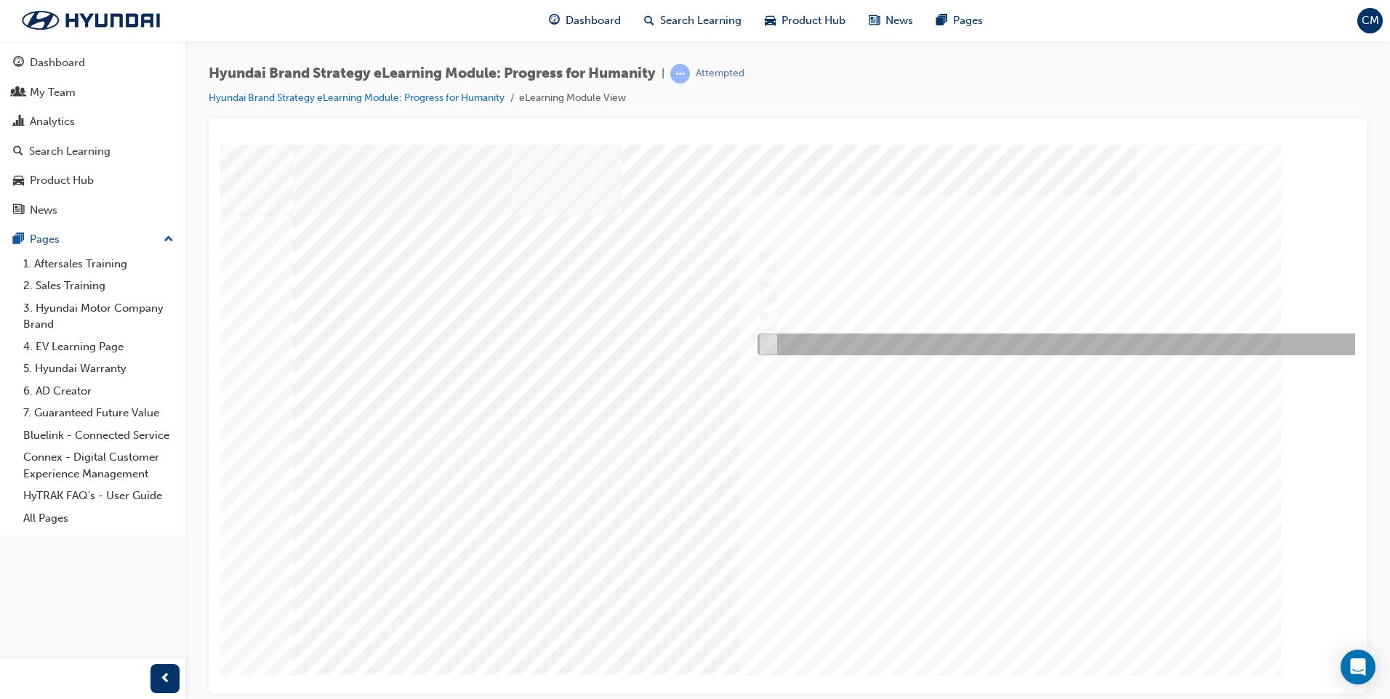
click at [771, 345] on input "All of the above." at bounding box center [766, 345] width 16 height 16
radio input "true"
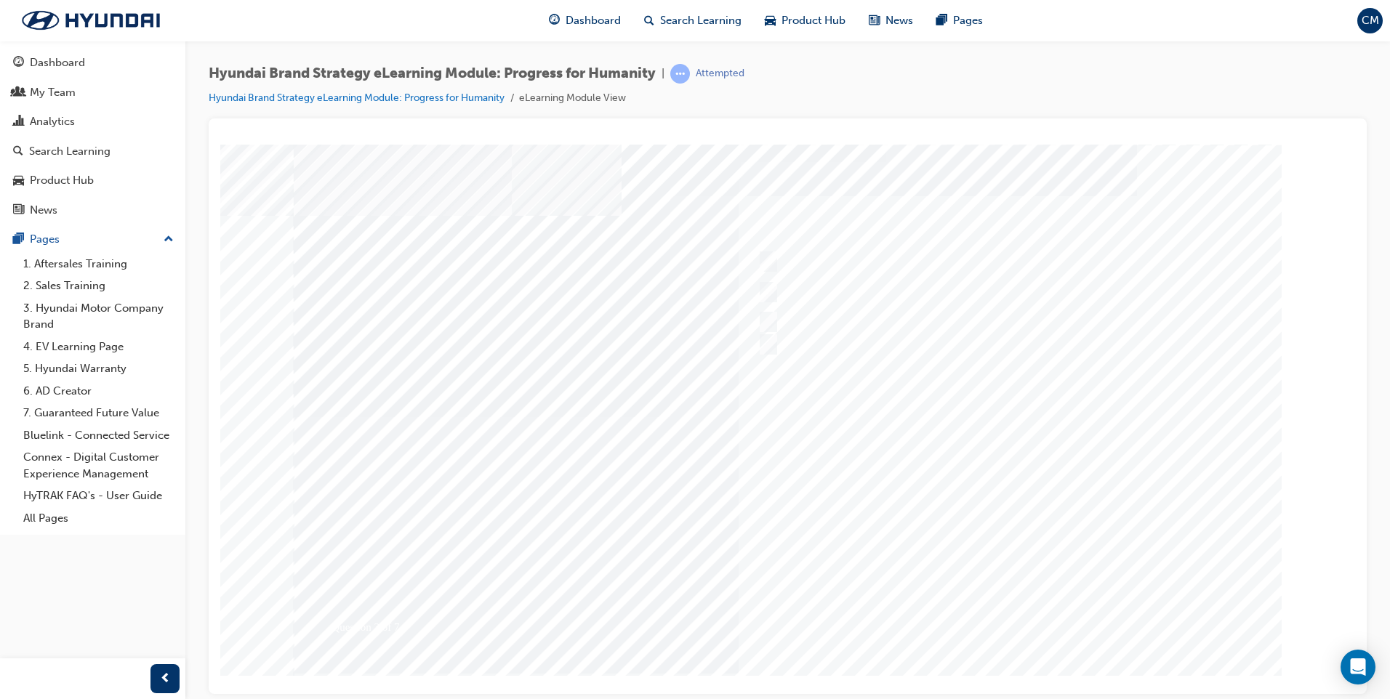
click at [996, 614] on div at bounding box center [788, 405] width 989 height 523
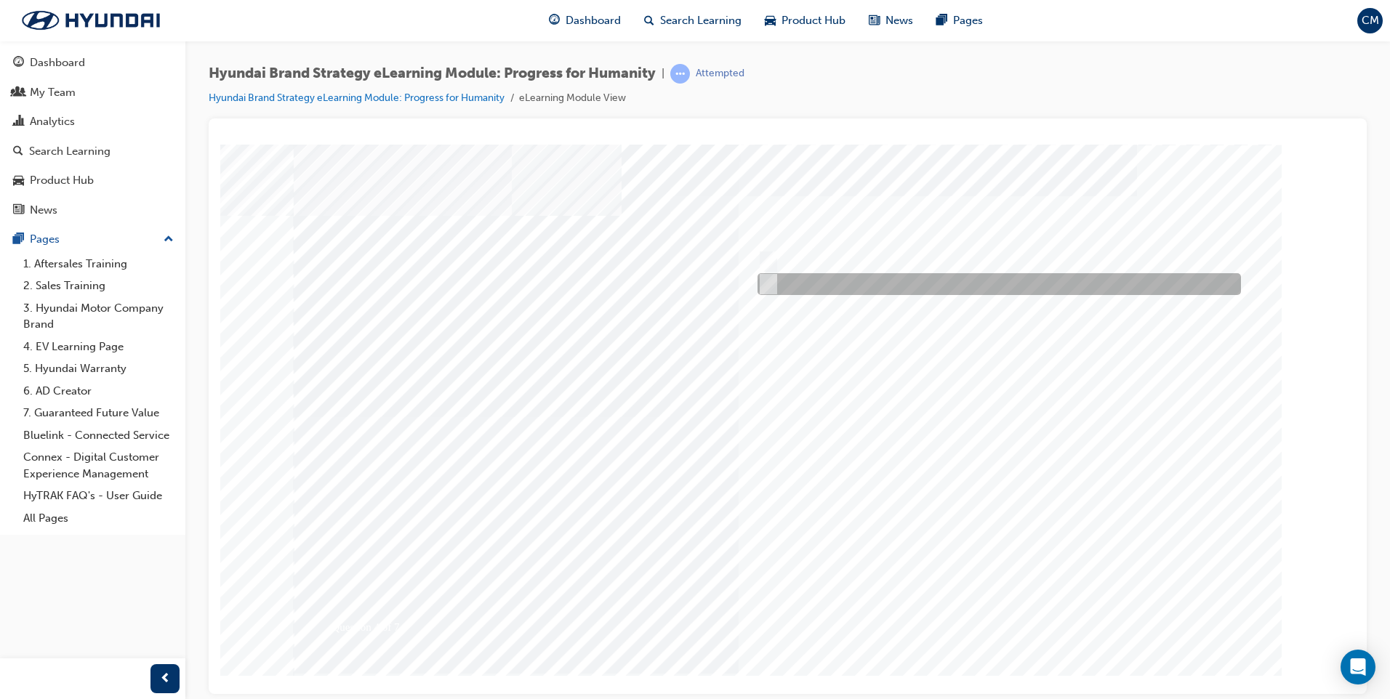
click at [774, 282] on div at bounding box center [995, 284] width 483 height 22
radio input "true"
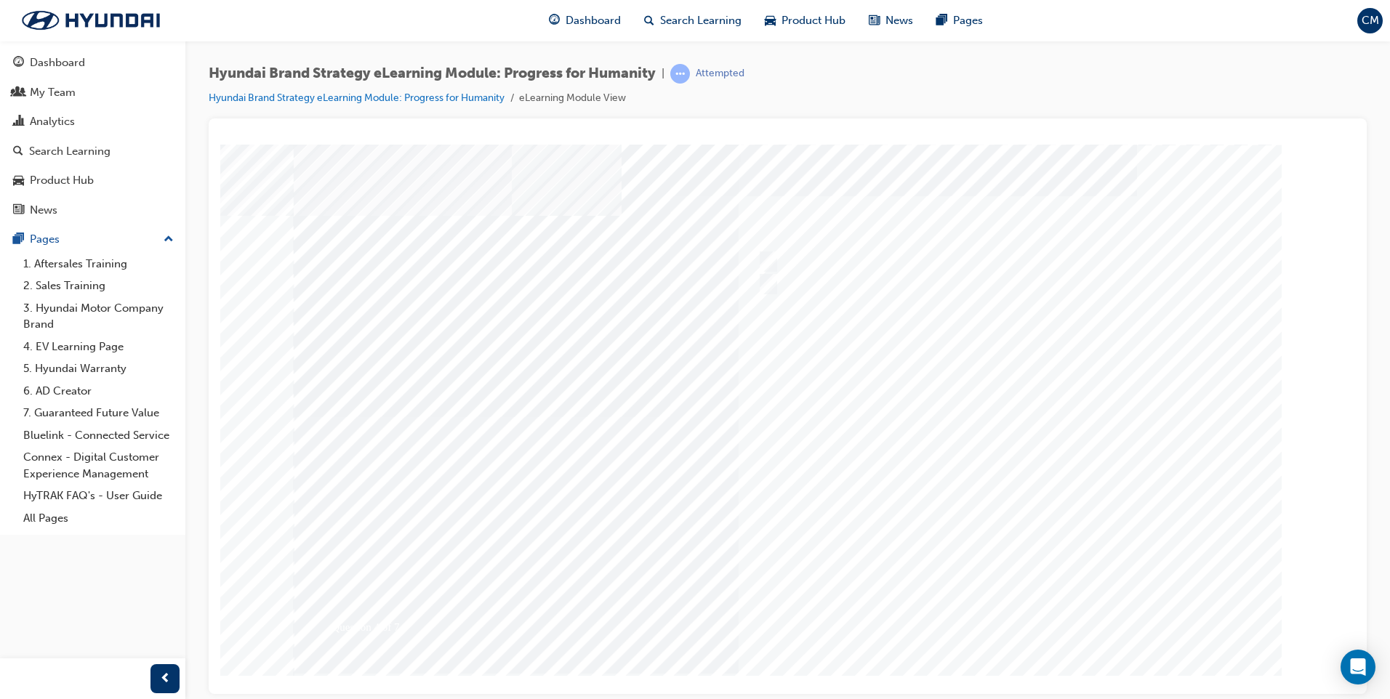
click at [997, 613] on div at bounding box center [788, 405] width 989 height 523
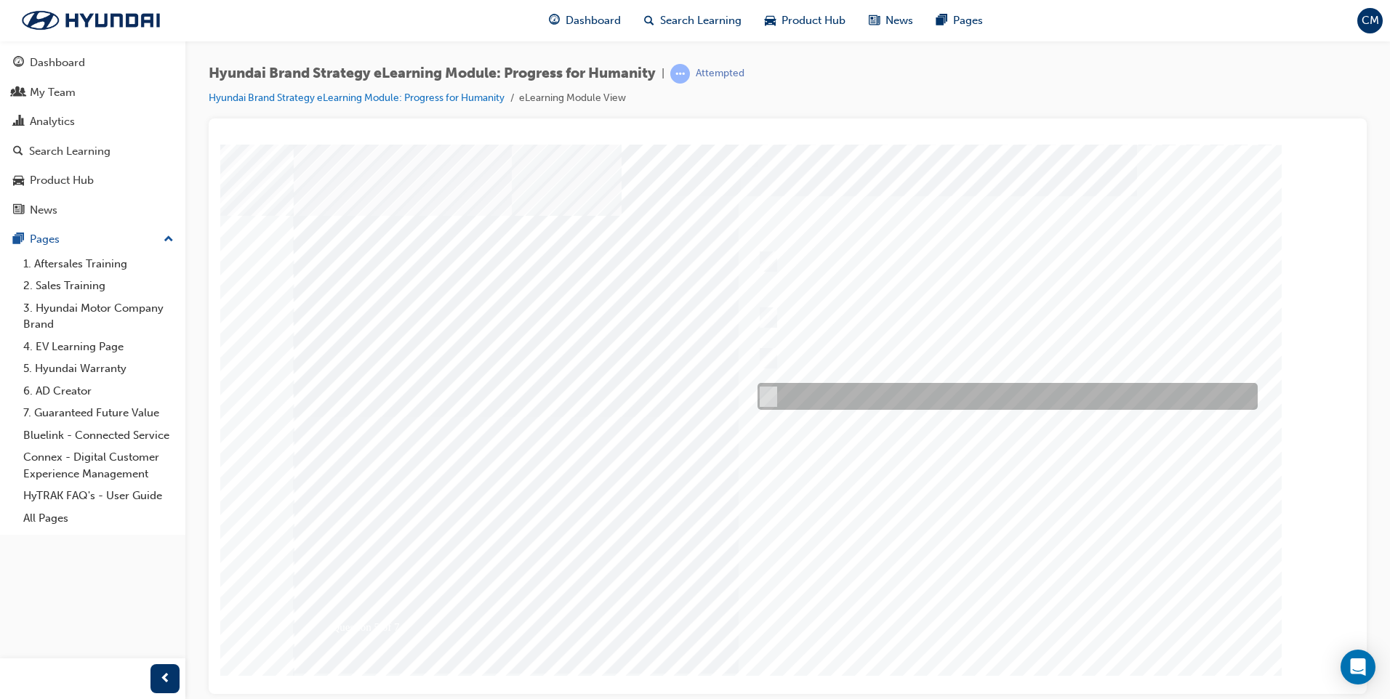
click at [775, 394] on div at bounding box center [1004, 396] width 500 height 27
radio input "true"
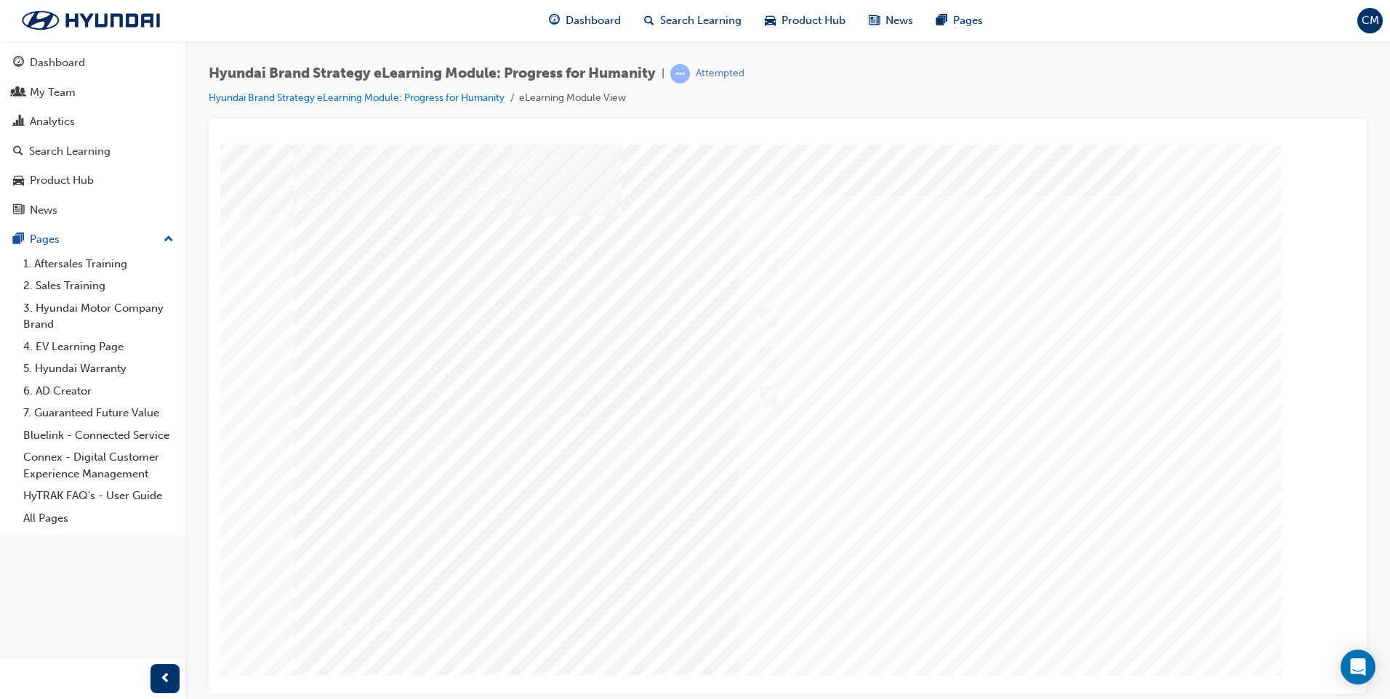
click at [992, 610] on div at bounding box center [788, 405] width 989 height 523
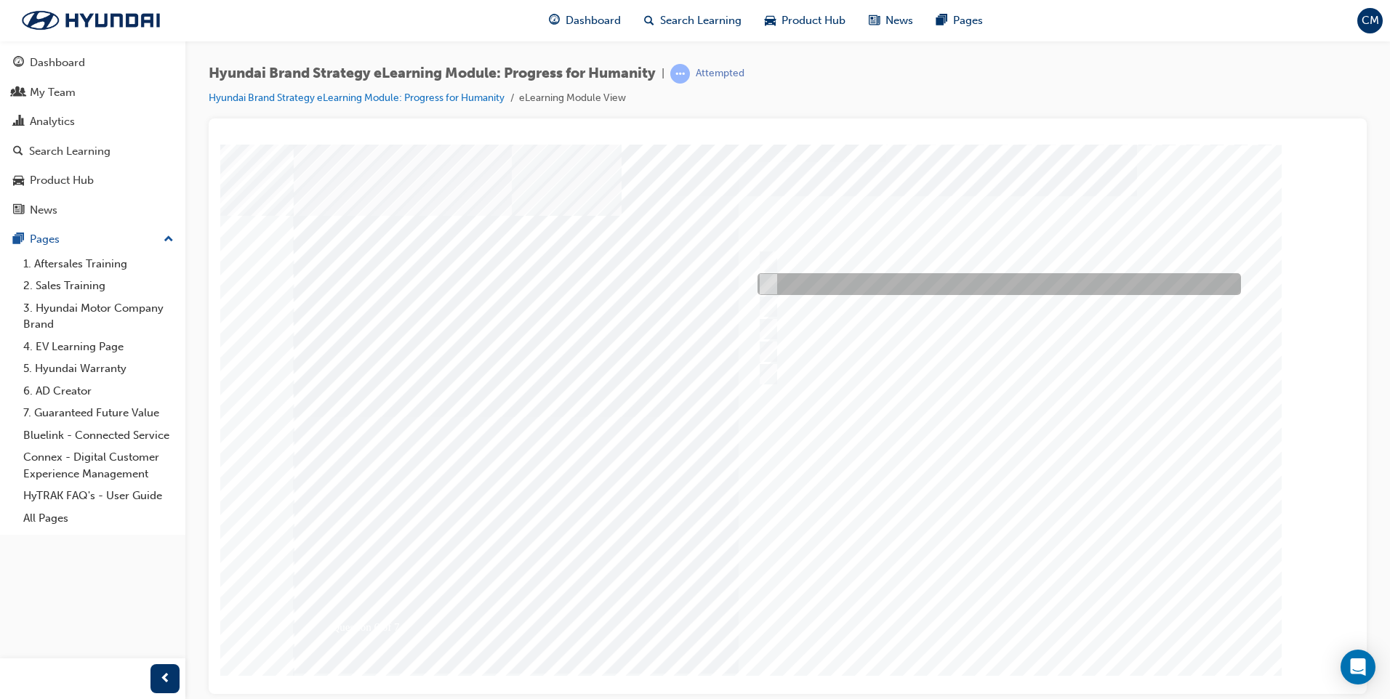
click at [771, 281] on input "Maximised Sportiness" at bounding box center [766, 284] width 16 height 16
radio input "true"
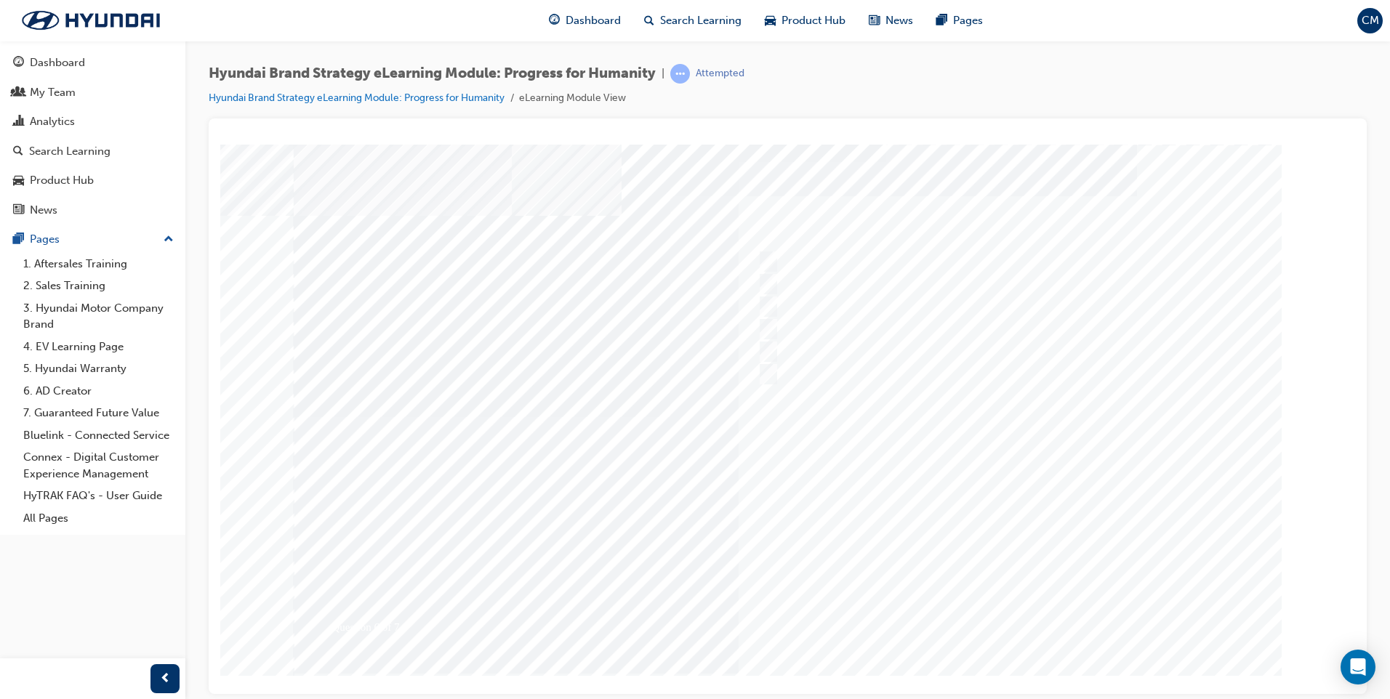
click at [994, 613] on div at bounding box center [788, 405] width 989 height 523
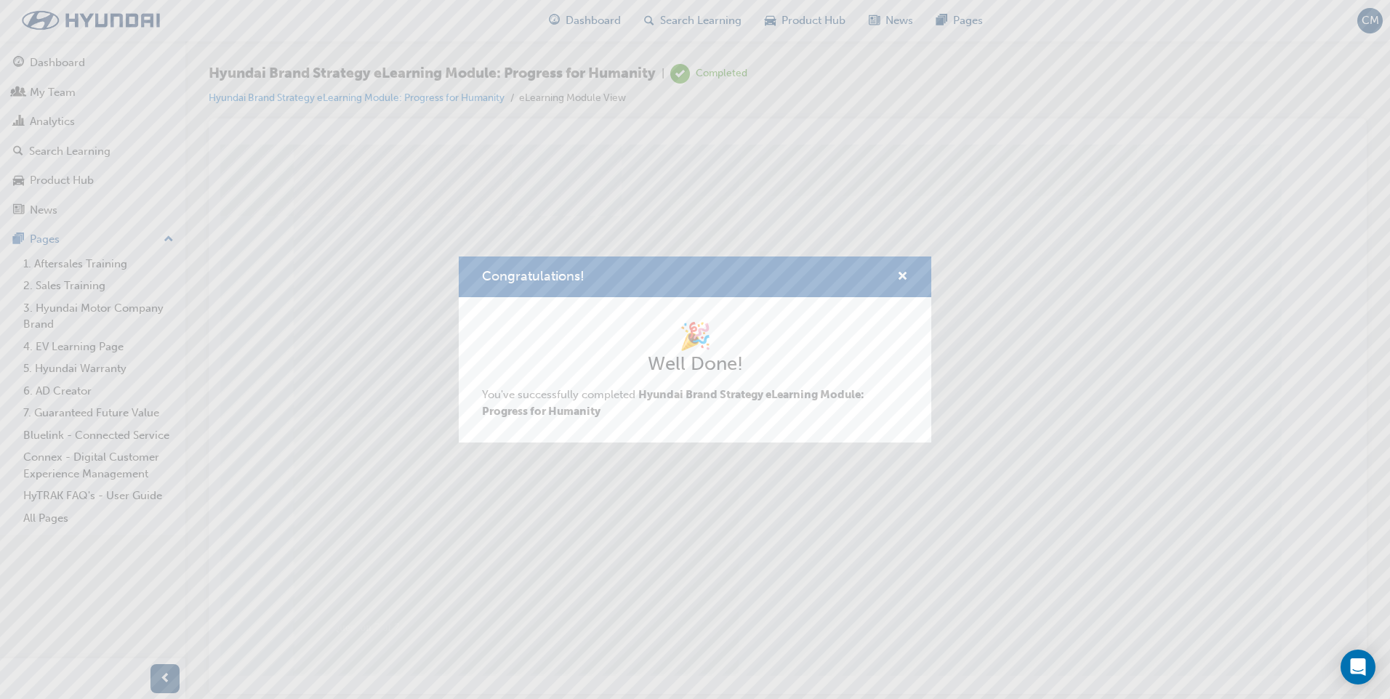
click at [806, 531] on div "Congratulations! 🎉 Well Done! You've successfully completed Hyundai Brand Strat…" at bounding box center [695, 349] width 1390 height 699
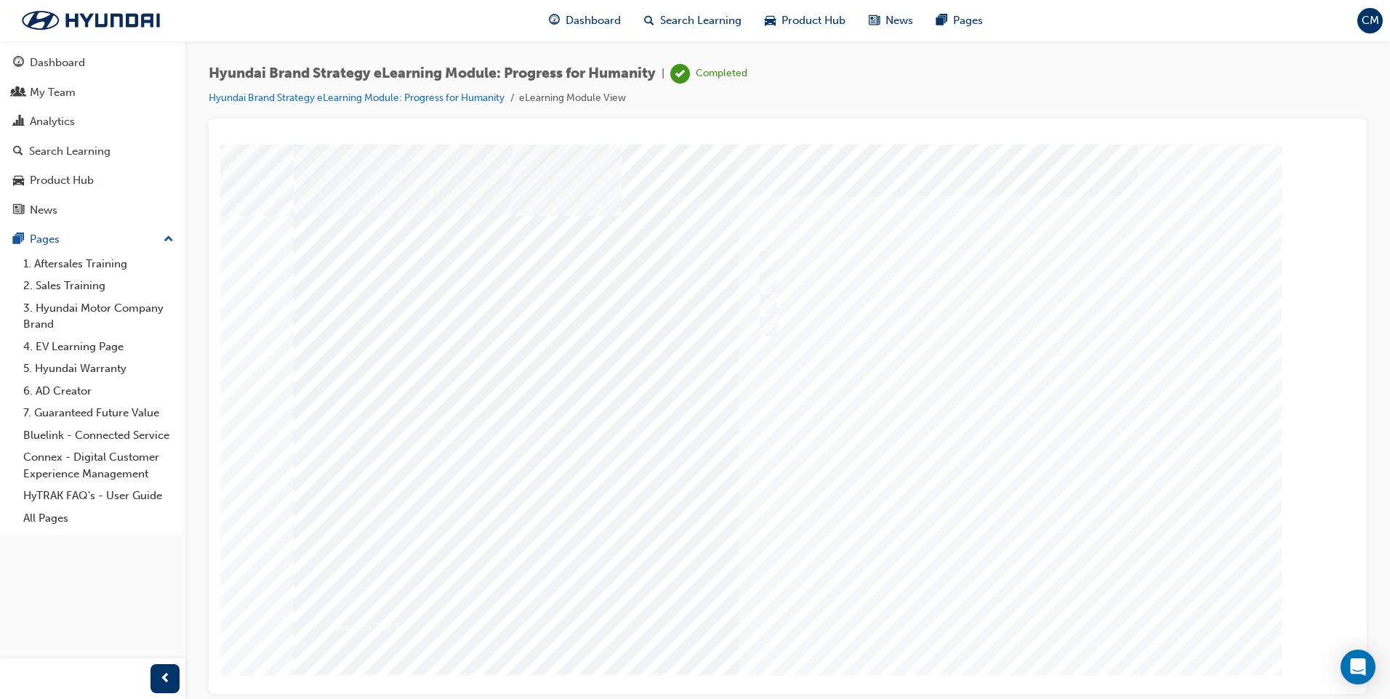
click at [765, 302] on div at bounding box center [788, 405] width 989 height 523
click at [765, 303] on input "Clean Mobility, Connected Mobility, Freedom in Mobility." at bounding box center [766, 304] width 16 height 16
radio input "true"
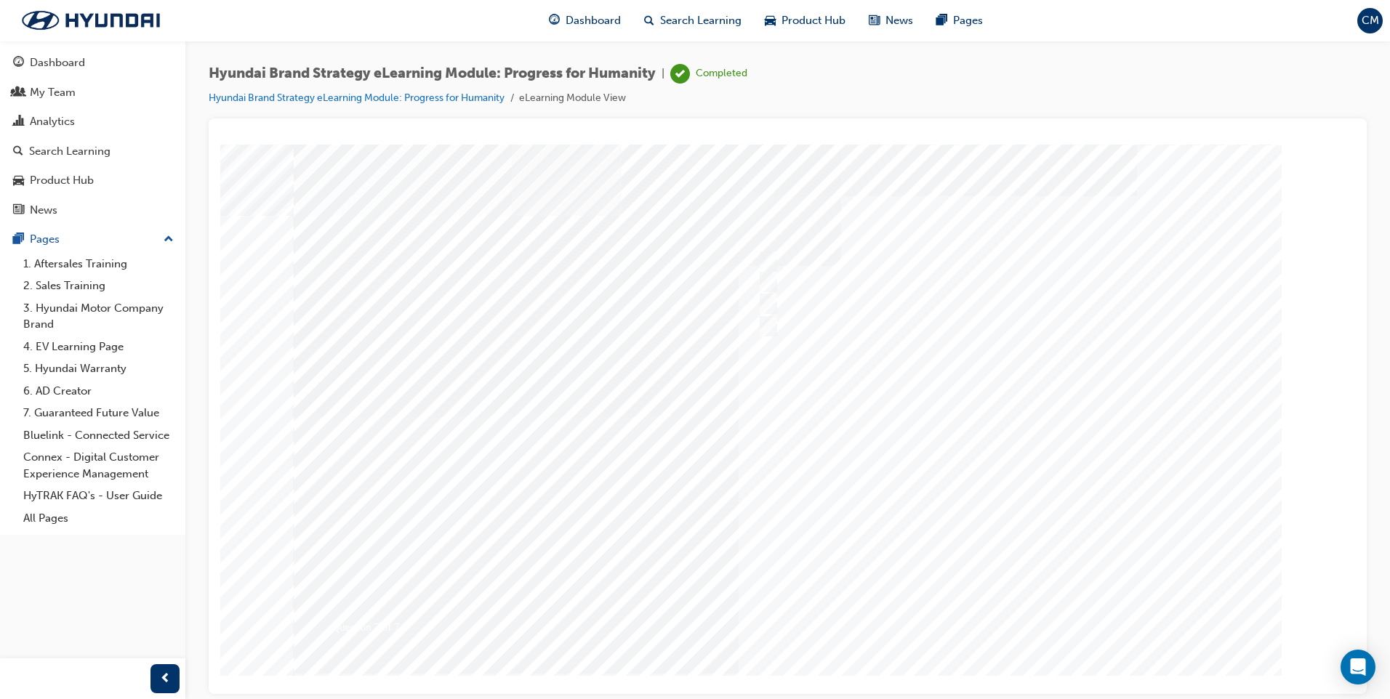
click at [995, 613] on div at bounding box center [788, 405] width 989 height 523
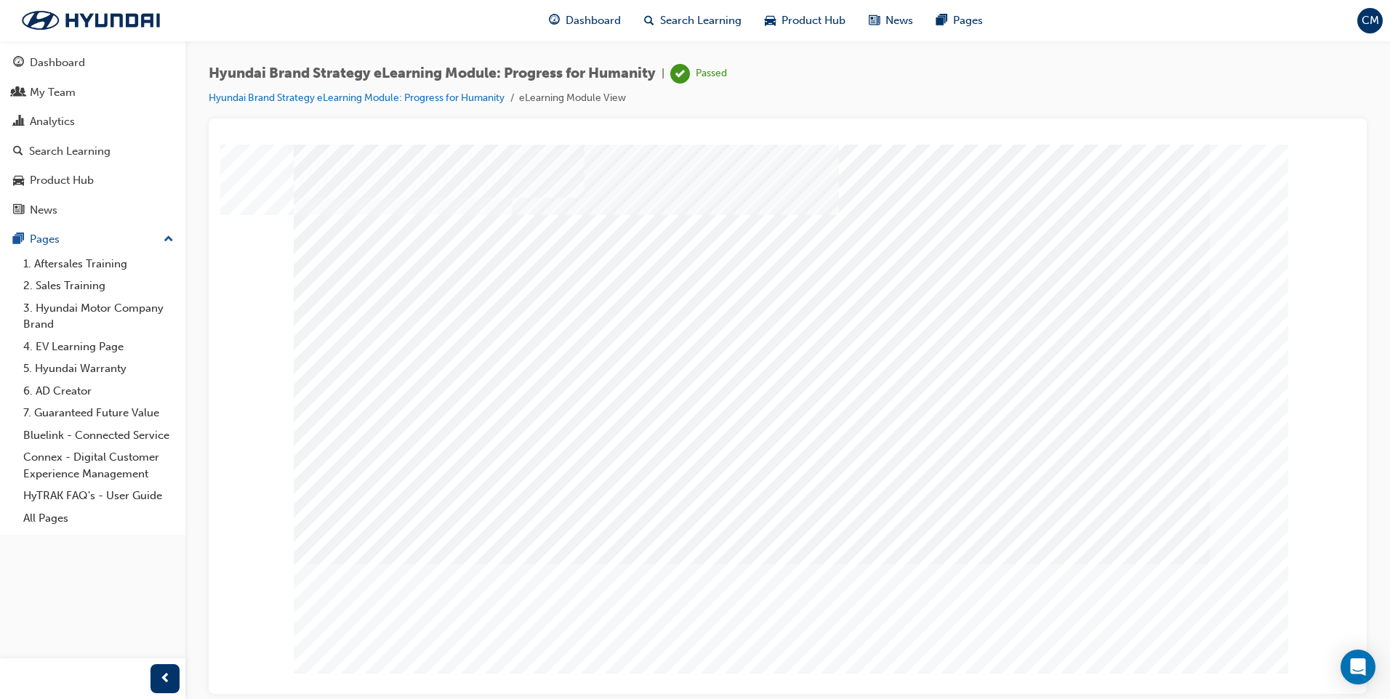
click at [68, 74] on link "Dashboard" at bounding box center [93, 62] width 174 height 27
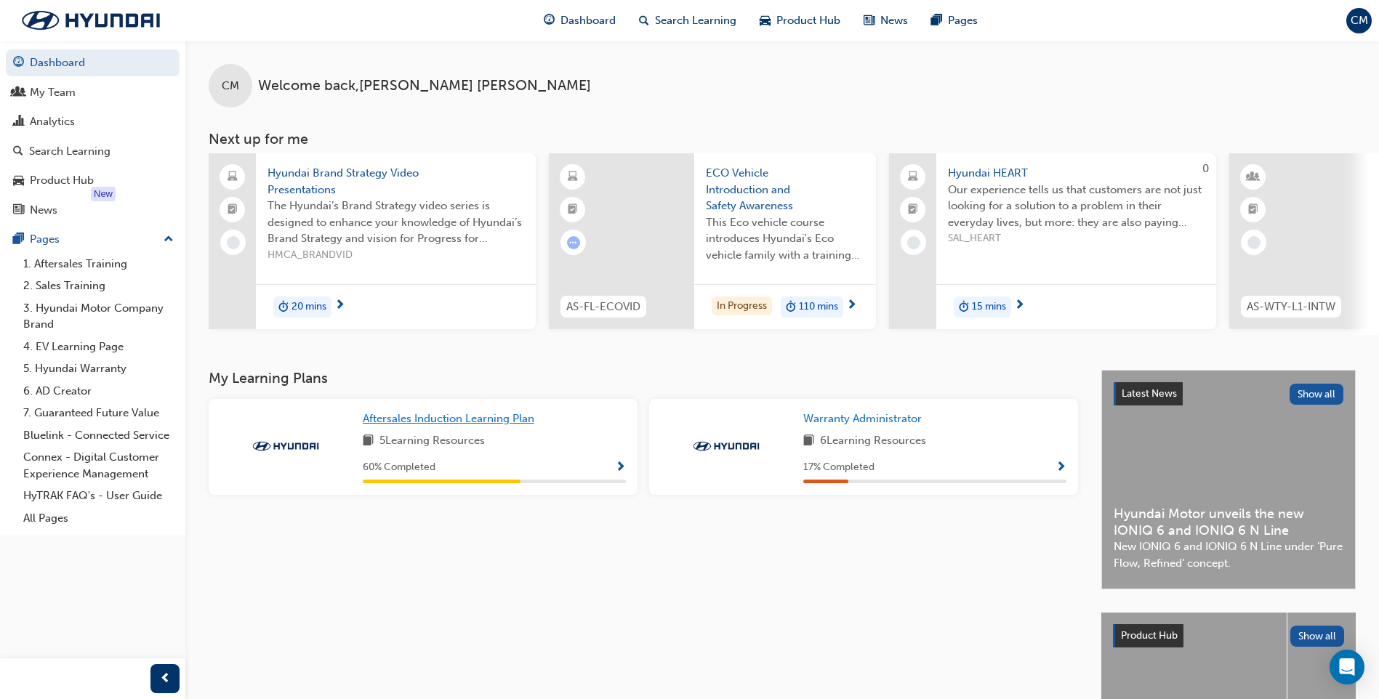
click at [428, 422] on span "Aftersales Induction Learning Plan" at bounding box center [449, 418] width 172 height 13
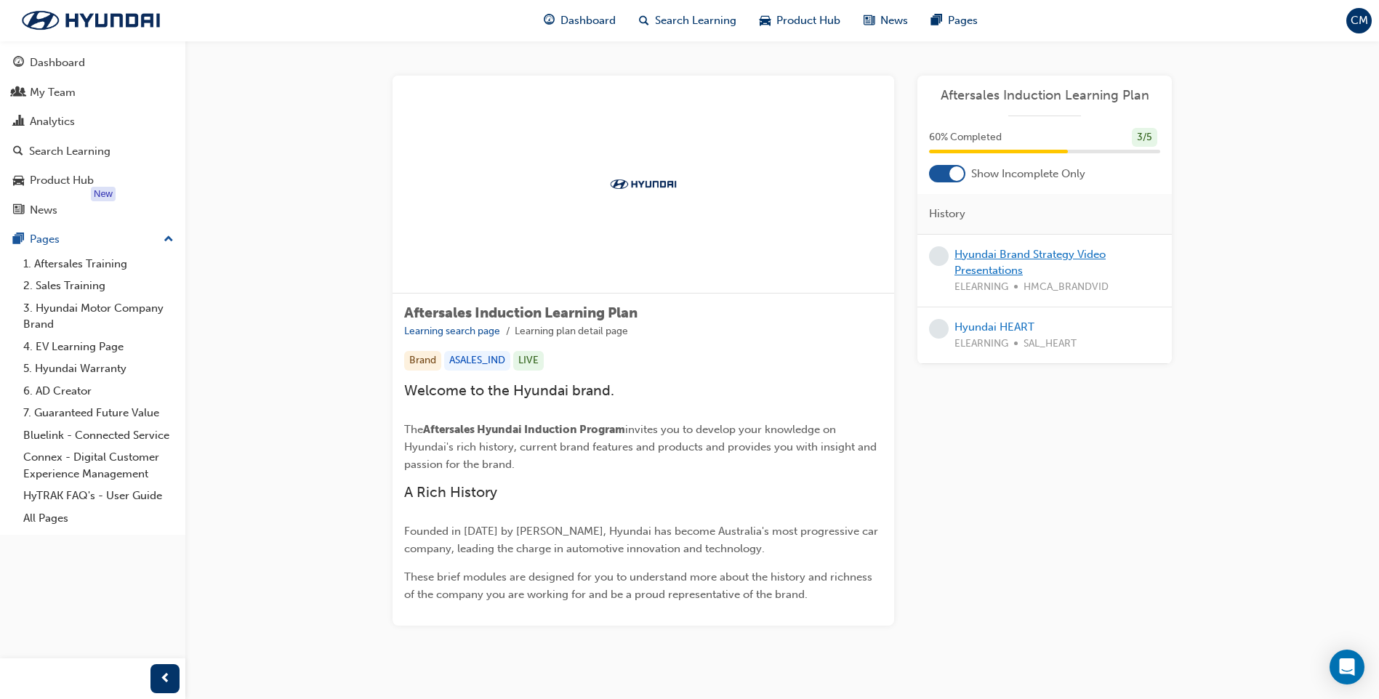
click at [1014, 254] on link "Hyundai Brand Strategy Video Presentations" at bounding box center [1030, 263] width 151 height 30
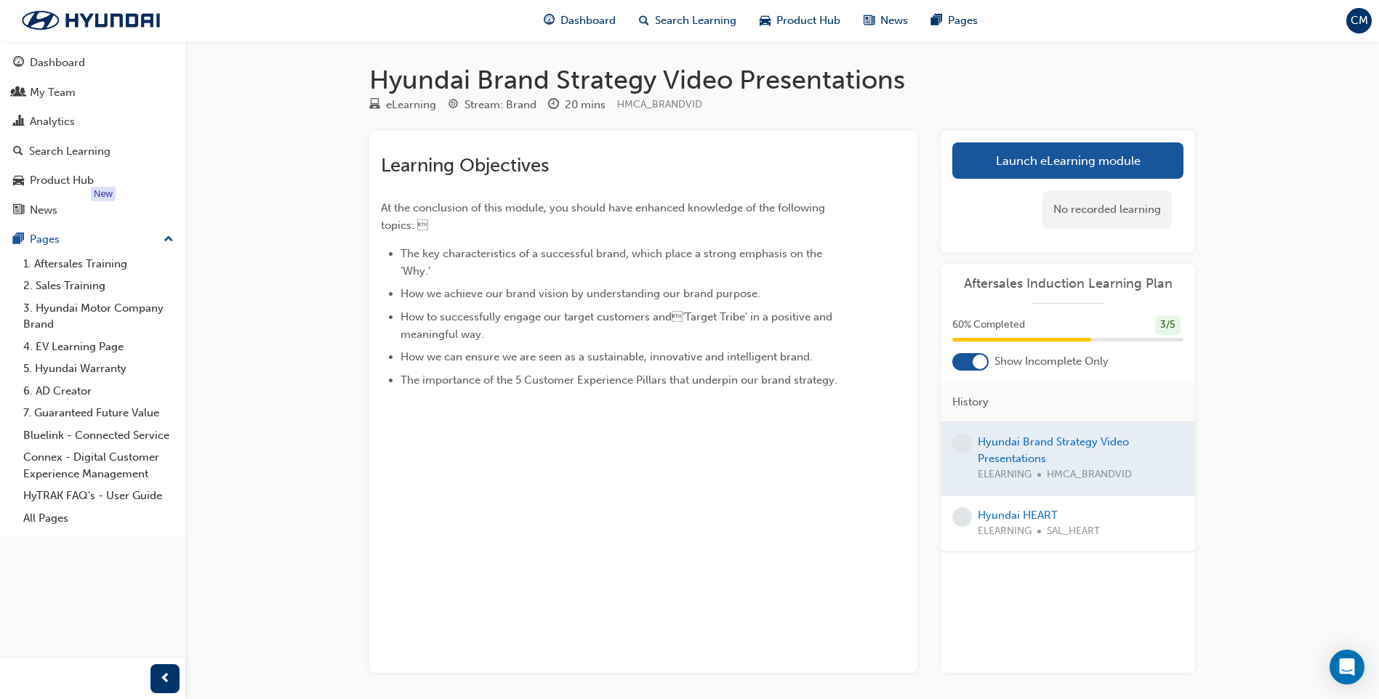
click at [1014, 452] on div at bounding box center [1068, 458] width 254 height 73
click at [1010, 154] on link "Launch eLearning module" at bounding box center [1067, 161] width 231 height 36
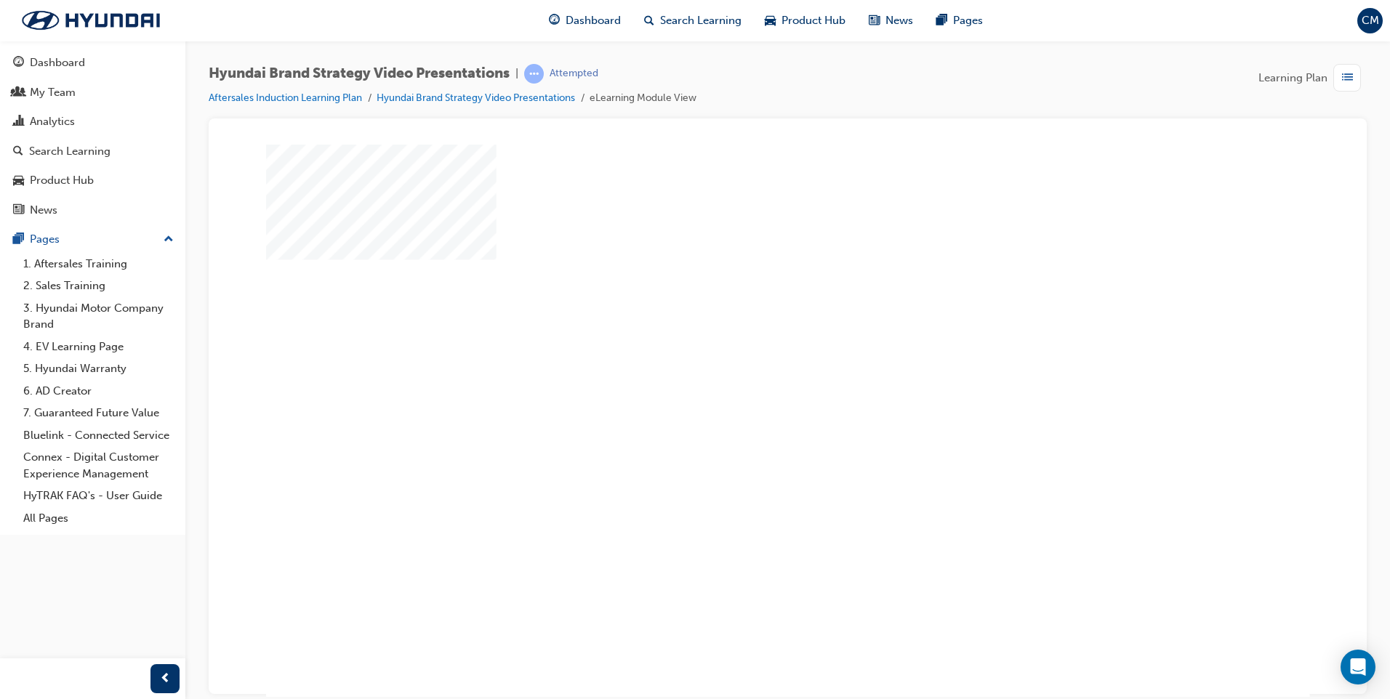
click at [744, 376] on div "play" at bounding box center [744, 376] width 0 height 0
